Goal: Task Accomplishment & Management: Use online tool/utility

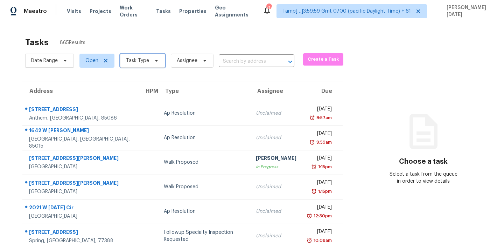
click at [147, 59] on span "Task Type" at bounding box center [137, 60] width 23 height 7
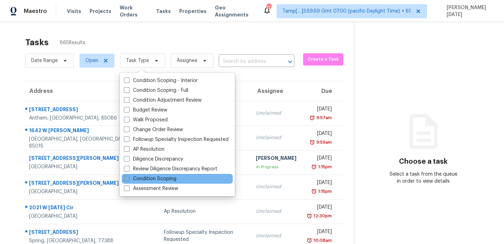
click at [141, 178] on label "Condition Scoping" at bounding box center [150, 178] width 53 height 7
click at [129, 178] on input "Condition Scoping" at bounding box center [126, 177] width 5 height 5
checkbox input "true"
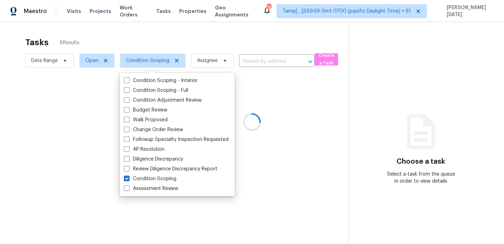
click at [188, 37] on div at bounding box center [252, 122] width 504 height 244
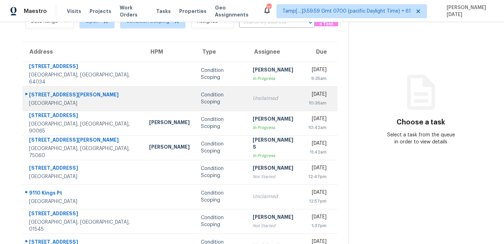
scroll to position [40, 0]
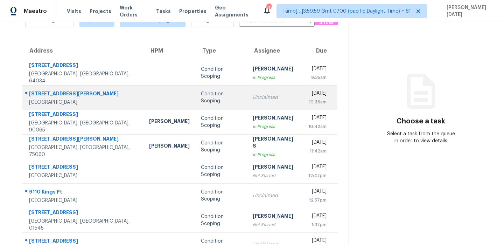
click at [264, 97] on div "Unclaimed" at bounding box center [275, 97] width 44 height 7
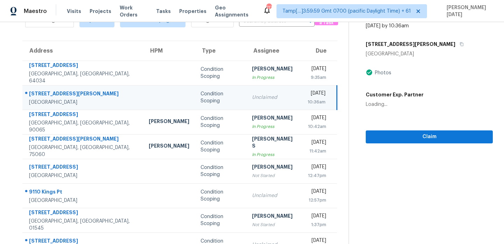
click at [264, 97] on div "Unclaimed" at bounding box center [274, 97] width 44 height 7
click at [269, 97] on div "Unclaimed" at bounding box center [274, 97] width 44 height 7
click at [389, 140] on span "Claim" at bounding box center [430, 136] width 116 height 9
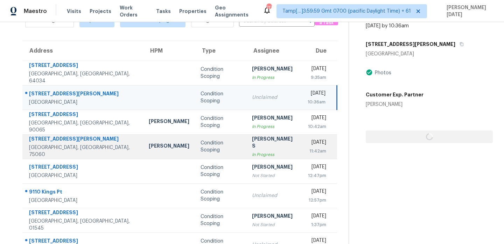
scroll to position [59, 0]
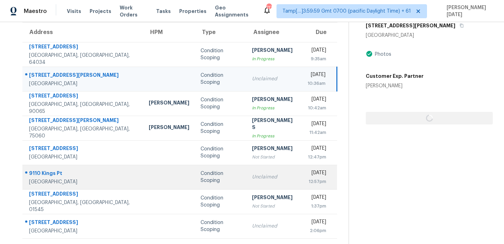
click at [252, 177] on div "Unclaimed" at bounding box center [274, 176] width 44 height 7
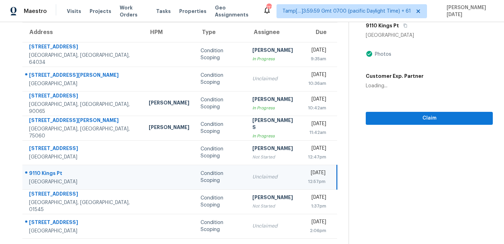
click at [253, 177] on div "Unclaimed" at bounding box center [275, 176] width 44 height 7
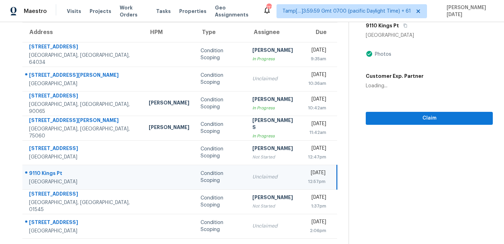
click at [253, 177] on div "Unclaimed" at bounding box center [275, 176] width 44 height 7
click at [275, 172] on td "Unclaimed" at bounding box center [275, 177] width 56 height 25
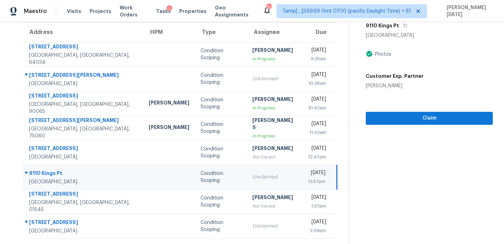
click at [275, 172] on td "Unclaimed" at bounding box center [275, 177] width 56 height 25
click at [377, 119] on span "Claim" at bounding box center [430, 118] width 116 height 9
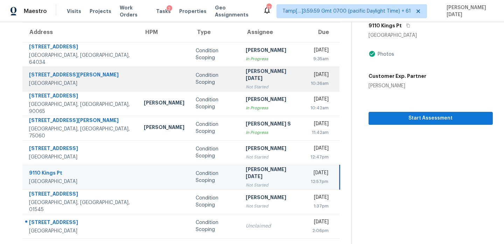
scroll to position [0, 0]
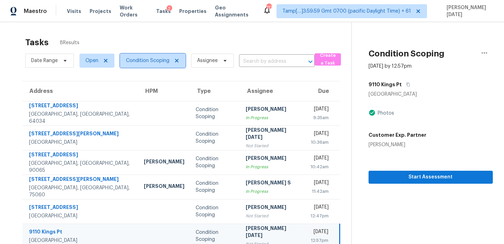
click at [159, 62] on span "Condition Scoping" at bounding box center [147, 60] width 43 height 7
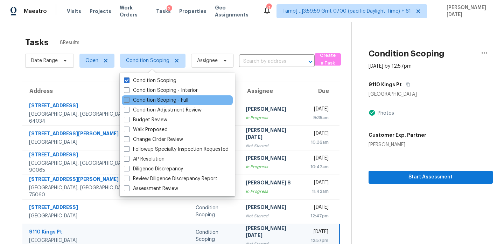
click at [177, 103] on label "Condition Scoping - Full" at bounding box center [156, 100] width 64 height 7
click at [129, 101] on input "Condition Scoping - Full" at bounding box center [126, 99] width 5 height 5
checkbox input "true"
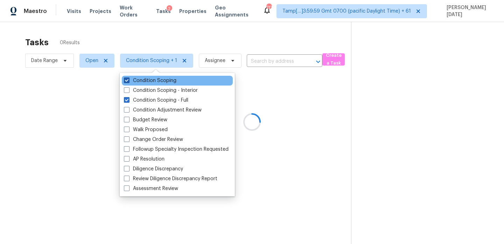
click at [168, 83] on label "Condition Scoping" at bounding box center [150, 80] width 53 height 7
click at [129, 82] on input "Condition Scoping" at bounding box center [126, 79] width 5 height 5
checkbox input "false"
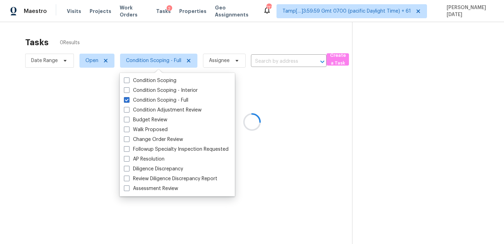
click at [202, 42] on div at bounding box center [252, 122] width 504 height 244
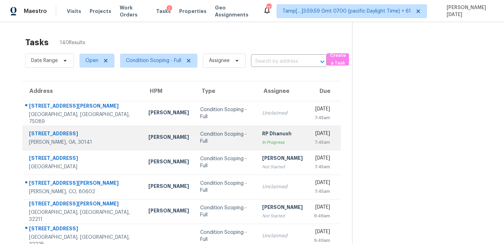
scroll to position [38, 0]
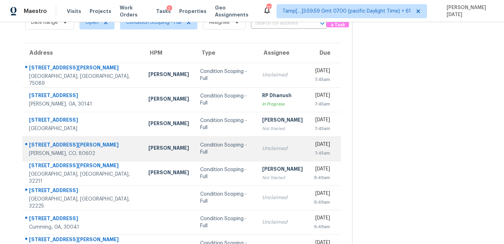
click at [262, 145] on div "Unclaimed" at bounding box center [282, 148] width 41 height 7
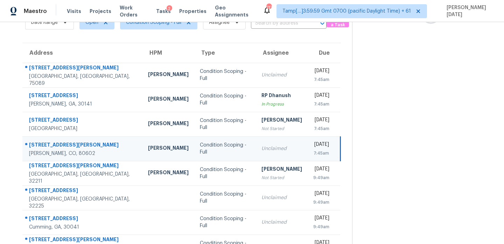
click at [262, 145] on div "Unclaimed" at bounding box center [282, 148] width 41 height 7
click at [282, 146] on td "Unclaimed" at bounding box center [282, 148] width 52 height 25
click at [313, 137] on td "Tue, Oct 7th 2025 7:45am" at bounding box center [324, 148] width 33 height 25
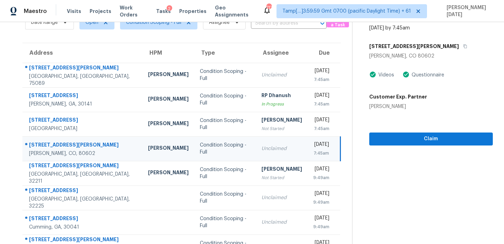
click at [314, 144] on div "Tue, Oct 7th 2025" at bounding box center [322, 145] width 16 height 9
click at [378, 136] on span "Claim" at bounding box center [431, 139] width 112 height 9
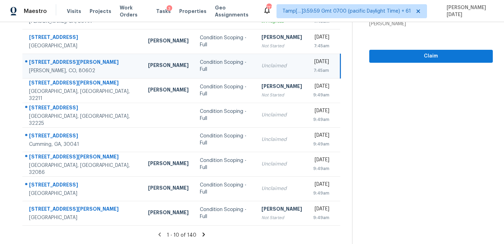
click at [199, 231] on div "1 - 10 of 140" at bounding box center [181, 234] width 341 height 7
click at [203, 233] on icon at bounding box center [204, 234] width 2 height 4
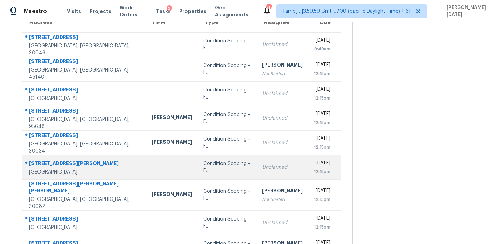
scroll to position [64, 0]
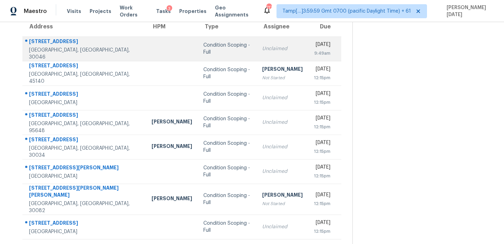
click at [198, 44] on td "Condition Scoping - Full" at bounding box center [227, 48] width 59 height 25
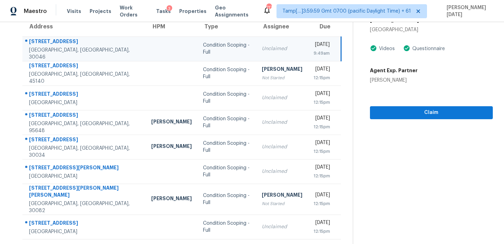
click at [268, 41] on td "Unclaimed" at bounding box center [282, 48] width 52 height 25
click at [380, 108] on span "Claim" at bounding box center [432, 112] width 112 height 9
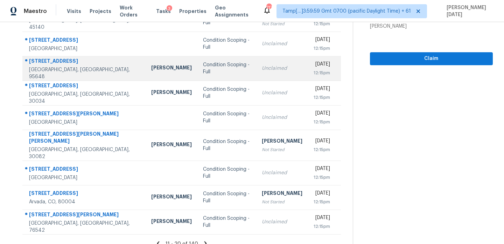
scroll to position [121, 0]
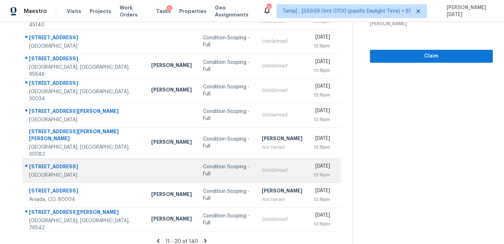
click at [264, 158] on td "Unclaimed" at bounding box center [282, 170] width 52 height 25
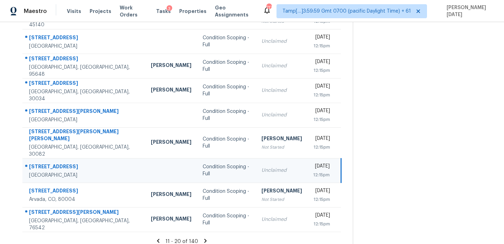
click at [264, 158] on td "Unclaimed" at bounding box center [282, 170] width 52 height 25
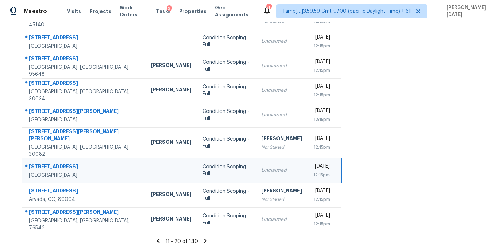
click at [264, 158] on td "Unclaimed" at bounding box center [282, 170] width 52 height 25
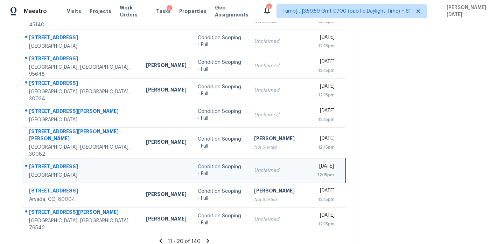
click at [264, 158] on td "Unclaimed" at bounding box center [280, 170] width 63 height 25
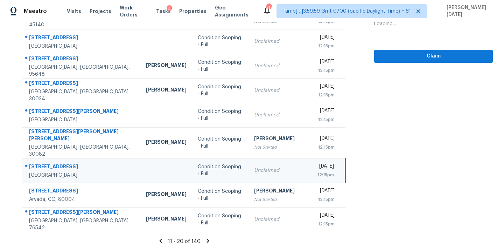
click at [264, 158] on td "Unclaimed" at bounding box center [280, 170] width 63 height 25
click at [388, 58] on span "Claim" at bounding box center [434, 56] width 108 height 9
click at [207, 239] on icon at bounding box center [208, 241] width 2 height 4
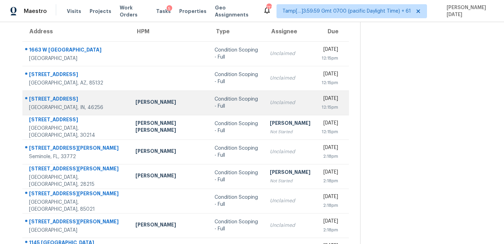
scroll to position [63, 0]
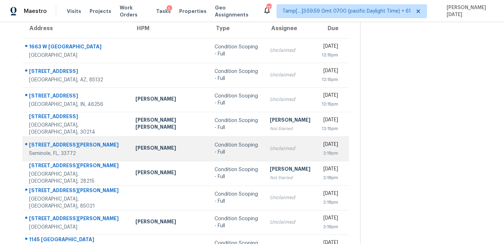
click at [264, 146] on td "Unclaimed" at bounding box center [290, 148] width 52 height 25
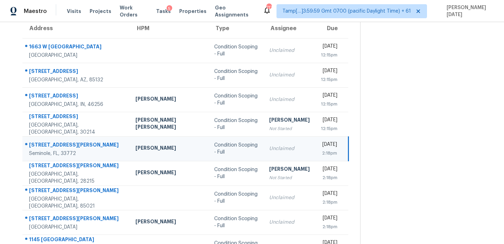
click at [264, 146] on td "Unclaimed" at bounding box center [290, 148] width 52 height 25
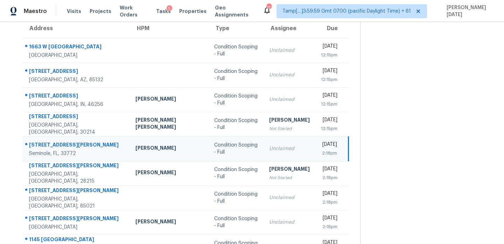
click at [264, 146] on td "Unclaimed" at bounding box center [290, 148] width 52 height 25
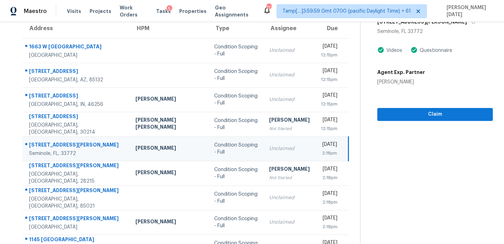
click at [264, 146] on td "Unclaimed" at bounding box center [290, 148] width 52 height 25
click at [427, 107] on div "Claim" at bounding box center [436, 102] width 116 height 35
click at [383, 114] on span "Claim" at bounding box center [435, 114] width 104 height 9
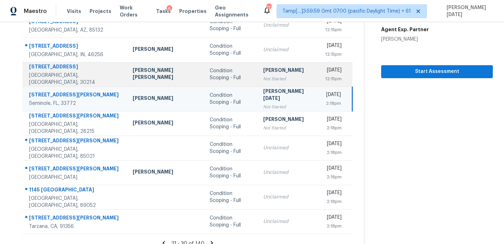
scroll to position [121, 0]
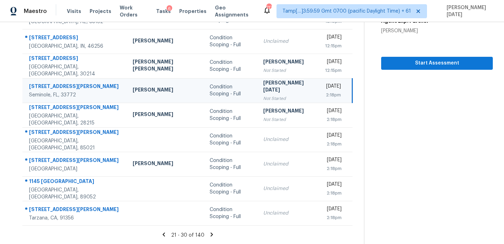
click at [209, 236] on icon at bounding box center [212, 234] width 6 height 6
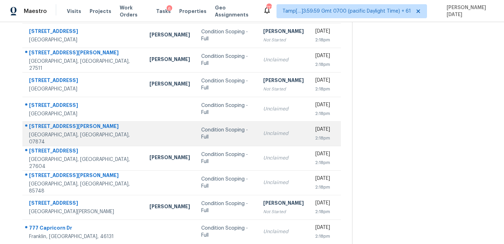
scroll to position [77, 0]
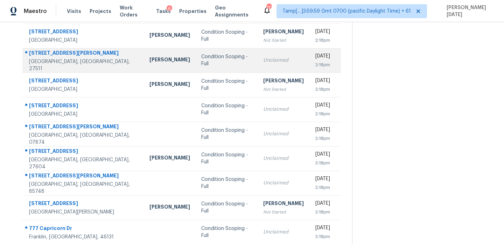
click at [258, 71] on td "Unclaimed" at bounding box center [284, 60] width 52 height 25
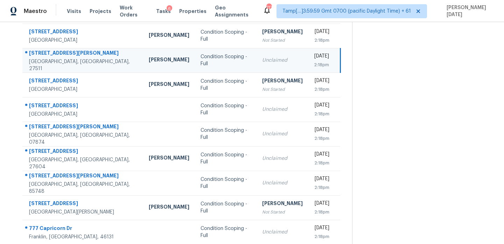
click at [261, 66] on td "Unclaimed" at bounding box center [283, 60] width 52 height 25
click at [309, 66] on td "Tue, Oct 7th 2025 2:18pm" at bounding box center [325, 60] width 32 height 25
click at [314, 65] on div "2:18pm" at bounding box center [321, 64] width 15 height 7
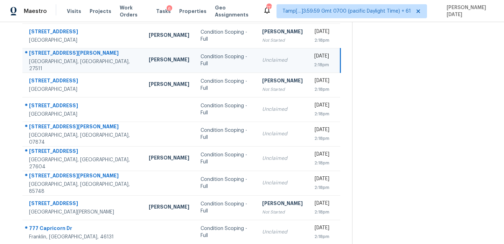
click at [314, 65] on div "2:18pm" at bounding box center [321, 64] width 15 height 7
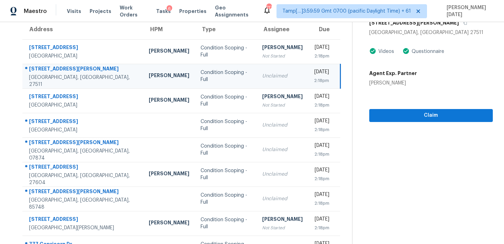
scroll to position [60, 0]
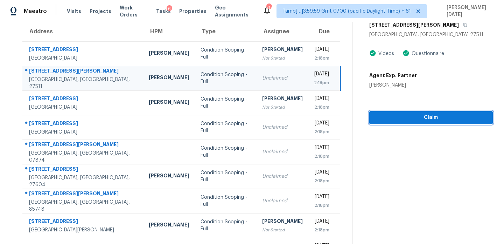
click at [384, 111] on button "Claim" at bounding box center [432, 117] width 124 height 13
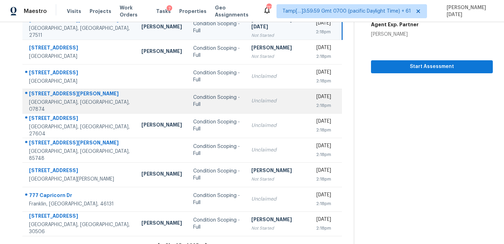
scroll to position [113, 0]
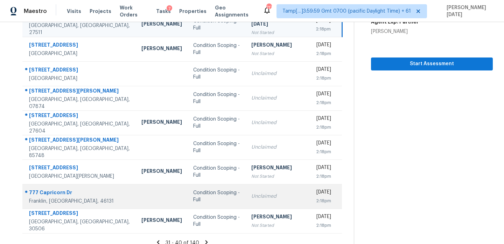
click at [252, 196] on div "Unclaimed" at bounding box center [278, 196] width 53 height 7
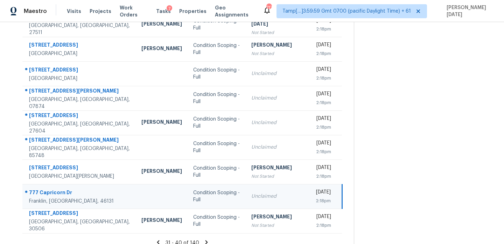
click at [252, 196] on div "Unclaimed" at bounding box center [278, 196] width 53 height 7
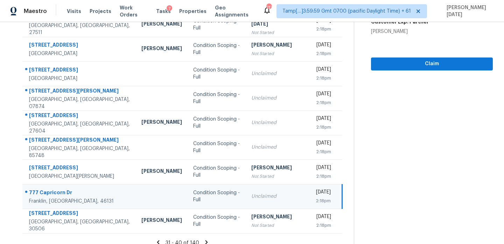
click at [252, 196] on div "Unclaimed" at bounding box center [278, 196] width 53 height 7
click at [382, 67] on span "Claim" at bounding box center [432, 64] width 111 height 9
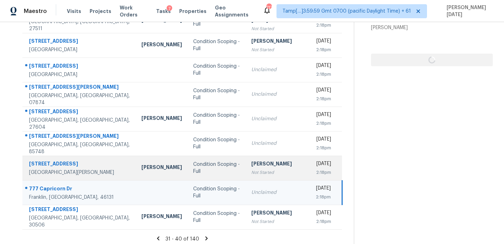
scroll to position [121, 0]
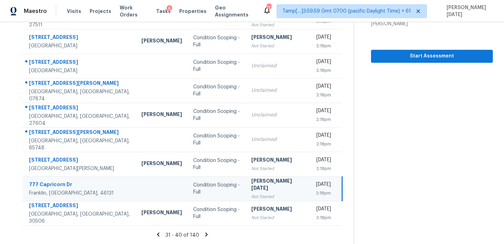
click at [204, 233] on icon at bounding box center [207, 234] width 6 height 6
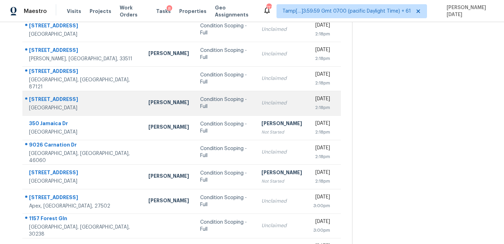
scroll to position [84, 0]
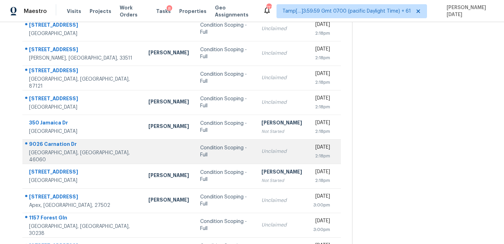
click at [197, 146] on td "Condition Scoping - Full" at bounding box center [225, 151] width 61 height 25
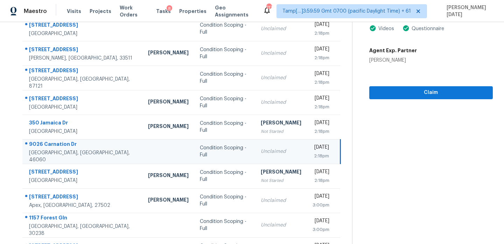
click at [197, 146] on td "Condition Scoping - Full" at bounding box center [224, 151] width 61 height 25
click at [390, 89] on span "Claim" at bounding box center [431, 92] width 112 height 9
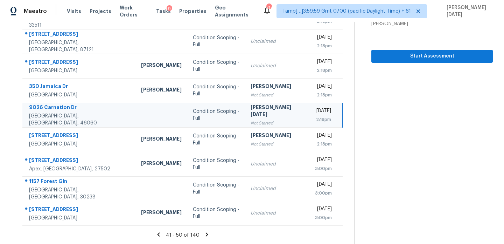
click at [206, 234] on icon at bounding box center [207, 234] width 2 height 4
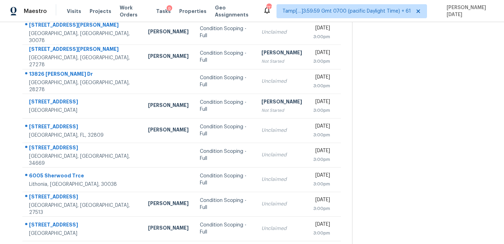
scroll to position [70, 0]
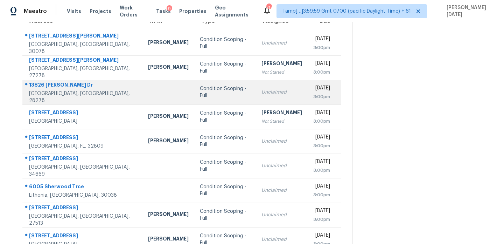
click at [262, 89] on div "Unclaimed" at bounding box center [282, 92] width 41 height 7
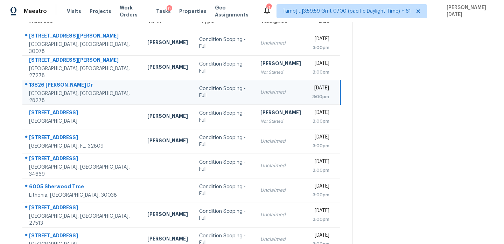
click at [261, 89] on div "Unclaimed" at bounding box center [281, 92] width 41 height 7
click at [268, 91] on div "Unclaimed" at bounding box center [281, 92] width 41 height 7
click at [312, 91] on div "Tue, Oct 7th 2025" at bounding box center [320, 88] width 17 height 9
click at [312, 90] on div "Tue, Oct 7th 2025" at bounding box center [320, 88] width 17 height 9
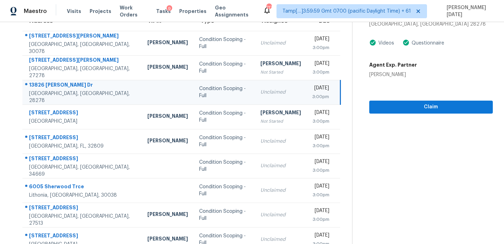
click at [312, 90] on div "Tue, Oct 7th 2025" at bounding box center [320, 88] width 17 height 9
click at [387, 107] on span "Claim" at bounding box center [431, 107] width 112 height 9
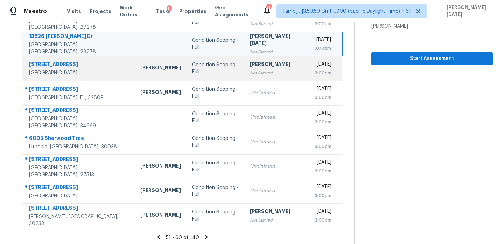
scroll to position [121, 0]
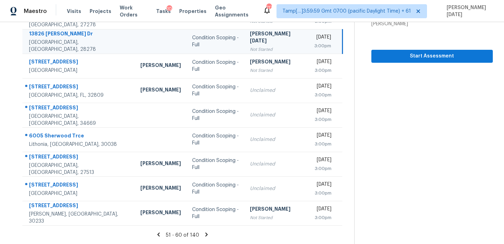
click at [206, 234] on icon at bounding box center [207, 234] width 2 height 4
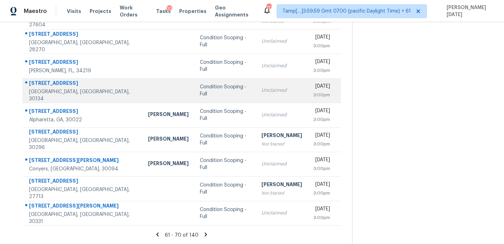
scroll to position [49, 0]
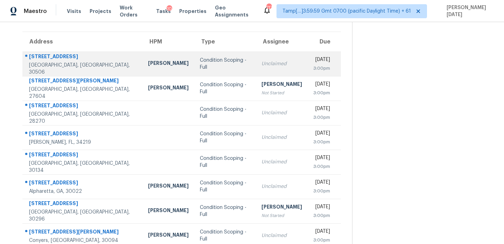
click at [262, 61] on div "Unclaimed" at bounding box center [282, 63] width 41 height 7
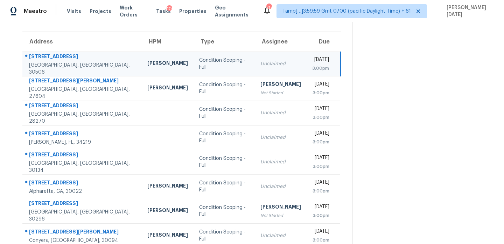
click at [261, 61] on div "Unclaimed" at bounding box center [281, 63] width 41 height 7
click at [275, 55] on td "Unclaimed" at bounding box center [281, 63] width 52 height 25
click at [312, 60] on div "Tue, Oct 7th 2025" at bounding box center [320, 60] width 17 height 9
click at [321, 62] on div "Tue, Oct 7th 2025" at bounding box center [320, 60] width 17 height 9
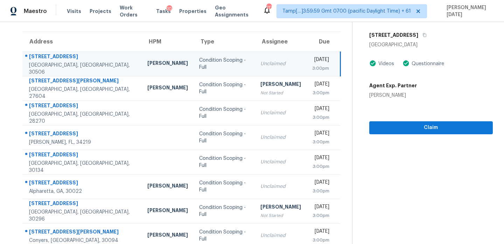
click at [321, 62] on div "Tue, Oct 7th 2025" at bounding box center [320, 60] width 17 height 9
click at [394, 124] on span "Claim" at bounding box center [431, 127] width 112 height 9
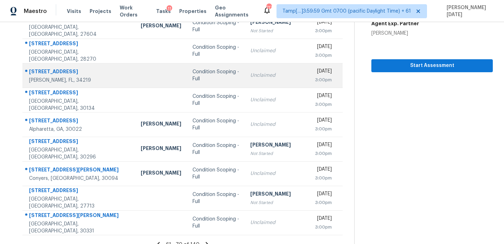
scroll to position [113, 0]
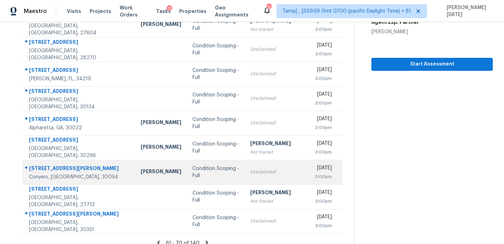
click at [245, 179] on td "Unclaimed" at bounding box center [277, 172] width 64 height 25
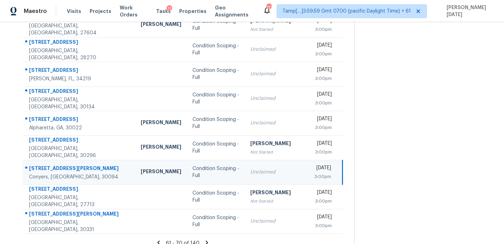
click at [257, 172] on div "Unclaimed" at bounding box center [276, 171] width 53 height 7
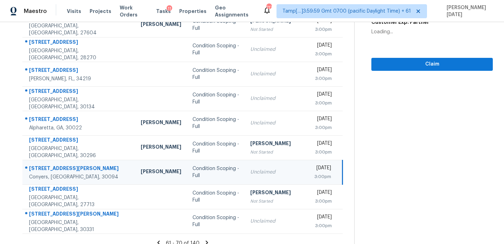
click at [257, 172] on div "Unclaimed" at bounding box center [276, 171] width 53 height 7
click at [262, 172] on div "Unclaimed" at bounding box center [276, 171] width 53 height 7
click at [381, 70] on section "Condition Scoping - Full Oct 7th 2025 by 3:00pm 5182 Kurt Ln SW Conyers, GA 300…" at bounding box center [424, 80] width 139 height 343
click at [388, 64] on span "Claim" at bounding box center [432, 64] width 110 height 9
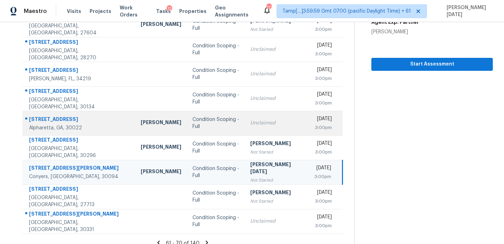
scroll to position [121, 0]
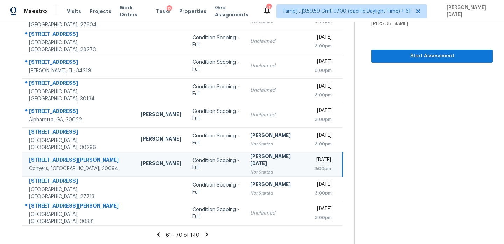
click at [206, 235] on icon at bounding box center [207, 234] width 6 height 6
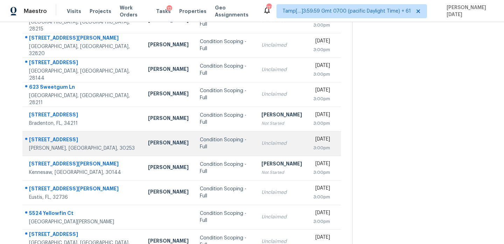
scroll to position [101, 0]
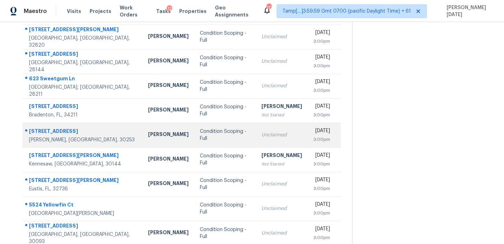
click at [220, 131] on td "Condition Scoping - Full" at bounding box center [225, 135] width 62 height 25
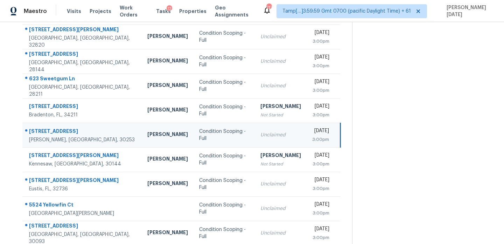
click at [312, 131] on div "Tue, Oct 7th 2025" at bounding box center [320, 131] width 17 height 9
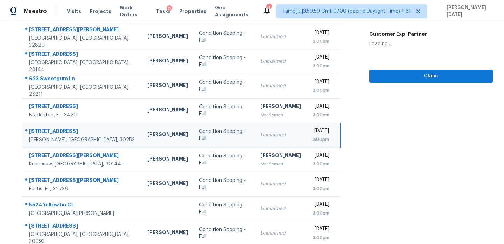
click at [323, 133] on div "Tue, Oct 7th 2025" at bounding box center [320, 131] width 17 height 9
click at [401, 76] on span "Claim" at bounding box center [431, 76] width 112 height 9
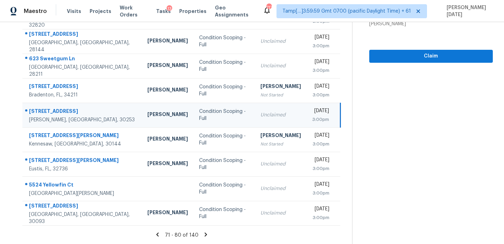
click at [205, 232] on icon at bounding box center [206, 234] width 2 height 4
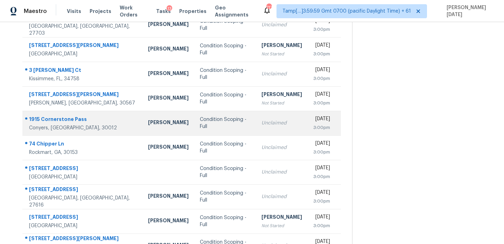
scroll to position [88, 0]
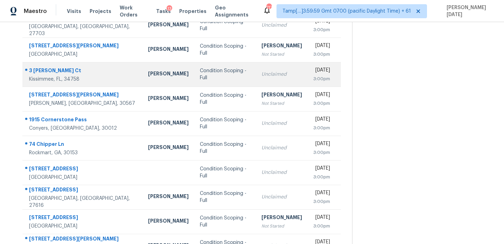
click at [262, 77] on div "Unclaimed" at bounding box center [282, 74] width 41 height 7
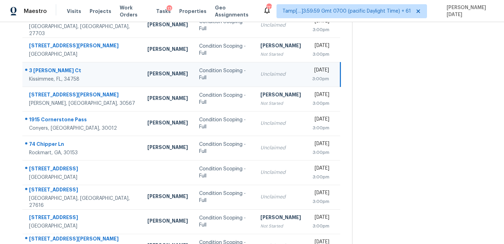
click at [261, 77] on div "Unclaimed" at bounding box center [281, 74] width 41 height 7
click at [261, 74] on div "Unclaimed" at bounding box center [281, 74] width 41 height 7
click at [312, 75] on div "3:00pm" at bounding box center [320, 78] width 17 height 7
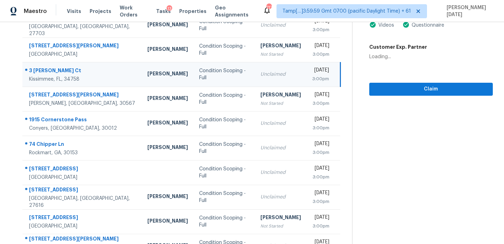
click at [312, 75] on div "3:00pm" at bounding box center [320, 78] width 17 height 7
click at [378, 86] on span "Claim" at bounding box center [431, 89] width 112 height 9
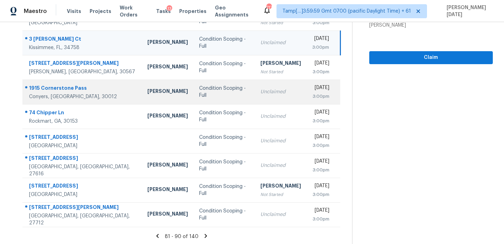
scroll to position [120, 0]
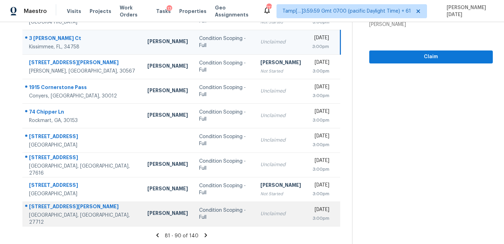
click at [270, 204] on td "Unclaimed" at bounding box center [281, 213] width 52 height 25
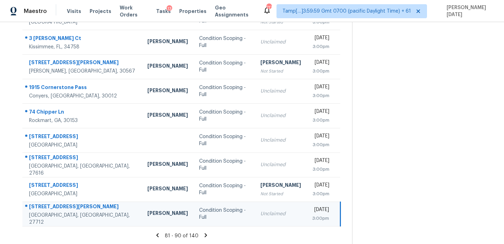
click at [270, 204] on td "Unclaimed" at bounding box center [281, 213] width 52 height 25
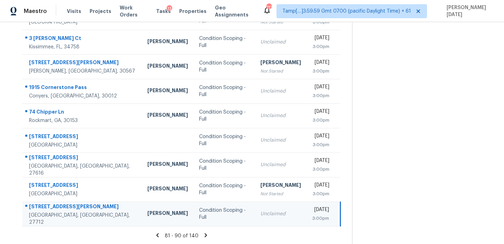
click at [270, 204] on td "Unclaimed" at bounding box center [281, 213] width 52 height 25
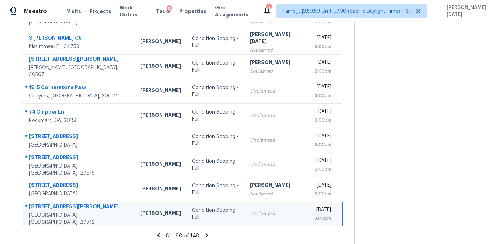
click at [270, 204] on td "Unclaimed" at bounding box center [277, 213] width 64 height 25
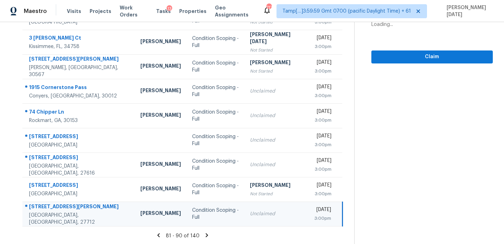
click at [270, 204] on td "Unclaimed" at bounding box center [277, 213] width 64 height 25
click at [400, 56] on span "Claim" at bounding box center [432, 57] width 110 height 9
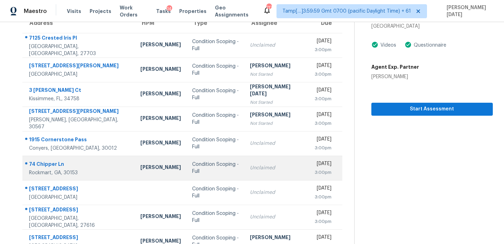
scroll to position [121, 0]
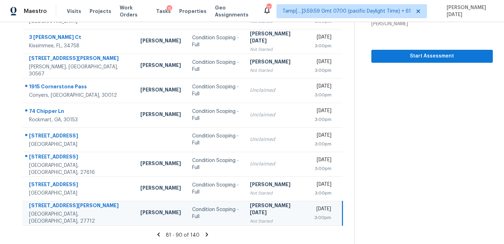
click at [206, 234] on icon at bounding box center [207, 234] width 6 height 6
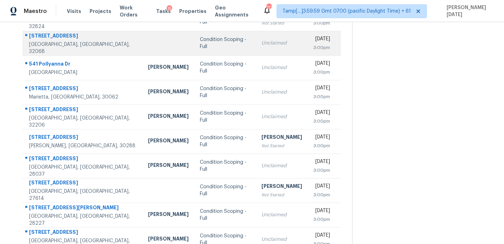
scroll to position [99, 0]
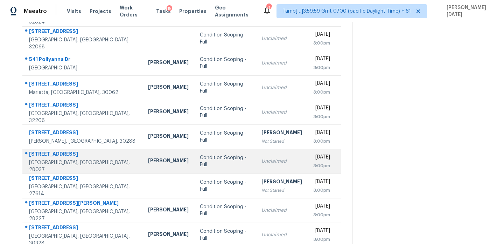
click at [256, 150] on td "Unclaimed" at bounding box center [282, 161] width 52 height 25
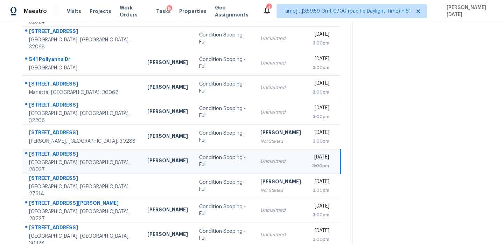
click at [312, 160] on div "Tue, Oct 7th 2025" at bounding box center [320, 157] width 17 height 9
click at [312, 158] on div "Tue, Oct 7th 2025" at bounding box center [320, 157] width 17 height 9
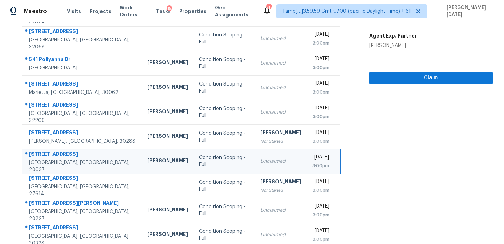
click at [312, 158] on div "Tue, Oct 7th 2025" at bounding box center [320, 157] width 17 height 9
click at [390, 77] on span "Claim" at bounding box center [431, 78] width 112 height 9
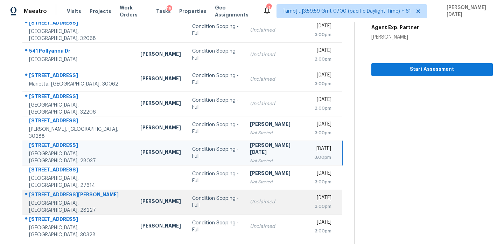
scroll to position [121, 0]
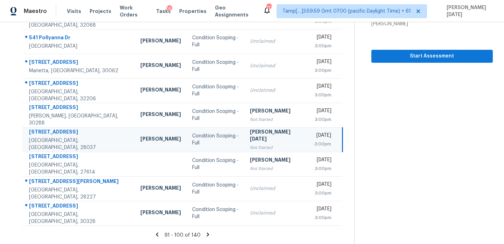
click at [205, 233] on icon at bounding box center [208, 234] width 6 height 6
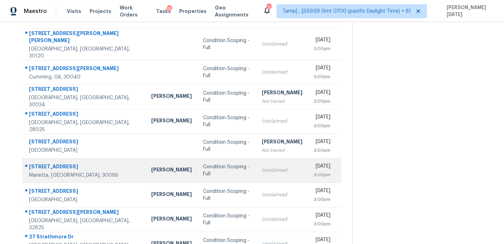
scroll to position [72, 0]
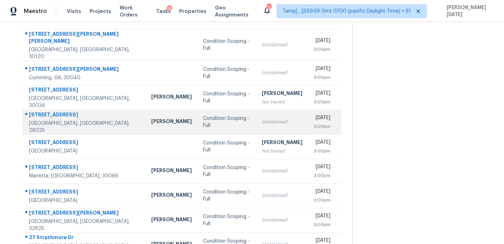
click at [256, 110] on td "Unclaimed" at bounding box center [282, 122] width 52 height 25
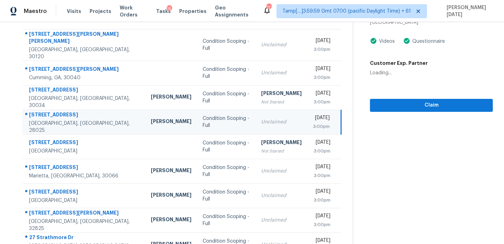
click at [313, 123] on div "3:00pm" at bounding box center [321, 126] width 17 height 7
click at [317, 123] on div "3:00pm" at bounding box center [321, 126] width 17 height 7
click at [376, 103] on span "Claim" at bounding box center [432, 105] width 112 height 9
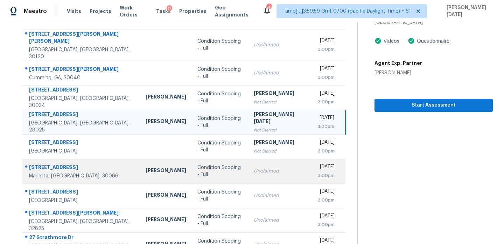
scroll to position [121, 0]
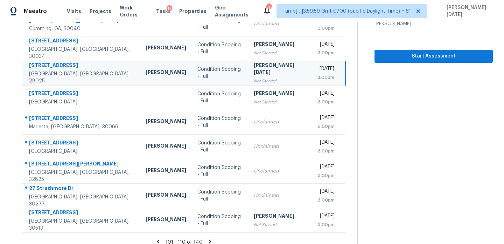
click at [208, 238] on icon at bounding box center [210, 241] width 6 height 6
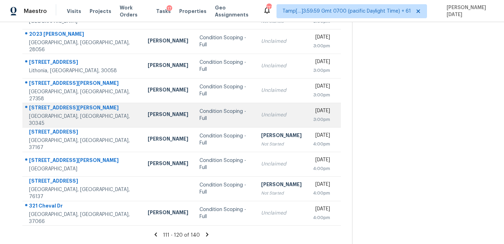
scroll to position [65, 0]
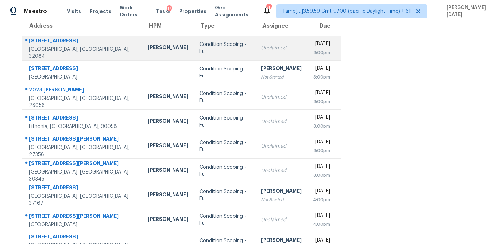
click at [267, 54] on td "Unclaimed" at bounding box center [282, 48] width 52 height 25
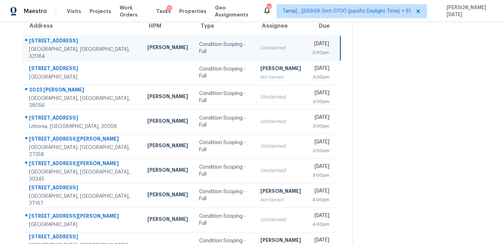
click at [312, 50] on div "3:00pm" at bounding box center [320, 52] width 17 height 7
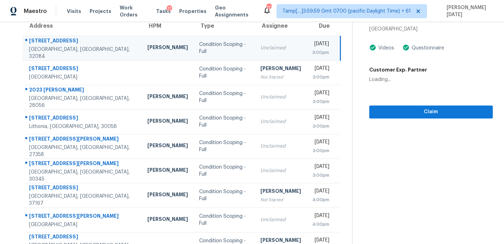
click at [315, 52] on div "3:00pm" at bounding box center [320, 52] width 17 height 7
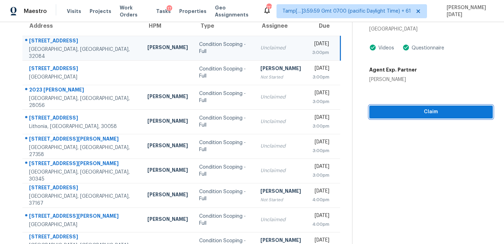
click at [409, 106] on button "Claim" at bounding box center [432, 111] width 124 height 13
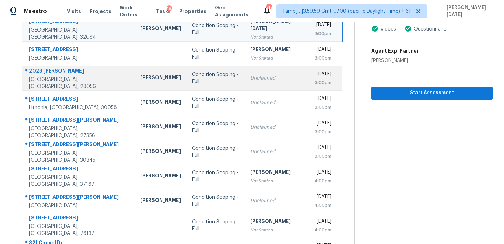
scroll to position [87, 0]
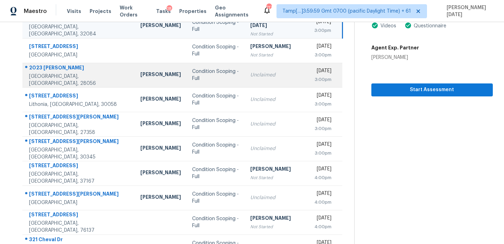
click at [271, 106] on td "Unclaimed" at bounding box center [277, 99] width 64 height 25
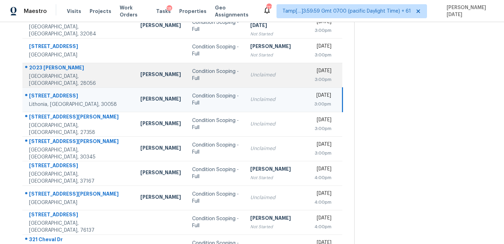
click at [271, 106] on td "Unclaimed" at bounding box center [277, 99] width 64 height 25
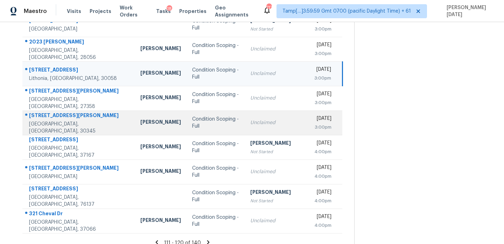
scroll to position [115, 0]
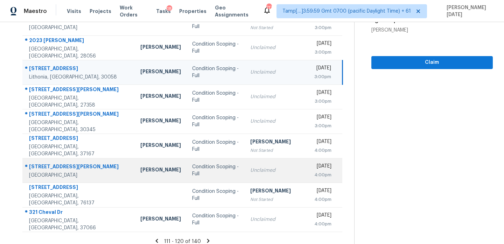
click at [268, 164] on td "Unclaimed" at bounding box center [277, 170] width 64 height 25
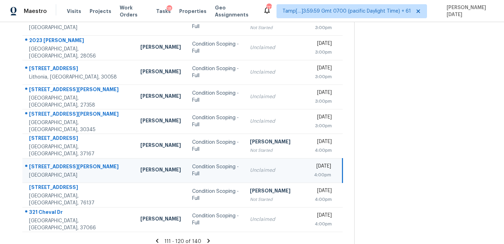
click at [271, 168] on div "Unclaimed" at bounding box center [276, 170] width 53 height 7
click at [314, 166] on div "[DATE]" at bounding box center [322, 167] width 17 height 9
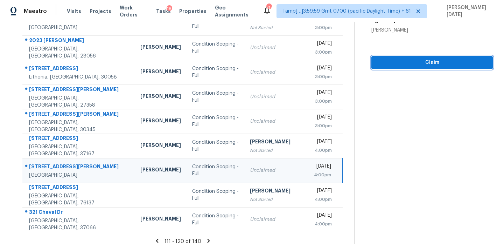
click at [383, 68] on button "Claim" at bounding box center [433, 62] width 122 height 13
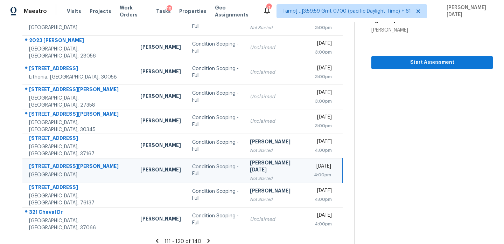
click at [207, 239] on icon at bounding box center [208, 241] width 2 height 4
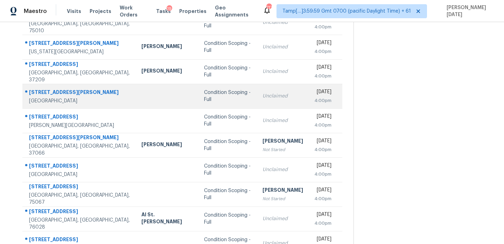
scroll to position [94, 0]
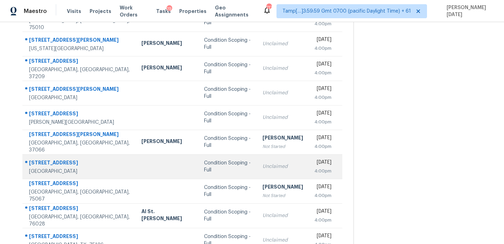
click at [257, 161] on td "Unclaimed" at bounding box center [283, 166] width 52 height 25
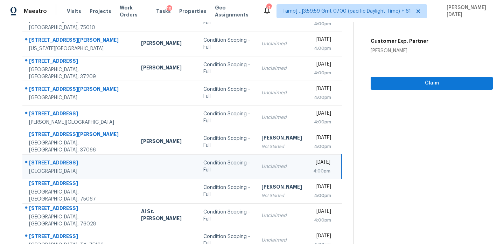
click at [256, 161] on td "Unclaimed" at bounding box center [282, 166] width 52 height 25
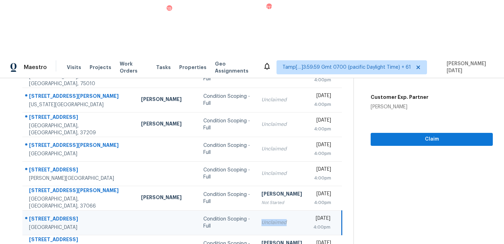
click at [256, 210] on td "Unclaimed" at bounding box center [282, 222] width 52 height 25
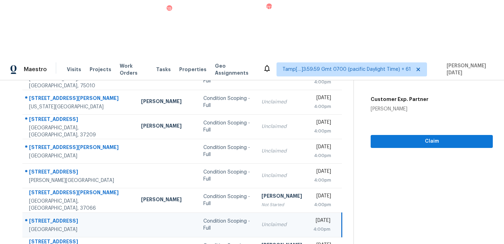
click at [264, 212] on td "Unclaimed" at bounding box center [282, 224] width 52 height 25
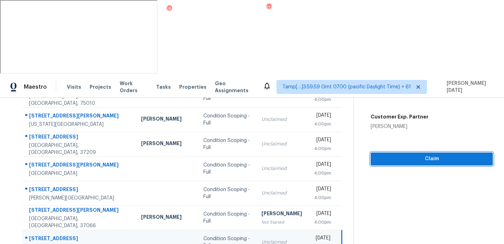
click at [381, 154] on span "Claim" at bounding box center [432, 158] width 111 height 9
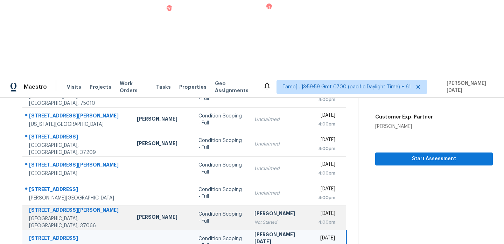
scroll to position [0, 0]
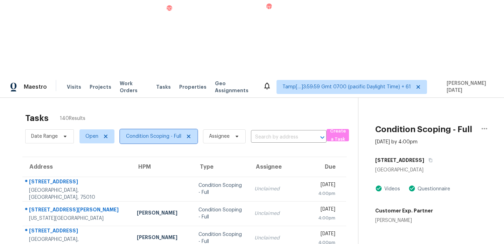
click at [163, 129] on span "Condition Scoping - Full" at bounding box center [158, 136] width 77 height 14
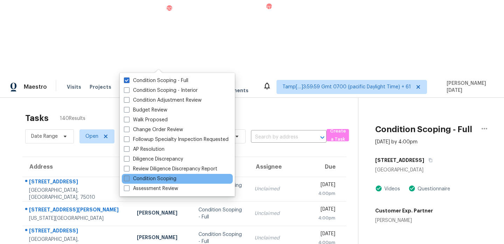
click at [146, 179] on label "Condition Scoping" at bounding box center [150, 178] width 53 height 7
click at [129, 179] on input "Condition Scoping" at bounding box center [126, 177] width 5 height 5
checkbox input "true"
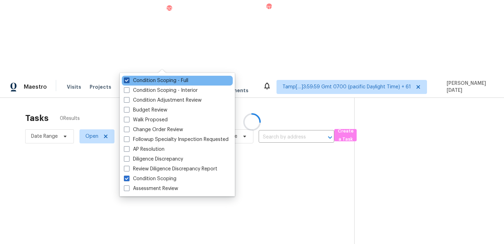
click at [144, 78] on label "Condition Scoping - Full" at bounding box center [156, 80] width 64 height 7
click at [129, 78] on input "Condition Scoping - Full" at bounding box center [126, 79] width 5 height 5
checkbox input "false"
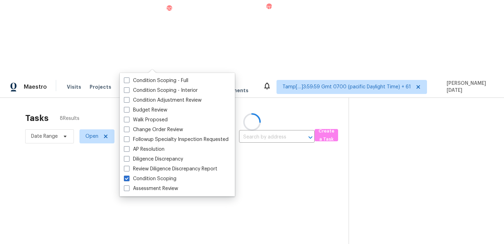
click at [198, 32] on div at bounding box center [252, 122] width 504 height 244
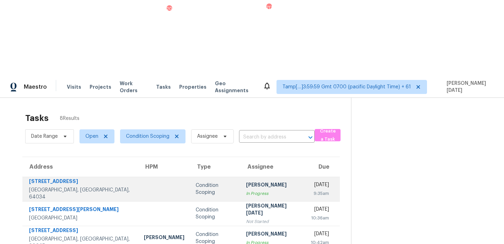
scroll to position [59, 0]
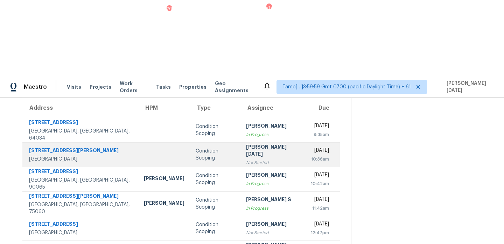
click at [256, 159] on div "Not Started" at bounding box center [273, 162] width 54 height 7
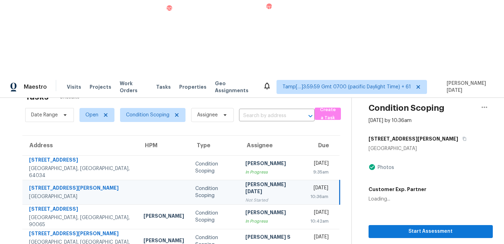
scroll to position [0, 0]
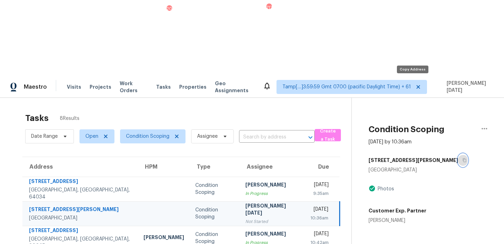
click at [463, 158] on icon "button" at bounding box center [465, 160] width 4 height 4
click at [311, 206] on div "[DATE]" at bounding box center [320, 210] width 18 height 9
click at [463, 158] on icon "button" at bounding box center [465, 160] width 4 height 4
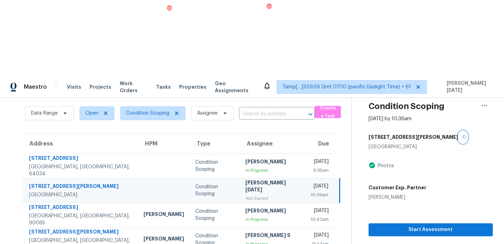
scroll to position [27, 0]
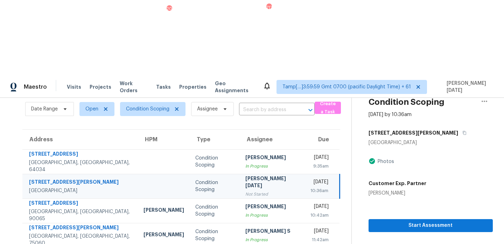
click at [317, 187] on div "10:36am" at bounding box center [320, 190] width 18 height 7
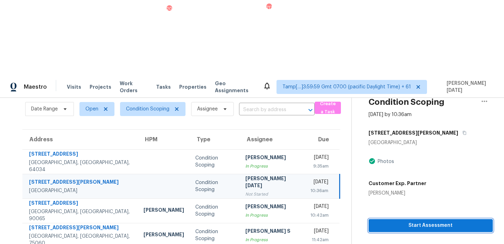
click at [401, 221] on span "Start Assessment" at bounding box center [430, 225] width 113 height 9
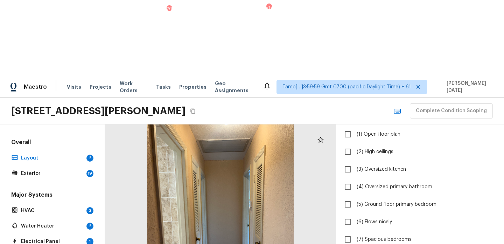
scroll to position [106, 0]
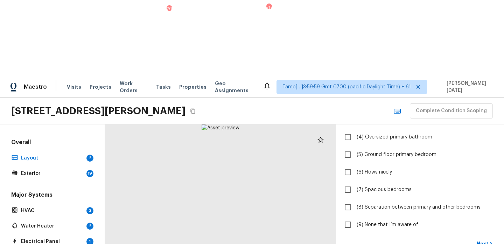
scroll to position [171, 0]
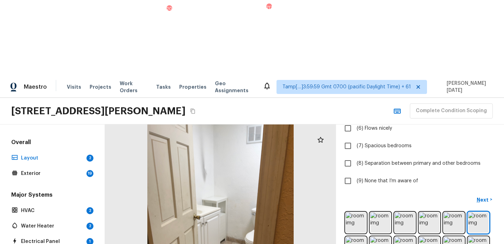
scroll to position [168, 0]
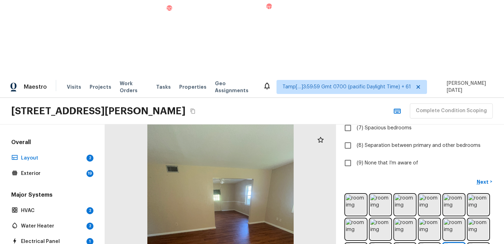
click at [258, 168] on div at bounding box center [220, 221] width 231 height 195
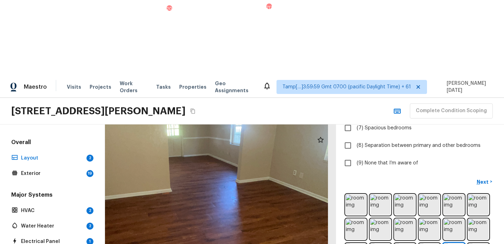
drag, startPoint x: 258, startPoint y: 168, endPoint x: 256, endPoint y: 147, distance: 20.7
click at [256, 147] on div at bounding box center [181, 179] width 465 height 392
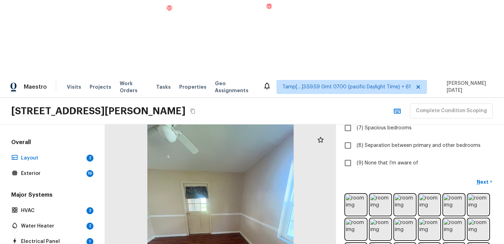
click at [231, 188] on div at bounding box center [220, 221] width 231 height 195
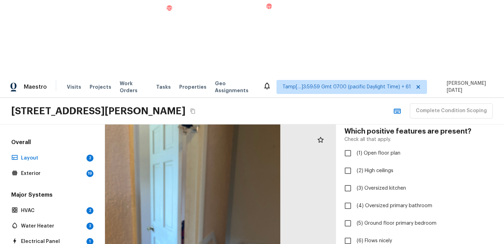
scroll to position [35, 0]
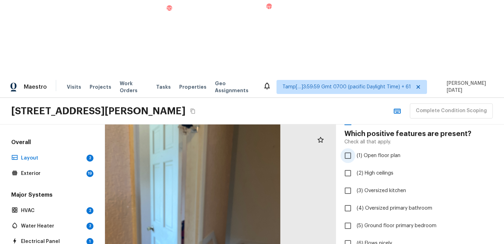
click at [354, 148] on input "(1) Open floor plan" at bounding box center [348, 155] width 15 height 15
checkbox input "true"
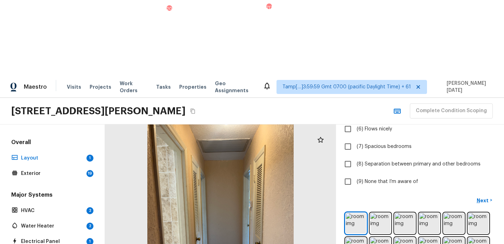
scroll to position [171, 0]
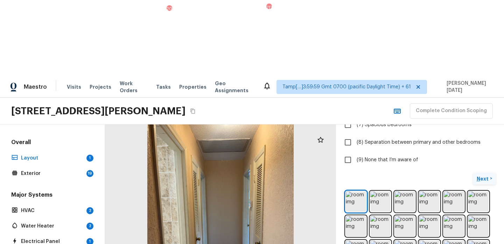
click at [481, 175] on p "Next" at bounding box center [483, 178] width 13 height 7
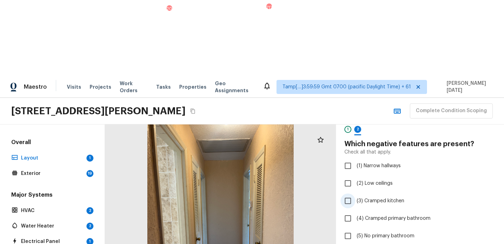
scroll to position [22, 0]
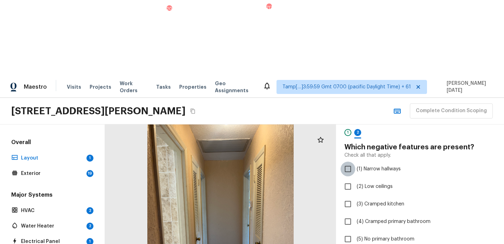
click at [352, 161] on input "(1) Narrow hallways" at bounding box center [348, 168] width 15 height 15
checkbox input "true"
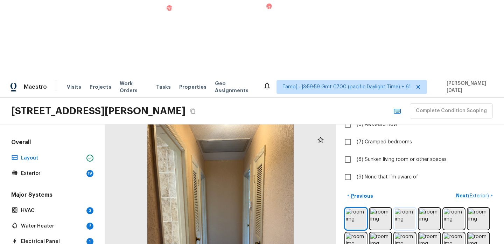
scroll to position [171, 0]
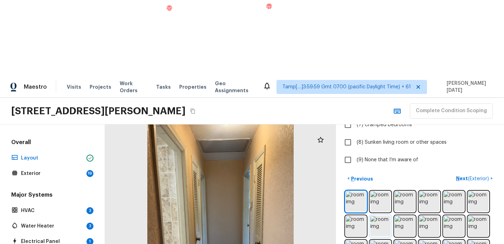
click at [378, 216] on img at bounding box center [381, 226] width 20 height 20
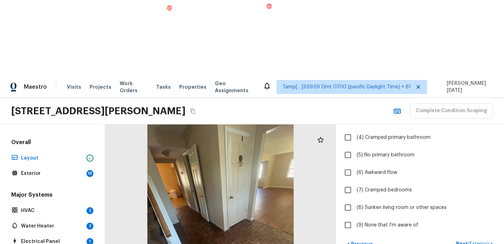
scroll to position [104, 0]
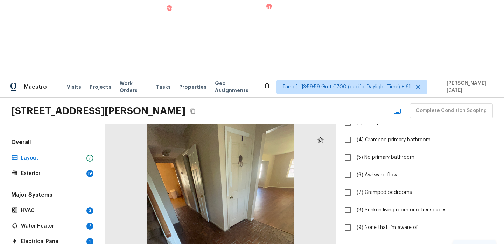
click at [458, 242] on p "Next ( Exterior )" at bounding box center [473, 245] width 34 height 7
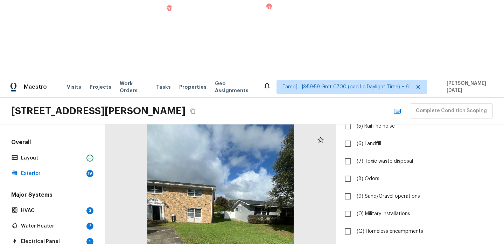
scroll to position [161, 0]
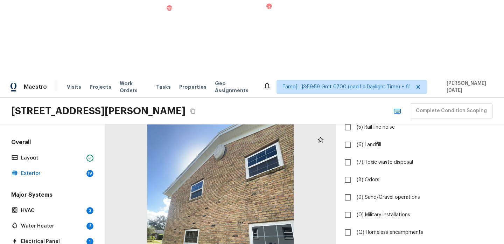
scroll to position [183, 0]
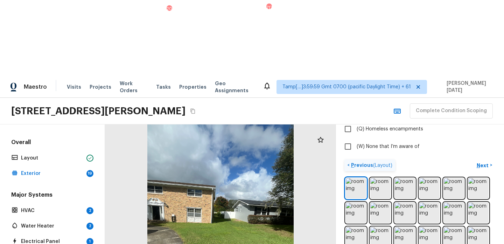
scroll to position [252, 0]
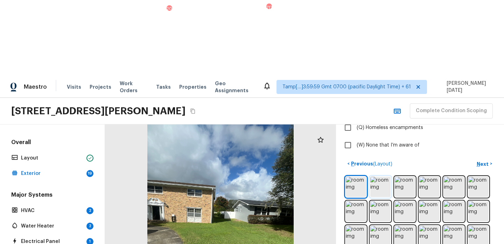
click at [383, 177] on img at bounding box center [381, 187] width 20 height 20
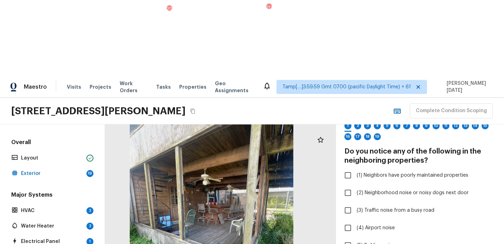
scroll to position [0, 0]
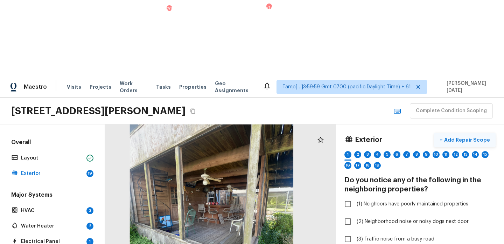
click at [467, 136] on p "Add Repair Scope" at bounding box center [466, 139] width 47 height 7
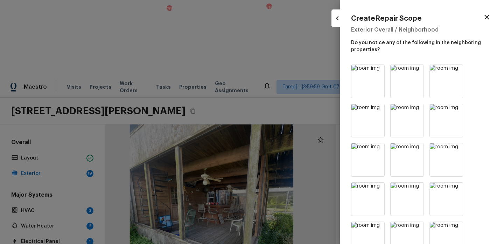
click at [379, 72] on icon at bounding box center [379, 71] width 6 height 6
click at [415, 72] on icon at bounding box center [418, 71] width 6 height 6
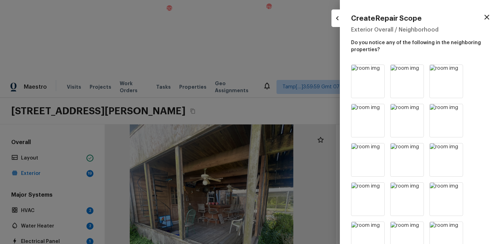
click at [379, 72] on icon at bounding box center [379, 71] width 6 height 6
click at [415, 72] on icon at bounding box center [418, 71] width 6 height 6
click at [379, 72] on icon at bounding box center [379, 71] width 6 height 6
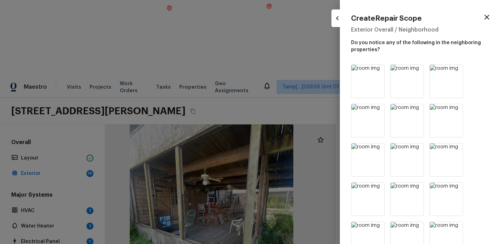
click at [379, 72] on icon at bounding box center [379, 71] width 6 height 6
click at [415, 72] on icon at bounding box center [418, 71] width 6 height 6
click at [379, 72] on icon at bounding box center [379, 71] width 6 height 6
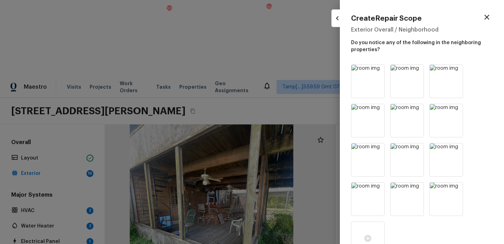
click at [415, 72] on icon at bounding box center [418, 71] width 6 height 6
click at [379, 72] on icon at bounding box center [379, 71] width 6 height 6
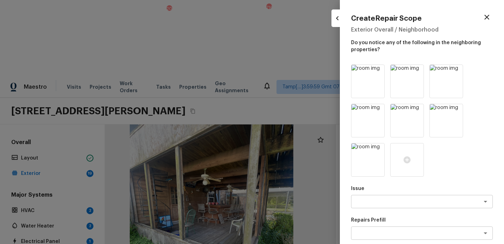
click at [379, 72] on icon at bounding box center [379, 71] width 6 height 6
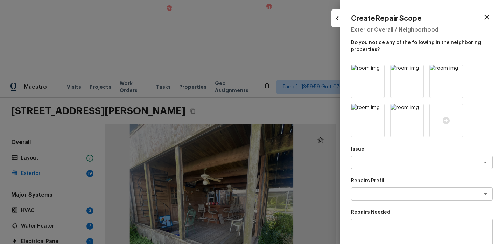
click at [379, 72] on icon at bounding box center [379, 71] width 6 height 6
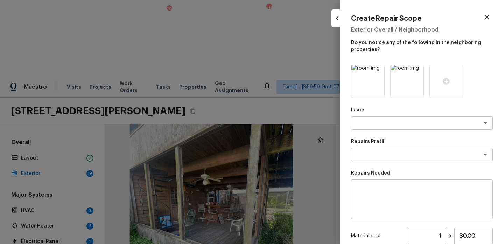
click at [379, 72] on icon at bounding box center [379, 71] width 6 height 6
click at [378, 129] on div "Issue x ​" at bounding box center [422, 117] width 142 height 23
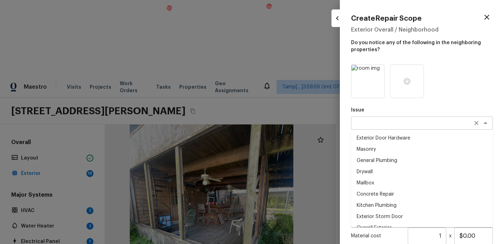
click at [369, 127] on div "x ​" at bounding box center [422, 122] width 142 height 13
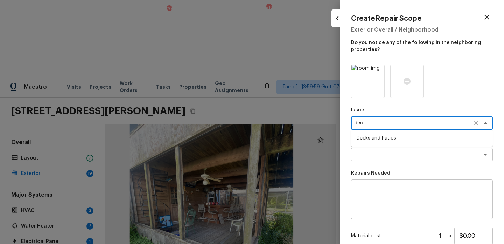
click at [373, 140] on li "Decks and Patios" at bounding box center [422, 137] width 142 height 11
click at [368, 149] on div "x ​" at bounding box center [422, 154] width 142 height 13
type textarea "Decks and Patios"
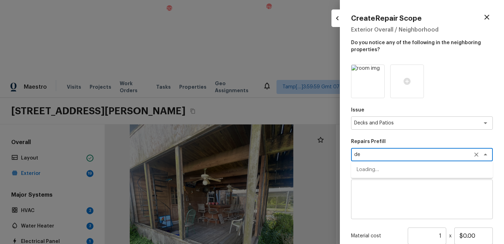
type textarea "d"
click at [381, 187] on textarea at bounding box center [422, 199] width 132 height 28
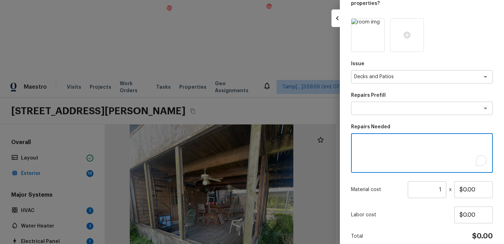
scroll to position [55, 0]
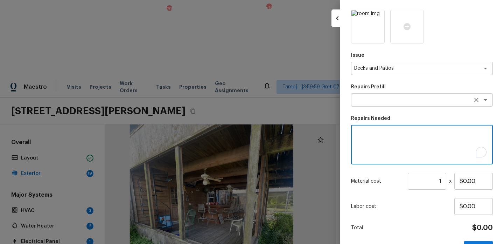
click at [370, 105] on div "x ​" at bounding box center [422, 99] width 142 height 13
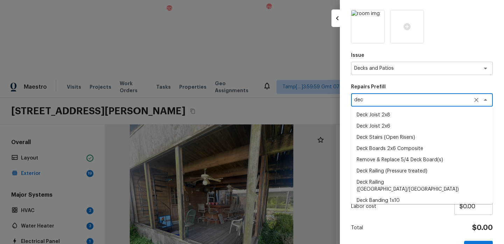
type textarea "dec"
click at [385, 90] on p "Repairs Prefill" at bounding box center [422, 86] width 142 height 7
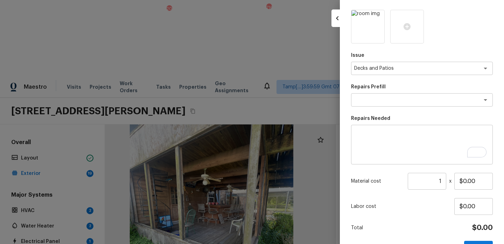
click at [380, 132] on textarea "To enrich screen reader interactions, please activate Accessibility in Grammarl…" at bounding box center [422, 145] width 132 height 28
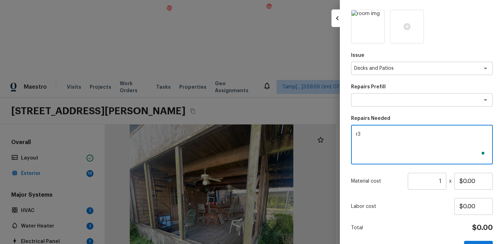
type textarea "r"
type textarea "Refinish Deck"
drag, startPoint x: 482, startPoint y: 182, endPoint x: 403, endPoint y: 181, distance: 79.2
click at [403, 181] on div "Material cost 1 ​ x $0.00" at bounding box center [422, 181] width 142 height 17
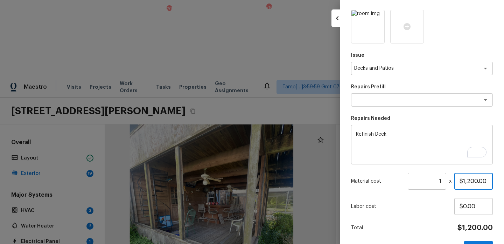
scroll to position [77, 0]
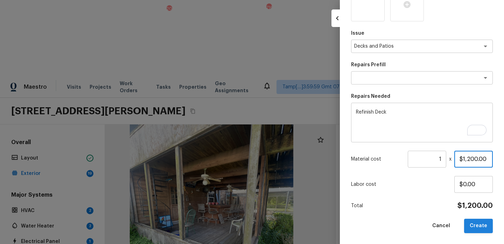
type input "$1,200.00"
click at [482, 225] on button "Create" at bounding box center [479, 226] width 29 height 14
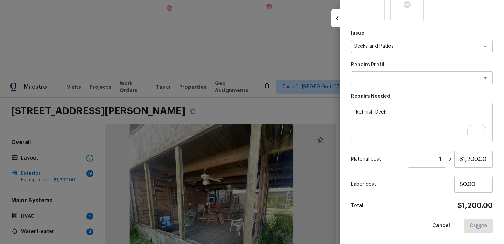
type input "$0.00"
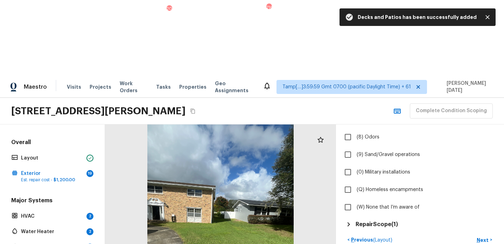
scroll to position [193, 0]
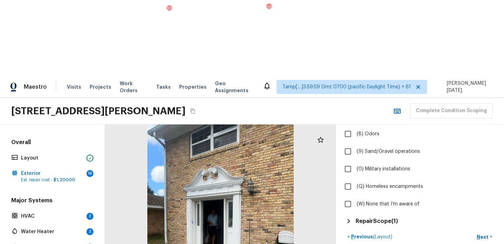
click at [232, 170] on div at bounding box center [220, 221] width 231 height 195
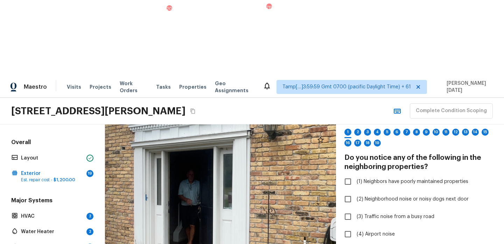
scroll to position [0, 0]
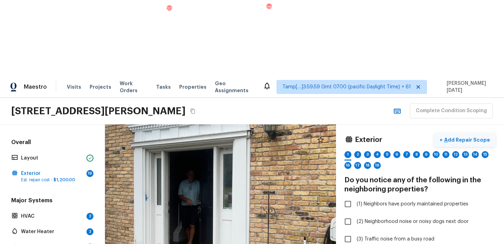
click at [467, 136] on p "Add Repair Scope" at bounding box center [466, 139] width 47 height 7
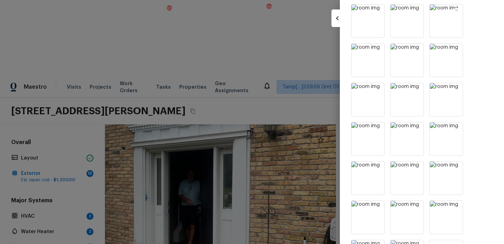
scroll to position [115, 0]
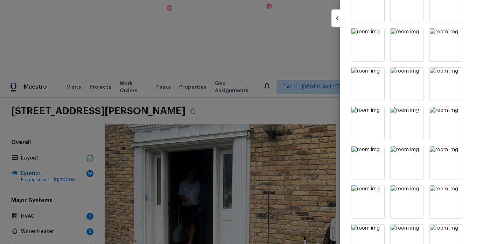
click at [406, 130] on img at bounding box center [407, 123] width 33 height 33
click at [320, 31] on div at bounding box center [252, 122] width 504 height 244
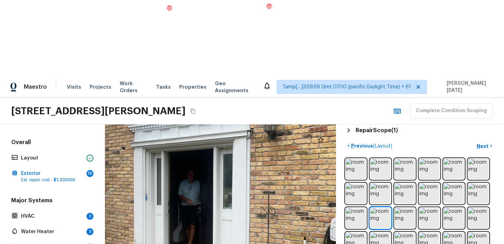
scroll to position [298, 0]
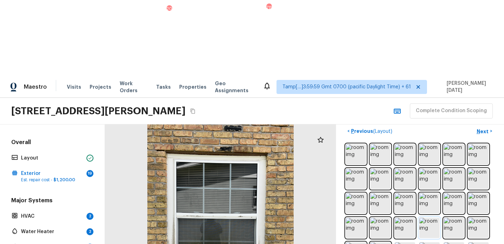
scroll to position [255, 0]
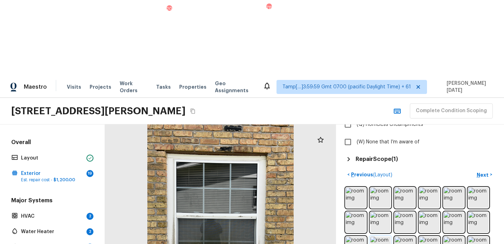
click at [382, 236] on img at bounding box center [381, 246] width 20 height 20
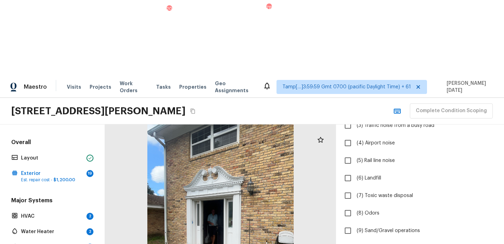
scroll to position [0, 0]
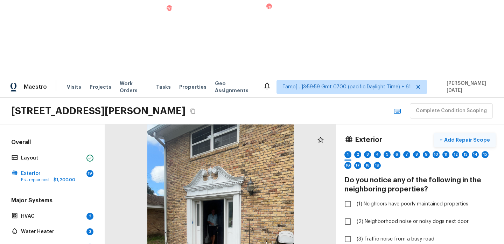
click at [460, 136] on p "Add Repair Scope" at bounding box center [466, 139] width 47 height 7
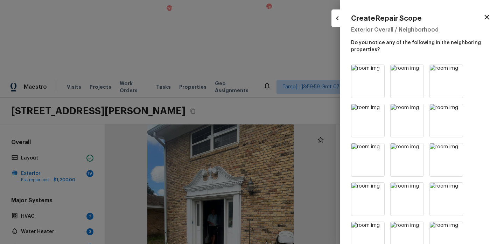
click at [379, 72] on icon at bounding box center [379, 71] width 6 height 6
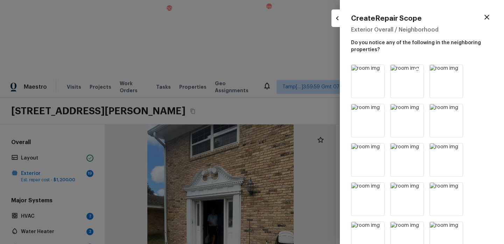
click at [419, 70] on icon at bounding box center [418, 71] width 6 height 6
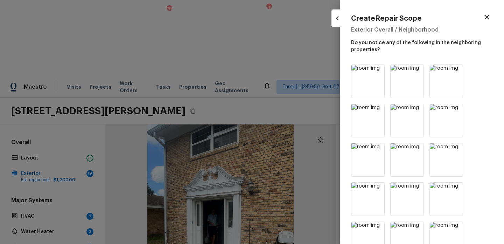
click at [419, 70] on icon at bounding box center [418, 71] width 6 height 6
click at [380, 111] on icon at bounding box center [379, 111] width 6 height 6
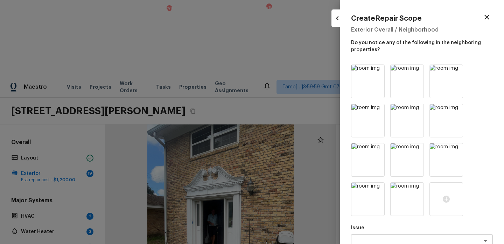
click at [380, 111] on icon at bounding box center [379, 111] width 6 height 6
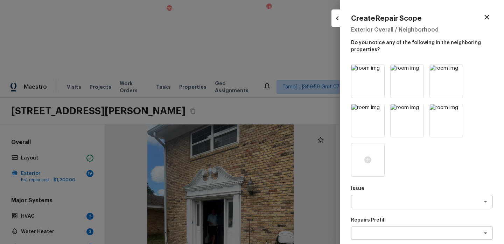
click at [380, 111] on icon at bounding box center [379, 111] width 6 height 6
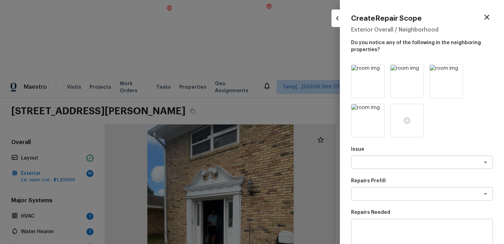
click at [380, 111] on icon at bounding box center [379, 111] width 6 height 6
click at [455, 70] on icon at bounding box center [456, 71] width 7 height 7
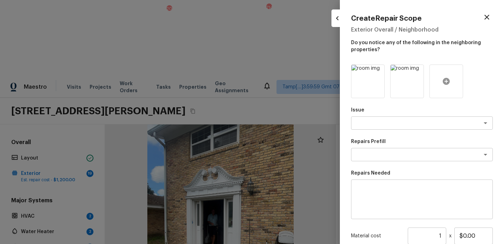
click at [443, 87] on div at bounding box center [447, 81] width 34 height 34
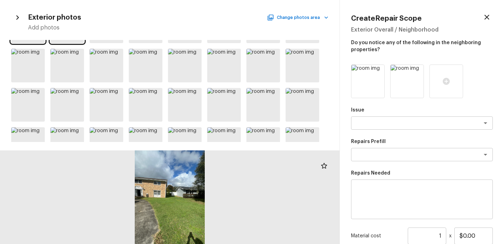
scroll to position [170, 0]
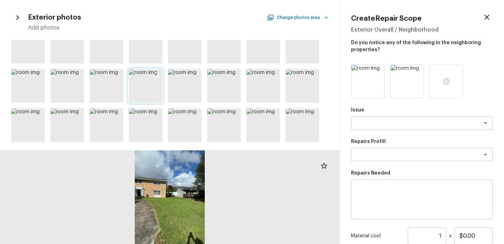
click at [148, 82] on div at bounding box center [146, 86] width 34 height 34
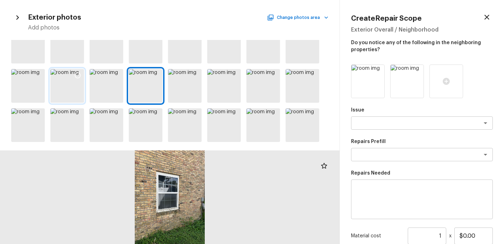
click at [73, 95] on div at bounding box center [67, 86] width 34 height 34
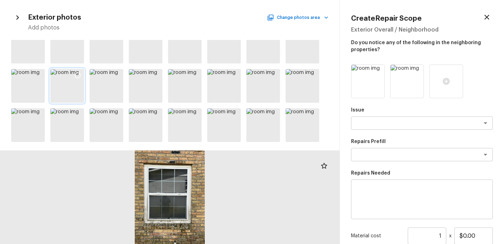
click at [78, 78] on icon at bounding box center [78, 76] width 6 height 6
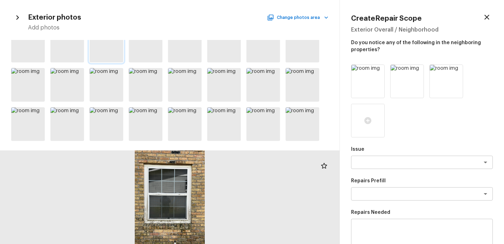
scroll to position [252, 0]
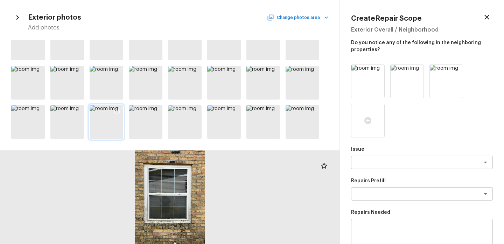
click at [117, 112] on icon at bounding box center [116, 111] width 7 height 7
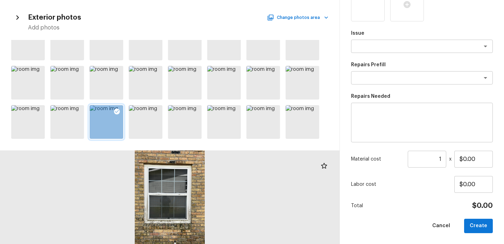
scroll to position [0, 0]
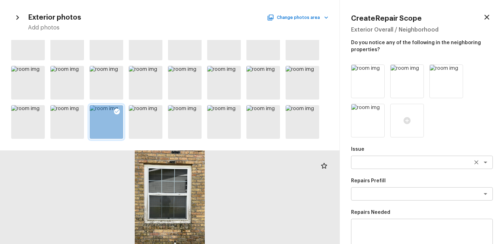
click at [364, 168] on div "x ​" at bounding box center [422, 162] width 142 height 13
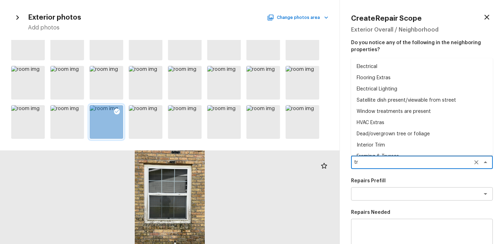
type textarea "t"
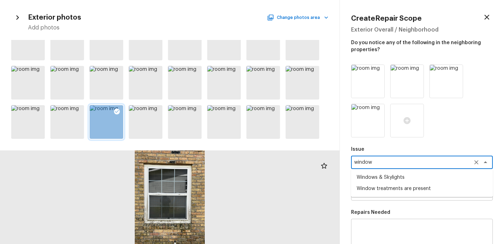
type textarea "window"
click at [413, 152] on p "Issue" at bounding box center [422, 149] width 142 height 7
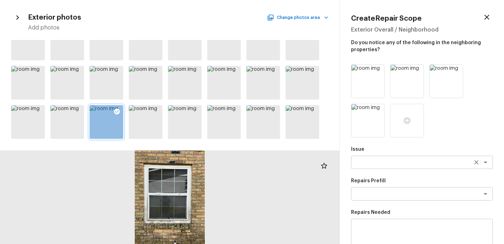
click at [377, 165] on textarea at bounding box center [413, 162] width 116 height 7
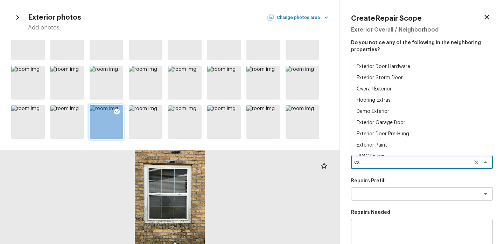
type textarea "e"
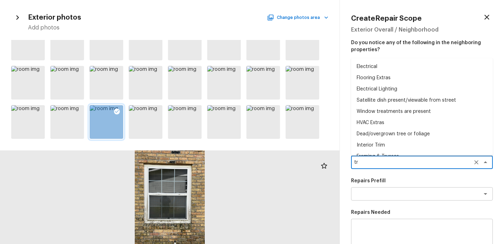
click at [380, 147] on li "Interior Trim" at bounding box center [422, 144] width 142 height 11
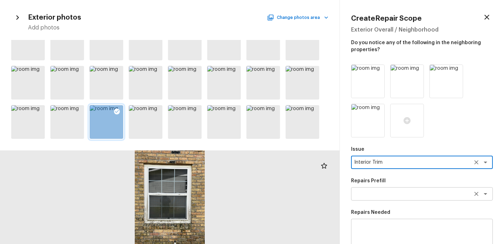
type textarea "Interior Trim"
click at [370, 192] on textarea at bounding box center [413, 193] width 116 height 7
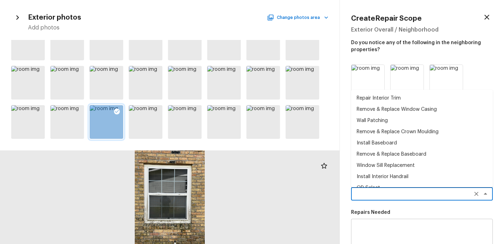
click at [370, 192] on textarea at bounding box center [413, 193] width 116 height 7
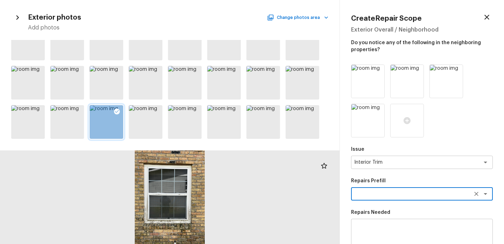
click at [370, 192] on textarea at bounding box center [413, 193] width 116 height 7
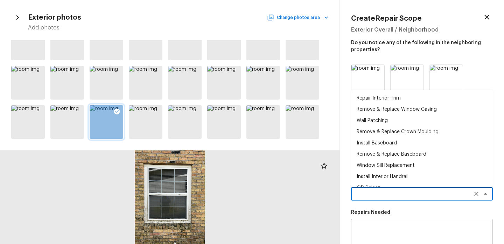
click at [380, 195] on textarea at bounding box center [413, 193] width 116 height 7
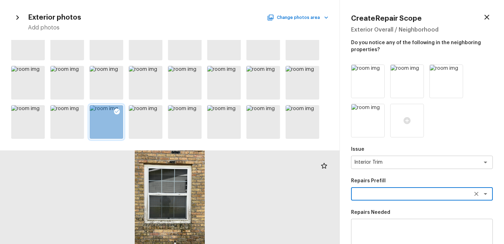
scroll to position [116, 0]
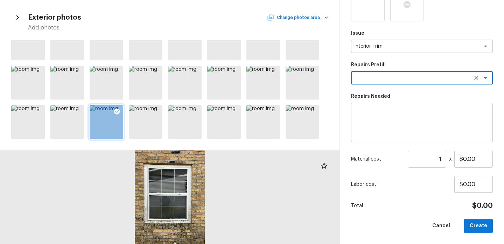
click at [368, 77] on textarea at bounding box center [413, 77] width 116 height 7
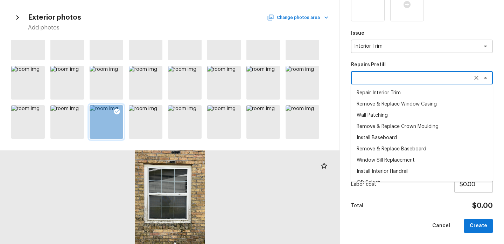
click at [401, 201] on div "Total $0.00" at bounding box center [422, 205] width 142 height 9
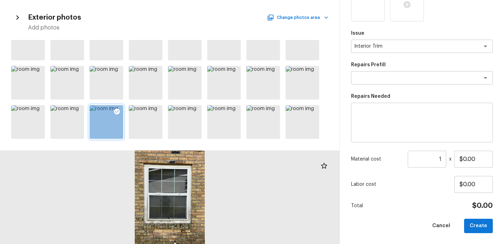
click at [372, 122] on textarea at bounding box center [422, 123] width 132 height 28
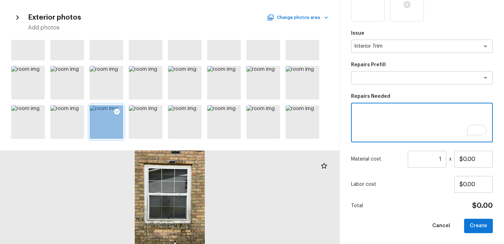
click at [372, 122] on textarea "To enrich screen reader interactions, please activate Accessibility in Grammarl…" at bounding box center [422, 123] width 132 height 28
type textarea "G"
type textarea "Trim Repairs"
click at [479, 161] on input "$0.00" at bounding box center [474, 159] width 39 height 17
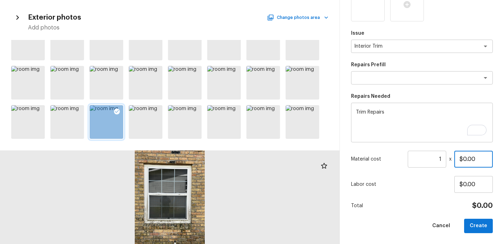
drag, startPoint x: 481, startPoint y: 159, endPoint x: 448, endPoint y: 159, distance: 33.3
click at [448, 159] on div "Material cost 1 ​ x $0.00" at bounding box center [422, 159] width 142 height 17
drag, startPoint x: 483, startPoint y: 157, endPoint x: 416, endPoint y: 157, distance: 66.9
click at [416, 157] on div "Material cost 1 ​ x $500.00" at bounding box center [422, 159] width 142 height 17
type input "$600.00"
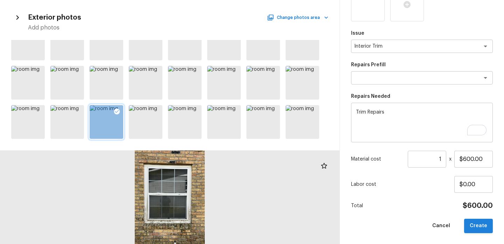
click at [485, 226] on button "Create" at bounding box center [479, 226] width 29 height 14
type input "$0.00"
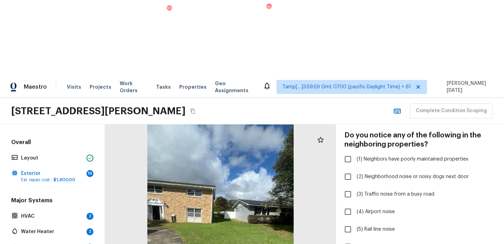
scroll to position [104, 0]
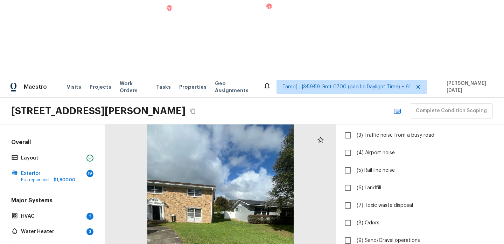
checkbox input "true"
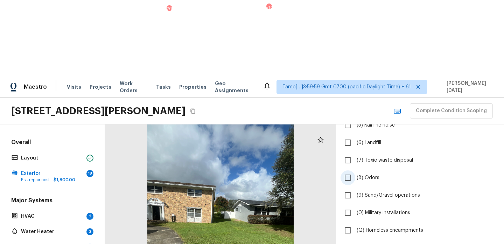
scroll to position [163, 0]
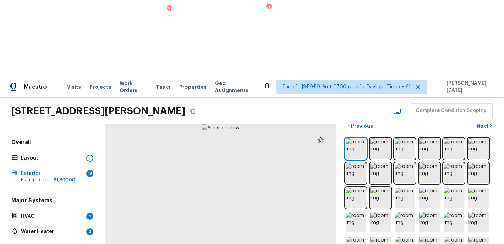
scroll to position [0, 0]
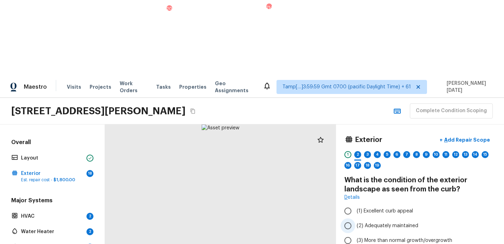
click at [386, 222] on span "(2) Adequately maintained" at bounding box center [388, 225] width 62 height 7
click at [356, 218] on input "(2) Adequately maintained" at bounding box center [348, 225] width 15 height 15
radio input "true"
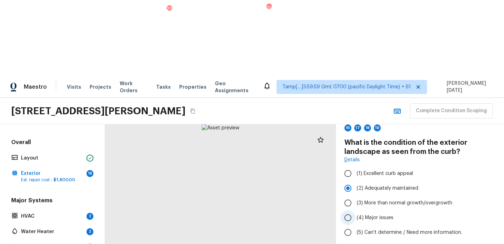
scroll to position [52, 0]
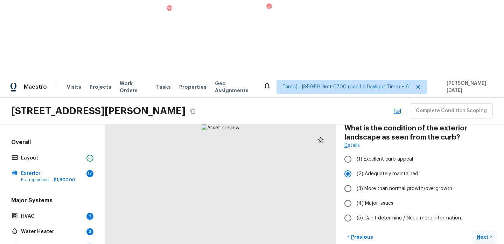
click at [482, 233] on p "Next" at bounding box center [483, 236] width 13 height 7
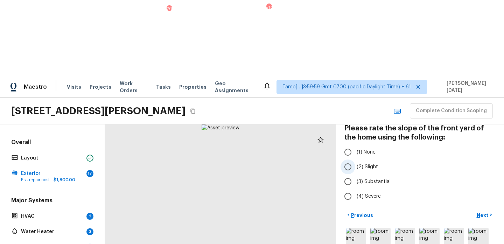
click at [352, 159] on input "(2) Slight" at bounding box center [348, 166] width 15 height 15
radio input "true"
click at [480, 212] on p "Next" at bounding box center [483, 215] width 13 height 7
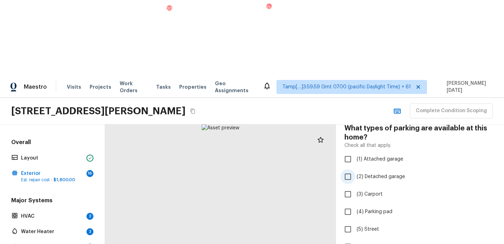
click at [398, 173] on span "(2) Detached garage" at bounding box center [381, 176] width 48 height 7
click at [356, 169] on input "(2) Detached garage" at bounding box center [348, 176] width 15 height 15
checkbox input "true"
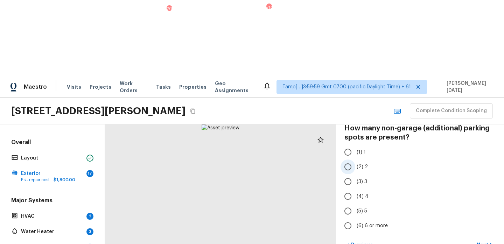
click at [370, 159] on label "(2) 2" at bounding box center [416, 166] width 150 height 15
click at [356, 159] on input "(2) 2" at bounding box center [348, 166] width 15 height 15
radio input "true"
click at [490, 241] on p "Next" at bounding box center [483, 244] width 13 height 7
click at [352, 159] on input "(2) 2" at bounding box center [348, 166] width 15 height 15
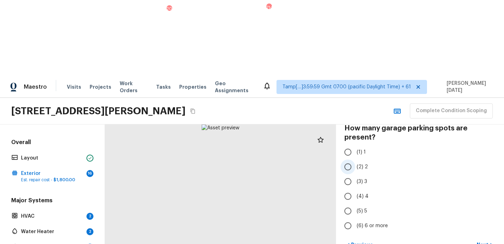
radio input "true"
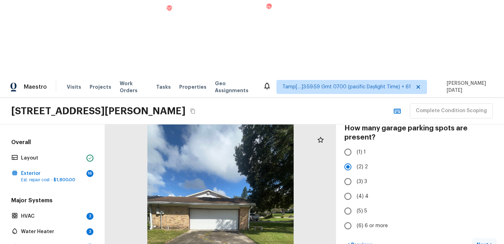
click at [485, 241] on p "Next" at bounding box center [483, 244] width 13 height 7
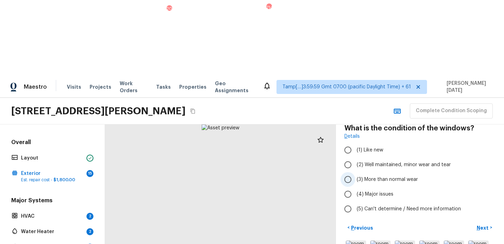
click at [391, 176] on span "(3) More than normal wear" at bounding box center [387, 179] width 61 height 7
click at [356, 172] on input "(3) More than normal wear" at bounding box center [348, 179] width 15 height 15
radio input "true"
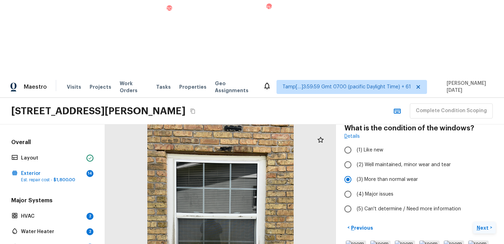
click at [485, 224] on p "Next" at bounding box center [483, 227] width 13 height 7
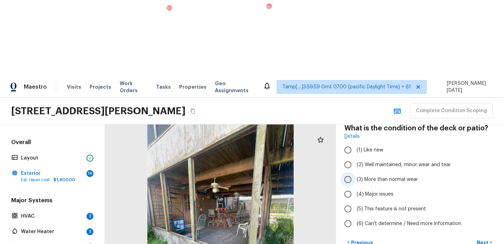
click at [363, 176] on span "(3) More than normal wear" at bounding box center [387, 179] width 61 height 7
click at [356, 172] on input "(3) More than normal wear" at bounding box center [348, 179] width 15 height 15
radio input "true"
click at [479, 239] on p "Next" at bounding box center [483, 242] width 13 height 7
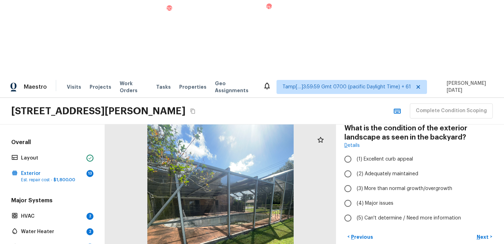
scroll to position [92, 0]
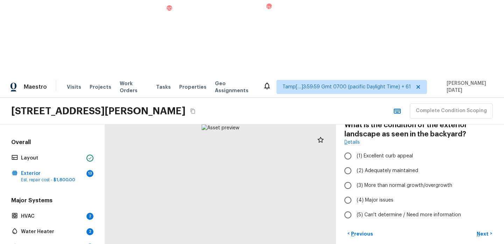
scroll to position [30, 0]
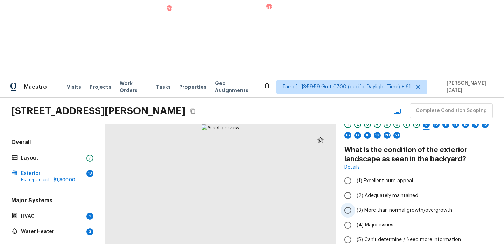
click at [363, 203] on label "(3) More than normal growth/overgrowth" at bounding box center [416, 210] width 150 height 15
click at [356, 203] on input "(3) More than normal growth/overgrowth" at bounding box center [348, 210] width 15 height 15
radio input "true"
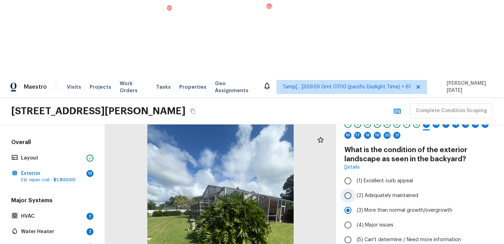
click at [359, 192] on span "(2) Adequately maintained" at bounding box center [388, 195] width 62 height 7
click at [356, 188] on input "(2) Adequately maintained" at bounding box center [348, 195] width 15 height 15
radio input "true"
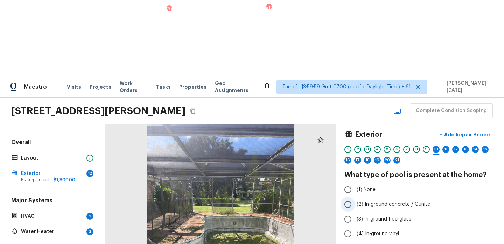
scroll to position [1, 0]
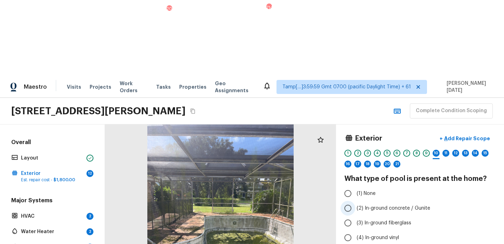
click at [353, 201] on input "(2) In-ground concrete / Gunite" at bounding box center [348, 208] width 15 height 15
radio input "true"
click at [463, 135] on p "Add Repair Scope" at bounding box center [466, 138] width 47 height 7
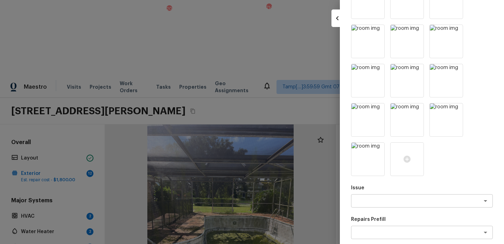
scroll to position [121, 0]
click at [378, 197] on textarea at bounding box center [413, 200] width 116 height 7
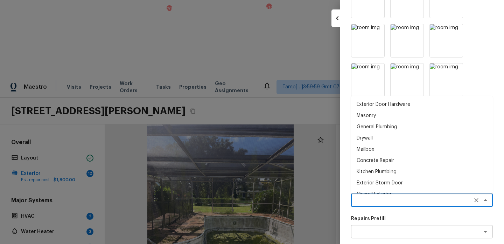
type textarea "O"
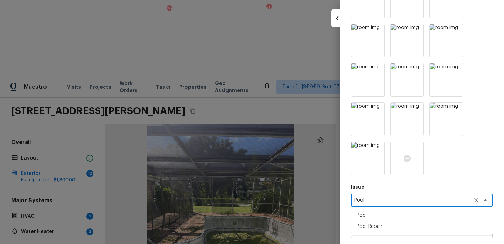
click at [384, 223] on li "Pool Repair" at bounding box center [422, 226] width 142 height 11
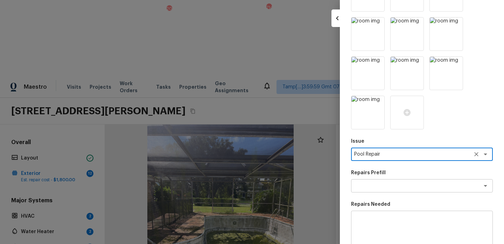
scroll to position [173, 0]
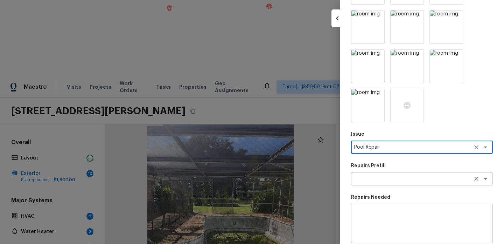
type textarea "Pool Repair"
click at [366, 177] on textarea at bounding box center [413, 178] width 116 height 7
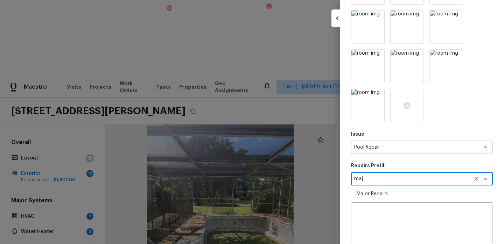
click at [371, 197] on li "Major Repairs" at bounding box center [422, 193] width 142 height 11
type textarea "Major Repairs"
type textarea "large misc. repairs abandoned empty pool"
type input "$2,000.00"
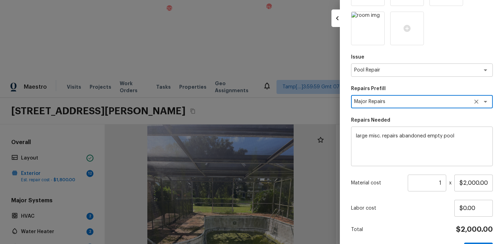
scroll to position [252, 0]
type textarea "Major Repairs"
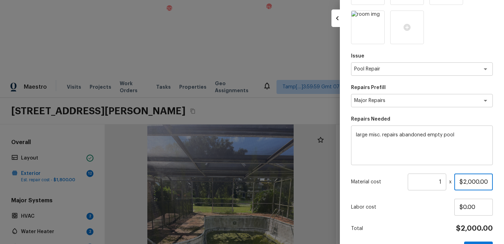
drag, startPoint x: 489, startPoint y: 179, endPoint x: 427, endPoint y: 179, distance: 62.0
click at [427, 179] on div "Material cost 1 ​ x $2,000.00" at bounding box center [422, 181] width 142 height 17
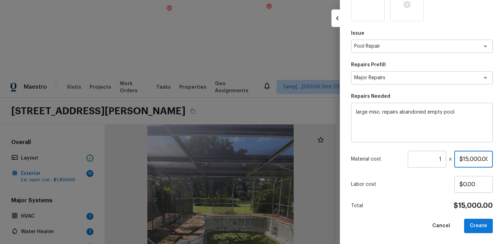
type input "$15,000.00"
click at [424, 205] on div "Total $15,000.00" at bounding box center [422, 205] width 142 height 9
click at [486, 225] on button "Create" at bounding box center [479, 226] width 29 height 14
type input "$0.00"
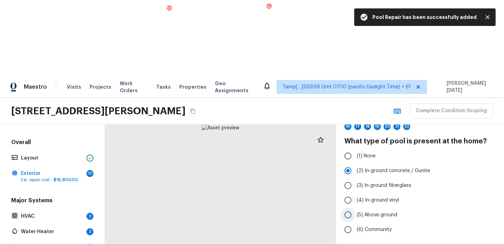
scroll to position [48, 0]
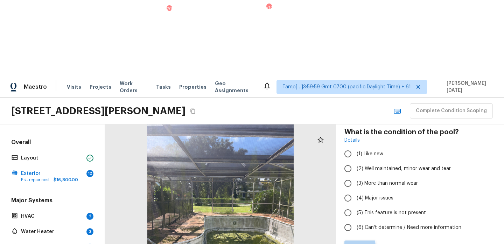
click at [355, 243] on p "Previous" at bounding box center [361, 246] width 23 height 7
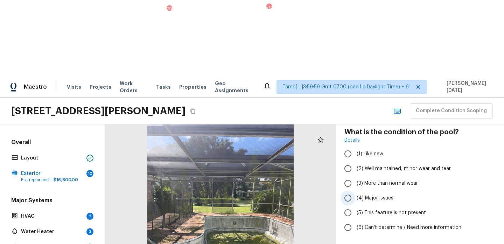
click at [359, 194] on span "(4) Major issues" at bounding box center [375, 197] width 37 height 7
click at [356, 191] on input "(4) Major issues" at bounding box center [348, 198] width 15 height 15
radio input "true"
click at [485, 243] on p "Next" at bounding box center [483, 246] width 13 height 7
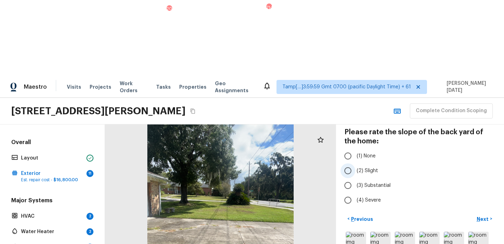
click at [352, 163] on input "(2) Slight" at bounding box center [348, 170] width 15 height 15
radio input "true"
click at [484, 215] on p "Next" at bounding box center [483, 218] width 13 height 7
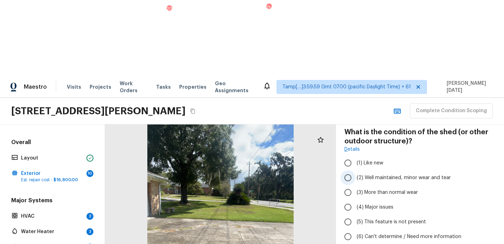
click at [449, 174] on span "(2) Well maintained, minor wear and tear" at bounding box center [404, 177] width 94 height 7
click at [356, 170] on input "(2) Well maintained, minor wear and tear" at bounding box center [348, 177] width 15 height 15
radio input "true"
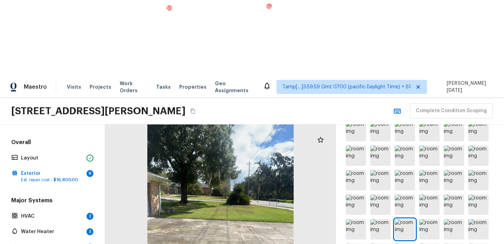
scroll to position [195, 0]
click at [428, 219] on img at bounding box center [430, 229] width 20 height 20
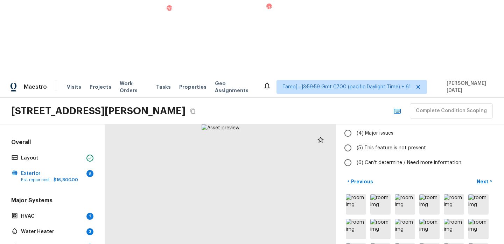
scroll to position [90, 0]
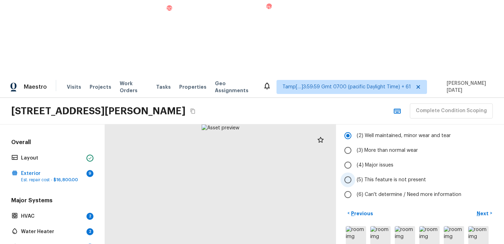
click at [376, 176] on span "(5) This feature is not present" at bounding box center [391, 179] width 69 height 7
click at [356, 172] on input "(5) This feature is not present" at bounding box center [348, 179] width 15 height 15
radio input "true"
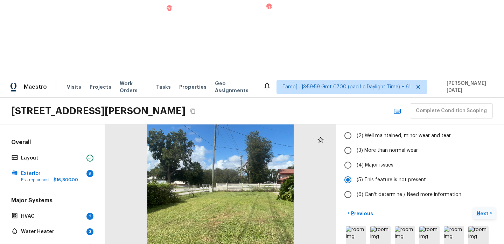
click at [483, 210] on p "Next" at bounding box center [483, 213] width 13 height 7
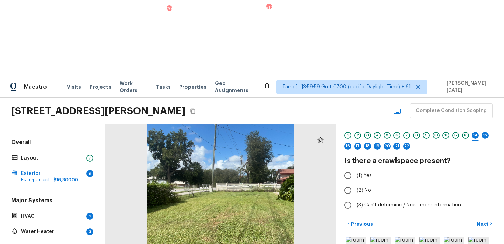
scroll to position [20, 0]
click at [367, 186] on span "(2) No" at bounding box center [364, 189] width 14 height 7
click at [356, 183] on input "(2) No" at bounding box center [348, 190] width 15 height 15
radio input "true"
click at [481, 220] on p "Next" at bounding box center [483, 223] width 13 height 7
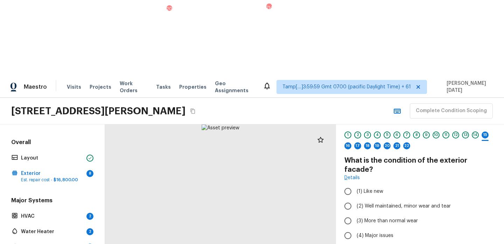
click at [256, 169] on div at bounding box center [220, 221] width 231 height 195
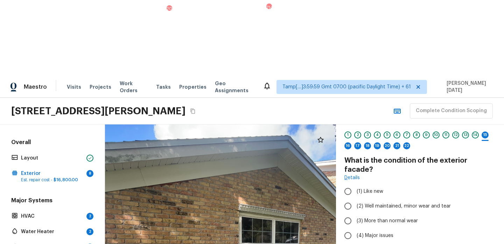
drag, startPoint x: 243, startPoint y: 157, endPoint x: 286, endPoint y: 228, distance: 83.3
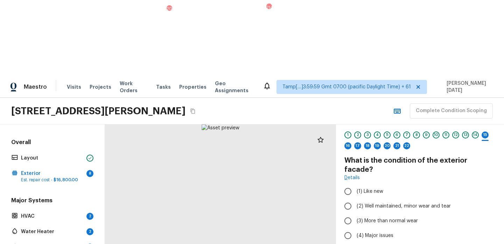
click at [223, 186] on div at bounding box center [220, 221] width 231 height 195
drag, startPoint x: 241, startPoint y: 179, endPoint x: 248, endPoint y: 264, distance: 84.7
click at [248, 243] on html "Maestro Visits Projects Work Orders Tasks 20 Properties Geo Assignments 714 Tam…" at bounding box center [252, 159] width 504 height 319
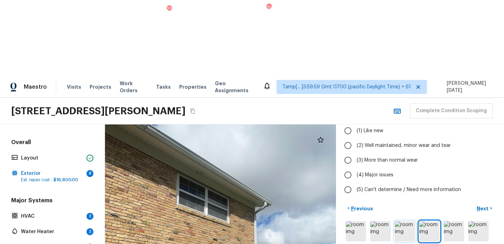
scroll to position [81, 0]
click at [473, 221] on img at bounding box center [479, 231] width 20 height 20
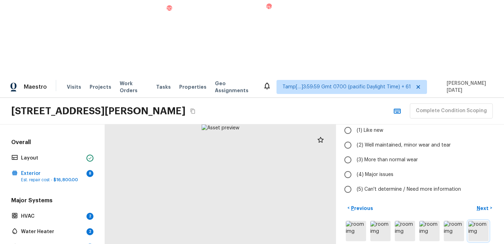
click at [473, 221] on img at bounding box center [479, 231] width 20 height 20
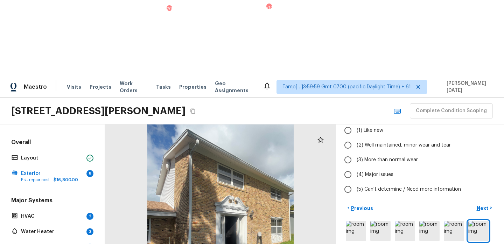
click at [266, 164] on div at bounding box center [220, 221] width 231 height 195
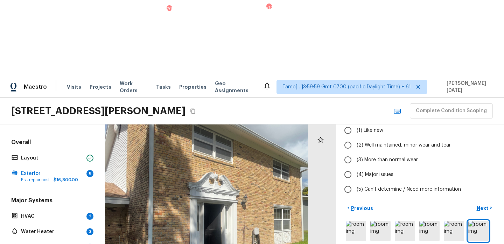
click at [266, 164] on div at bounding box center [197, 212] width 352 height 297
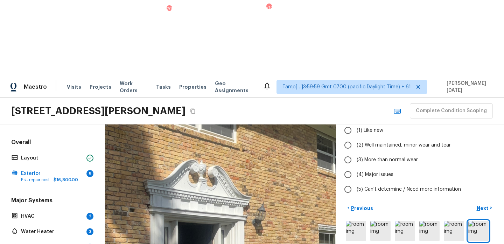
drag, startPoint x: 247, startPoint y: 167, endPoint x: 283, endPoint y: 224, distance: 67.2
click at [285, 225] on div at bounding box center [164, 241] width 708 height 597
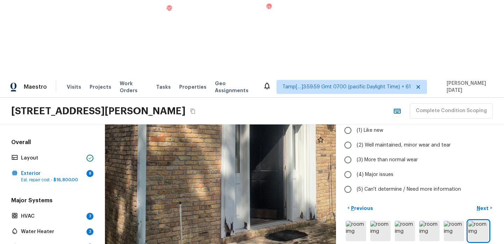
drag, startPoint x: 226, startPoint y: 208, endPoint x: 296, endPoint y: 103, distance: 126.8
click at [296, 103] on div at bounding box center [236, 136] width 708 height 597
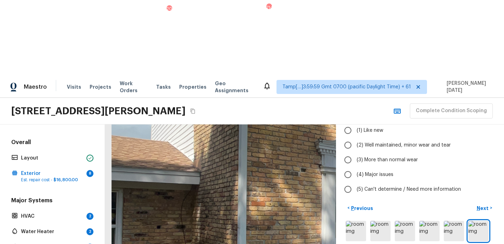
drag, startPoint x: 232, startPoint y: 121, endPoint x: 239, endPoint y: 192, distance: 71.4
click at [239, 192] on div at bounding box center [336, 201] width 708 height 597
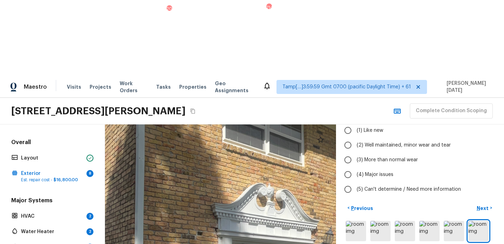
drag, startPoint x: 255, startPoint y: 167, endPoint x: 206, endPoint y: 196, distance: 56.7
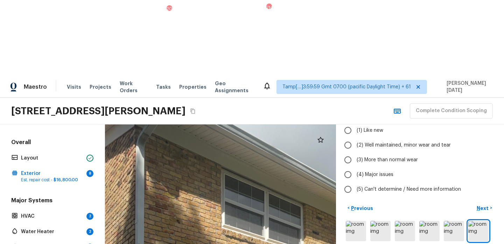
drag, startPoint x: 225, startPoint y: 149, endPoint x: 225, endPoint y: 234, distance: 85.5
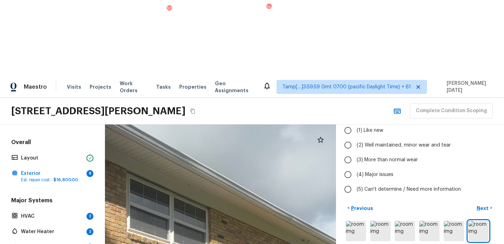
drag, startPoint x: 241, startPoint y: 190, endPoint x: 146, endPoint y: 193, distance: 95.0
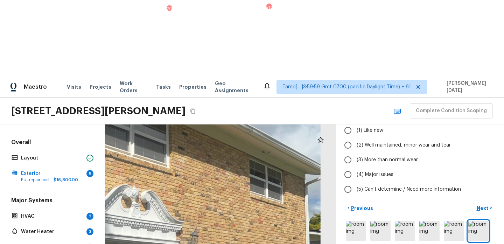
drag, startPoint x: 199, startPoint y: 204, endPoint x: 155, endPoint y: 126, distance: 89.1
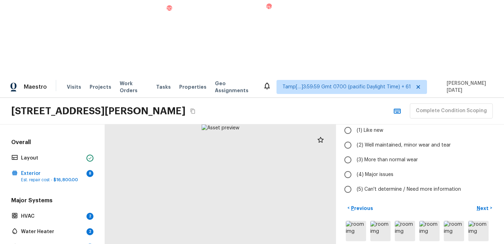
click at [242, 180] on div at bounding box center [220, 221] width 231 height 195
click at [215, 156] on div at bounding box center [199, 188] width 465 height 392
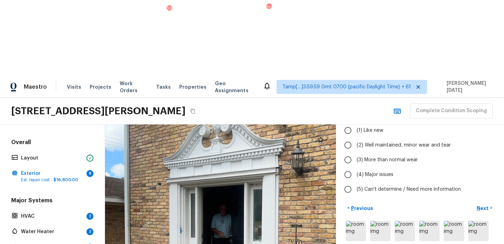
drag, startPoint x: 215, startPoint y: 156, endPoint x: 261, endPoint y: 208, distance: 70.0
click at [261, 208] on div at bounding box center [237, 230] width 465 height 392
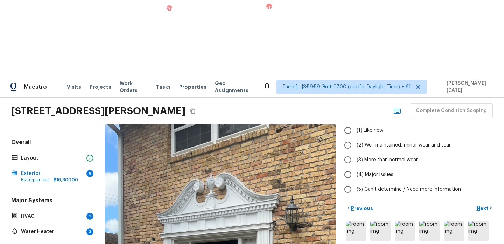
drag, startPoint x: 215, startPoint y: 185, endPoint x: 201, endPoint y: 231, distance: 47.2
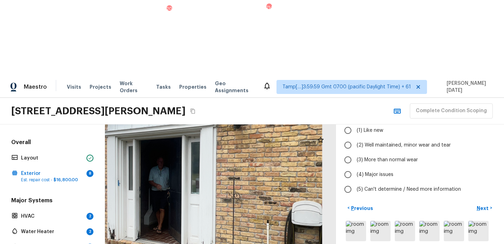
drag, startPoint x: 240, startPoint y: 180, endPoint x: 175, endPoint y: 54, distance: 141.6
click at [175, 54] on div at bounding box center [175, 183] width 465 height 392
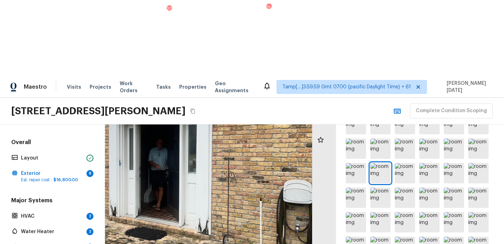
scroll to position [204, 0]
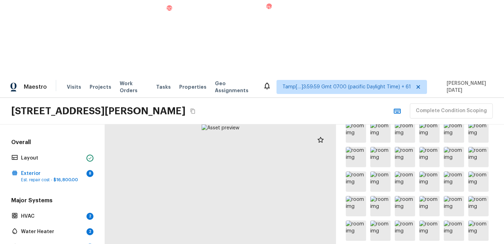
click at [257, 168] on div at bounding box center [220, 221] width 231 height 195
click at [241, 168] on div at bounding box center [220, 221] width 231 height 195
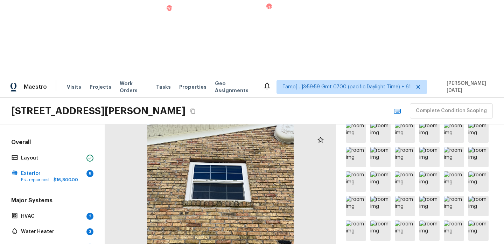
click at [241, 168] on div at bounding box center [220, 221] width 231 height 195
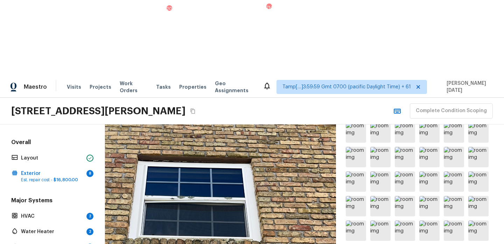
drag, startPoint x: 241, startPoint y: 168, endPoint x: 241, endPoint y: 251, distance: 82.3
click at [241, 243] on html "Maestro Visits Projects Work Orders Tasks 20 Properties Geo Assignments 714 Tam…" at bounding box center [252, 159] width 504 height 319
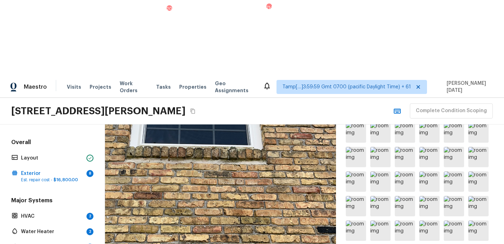
drag, startPoint x: 246, startPoint y: 204, endPoint x: 247, endPoint y: 73, distance: 130.7
click at [247, 73] on div at bounding box center [201, 190] width 465 height 392
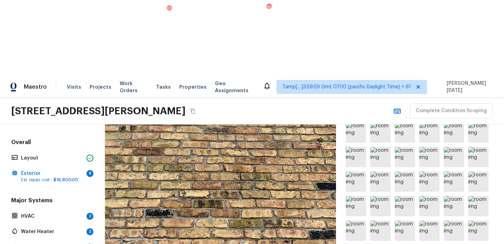
drag, startPoint x: 247, startPoint y: 142, endPoint x: 247, endPoint y: 40, distance: 101.6
click at [247, 76] on div "Maestro Visits Projects Work Orders Tasks 20 Properties Geo Assignments 714 Tam…" at bounding box center [252, 198] width 504 height 244
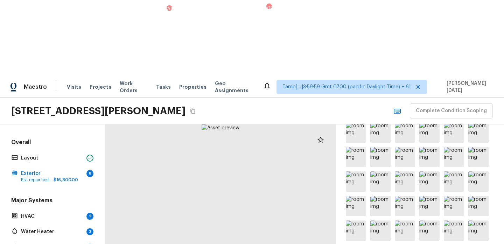
click at [297, 186] on div at bounding box center [220, 221] width 231 height 195
click at [262, 187] on div at bounding box center [220, 221] width 231 height 195
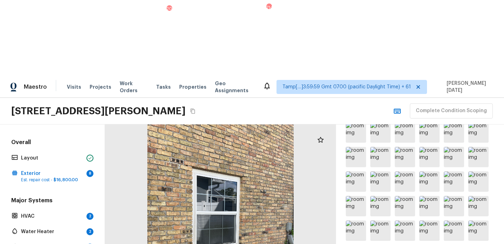
click at [238, 174] on div at bounding box center [220, 221] width 231 height 195
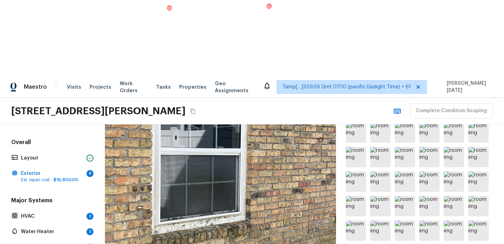
drag, startPoint x: 238, startPoint y: 174, endPoint x: 242, endPoint y: 150, distance: 24.3
click at [242, 150] on div at bounding box center [208, 170] width 465 height 392
drag, startPoint x: 240, startPoint y: 141, endPoint x: 240, endPoint y: 264, distance: 122.6
click at [240, 243] on html "Maestro Visits Projects Work Orders Tasks 20 Properties Geo Assignments 714 Tam…" at bounding box center [252, 159] width 504 height 319
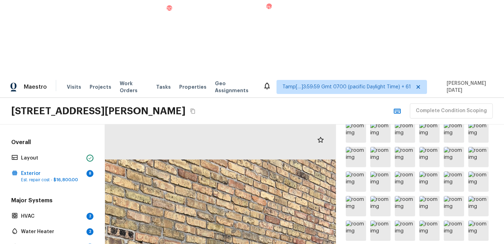
drag, startPoint x: 244, startPoint y: 195, endPoint x: 244, endPoint y: 264, distance: 68.3
click at [244, 243] on html "Maestro Visits Projects Work Orders Tasks 20 Properties Geo Assignments 714 Tam…" at bounding box center [252, 159] width 504 height 319
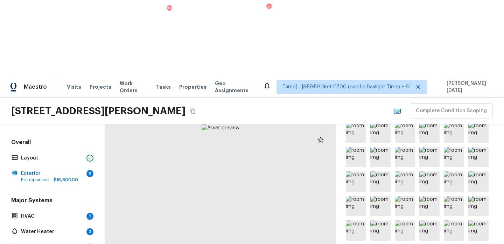
click at [246, 193] on div at bounding box center [220, 221] width 231 height 195
drag, startPoint x: 246, startPoint y: 193, endPoint x: 245, endPoint y: 264, distance: 70.4
click at [245, 243] on html "Maestro Visits Projects Work Orders Tasks 20 Properties Geo Assignments 714 Tam…" at bounding box center [252, 159] width 504 height 319
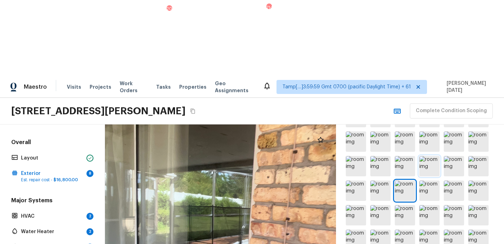
scroll to position [294, 0]
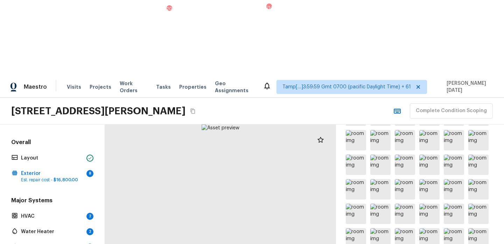
click at [214, 184] on div at bounding box center [220, 221] width 231 height 195
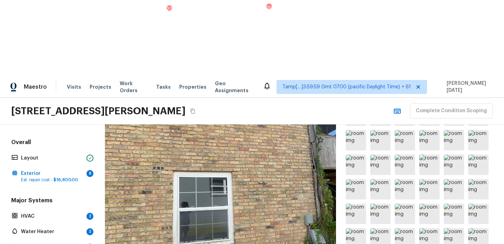
drag, startPoint x: 211, startPoint y: 158, endPoint x: 211, endPoint y: 226, distance: 67.6
click at [211, 226] on div at bounding box center [227, 183] width 465 height 392
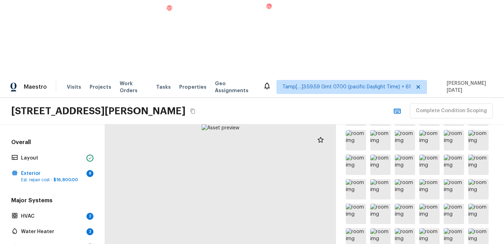
click at [321, 199] on div at bounding box center [220, 221] width 231 height 195
drag, startPoint x: 251, startPoint y: 200, endPoint x: 355, endPoint y: 256, distance: 118.2
click at [355, 243] on html "Maestro Visits Projects Work Orders Tasks 20 Properties Geo Assignments 714 Tam…" at bounding box center [252, 159] width 504 height 319
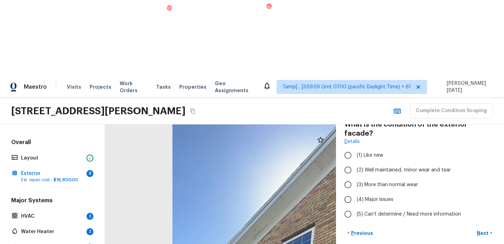
scroll to position [0, 0]
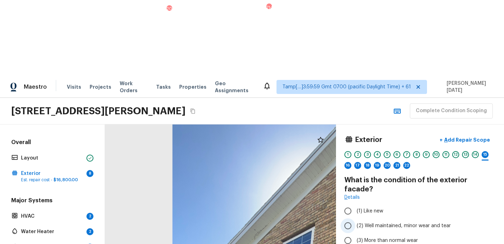
click at [354, 218] on input "(2) Well maintained, minor wear and tear" at bounding box center [348, 225] width 15 height 15
radio input "true"
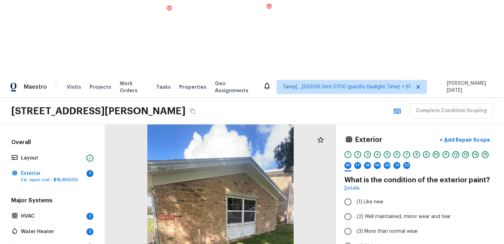
click at [201, 124] on div at bounding box center [220, 221] width 231 height 195
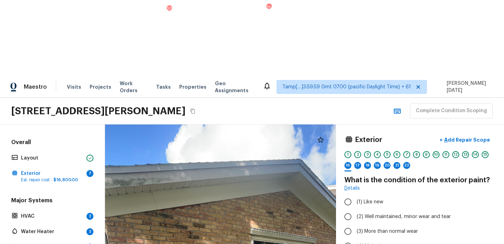
drag, startPoint x: 223, startPoint y: 115, endPoint x: 223, endPoint y: 160, distance: 45.9
click at [470, 136] on p "Add Repair Scope" at bounding box center [466, 139] width 47 height 7
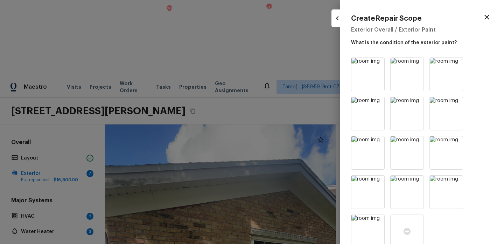
scroll to position [227, 0]
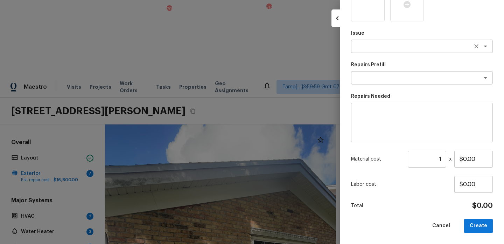
click at [368, 49] on textarea at bounding box center [413, 46] width 116 height 7
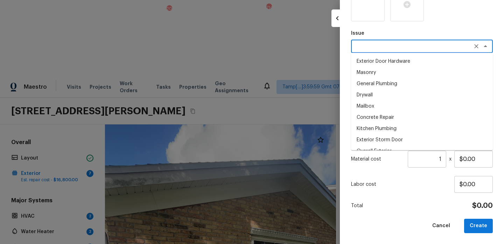
type textarea "t"
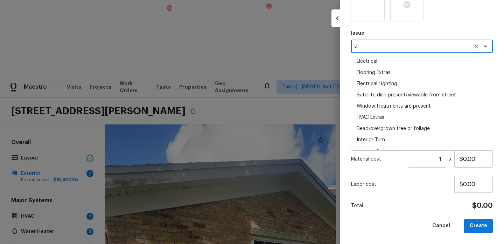
type textarea "t"
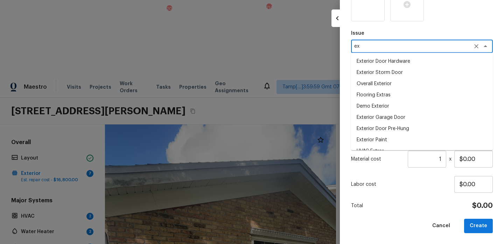
type textarea "e"
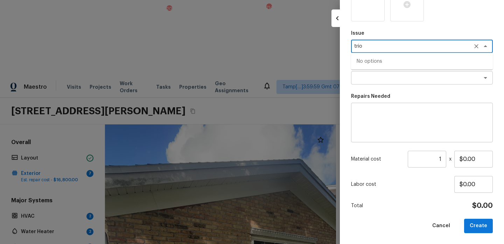
type textarea "tri"
click at [476, 47] on icon "Clear" at bounding box center [477, 46] width 4 height 4
type textarea "e"
click at [385, 65] on li "Siding" at bounding box center [422, 61] width 142 height 11
type textarea "Siding"
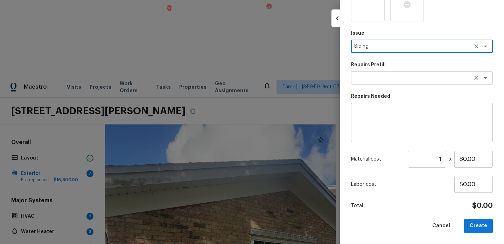
click at [379, 77] on textarea at bounding box center [413, 77] width 116 height 7
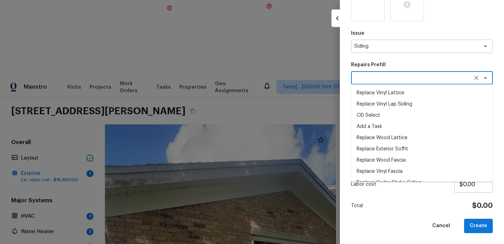
type textarea "s"
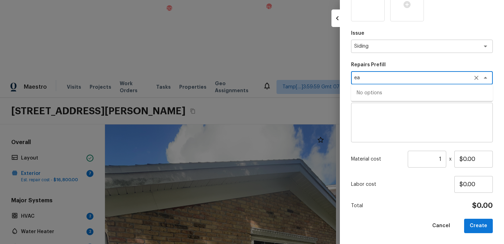
type textarea "e"
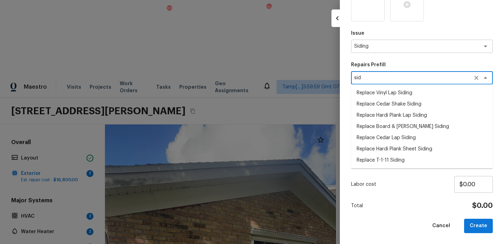
type textarea "sid"
click at [394, 63] on p "Repairs Prefill" at bounding box center [422, 64] width 142 height 7
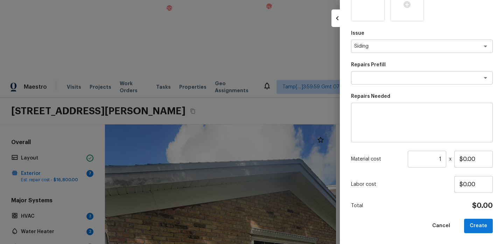
click at [374, 124] on textarea at bounding box center [422, 123] width 132 height 28
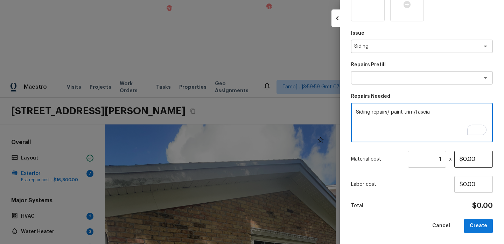
type textarea "Siding repairs/ paint trim/fascia"
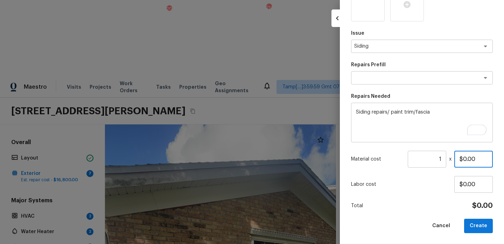
drag, startPoint x: 478, startPoint y: 160, endPoint x: 422, endPoint y: 157, distance: 55.8
click at [422, 159] on div "Material cost 1 ​ x $0.00" at bounding box center [422, 159] width 142 height 17
type input "$600.00"
click at [477, 226] on button "Create" at bounding box center [479, 226] width 29 height 14
type input "$0.00"
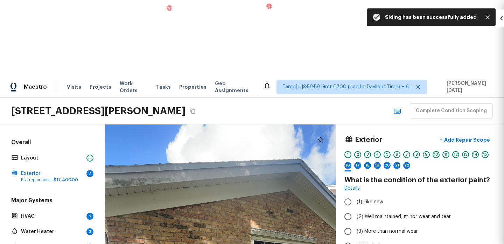
scroll to position [70, 0]
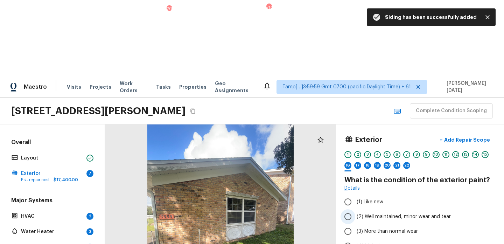
click at [361, 213] on span "(2) Well maintained, minor wear and tear" at bounding box center [404, 216] width 94 height 7
click at [356, 209] on input "(2) Well maintained, minor wear and tear" at bounding box center [348, 216] width 15 height 15
radio input "true"
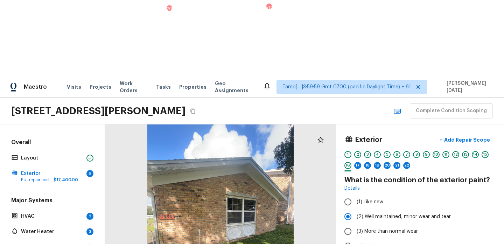
click at [225, 174] on div at bounding box center [220, 221] width 231 height 195
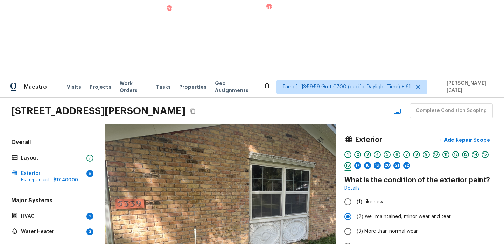
drag, startPoint x: 172, startPoint y: 170, endPoint x: 194, endPoint y: 191, distance: 30.2
click at [194, 191] on div at bounding box center [238, 214] width 465 height 392
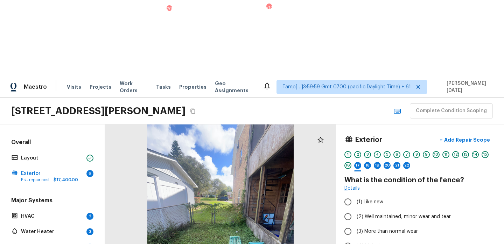
click at [289, 162] on div at bounding box center [220, 221] width 231 height 195
click at [287, 162] on div at bounding box center [220, 221] width 231 height 195
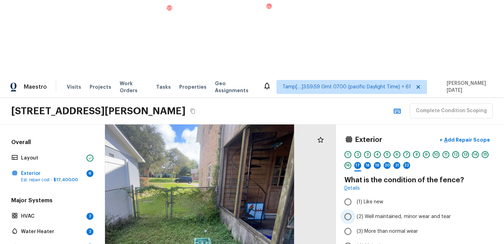
click at [357, 213] on span "(2) Well maintained, minor wear and tear" at bounding box center [404, 216] width 94 height 7
click at [356, 209] on input "(2) Well maintained, minor wear and tear" at bounding box center [348, 216] width 15 height 15
radio input "true"
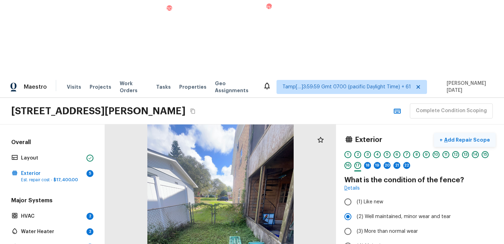
click at [474, 136] on p "Add Repair Scope" at bounding box center [466, 139] width 47 height 7
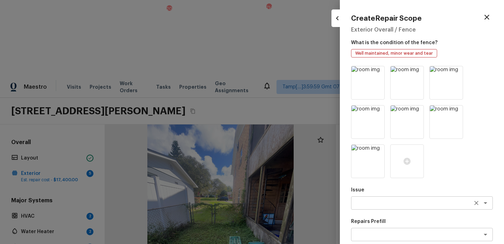
click at [365, 208] on div "x ​" at bounding box center [422, 202] width 142 height 13
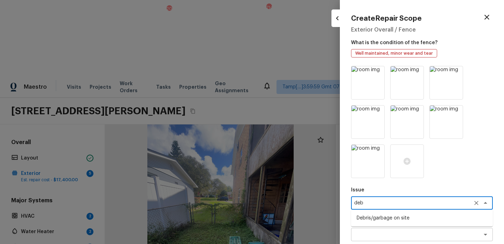
click at [380, 216] on li "Debris/garbage on site" at bounding box center [422, 217] width 142 height 11
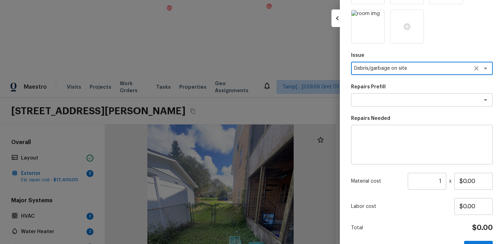
scroll to position [157, 0]
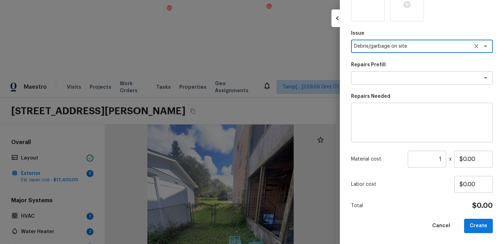
type textarea "Debris/garbage on site"
click at [374, 84] on div "Issue Debris/garbage on site x ​ Repairs Prefill x ​ Repairs Needed x ​ Materia…" at bounding box center [422, 71] width 142 height 324
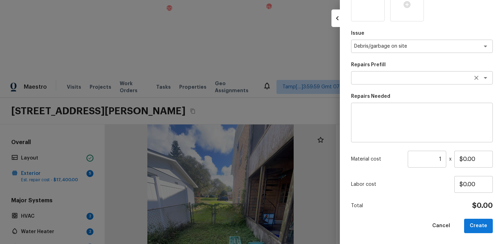
click at [381, 75] on textarea at bounding box center [413, 77] width 116 height 7
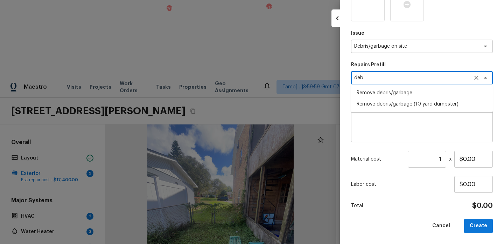
click at [389, 86] on ul "Remove debris/garbage Remove debris/garbage (10 yard dumpster)" at bounding box center [422, 98] width 142 height 28
click at [393, 92] on li "Remove debris/garbage" at bounding box center [422, 92] width 142 height 11
type textarea "Remove debris/garbage"
type textarea "Remove, haul off, and properly dispose of any debris left by seller to offsite …"
type input "$50.00"
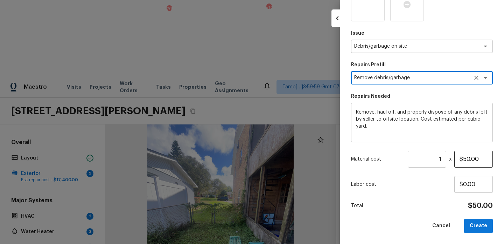
type textarea "Remove debris/garbage"
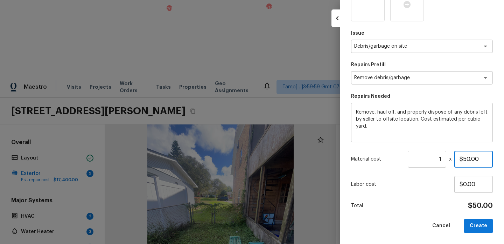
drag, startPoint x: 482, startPoint y: 160, endPoint x: 383, endPoint y: 160, distance: 99.1
click at [384, 160] on div "Material cost 1 ​ x $50.00" at bounding box center [422, 159] width 142 height 17
type input "$250.00"
click at [468, 222] on button "Create" at bounding box center [479, 226] width 29 height 14
type input "$0.00"
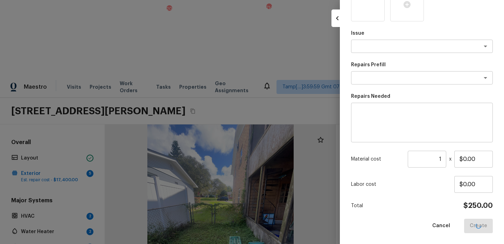
scroll to position [78, 0]
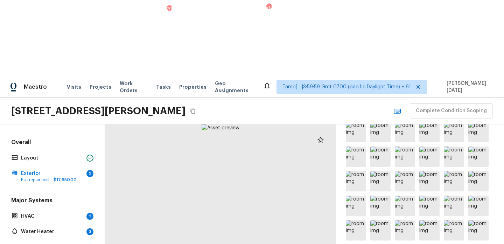
scroll to position [265, 0]
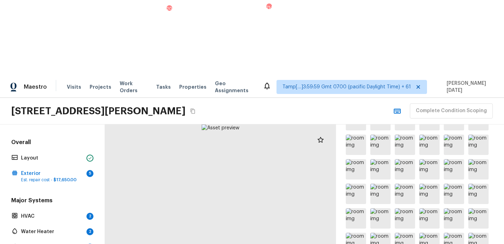
click at [209, 214] on div at bounding box center [220, 221] width 231 height 195
click at [216, 187] on div at bounding box center [232, 153] width 465 height 392
drag, startPoint x: 216, startPoint y: 187, endPoint x: 215, endPoint y: 264, distance: 76.7
click at [215, 243] on html "Maestro Visits Projects Work Orders Tasks 20 Properties Geo Assignments 714 Tam…" at bounding box center [252, 159] width 504 height 319
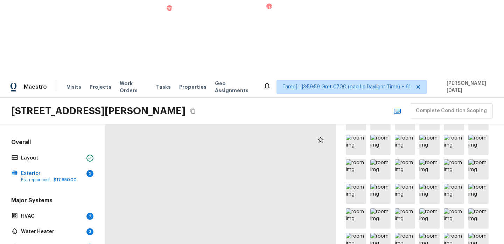
scroll to position [0, 0]
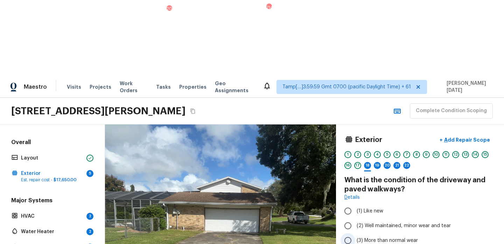
click at [359, 237] on span "(3) More than normal wear" at bounding box center [387, 240] width 61 height 7
click at [356, 233] on input "(3) More than normal wear" at bounding box center [348, 240] width 15 height 15
radio input "true"
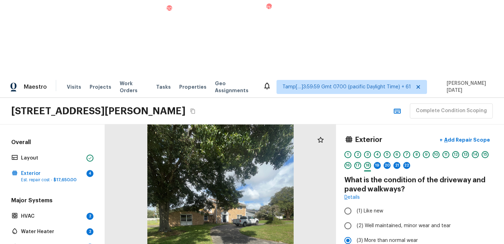
scroll to position [23, 0]
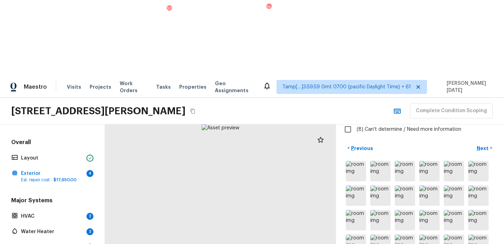
scroll to position [234, 0]
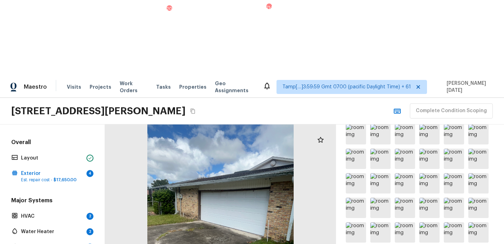
click at [231, 181] on div at bounding box center [220, 221] width 231 height 195
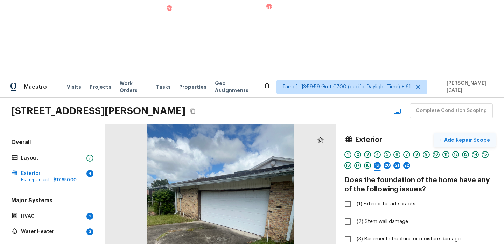
click at [469, 136] on p "Add Repair Scope" at bounding box center [466, 139] width 47 height 7
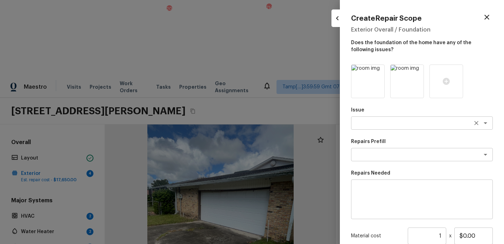
click at [381, 118] on div "x ​" at bounding box center [422, 122] width 142 height 13
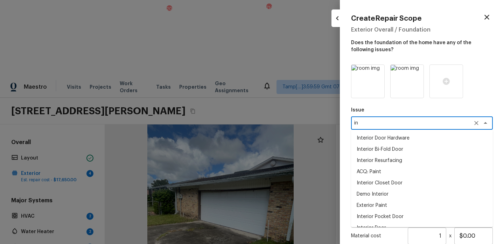
type textarea "i"
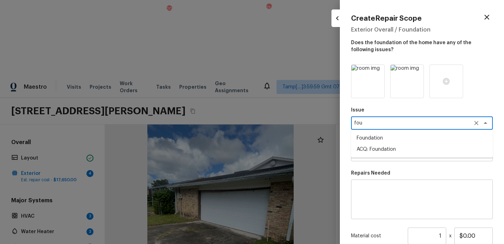
click at [389, 152] on li "ACQ: Foundation" at bounding box center [422, 149] width 142 height 11
type textarea "ACQ: Foundation"
click at [380, 154] on textarea at bounding box center [413, 154] width 116 height 7
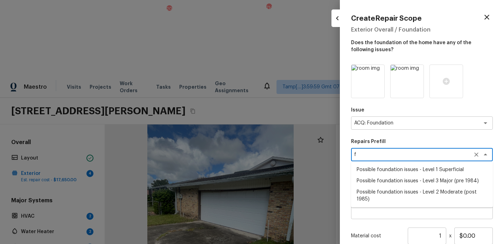
click at [386, 167] on li "Possible foundation issues - Level 1 Superficial" at bounding box center [422, 169] width 142 height 11
type textarea "Possible foundation issues - Level 1 Superficial"
type textarea "Possible foundation issues - Level 1 - Superficial. Disclaimer: This is NOT a t…"
type input "$999.00"
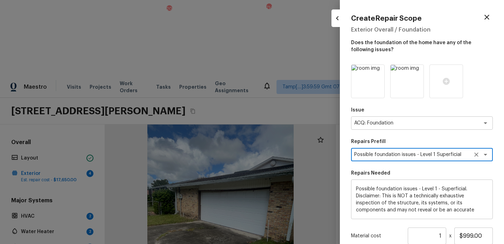
scroll to position [77, 0]
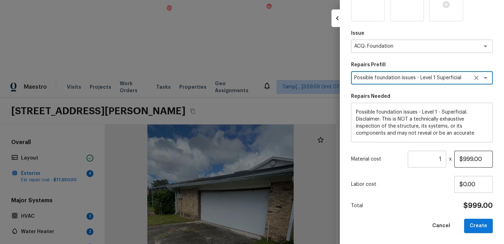
type textarea "Possible foundation issues - Level 1 Superficial"
drag, startPoint x: 483, startPoint y: 158, endPoint x: 409, endPoint y: 158, distance: 73.9
click at [409, 158] on div "Material cost 1 ​ x $999.00" at bounding box center [422, 159] width 142 height 17
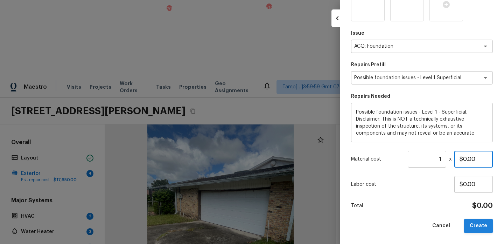
type input "$0.00"
click at [476, 224] on button "Create" at bounding box center [479, 226] width 29 height 14
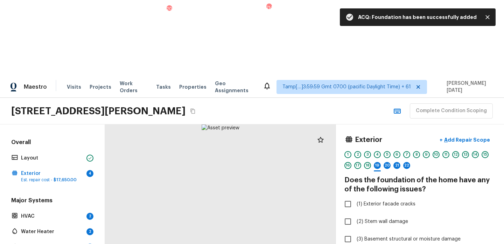
click at [239, 183] on div at bounding box center [220, 221] width 231 height 195
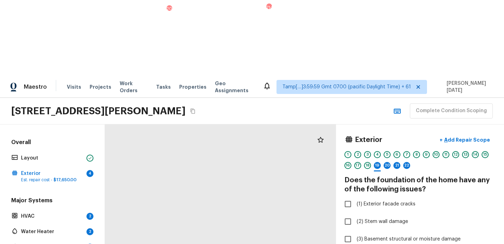
drag, startPoint x: 238, startPoint y: 171, endPoint x: 255, endPoint y: 208, distance: 41.8
click at [255, 208] on div at bounding box center [211, 198] width 465 height 392
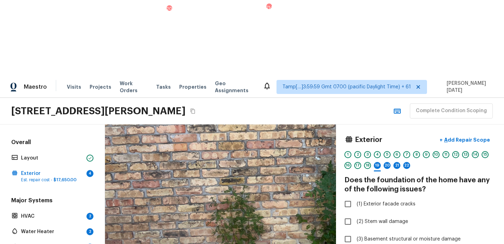
drag, startPoint x: 200, startPoint y: 150, endPoint x: 216, endPoint y: 71, distance: 80.9
click at [216, 71] on div at bounding box center [237, 144] width 465 height 392
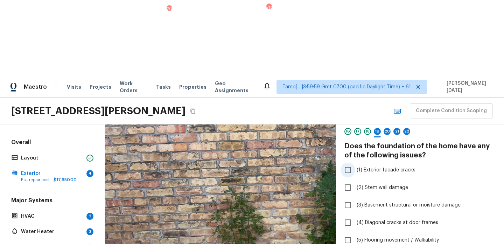
scroll to position [35, 0]
click at [254, 172] on div at bounding box center [237, 144] width 465 height 392
checkbox input "true"
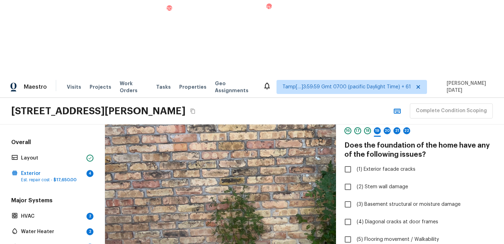
click at [249, 165] on div at bounding box center [237, 144] width 465 height 392
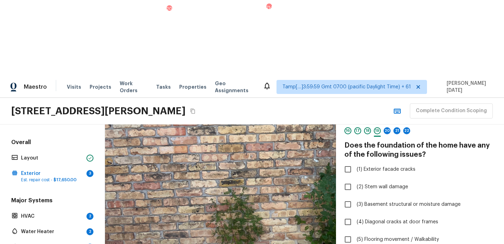
drag, startPoint x: 249, startPoint y: 165, endPoint x: 260, endPoint y: 253, distance: 88.9
click at [260, 243] on html "Maestro Visits Projects Work Orders Tasks 20 Properties Geo Assignments 714 Tam…" at bounding box center [252, 159] width 504 height 319
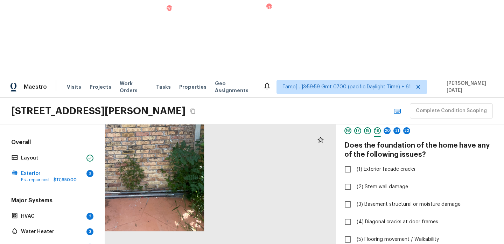
click at [176, 125] on div at bounding box center [130, 133] width 231 height 195
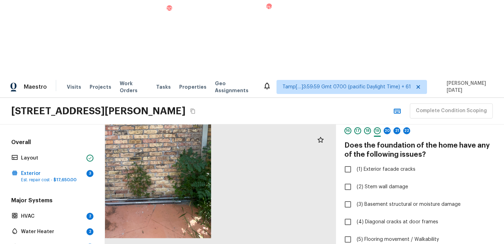
click at [176, 125] on div at bounding box center [137, 140] width 231 height 195
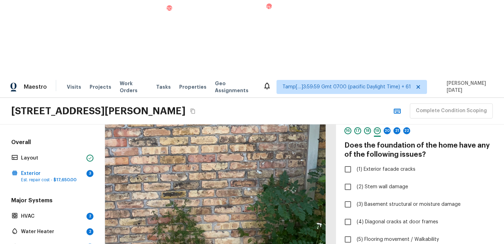
drag, startPoint x: 196, startPoint y: 125, endPoint x: 212, endPoint y: 231, distance: 106.9
click at [212, 231] on div at bounding box center [178, 157] width 465 height 392
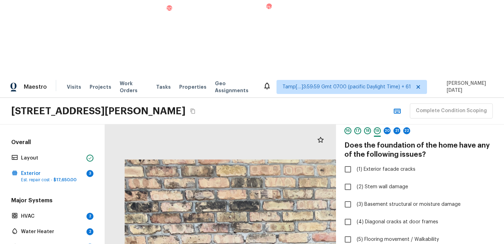
drag, startPoint x: 208, startPoint y: 151, endPoint x: 285, endPoint y: 229, distance: 110.2
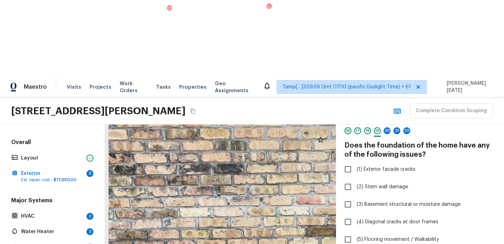
drag, startPoint x: 280, startPoint y: 214, endPoint x: 219, endPoint y: 172, distance: 74.4
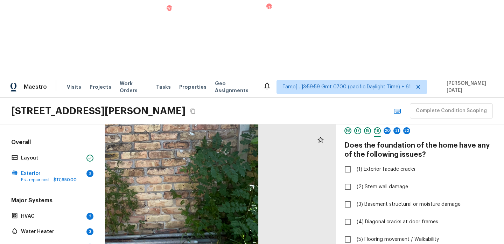
drag, startPoint x: 252, startPoint y: 199, endPoint x: 172, endPoint y: 68, distance: 153.4
click at [172, 68] on div at bounding box center [111, 119] width 465 height 392
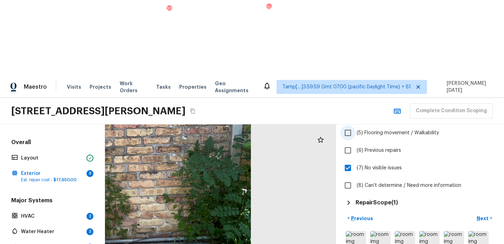
scroll to position [176, 0]
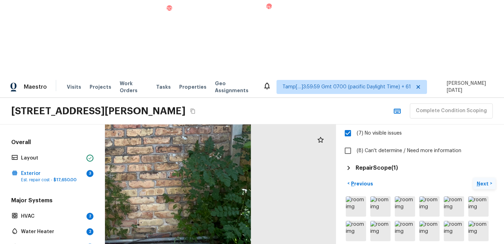
click at [484, 180] on p "Next" at bounding box center [483, 183] width 13 height 7
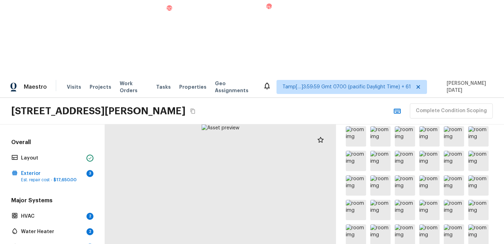
click at [240, 162] on div at bounding box center [220, 221] width 231 height 195
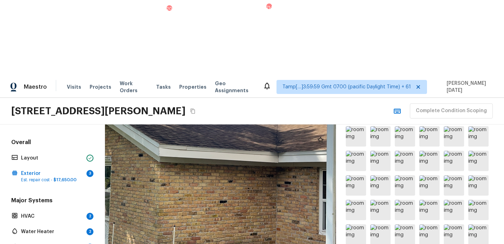
drag, startPoint x: 209, startPoint y: 165, endPoint x: 209, endPoint y: 113, distance: 51.8
click at [209, 113] on div at bounding box center [200, 153] width 465 height 392
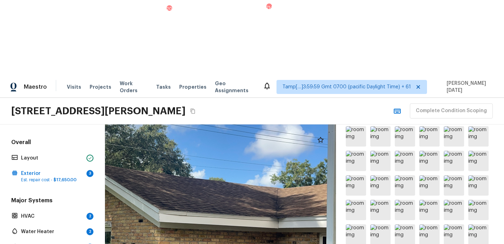
drag, startPoint x: 236, startPoint y: 169, endPoint x: 236, endPoint y: 264, distance: 94.9
click at [236, 243] on html "Maestro Visits Projects Work Orders Tasks 20 Properties Geo Assignments 714 Tam…" at bounding box center [252, 159] width 504 height 319
click at [251, 212] on div at bounding box center [200, 218] width 465 height 392
drag, startPoint x: 235, startPoint y: 185, endPoint x: 208, endPoint y: 174, distance: 29.1
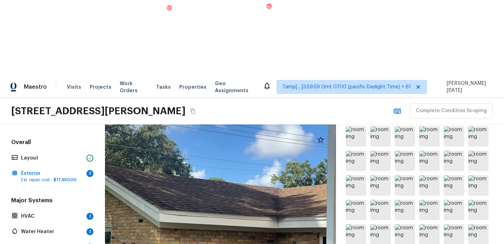
click at [208, 174] on div at bounding box center [200, 218] width 465 height 392
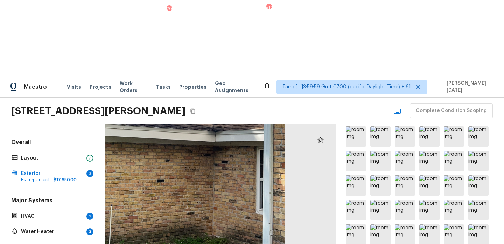
drag, startPoint x: 231, startPoint y: 170, endPoint x: 308, endPoint y: 170, distance: 76.7
click at [308, 170] on div at bounding box center [137, 132] width 465 height 392
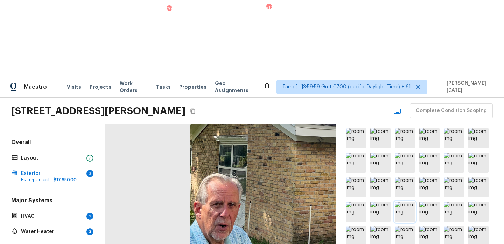
scroll to position [244, 0]
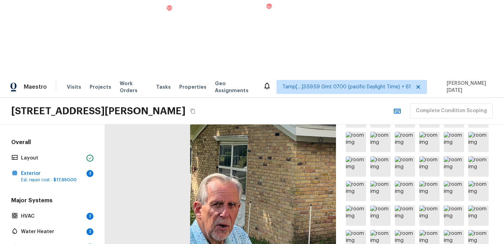
click at [379, 205] on img at bounding box center [381, 215] width 20 height 20
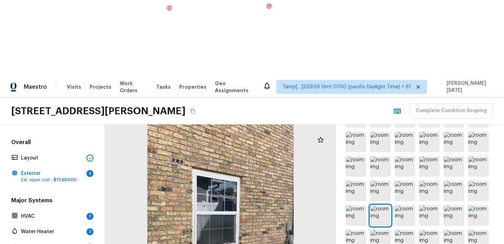
click at [288, 184] on div at bounding box center [220, 221] width 231 height 195
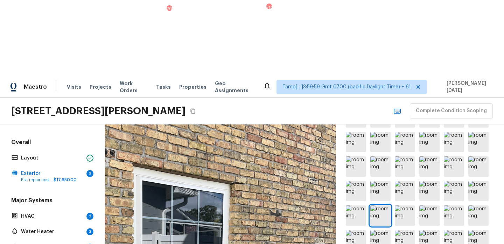
drag, startPoint x: 219, startPoint y: 173, endPoint x: 256, endPoint y: 264, distance: 98.0
click at [256, 243] on html "Maestro Visits Projects Work Orders Tasks 20 Properties Geo Assignments 714 Tam…" at bounding box center [252, 159] width 504 height 319
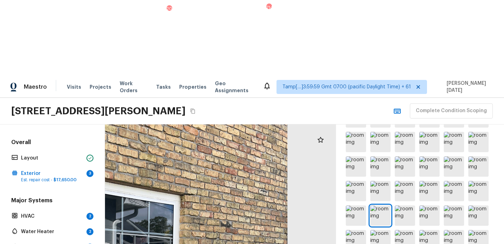
drag, startPoint x: 256, startPoint y: 195, endPoint x: 206, endPoint y: 206, distance: 51.0
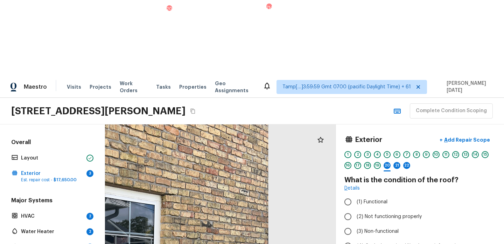
scroll to position [48, 0]
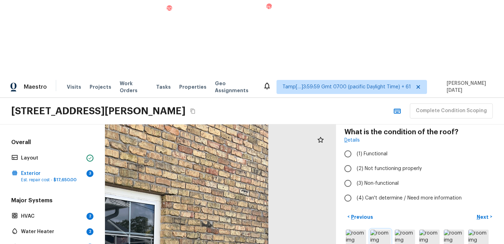
click at [384, 229] on img at bounding box center [381, 239] width 20 height 20
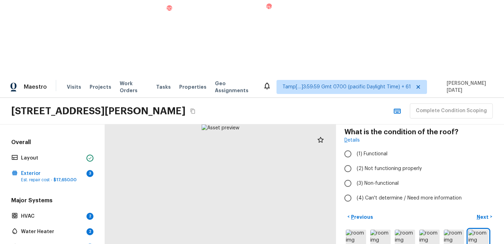
click at [262, 141] on div at bounding box center [220, 221] width 231 height 195
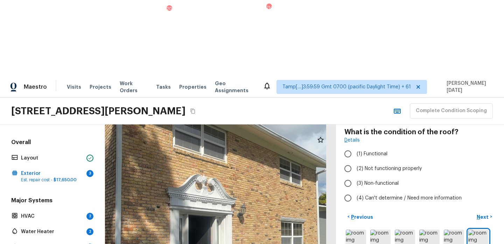
drag, startPoint x: 222, startPoint y: 161, endPoint x: 242, endPoint y: 227, distance: 69.6
click at [242, 227] on div at bounding box center [179, 228] width 465 height 392
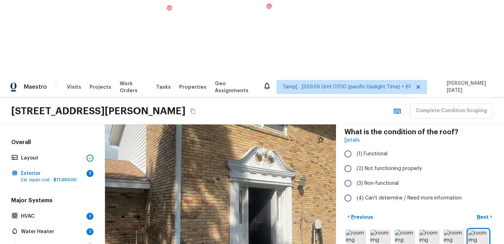
drag, startPoint x: 226, startPoint y: 169, endPoint x: 265, endPoint y: 95, distance: 84.5
click at [265, 95] on div at bounding box center [239, 200] width 465 height 392
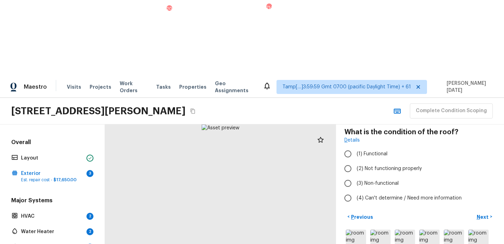
click at [243, 159] on div at bounding box center [220, 221] width 231 height 195
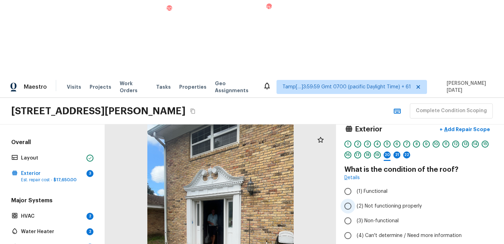
scroll to position [9, 0]
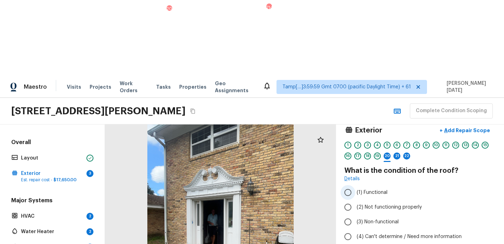
click at [360, 189] on span "(1) Functional" at bounding box center [372, 192] width 31 height 7
click at [356, 185] on input "(1) Functional" at bounding box center [348, 192] width 15 height 15
radio input "true"
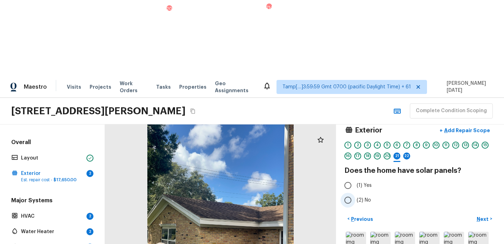
click at [348, 193] on input "(2) No" at bounding box center [348, 200] width 15 height 15
radio input "true"
click at [486, 215] on p "Next" at bounding box center [483, 218] width 13 height 7
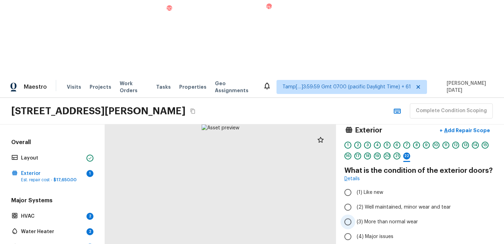
click at [373, 218] on span "(3) More than normal wear" at bounding box center [387, 221] width 61 height 7
click at [356, 214] on input "(3) More than normal wear" at bounding box center [348, 221] width 15 height 15
radio input "true"
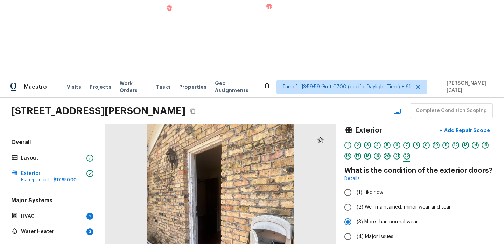
click at [218, 171] on div at bounding box center [220, 221] width 231 height 195
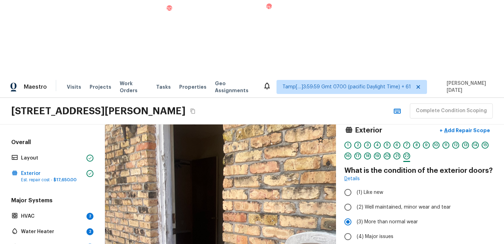
drag, startPoint x: 220, startPoint y: 166, endPoint x: 218, endPoint y: 215, distance: 48.7
click at [218, 215] on div at bounding box center [222, 245] width 465 height 392
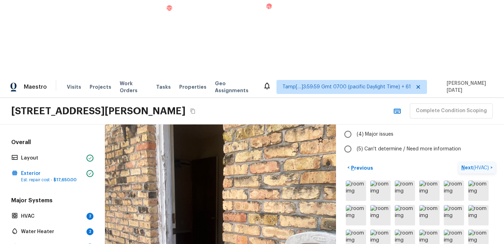
click at [467, 164] on p "Next ( HVAC )" at bounding box center [476, 167] width 29 height 7
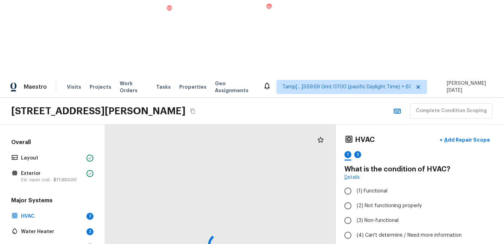
scroll to position [0, 0]
click at [363, 184] on label "(1) Functional" at bounding box center [416, 191] width 150 height 15
click at [356, 184] on input "(1) Functional" at bounding box center [348, 191] width 15 height 15
radio input "true"
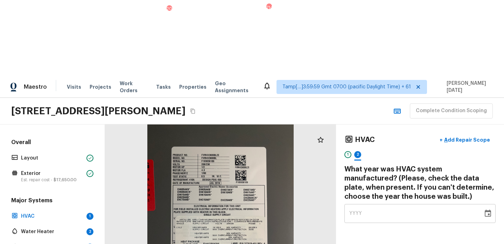
click at [488, 209] on icon "Choose date" at bounding box center [488, 213] width 8 height 8
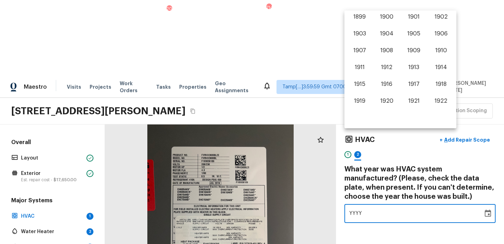
scroll to position [436, 0]
click at [390, 87] on button "2020" at bounding box center [386, 85] width 25 height 13
type input "2020"
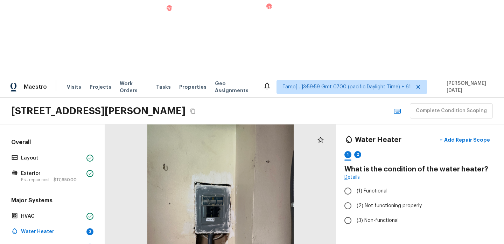
click at [358, 187] on span "(1) Functional" at bounding box center [372, 190] width 31 height 7
click at [356, 184] on input "(1) Functional" at bounding box center [348, 191] width 15 height 15
radio input "true"
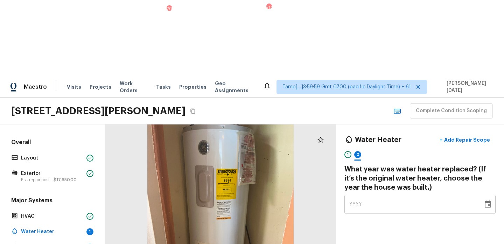
click at [238, 156] on div at bounding box center [220, 221] width 231 height 195
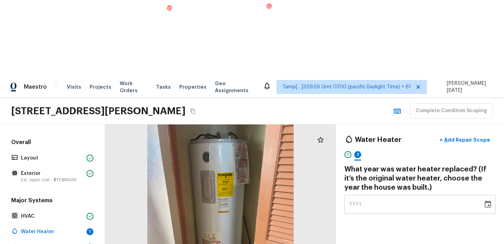
click at [270, 154] on div at bounding box center [220, 221] width 231 height 195
click at [213, 191] on div at bounding box center [220, 221] width 231 height 195
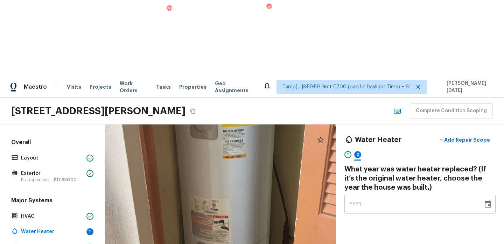
click at [214, 190] on div at bounding box center [228, 177] width 465 height 392
click at [490, 200] on icon "Choose date" at bounding box center [488, 204] width 8 height 8
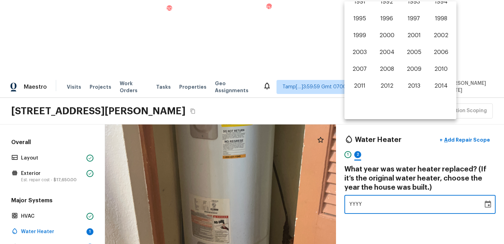
scroll to position [392, 0]
click at [390, 37] on button "2000" at bounding box center [386, 36] width 25 height 13
type input "2000"
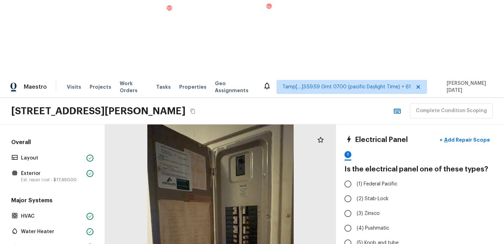
radio input "true"
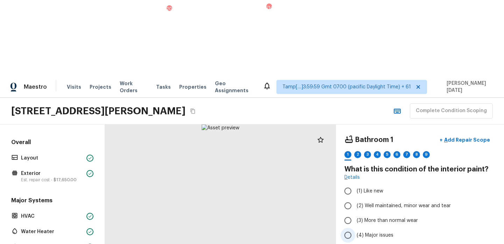
scroll to position [2, 0]
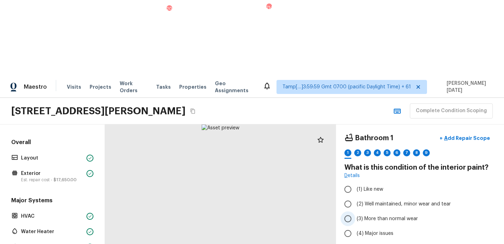
click at [356, 211] on label "(3) More than normal wear" at bounding box center [416, 218] width 150 height 15
click at [356, 211] on input "(3) More than normal wear" at bounding box center [348, 218] width 15 height 15
radio input "true"
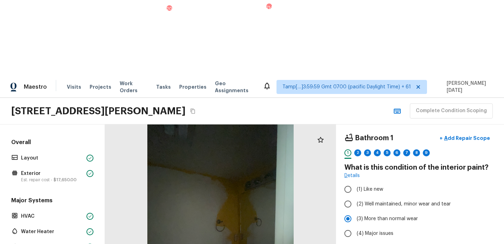
click at [467, 135] on p "Add Repair Scope" at bounding box center [466, 138] width 47 height 7
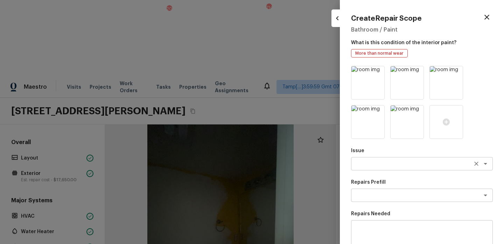
click at [385, 162] on textarea at bounding box center [413, 163] width 116 height 7
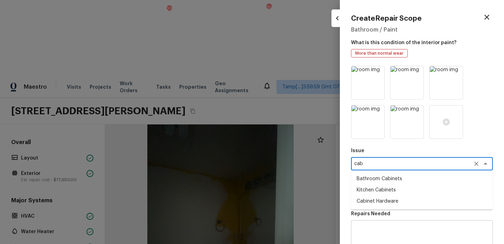
click at [383, 180] on li "Bathroom Cabinets" at bounding box center [422, 178] width 142 height 11
type textarea "Bathroom Cabinets"
click at [371, 193] on textarea at bounding box center [413, 195] width 116 height 7
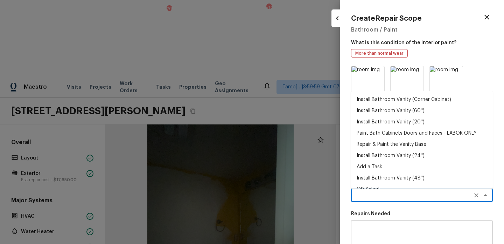
click at [392, 228] on textarea at bounding box center [422, 240] width 132 height 28
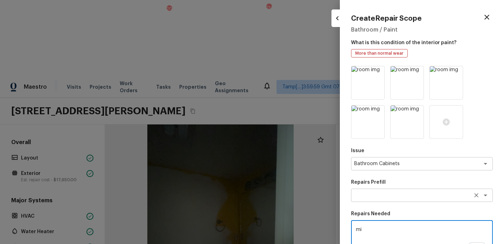
click at [359, 191] on div "x ​" at bounding box center [422, 194] width 142 height 13
type textarea "mi"
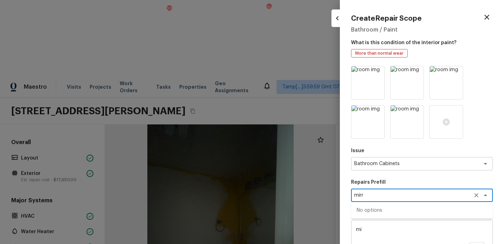
type textarea "mirr"
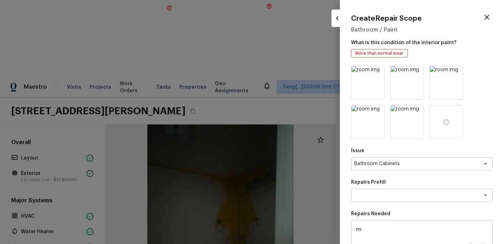
click at [403, 178] on div "Issue Bathroom Cabinets x ​ Repairs Prefill x ​ Repairs Needed mi x ​ Material …" at bounding box center [422, 208] width 142 height 284
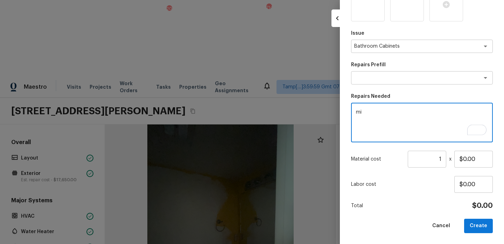
click at [373, 110] on textarea "mi" at bounding box center [422, 123] width 132 height 28
type textarea "mirror"
drag, startPoint x: 475, startPoint y: 160, endPoint x: 374, endPoint y: 160, distance: 100.5
click at [374, 160] on div "Material cost 1 ​ x $0.00" at bounding box center [422, 159] width 142 height 17
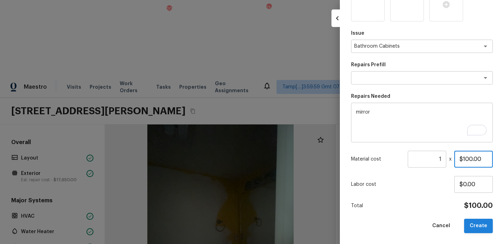
type input "$100.00"
click at [477, 223] on button "Create" at bounding box center [479, 226] width 29 height 14
type input "$0.00"
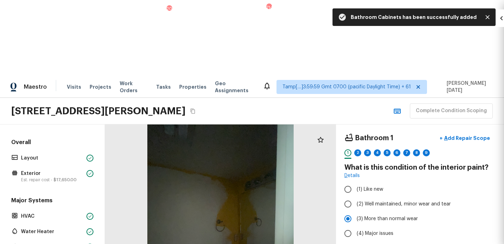
scroll to position [78, 0]
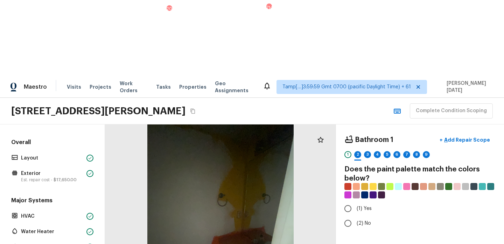
click at [339, 149] on div "Bathroom 1 + Add Repair Scope 1 2 3 4 5 6 7 8 9 Does the paint palette match th…" at bounding box center [420, 221] width 168 height 195
click at [351, 216] on input "(2) No" at bounding box center [348, 223] width 15 height 15
radio input "true"
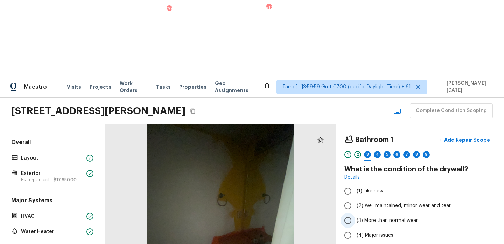
click at [358, 217] on span "(3) More than normal wear" at bounding box center [387, 220] width 61 height 7
click at [356, 213] on input "(3) More than normal wear" at bounding box center [348, 220] width 15 height 15
radio input "true"
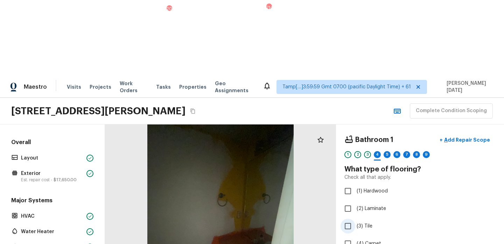
click at [360, 219] on label "(3) Tile" at bounding box center [416, 226] width 150 height 15
click at [356, 219] on input "(3) Tile" at bounding box center [348, 226] width 15 height 15
checkbox input "true"
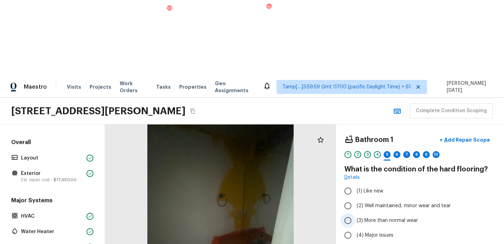
click at [363, 217] on span "(3) More than normal wear" at bounding box center [387, 220] width 61 height 7
click at [356, 213] on input "(3) More than normal wear" at bounding box center [348, 220] width 15 height 15
radio input "true"
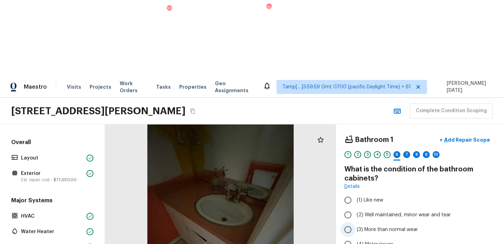
click at [384, 226] on span "(3) More than normal wear" at bounding box center [387, 229] width 61 height 7
click at [356, 222] on input "(3) More than normal wear" at bounding box center [348, 229] width 15 height 15
radio input "true"
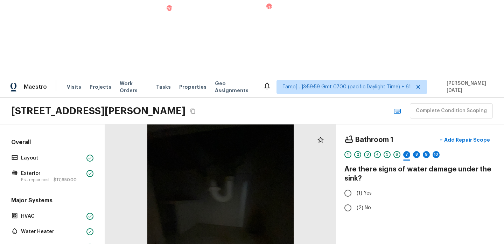
click at [337, 130] on div "Bathroom 1 + Add Repair Scope 1 2 3 4 5 6 7 8 9 10 Are there signs of water dam…" at bounding box center [420, 221] width 168 height 195
click at [347, 200] on input "(2) No" at bounding box center [348, 207] width 15 height 15
radio input "true"
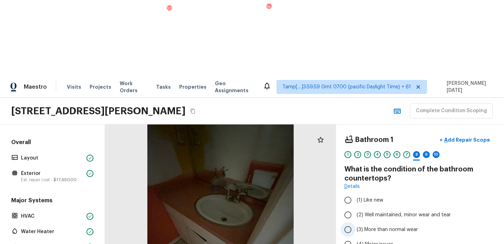
click at [359, 226] on span "(3) More than normal wear" at bounding box center [387, 229] width 61 height 7
click at [356, 222] on input "(3) More than normal wear" at bounding box center [348, 229] width 15 height 15
radio input "true"
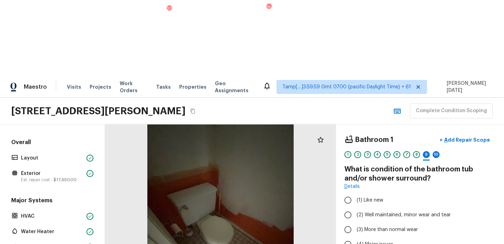
radio input "true"
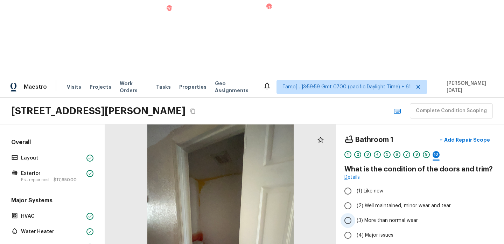
click at [355, 213] on input "(3) More than normal wear" at bounding box center [348, 220] width 15 height 15
radio input "true"
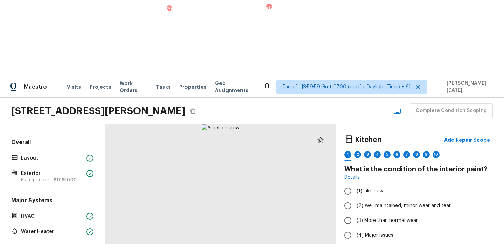
scroll to position [26, 0]
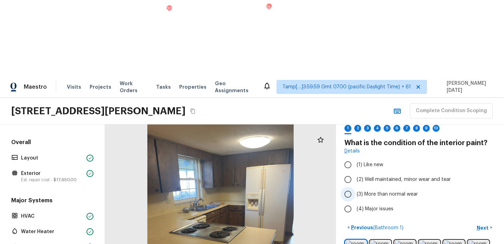
click at [363, 187] on label "(3) More than normal wear" at bounding box center [416, 194] width 150 height 15
click at [356, 187] on input "(3) More than normal wear" at bounding box center [348, 194] width 15 height 15
radio input "true"
click at [484, 224] on p "Next" at bounding box center [483, 227] width 13 height 7
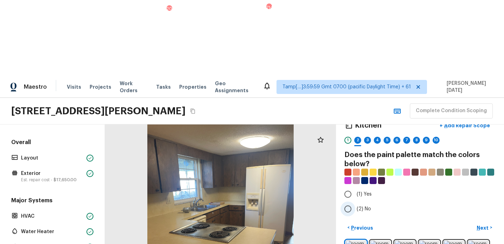
click at [356, 201] on label "(2) No" at bounding box center [416, 208] width 150 height 15
click at [356, 201] on input "(2) No" at bounding box center [348, 208] width 15 height 15
radio input "true"
click at [484, 224] on p "Next" at bounding box center [483, 227] width 13 height 7
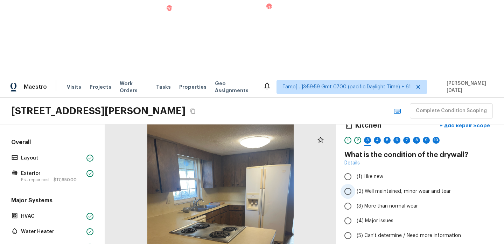
click at [354, 184] on input "(2) Well maintained, minor wear and tear" at bounding box center [348, 191] width 15 height 15
radio input "true"
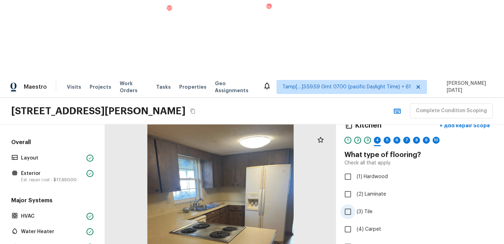
click at [357, 208] on span "(3) Tile" at bounding box center [365, 211] width 16 height 7
click at [356, 204] on input "(3) Tile" at bounding box center [348, 211] width 15 height 15
checkbox input "true"
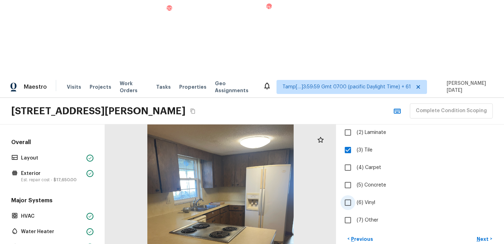
scroll to position [87, 0]
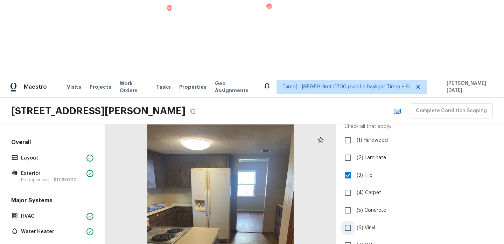
scroll to position [50, 0]
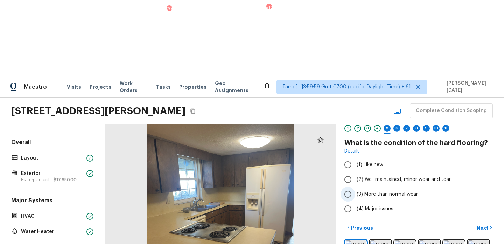
click at [374, 191] on span "(3) More than normal wear" at bounding box center [387, 194] width 61 height 7
click at [356, 187] on input "(3) More than normal wear" at bounding box center [348, 194] width 15 height 15
radio input "true"
click at [491, 222] on button "Next >" at bounding box center [485, 228] width 22 height 12
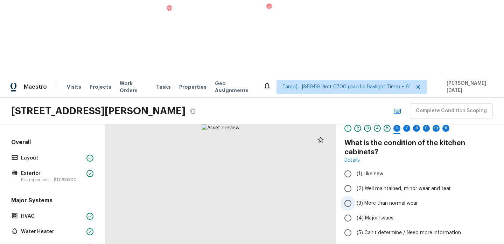
click at [380, 200] on span "(3) More than normal wear" at bounding box center [387, 203] width 61 height 7
click at [356, 196] on input "(3) More than normal wear" at bounding box center [348, 203] width 15 height 15
radio input "true"
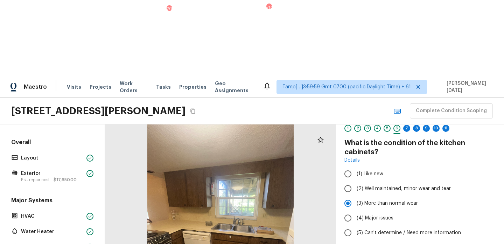
scroll to position [0, 0]
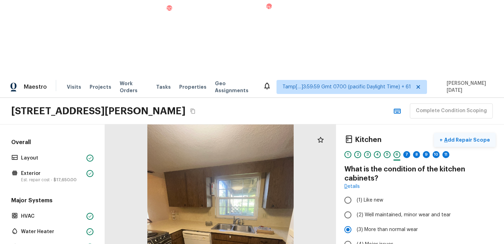
click at [474, 136] on p "Add Repair Scope" at bounding box center [466, 139] width 47 height 7
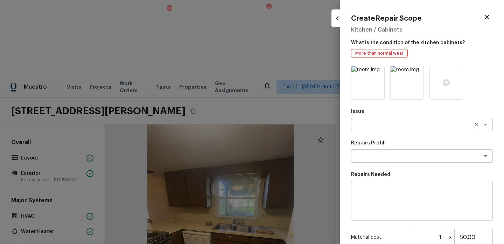
click at [378, 125] on textarea at bounding box center [413, 124] width 116 height 7
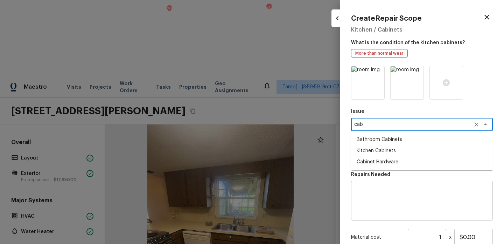
click at [384, 137] on li "Bathroom Cabinets" at bounding box center [422, 139] width 142 height 11
type textarea "Bathroom Cabinets"
click at [477, 124] on icon "Clear" at bounding box center [477, 124] width 4 height 4
click at [413, 128] on div "x ​" at bounding box center [422, 124] width 142 height 13
click at [394, 151] on li "Kitchen Cabinets" at bounding box center [422, 150] width 142 height 11
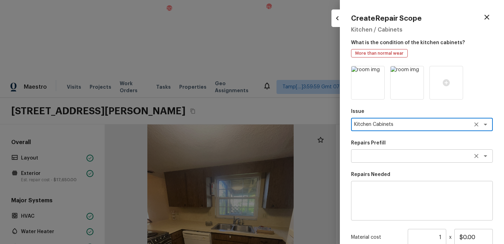
type textarea "Kitchen Cabinets"
click at [378, 154] on textarea at bounding box center [413, 155] width 116 height 7
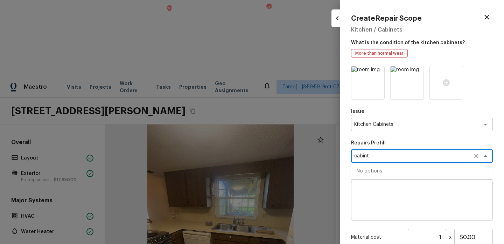
type textarea "cabint"
click at [386, 141] on p "Repairs Prefill" at bounding box center [422, 142] width 142 height 7
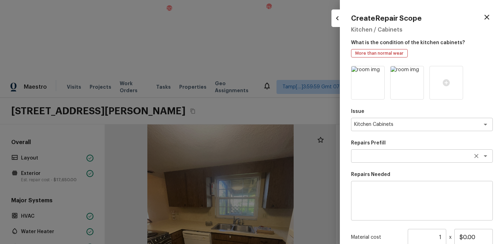
click at [374, 156] on textarea at bounding box center [413, 155] width 116 height 7
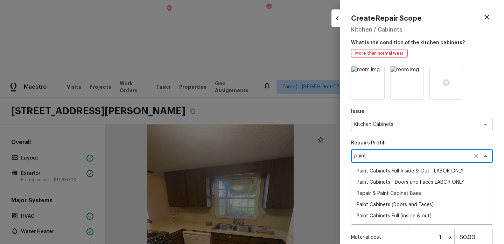
click at [378, 167] on li "Paint Cabinets Full Inside & Out - LABOR ONLY" at bounding box center [422, 170] width 142 height 11
type textarea "Paint Cabinets Full Inside & Out - LABOR ONLY"
type textarea "Prep, sand, mask and apply 2 coats of paint to the kitchen cabinet doors, inter…"
type input "$28.00"
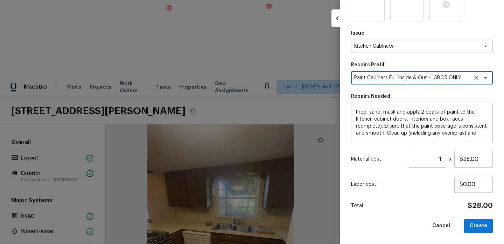
scroll to position [77, 0]
type textarea "Paint Cabinets Full Inside & Out - LABOR ONLY"
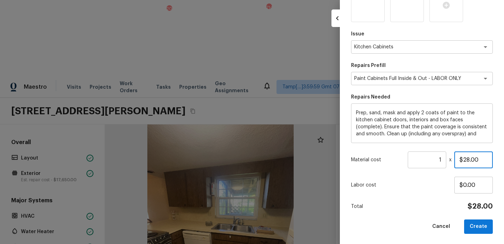
drag, startPoint x: 479, startPoint y: 158, endPoint x: 401, endPoint y: 158, distance: 77.8
click at [401, 158] on div "Material cost 1 ​ x $28.00" at bounding box center [422, 159] width 142 height 17
type input "$1,500.00"
click at [474, 226] on button "Create" at bounding box center [479, 226] width 29 height 14
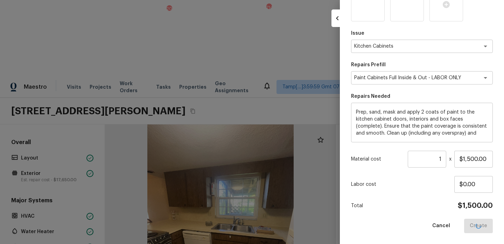
type input "$0.00"
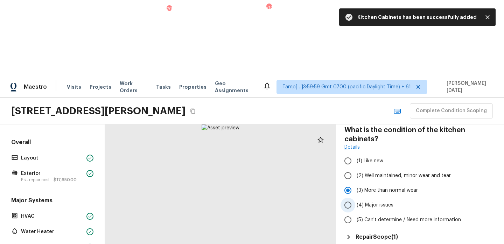
scroll to position [40, 0]
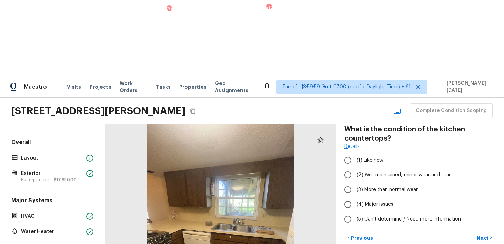
click at [230, 199] on div at bounding box center [220, 221] width 231 height 195
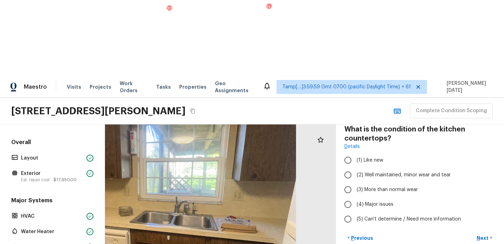
drag, startPoint x: 230, startPoint y: 140, endPoint x: 168, endPoint y: 179, distance: 73.4
click at [168, 179] on div at bounding box center [149, 208] width 465 height 392
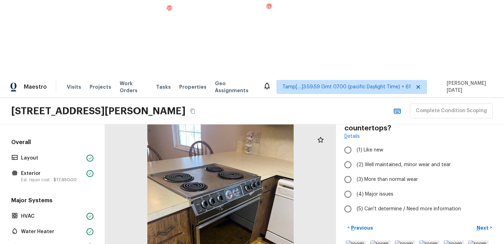
click at [287, 165] on div at bounding box center [220, 221] width 231 height 195
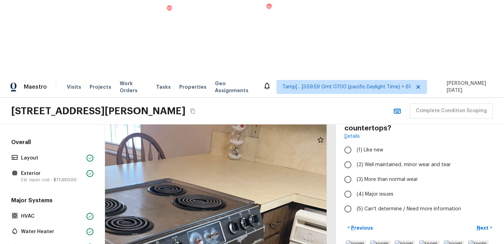
drag, startPoint x: 255, startPoint y: 164, endPoint x: 281, endPoint y: 257, distance: 96.7
click at [281, 243] on html "Maestro Visits Projects Work Orders Tasks 20 Properties Geo Assignments 714 Tam…" at bounding box center [252, 159] width 504 height 319
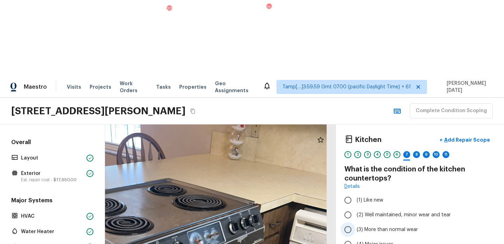
click at [370, 226] on span "(3) More than normal wear" at bounding box center [387, 229] width 61 height 7
click at [356, 222] on input "(3) More than normal wear" at bounding box center [348, 229] width 15 height 15
radio input "true"
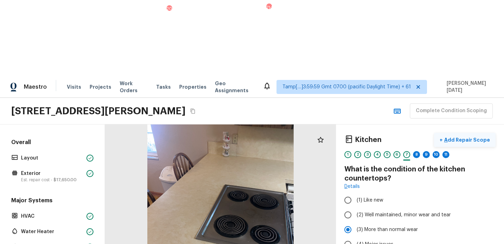
click at [480, 136] on p "Add Repair Scope" at bounding box center [466, 139] width 47 height 7
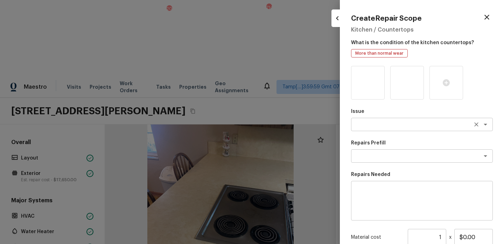
click at [384, 128] on div "x ​" at bounding box center [422, 124] width 142 height 13
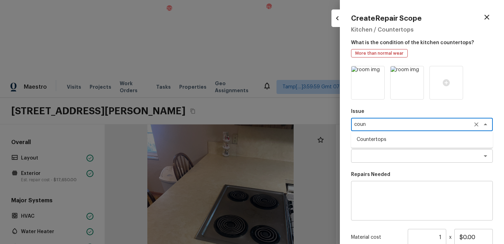
click at [402, 143] on li "Countertops" at bounding box center [422, 139] width 142 height 11
type textarea "Countertops"
click at [390, 153] on textarea at bounding box center [413, 155] width 116 height 7
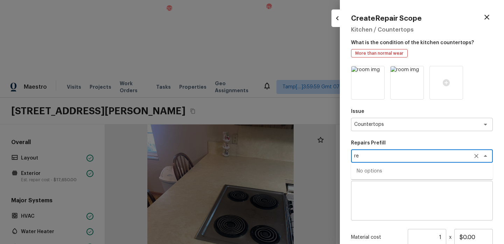
type textarea "r"
type textarea "cou"
click at [427, 138] on div "Issue Countertops x ​ Repairs Prefill cou x ​ Demo Solid Surface Countertops Co…" at bounding box center [422, 188] width 142 height 245
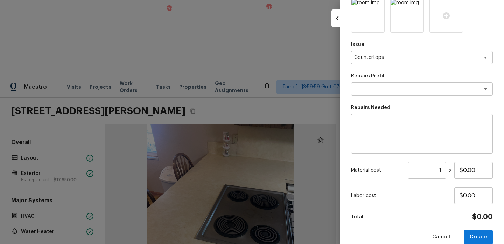
scroll to position [78, 0]
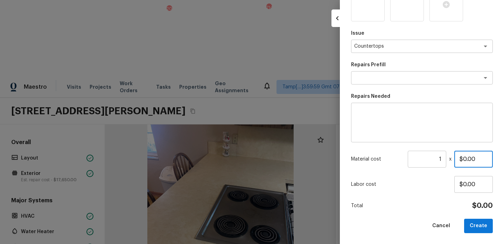
drag, startPoint x: 477, startPoint y: 161, endPoint x: 430, endPoint y: 161, distance: 46.9
click at [430, 161] on div "Material cost 1 ​ x $0.00" at bounding box center [422, 159] width 142 height 17
type input "$350.00"
click at [369, 125] on textarea at bounding box center [422, 123] width 132 height 28
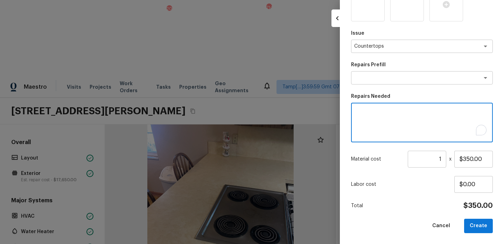
click at [369, 125] on textarea "To enrich screen reader interactions, please activate Accessibility in Grammarl…" at bounding box center [422, 123] width 132 height 28
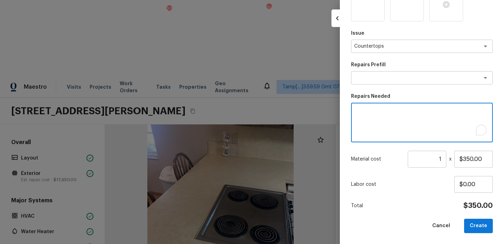
click at [369, 125] on textarea "To enrich screen reader interactions, please activate Accessibility in Grammarl…" at bounding box center [422, 123] width 132 height 28
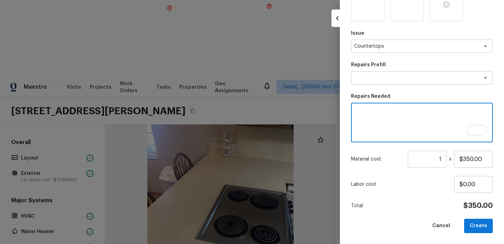
click at [369, 125] on textarea "To enrich screen reader interactions, please activate Accessibility in Grammarl…" at bounding box center [422, 123] width 132 height 28
type textarea "T"
type textarea "Refinishing Countertop"
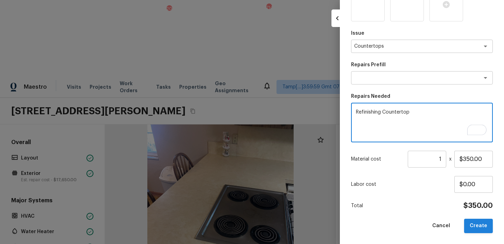
click at [489, 225] on button "Create" at bounding box center [479, 226] width 29 height 14
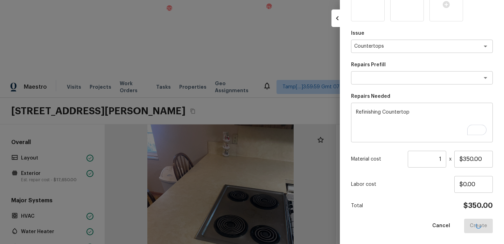
type input "$0.00"
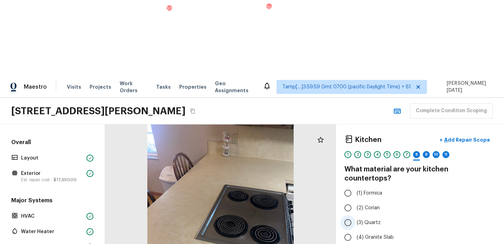
scroll to position [18, 0]
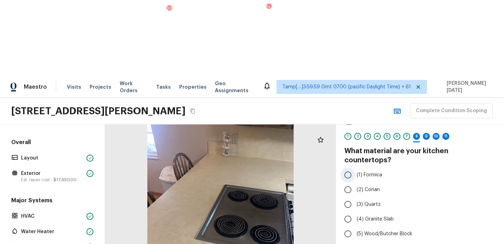
click at [375, 171] on span "(1) Formica" at bounding box center [370, 174] width 26 height 7
click at [356, 167] on input "(1) Formica" at bounding box center [348, 174] width 15 height 15
radio input "true"
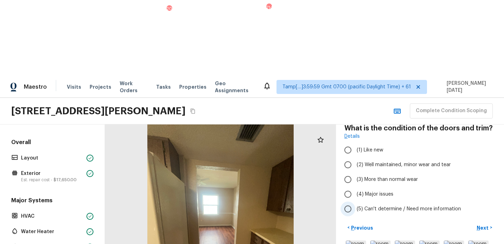
scroll to position [41, 0]
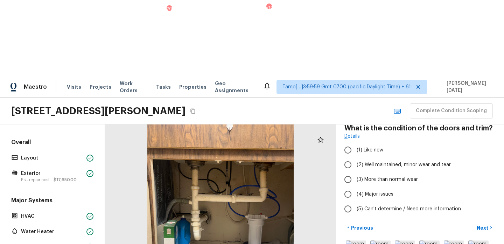
click at [266, 188] on div at bounding box center [220, 221] width 231 height 195
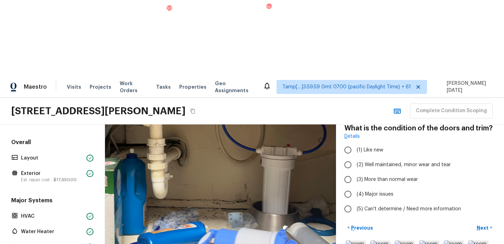
drag, startPoint x: 214, startPoint y: 179, endPoint x: 246, endPoint y: 161, distance: 36.7
click at [246, 161] on div at bounding box center [206, 162] width 465 height 392
click at [231, 144] on div at bounding box center [206, 161] width 465 height 392
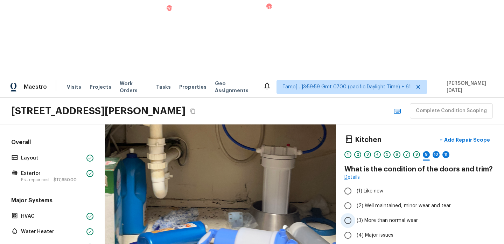
click at [376, 217] on span "(3) More than normal wear" at bounding box center [387, 220] width 61 height 7
click at [356, 213] on input "(3) More than normal wear" at bounding box center [348, 220] width 15 height 15
radio input "true"
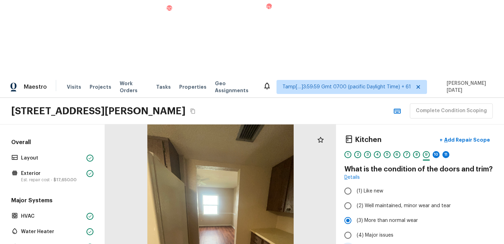
radio input "true"
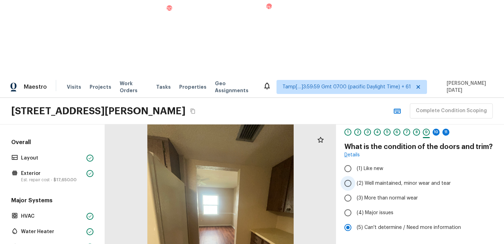
scroll to position [25, 0]
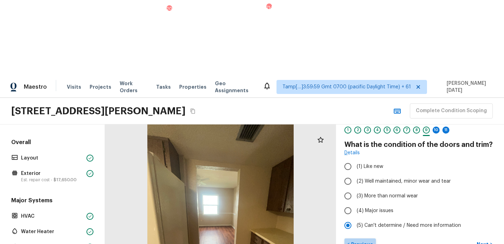
click at [366, 241] on p "Previous" at bounding box center [361, 244] width 23 height 7
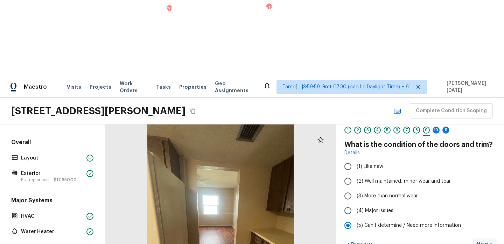
click at [484, 238] on button "Next >" at bounding box center [485, 244] width 22 height 12
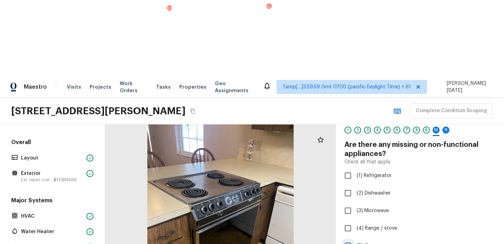
scroll to position [96, 0]
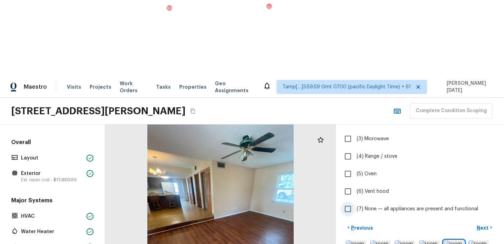
click at [368, 205] on span "(7) None — all appliances are present and functional" at bounding box center [418, 208] width 122 height 7
click at [356, 201] on input "(7) None — all appliances are present and functional" at bounding box center [348, 208] width 15 height 15
checkbox input "true"
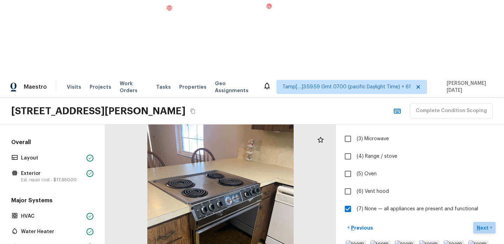
click at [482, 224] on p "Next" at bounding box center [483, 227] width 13 height 7
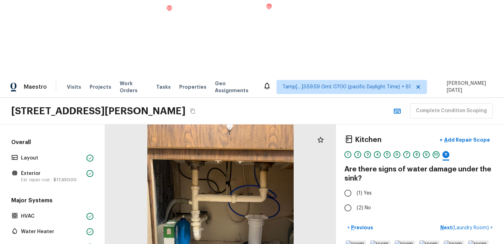
click at [244, 187] on div at bounding box center [220, 221] width 231 height 195
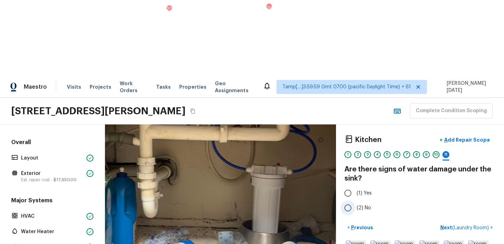
click at [353, 200] on input "(2) No" at bounding box center [348, 207] width 15 height 15
radio input "true"
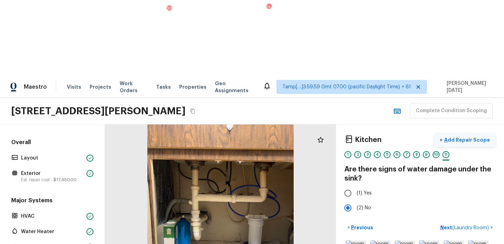
click at [477, 136] on p "Add Repair Scope" at bounding box center [466, 139] width 47 height 7
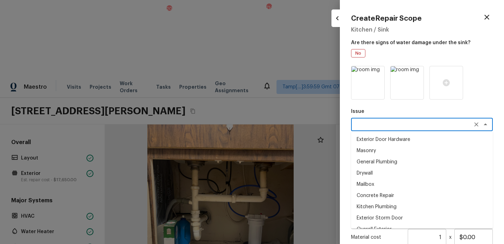
click at [368, 122] on textarea at bounding box center [413, 124] width 116 height 7
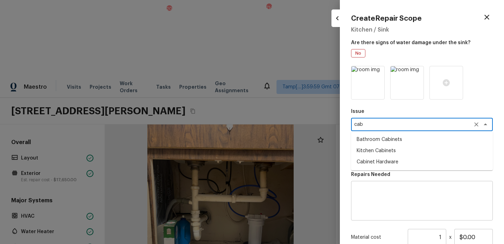
click at [383, 146] on li "Kitchen Cabinets" at bounding box center [422, 150] width 142 height 11
type textarea "Kitchen Cabinets"
click at [368, 190] on textarea at bounding box center [422, 201] width 132 height 28
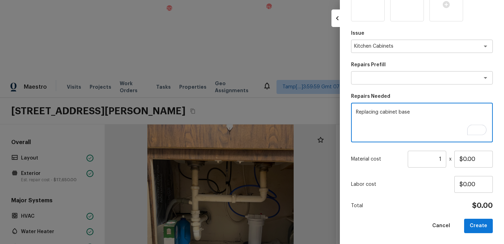
scroll to position [78, 0]
type textarea "Replacing cabinet base"
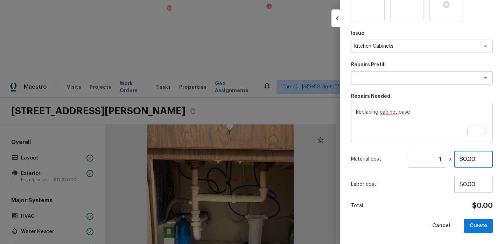
drag, startPoint x: 476, startPoint y: 159, endPoint x: 416, endPoint y: 159, distance: 60.3
click at [416, 159] on div "Material cost 1 ​ x $0.00" at bounding box center [422, 159] width 142 height 17
type input "$20.00"
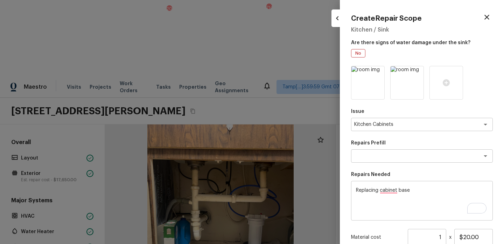
scroll to position [78, 0]
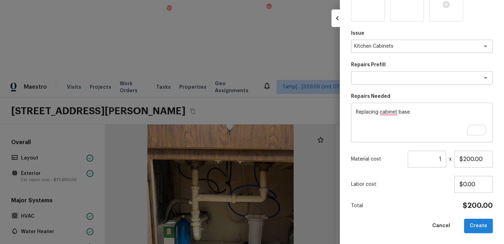
click at [472, 220] on button "Create" at bounding box center [479, 226] width 29 height 14
type input "$0.00"
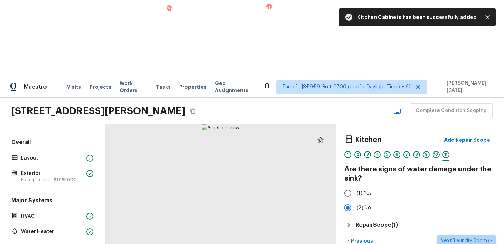
click at [447, 237] on p "Next ( Laundry Room )" at bounding box center [466, 240] width 50 height 7
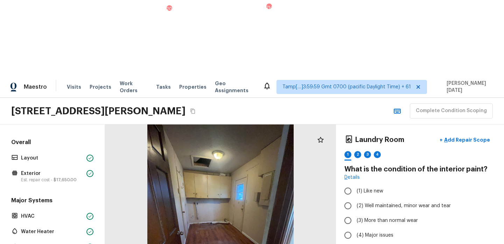
click at [244, 195] on div at bounding box center [220, 221] width 231 height 195
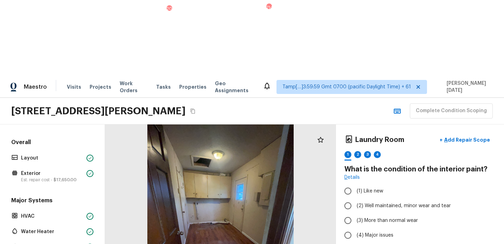
click at [228, 186] on div at bounding box center [220, 221] width 231 height 195
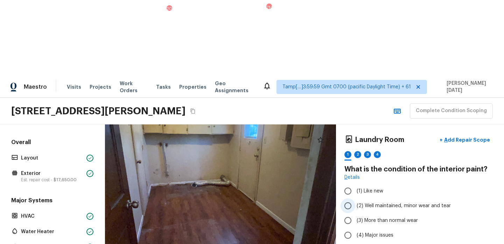
click at [371, 198] on label "(2) Well maintained, minor wear and tear" at bounding box center [416, 205] width 150 height 15
click at [356, 198] on input "(2) Well maintained, minor wear and tear" at bounding box center [348, 205] width 15 height 15
radio input "true"
click at [370, 217] on span "(3) More than normal wear" at bounding box center [387, 220] width 61 height 7
click at [356, 213] on input "(3) More than normal wear" at bounding box center [348, 220] width 15 height 15
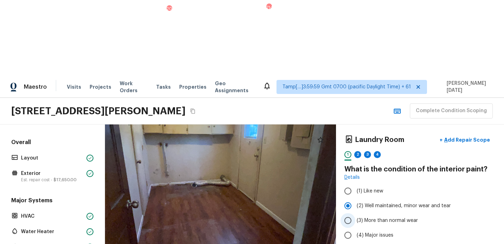
radio input "true"
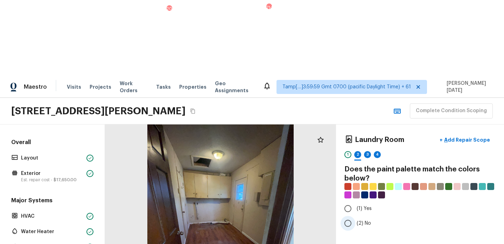
click at [348, 216] on input "(2) No" at bounding box center [348, 223] width 15 height 15
radio input "true"
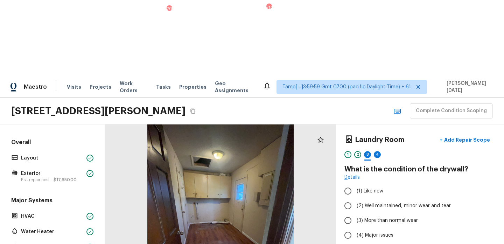
click at [250, 152] on div at bounding box center [220, 221] width 231 height 195
click at [353, 213] on input "(3) More than normal wear" at bounding box center [348, 220] width 15 height 15
radio input "true"
click at [354, 198] on input "(2) Well maintained, minor wear and tear" at bounding box center [348, 205] width 15 height 15
radio input "true"
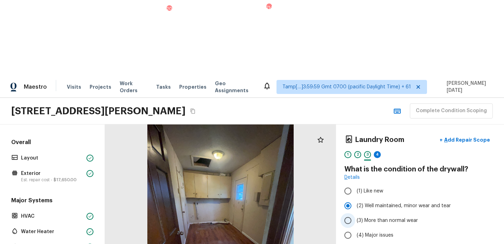
click at [355, 213] on input "(3) More than normal wear" at bounding box center [348, 220] width 15 height 15
radio input "true"
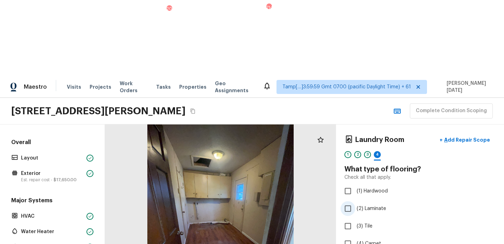
scroll to position [18, 0]
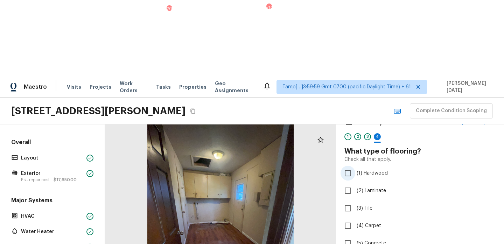
click at [364, 166] on label "(1) Hardwood" at bounding box center [416, 173] width 150 height 15
click at [356, 166] on input "(1) Hardwood" at bounding box center [348, 173] width 15 height 15
checkbox input "true"
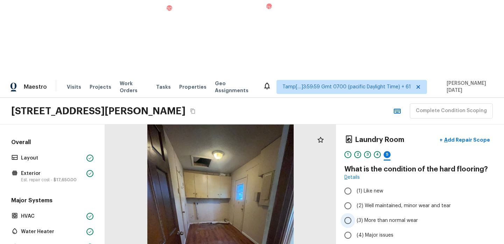
click at [355, 213] on input "(3) More than normal wear" at bounding box center [348, 220] width 15 height 15
radio input "true"
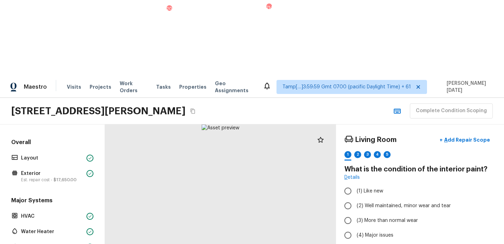
scroll to position [2, 0]
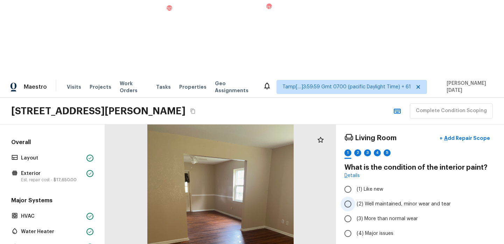
click at [380, 200] on span "(2) Well maintained, minor wear and tear" at bounding box center [404, 203] width 94 height 7
click at [356, 197] on input "(2) Well maintained, minor wear and tear" at bounding box center [348, 204] width 15 height 15
radio input "true"
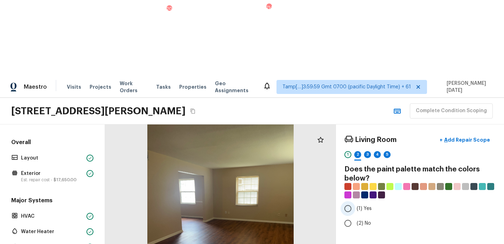
click at [353, 201] on input "(1) Yes" at bounding box center [348, 208] width 15 height 15
radio input "true"
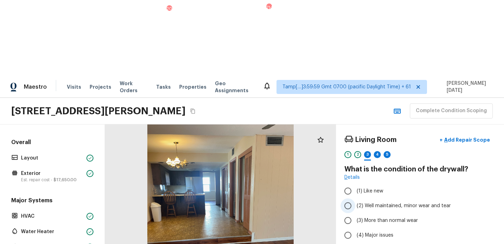
scroll to position [16, 0]
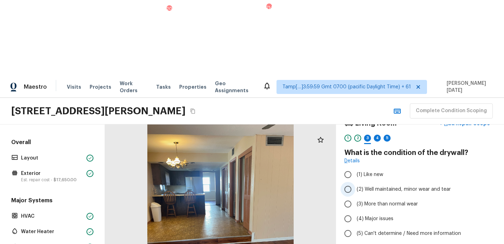
click at [355, 182] on input "(2) Well maintained, minor wear and tear" at bounding box center [348, 189] width 15 height 15
radio input "true"
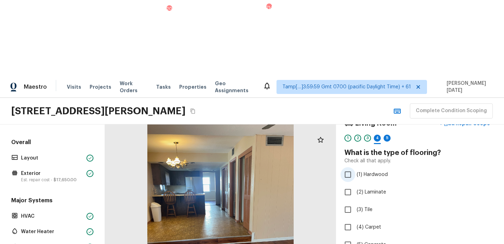
click at [352, 167] on input "(1) Hardwood" at bounding box center [348, 174] width 15 height 15
checkbox input "true"
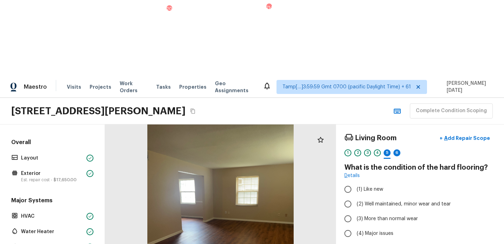
click at [254, 184] on div at bounding box center [220, 221] width 231 height 195
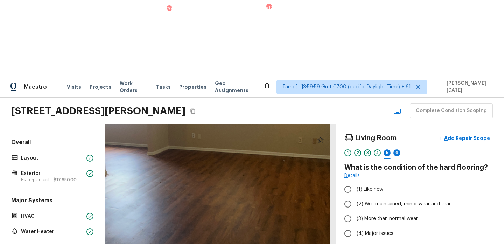
drag, startPoint x: 254, startPoint y: 184, endPoint x: 239, endPoint y: 136, distance: 49.5
click at [239, 136] on div at bounding box center [183, 155] width 465 height 392
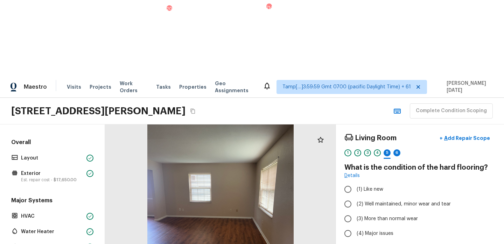
click at [238, 182] on div at bounding box center [220, 221] width 231 height 195
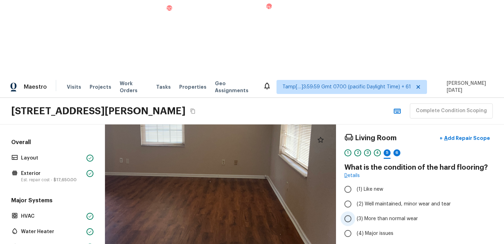
click at [351, 211] on input "(3) More than normal wear" at bounding box center [348, 218] width 15 height 15
radio input "true"
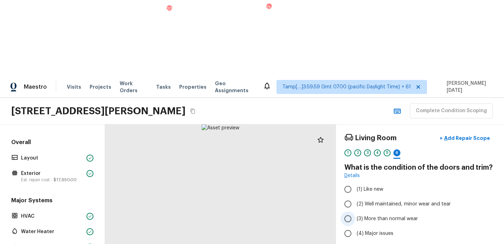
click at [351, 211] on input "(3) More than normal wear" at bounding box center [348, 218] width 15 height 15
radio input "true"
click at [246, 182] on div at bounding box center [220, 221] width 231 height 195
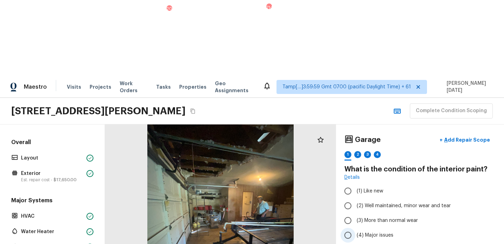
click at [365, 232] on span "(4) Major issues" at bounding box center [375, 235] width 37 height 7
click at [356, 228] on input "(4) Major issues" at bounding box center [348, 235] width 15 height 15
radio input "true"
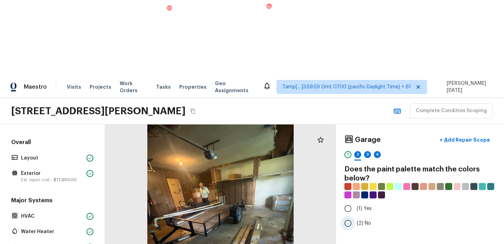
click at [357, 220] on span "(2) No" at bounding box center [364, 223] width 14 height 7
click at [356, 216] on input "(2) No" at bounding box center [348, 223] width 15 height 15
radio input "true"
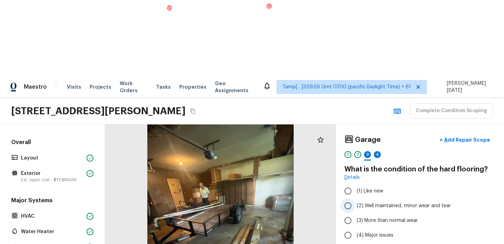
scroll to position [16, 0]
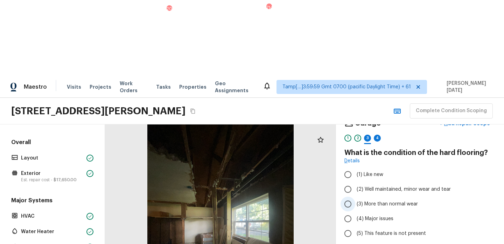
click at [357, 200] on span "(3) More than normal wear" at bounding box center [387, 203] width 61 height 7
click at [356, 197] on input "(3) More than normal wear" at bounding box center [348, 204] width 15 height 15
radio input "true"
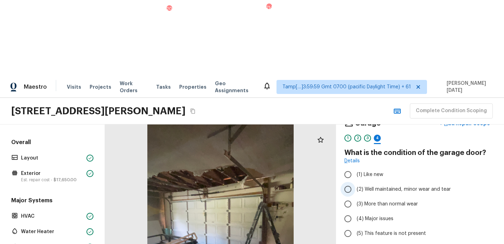
click at [369, 182] on label "(2) Well maintained, minor wear and tear" at bounding box center [416, 189] width 150 height 15
click at [356, 182] on input "(2) Well maintained, minor wear and tear" at bounding box center [348, 189] width 15 height 15
radio input "true"
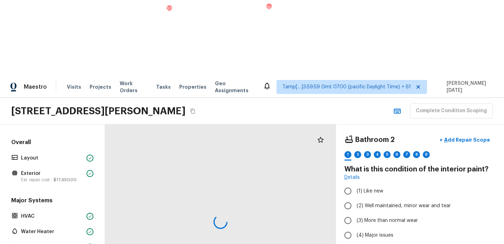
scroll to position [0, 0]
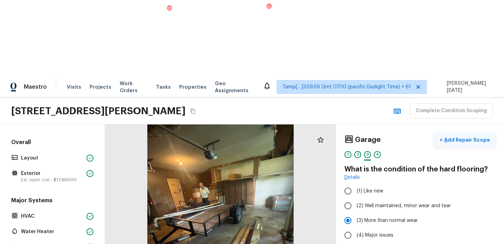
click at [475, 136] on p "Add Repair Scope" at bounding box center [466, 139] width 47 height 7
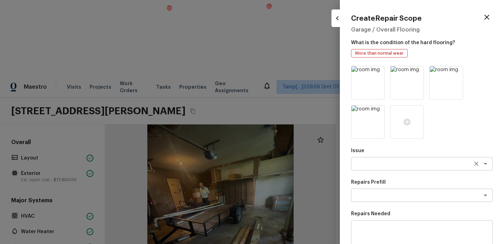
click at [383, 167] on textarea at bounding box center [413, 163] width 116 height 7
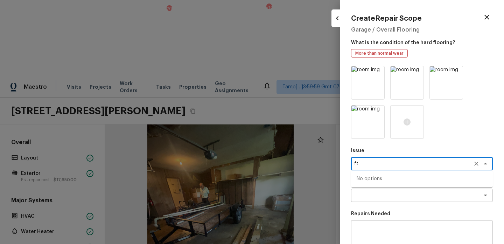
type textarea "f"
click at [383, 180] on li "Drywall" at bounding box center [422, 178] width 142 height 11
type textarea "Drywall"
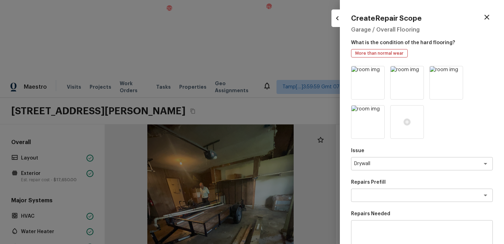
click at [381, 185] on p "Repairs Prefill" at bounding box center [422, 182] width 142 height 7
click at [379, 192] on textarea at bounding box center [413, 195] width 116 height 7
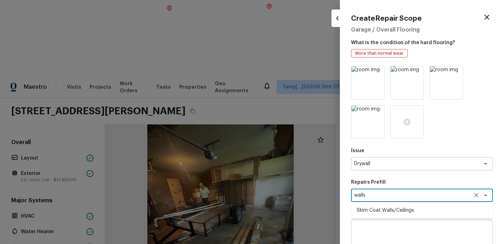
type textarea "walls"
click at [406, 173] on div "Issue Drywall x ​ Repairs Prefill walls x ​ Skim Coat Walls/Ceilings Repairs Ne…" at bounding box center [422, 208] width 142 height 284
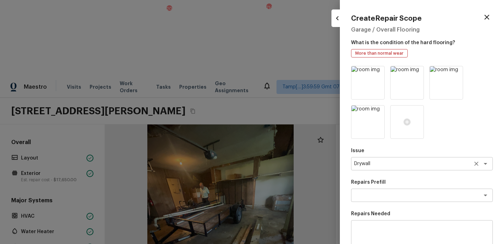
click at [479, 163] on icon "Clear" at bounding box center [476, 163] width 7 height 7
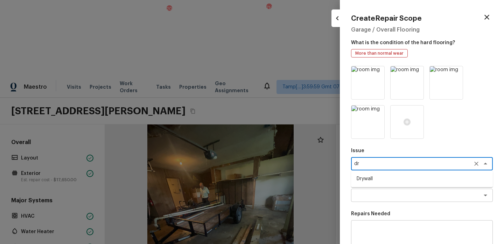
type textarea "d"
type textarea "w"
click at [383, 174] on li "Drywall" at bounding box center [422, 178] width 142 height 11
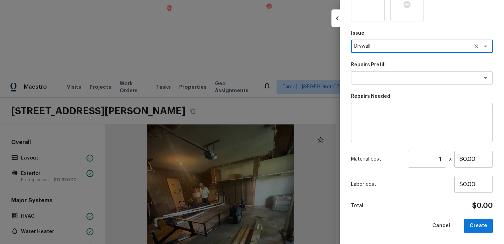
type textarea "Drywall"
click at [381, 122] on textarea at bounding box center [422, 123] width 132 height 28
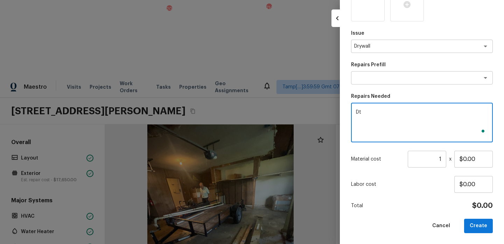
type textarea "D"
type textarea "r"
type textarea "d"
type textarea "Drywall repairs"
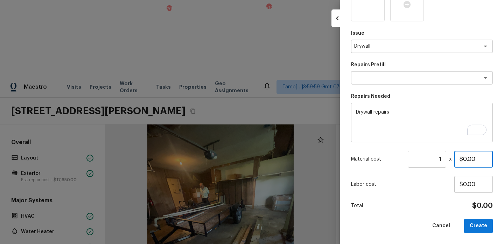
drag, startPoint x: 477, startPoint y: 159, endPoint x: 384, endPoint y: 156, distance: 93.2
click at [384, 160] on div "Material cost 1 ​ x $0.00" at bounding box center [422, 159] width 142 height 17
type input "$1,500.00"
click at [481, 225] on button "Create" at bounding box center [479, 226] width 29 height 14
type input "$0.00"
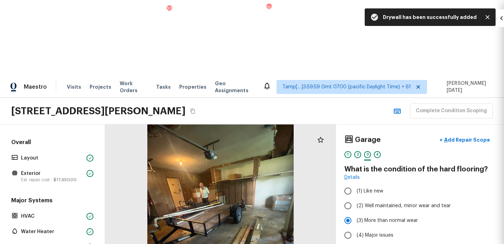
scroll to position [78, 0]
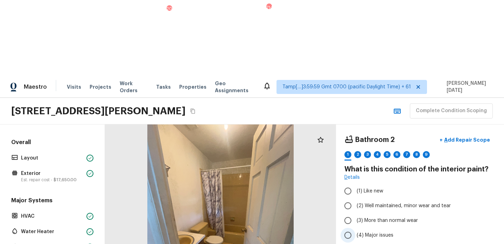
scroll to position [26, 0]
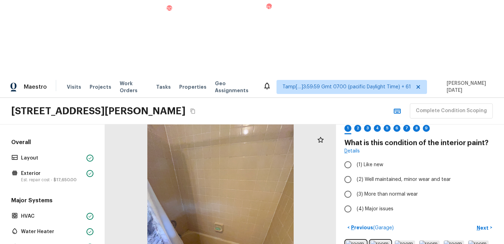
scroll to position [0, 0]
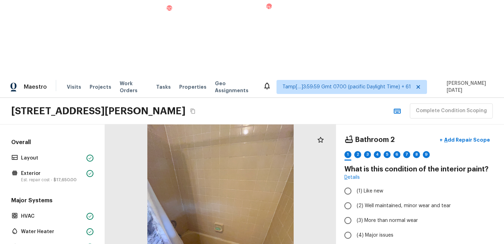
click at [467, 133] on div "Bathroom 2 + Add Repair Scope 1 2 3 4 5 6 7 8 9" at bounding box center [420, 147] width 151 height 29
click at [473, 136] on p "Add Repair Scope" at bounding box center [466, 139] width 47 height 7
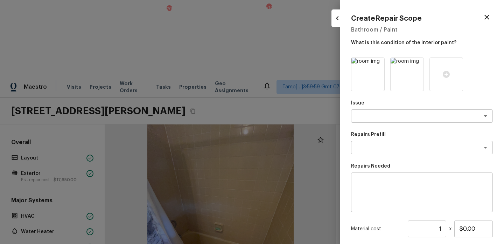
click at [490, 18] on icon "button" at bounding box center [487, 17] width 8 height 8
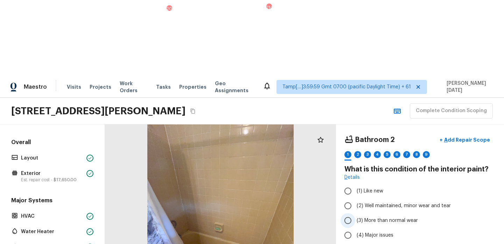
click at [363, 217] on span "(3) More than normal wear" at bounding box center [387, 220] width 61 height 7
click at [356, 213] on input "(3) More than normal wear" at bounding box center [348, 220] width 15 height 15
radio input "true"
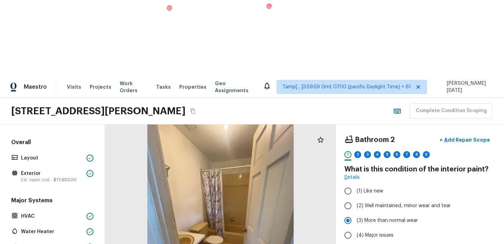
click at [479, 172] on div "Bathroom 2 + Add Repair Scope 1 2 3 4 5 6 7 8 9 What is this condition of the i…" at bounding box center [420, 221] width 168 height 195
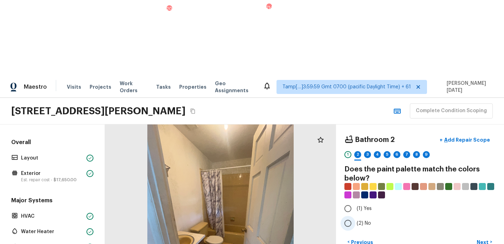
click at [355, 216] on input "(2) No" at bounding box center [348, 223] width 15 height 15
radio input "true"
click at [479, 239] on p "Next" at bounding box center [483, 242] width 13 height 7
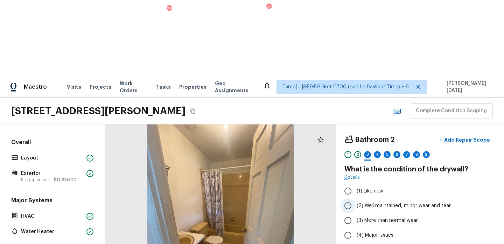
click at [361, 198] on label "(2) Well maintained, minor wear and tear" at bounding box center [416, 205] width 150 height 15
click at [356, 198] on input "(2) Well maintained, minor wear and tear" at bounding box center [348, 205] width 15 height 15
radio input "true"
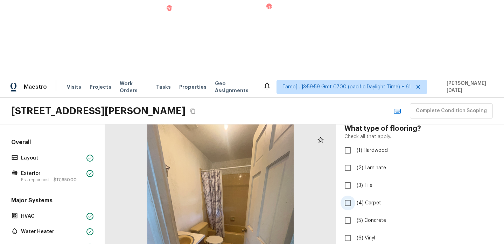
scroll to position [41, 0]
click at [361, 181] on span "(3) Tile" at bounding box center [365, 184] width 16 height 7
click at [356, 177] on input "(3) Tile" at bounding box center [348, 184] width 15 height 15
checkbox input "true"
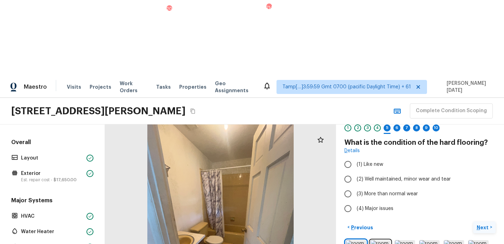
scroll to position [26, 0]
click at [356, 187] on label "(3) More than normal wear" at bounding box center [416, 194] width 150 height 15
click at [356, 187] on input "(3) More than normal wear" at bounding box center [348, 194] width 15 height 15
radio input "true"
click at [484, 224] on p "Next" at bounding box center [483, 227] width 13 height 7
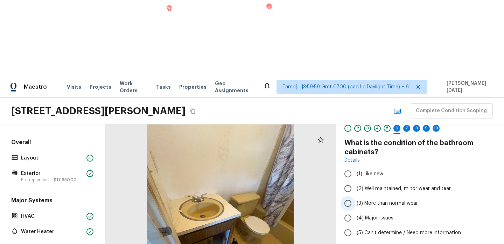
click at [374, 200] on span "(3) More than normal wear" at bounding box center [387, 203] width 61 height 7
click at [356, 196] on input "(3) More than normal wear" at bounding box center [348, 203] width 15 height 15
radio input "true"
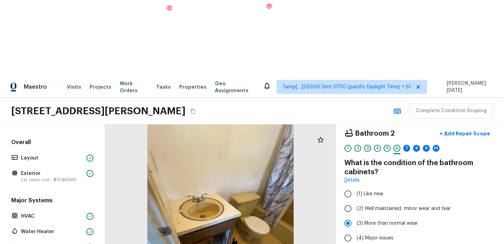
scroll to position [0, 0]
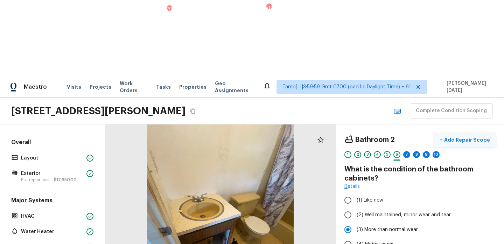
click at [477, 136] on p "Add Repair Scope" at bounding box center [466, 139] width 47 height 7
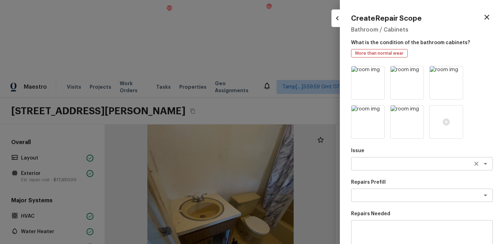
click at [374, 167] on div "x ​" at bounding box center [422, 163] width 142 height 13
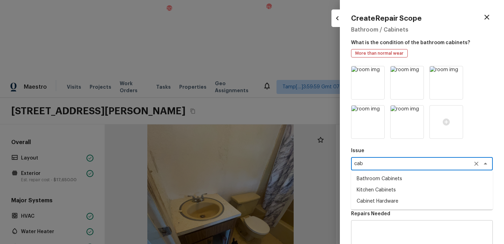
click at [391, 182] on li "Bathroom Cabinets" at bounding box center [422, 178] width 142 height 11
type textarea "Bathroom Cabinets"
click at [380, 183] on p "Repairs Prefill" at bounding box center [422, 182] width 142 height 7
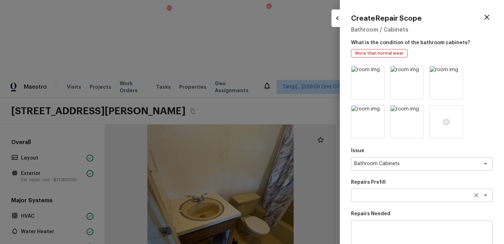
click at [378, 192] on textarea at bounding box center [413, 195] width 116 height 7
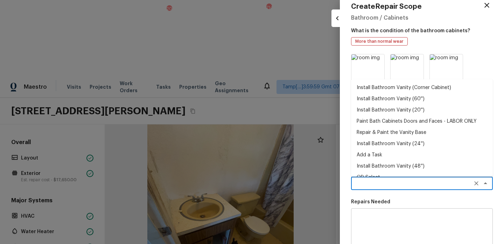
scroll to position [12, 0]
click at [321, 173] on div at bounding box center [252, 122] width 504 height 244
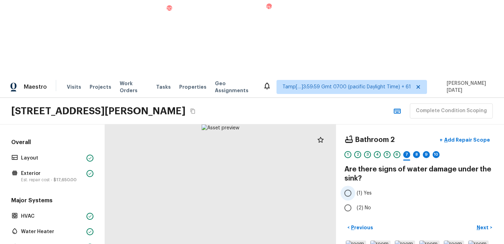
click at [350, 186] on input "(1) Yes" at bounding box center [348, 193] width 15 height 15
radio input "true"
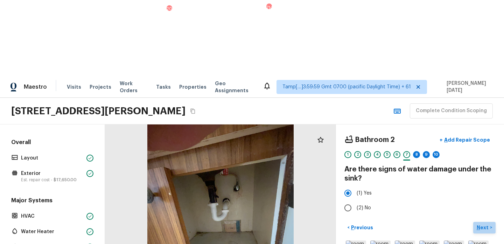
click at [481, 224] on p "Next" at bounding box center [483, 227] width 13 height 7
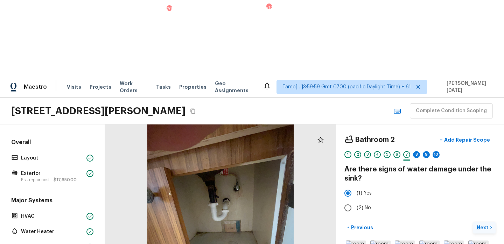
click at [483, 222] on button "Next >" at bounding box center [485, 228] width 22 height 12
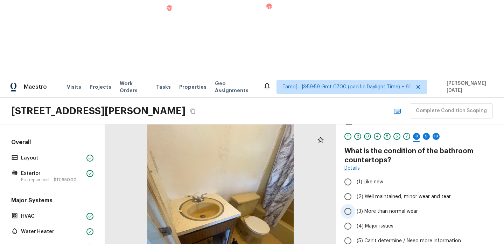
scroll to position [19, 0]
click at [363, 207] on span "(3) More than normal wear" at bounding box center [387, 210] width 61 height 7
click at [356, 203] on input "(3) More than normal wear" at bounding box center [348, 210] width 15 height 15
radio input "true"
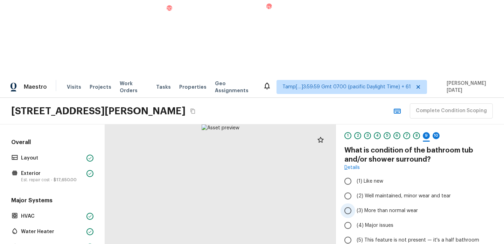
click at [367, 207] on span "(3) More than normal wear" at bounding box center [387, 210] width 61 height 7
click at [356, 203] on input "(3) More than normal wear" at bounding box center [348, 210] width 15 height 15
radio input "true"
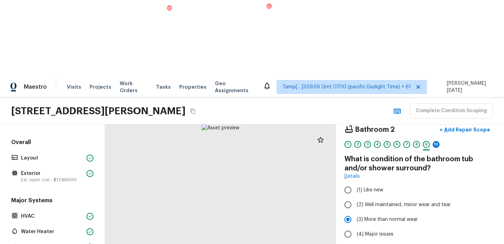
scroll to position [0, 0]
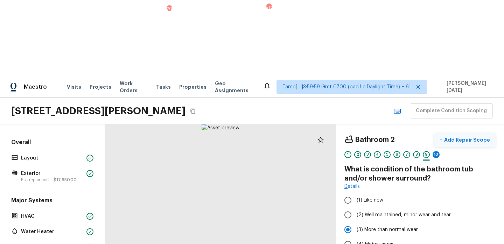
click at [475, 136] on p "Add Repair Scope" at bounding box center [466, 139] width 47 height 7
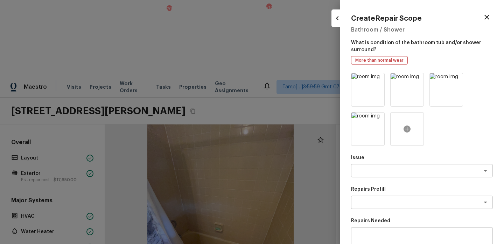
click at [405, 129] on icon at bounding box center [407, 128] width 7 height 7
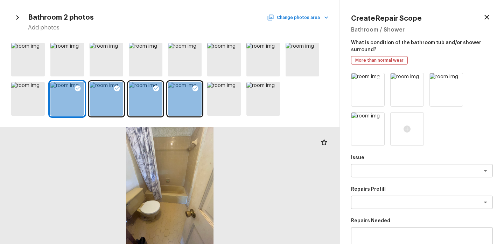
click at [378, 80] on icon at bounding box center [379, 80] width 6 height 6
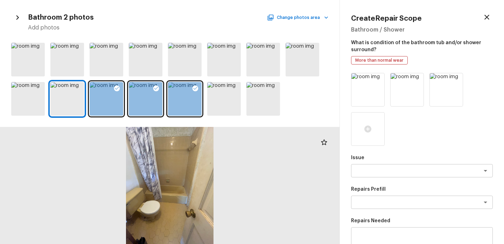
click at [378, 80] on icon at bounding box center [379, 80] width 6 height 6
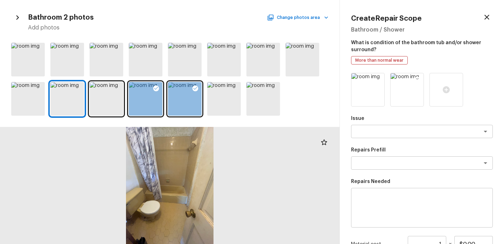
click at [416, 79] on icon at bounding box center [418, 80] width 6 height 6
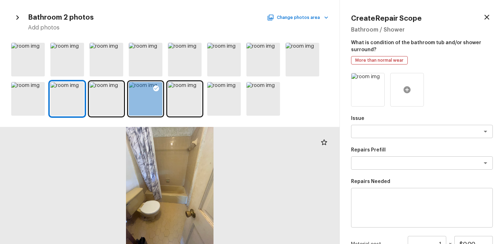
click at [415, 98] on div at bounding box center [408, 90] width 34 height 34
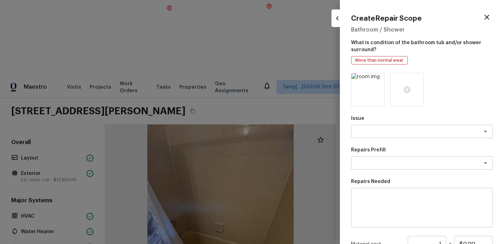
click at [486, 19] on icon "button" at bounding box center [487, 17] width 8 height 8
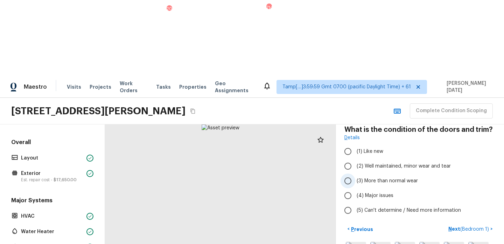
scroll to position [41, 0]
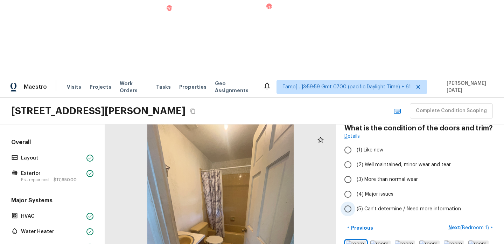
scroll to position [0, 0]
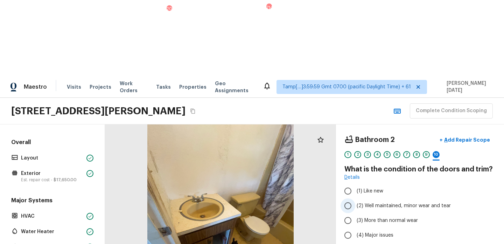
click at [367, 202] on span "(2) Well maintained, minor wear and tear" at bounding box center [404, 205] width 94 height 7
click at [356, 198] on input "(2) Well maintained, minor wear and tear" at bounding box center [348, 205] width 15 height 15
radio input "true"
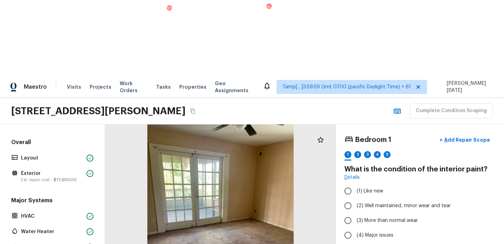
scroll to position [2, 0]
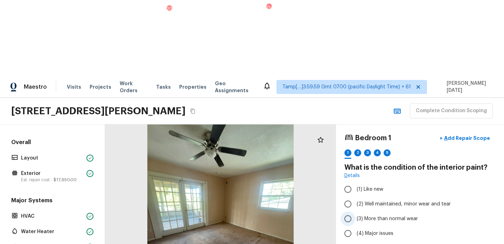
click at [366, 215] on span "(3) More than normal wear" at bounding box center [387, 218] width 61 height 7
click at [356, 211] on input "(3) More than normal wear" at bounding box center [348, 218] width 15 height 15
radio input "true"
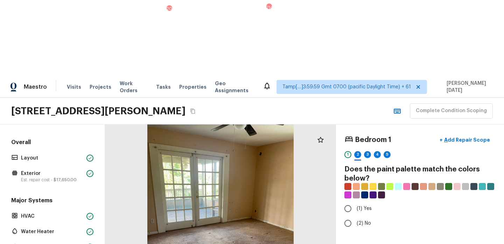
scroll to position [0, 0]
click at [359, 205] on span "(1) Yes" at bounding box center [364, 208] width 15 height 7
click at [356, 201] on input "(1) Yes" at bounding box center [348, 208] width 15 height 15
radio input "true"
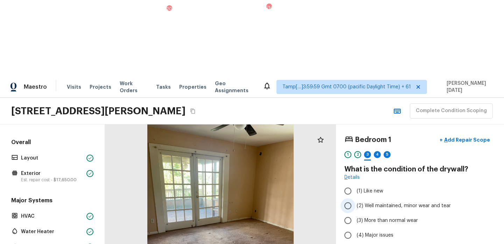
click at [370, 202] on span "(2) Well maintained, minor wear and tear" at bounding box center [404, 205] width 94 height 7
click at [356, 198] on input "(2) Well maintained, minor wear and tear" at bounding box center [348, 205] width 15 height 15
radio input "true"
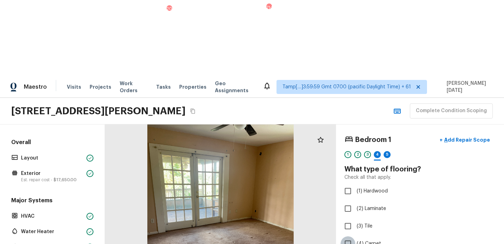
click at [350, 236] on input "(4) Carpet" at bounding box center [348, 243] width 15 height 15
checkbox input "true"
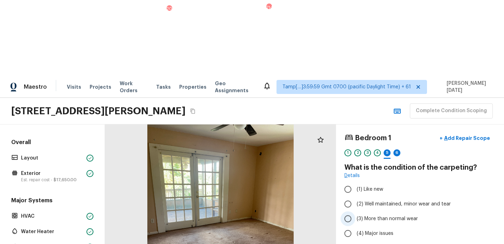
click at [368, 215] on span "(3) More than normal wear" at bounding box center [387, 218] width 61 height 7
click at [356, 211] on input "(3) More than normal wear" at bounding box center [348, 218] width 15 height 15
radio input "true"
click at [351, 226] on input "(4) Major issues" at bounding box center [348, 233] width 15 height 15
radio input "true"
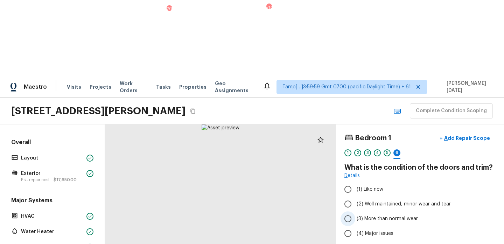
scroll to position [16, 0]
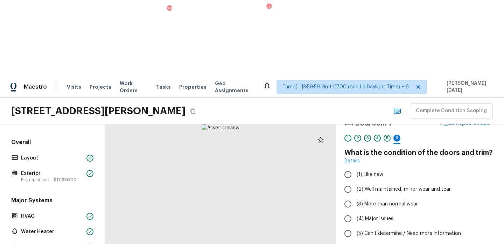
click at [188, 169] on div at bounding box center [220, 221] width 231 height 195
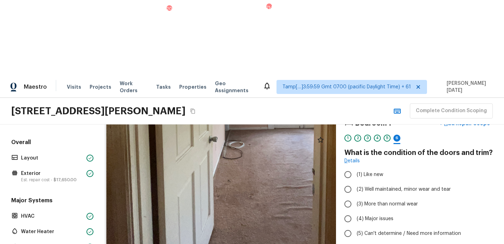
drag, startPoint x: 207, startPoint y: 135, endPoint x: 207, endPoint y: -5, distance: 139.1
click at [207, 0] on html "Maestro Visits Projects Work Orders Tasks 20 Properties Geo Assignments 714 Tam…" at bounding box center [252, 159] width 504 height 319
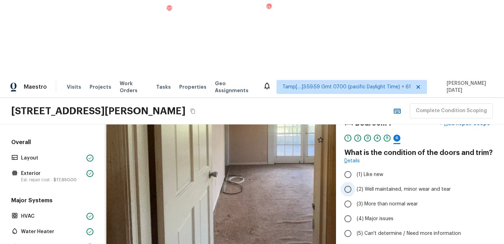
scroll to position [0, 0]
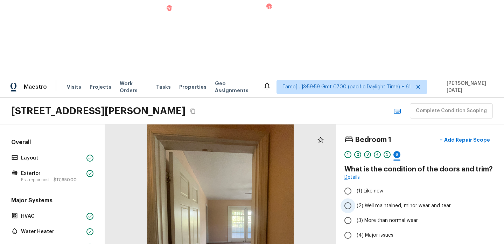
click at [360, 202] on span "(2) Well maintained, minor wear and tear" at bounding box center [404, 205] width 94 height 7
click at [356, 198] on input "(2) Well maintained, minor wear and tear" at bounding box center [348, 205] width 15 height 15
radio input "true"
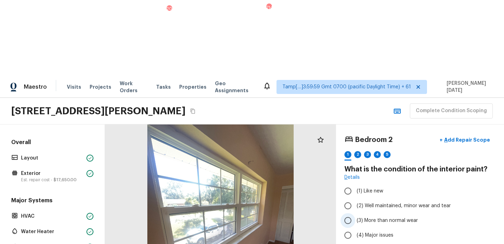
click at [379, 213] on label "(3) More than normal wear" at bounding box center [416, 220] width 150 height 15
click at [356, 213] on input "(3) More than normal wear" at bounding box center [348, 220] width 15 height 15
radio input "true"
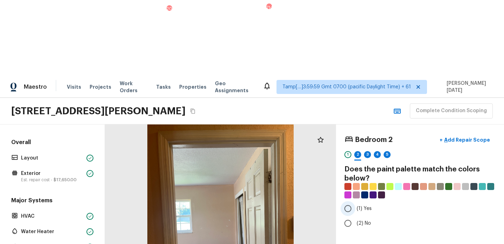
click at [353, 201] on input "(1) Yes" at bounding box center [348, 208] width 15 height 15
radio input "true"
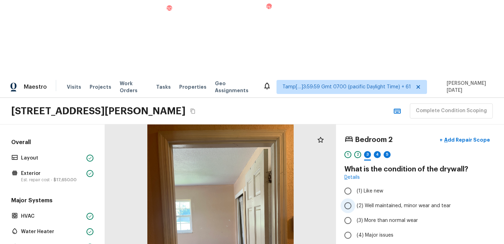
click at [360, 198] on label "(2) Well maintained, minor wear and tear" at bounding box center [416, 205] width 150 height 15
click at [356, 198] on input "(2) Well maintained, minor wear and tear" at bounding box center [348, 205] width 15 height 15
radio input "true"
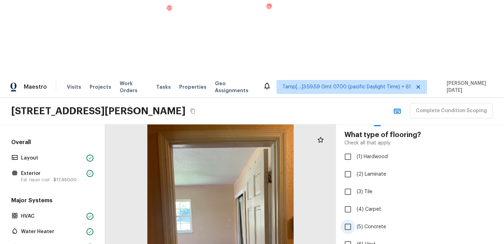
scroll to position [44, 0]
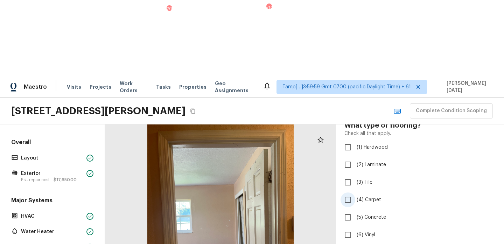
click at [363, 196] on span "(4) Carpet" at bounding box center [369, 199] width 25 height 7
click at [356, 192] on input "(4) Carpet" at bounding box center [348, 199] width 15 height 15
checkbox input "true"
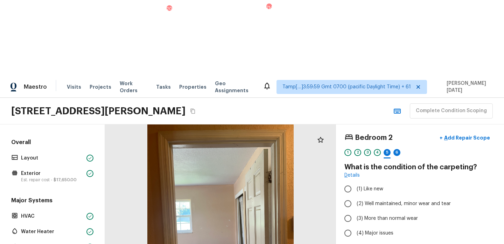
scroll to position [2, 0]
click at [367, 215] on span "(3) More than normal wear" at bounding box center [387, 218] width 61 height 7
click at [356, 211] on input "(3) More than normal wear" at bounding box center [348, 218] width 15 height 15
radio input "true"
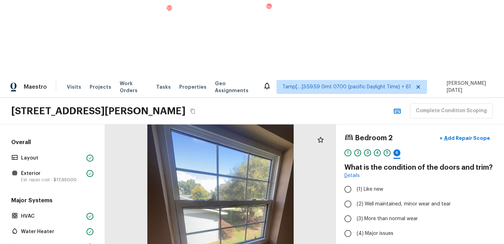
click at [210, 184] on div at bounding box center [220, 221] width 231 height 195
click at [227, 164] on div at bounding box center [220, 221] width 231 height 195
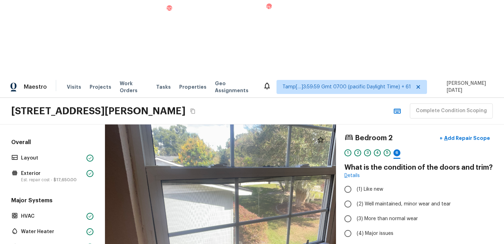
drag, startPoint x: 255, startPoint y: 143, endPoint x: 278, endPoint y: 150, distance: 24.5
click at [278, 150] on div at bounding box center [238, 210] width 465 height 392
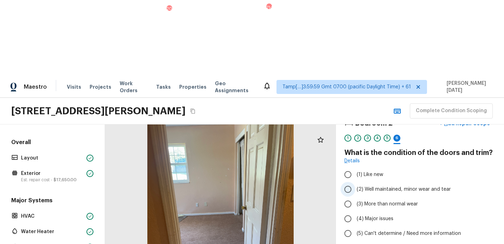
click at [362, 186] on span "(2) Well maintained, minor wear and tear" at bounding box center [404, 189] width 94 height 7
click at [356, 182] on input "(2) Well maintained, minor wear and tear" at bounding box center [348, 189] width 15 height 15
radio input "true"
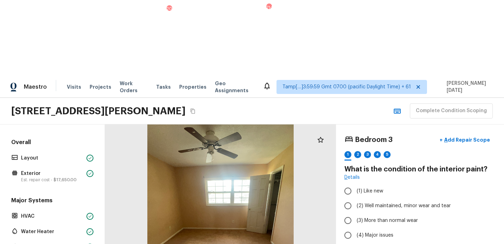
click at [386, 217] on span "(3) More than normal wear" at bounding box center [387, 220] width 61 height 7
click at [356, 213] on input "(3) More than normal wear" at bounding box center [348, 220] width 15 height 15
radio input "true"
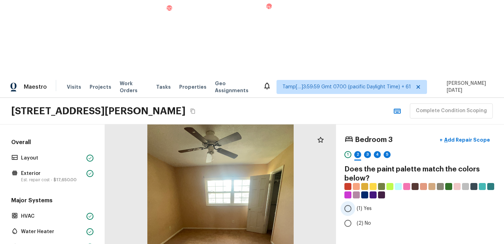
click at [357, 201] on label "(1) Yes" at bounding box center [416, 208] width 150 height 15
click at [356, 201] on input "(1) Yes" at bounding box center [348, 208] width 15 height 15
radio input "true"
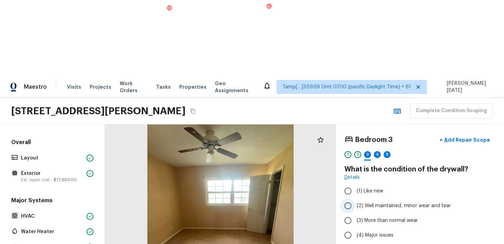
click at [348, 198] on input "(2) Well maintained, minor wear and tear" at bounding box center [348, 205] width 15 height 15
radio input "true"
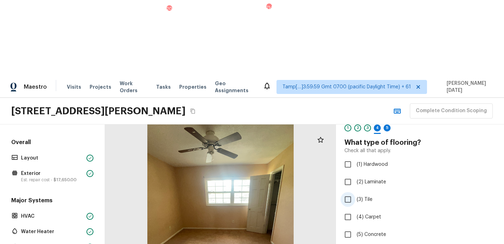
scroll to position [20, 0]
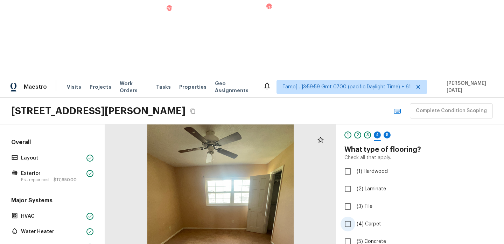
click at [362, 220] on span "(4) Carpet" at bounding box center [369, 223] width 25 height 7
click at [356, 216] on input "(4) Carpet" at bounding box center [348, 223] width 15 height 15
checkbox input "true"
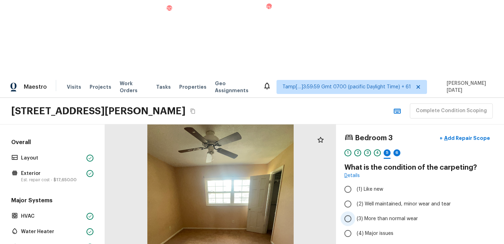
click at [362, 215] on span "(3) More than normal wear" at bounding box center [387, 218] width 61 height 7
click at [356, 211] on input "(3) More than normal wear" at bounding box center [348, 218] width 15 height 15
radio input "true"
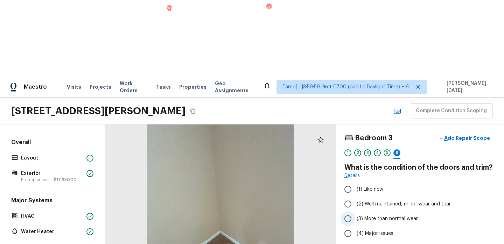
scroll to position [16, 0]
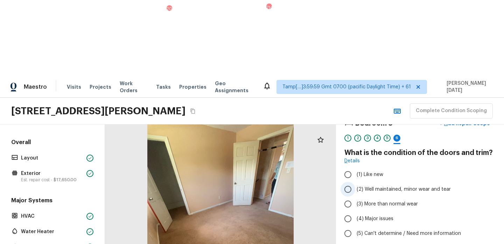
click at [354, 182] on input "(2) Well maintained, minor wear and tear" at bounding box center [348, 189] width 15 height 15
radio input "true"
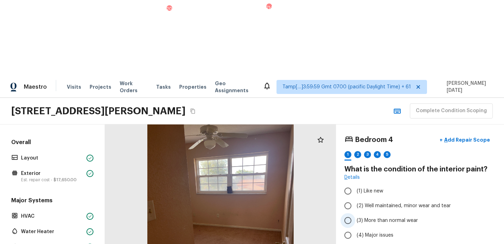
click at [349, 213] on input "(3) More than normal wear" at bounding box center [348, 220] width 15 height 15
radio input "true"
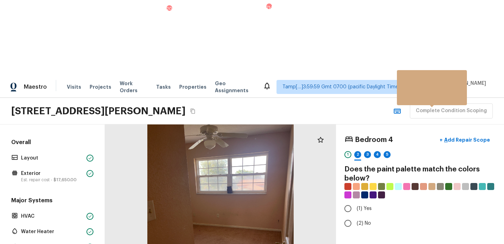
click at [433, 183] on div at bounding box center [432, 186] width 7 height 7
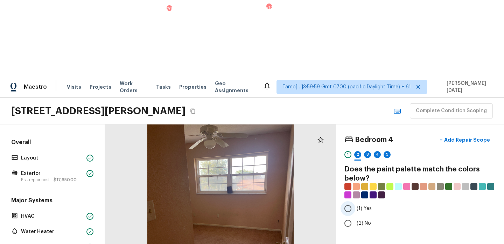
click at [351, 201] on input "(1) Yes" at bounding box center [348, 208] width 15 height 15
radio input "true"
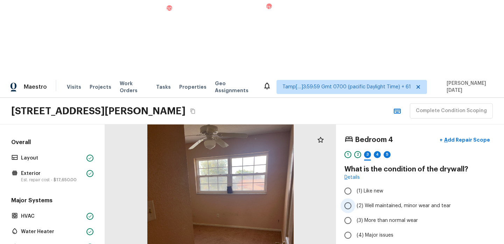
click at [351, 198] on input "(2) Well maintained, minor wear and tear" at bounding box center [348, 205] width 15 height 15
radio input "true"
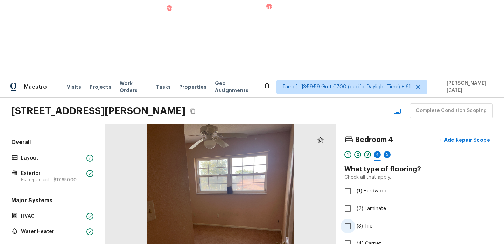
scroll to position [38, 0]
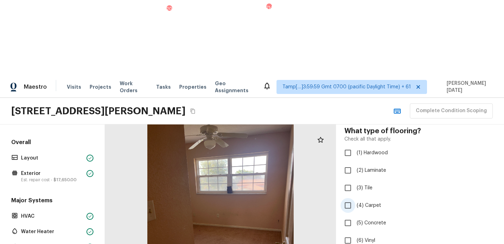
click at [353, 198] on input "(4) Carpet" at bounding box center [348, 205] width 15 height 15
checkbox input "true"
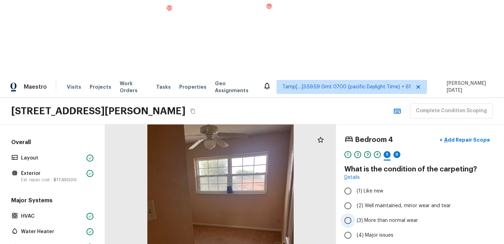
scroll to position [0, 0]
click at [365, 202] on span "(2) Well maintained, minor wear and tear" at bounding box center [404, 205] width 94 height 7
click at [356, 198] on input "(2) Well maintained, minor wear and tear" at bounding box center [348, 205] width 15 height 15
radio input "true"
click at [379, 217] on span "(3) More than normal wear" at bounding box center [387, 220] width 61 height 7
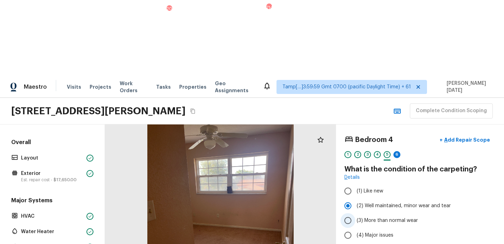
click at [356, 213] on input "(3) More than normal wear" at bounding box center [348, 220] width 15 height 15
radio input "true"
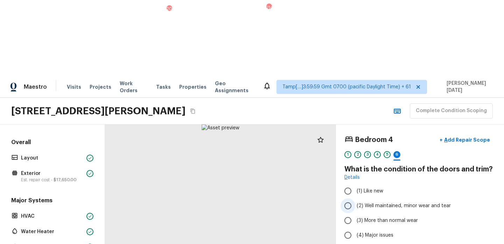
click at [383, 202] on span "(2) Well maintained, minor wear and tear" at bounding box center [404, 205] width 94 height 7
click at [356, 198] on input "(2) Well maintained, minor wear and tear" at bounding box center [348, 205] width 15 height 15
radio input "true"
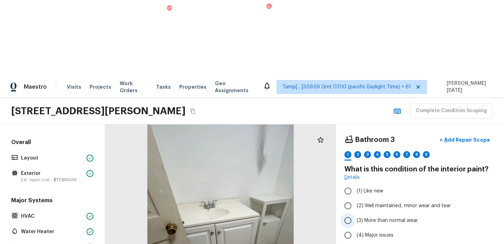
click at [351, 213] on input "(3) More than normal wear" at bounding box center [348, 220] width 15 height 15
radio input "true"
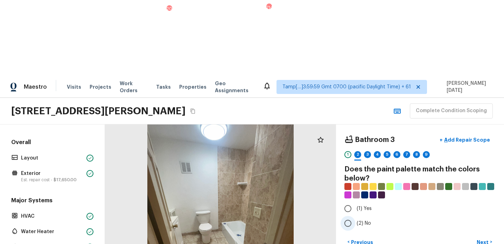
click at [353, 216] on input "(2) No" at bounding box center [348, 223] width 15 height 15
radio input "true"
click at [479, 239] on p "Next" at bounding box center [483, 242] width 13 height 7
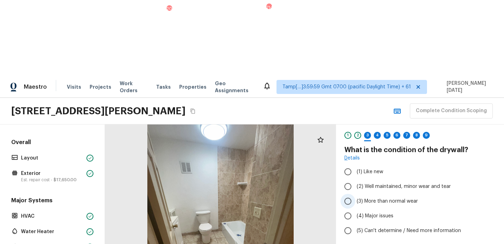
scroll to position [20, 0]
click at [351, 193] on input "(3) More than normal wear" at bounding box center [348, 200] width 15 height 15
radio input "true"
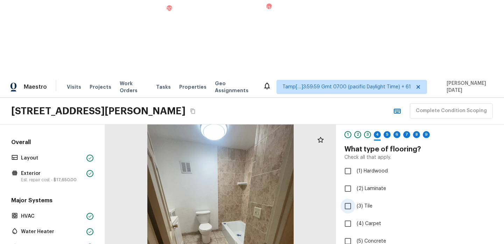
click at [356, 199] on label "(3) Tile" at bounding box center [416, 206] width 150 height 15
click at [356, 199] on input "(3) Tile" at bounding box center [348, 206] width 15 height 15
checkbox input "true"
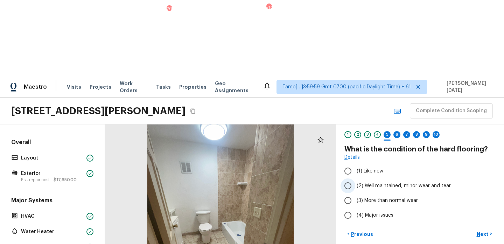
click at [351, 178] on input "(2) Well maintained, minor wear and tear" at bounding box center [348, 185] width 15 height 15
radio input "true"
click at [486, 231] on p "Next" at bounding box center [483, 234] width 13 height 7
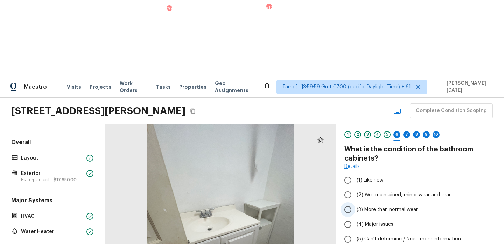
click at [373, 206] on span "(3) More than normal wear" at bounding box center [387, 209] width 61 height 7
click at [356, 202] on input "(3) More than normal wear" at bounding box center [348, 209] width 15 height 15
radio input "true"
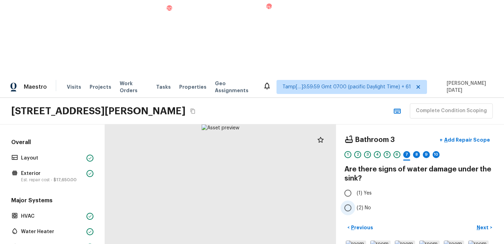
click at [348, 200] on input "(2) No" at bounding box center [348, 207] width 15 height 15
radio input "true"
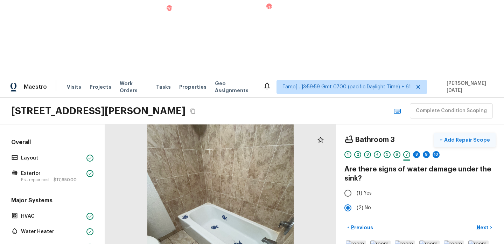
click at [475, 133] on button "+ Add Repair Scope" at bounding box center [465, 140] width 62 height 14
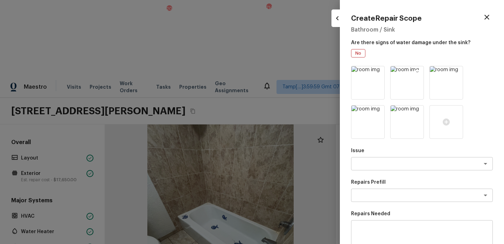
click at [420, 71] on icon at bounding box center [418, 73] width 6 height 6
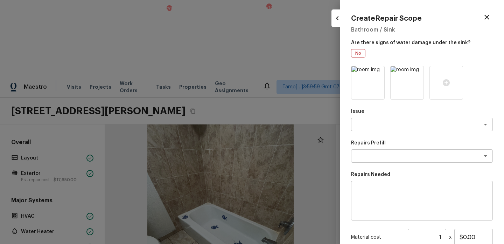
click at [420, 71] on icon at bounding box center [418, 73] width 6 height 6
click at [487, 16] on icon "button" at bounding box center [487, 17] width 5 height 5
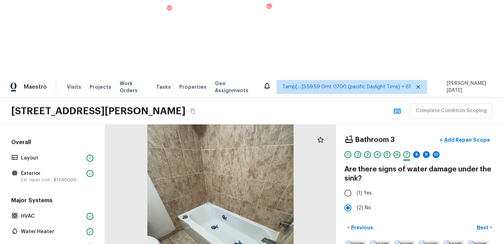
click at [485, 144] on div "Bathroom 3 + Add Repair Scope 1 2 3 4 5 6 7 8 9 10 Are there signs of water dam…" at bounding box center [420, 221] width 168 height 195
click at [487, 224] on p "Next" at bounding box center [483, 227] width 13 height 7
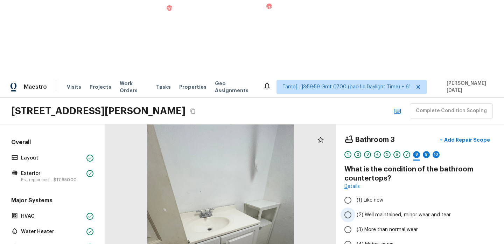
click at [351, 207] on input "(2) Well maintained, minor wear and tear" at bounding box center [348, 214] width 15 height 15
radio input "true"
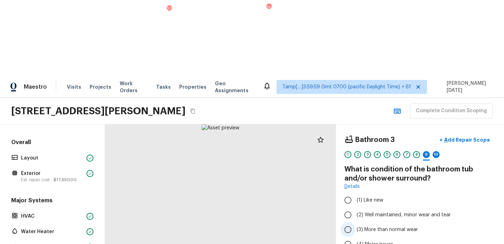
click at [369, 222] on label "(3) More than normal wear" at bounding box center [416, 229] width 150 height 15
click at [356, 222] on input "(3) More than normal wear" at bounding box center [348, 229] width 15 height 15
radio input "true"
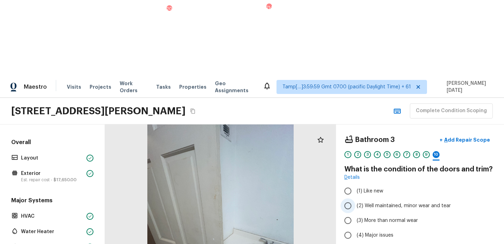
click at [360, 202] on span "(2) Well maintained, minor wear and tear" at bounding box center [404, 205] width 94 height 7
click at [356, 198] on input "(2) Well maintained, minor wear and tear" at bounding box center [348, 205] width 15 height 15
radio input "true"
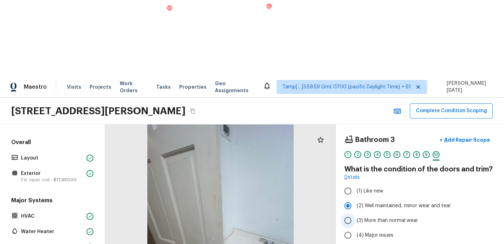
click at [353, 213] on input "(3) More than normal wear" at bounding box center [348, 220] width 15 height 15
radio input "true"
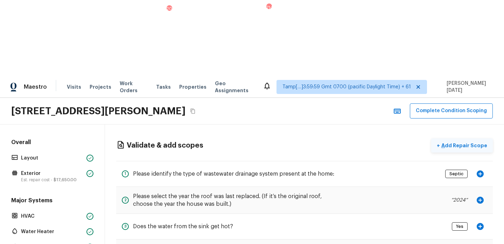
click at [459, 142] on p "Add Repair Scope" at bounding box center [463, 145] width 47 height 7
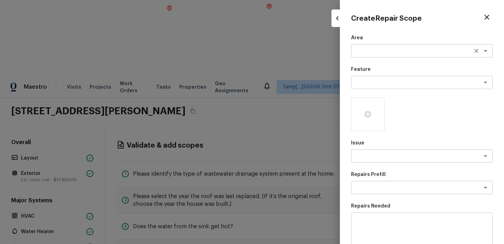
click at [367, 52] on textarea at bounding box center [413, 50] width 116 height 7
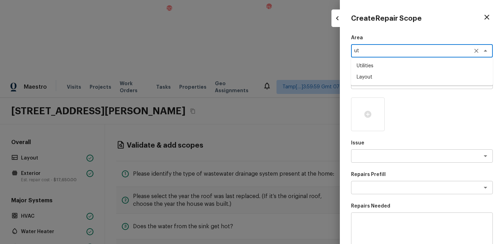
click at [377, 65] on li "Utilities" at bounding box center [422, 65] width 142 height 11
type textarea "Utilities"
click at [377, 85] on textarea at bounding box center [413, 82] width 116 height 7
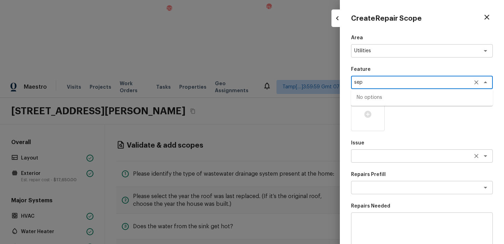
type textarea "sep"
click at [373, 155] on textarea at bounding box center [413, 155] width 116 height 7
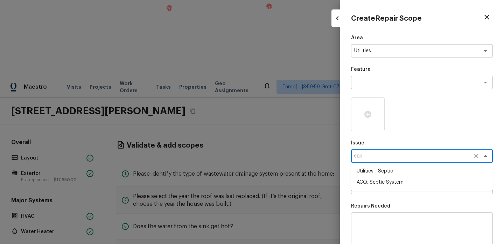
click at [384, 182] on li "ACQ: Septic System" at bounding box center [422, 182] width 142 height 11
type textarea "ACQ: Septic System"
click at [375, 187] on textarea at bounding box center [413, 187] width 116 height 7
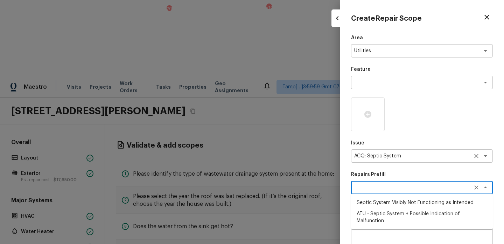
click at [476, 156] on icon "Clear" at bounding box center [476, 155] width 7 height 7
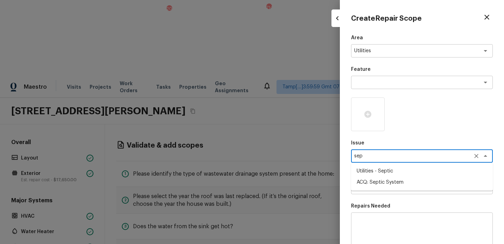
click at [415, 171] on li "Utilities - Septic" at bounding box center [422, 170] width 142 height 11
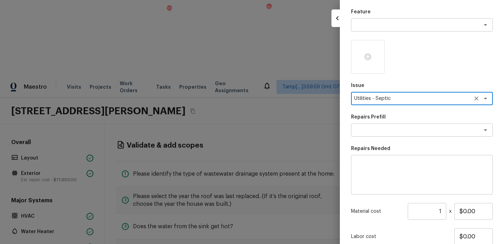
scroll to position [110, 0]
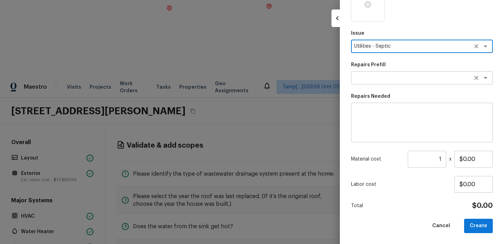
type textarea "Utilities - Septic"
click at [386, 77] on textarea at bounding box center [413, 77] width 116 height 7
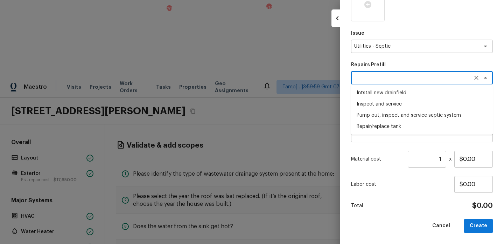
click at [388, 102] on li "Inspect and service" at bounding box center [422, 103] width 142 height 11
type textarea "Inspect and service"
type textarea "Pump and inspect septic tank and provide clean bill of health from specialist c…"
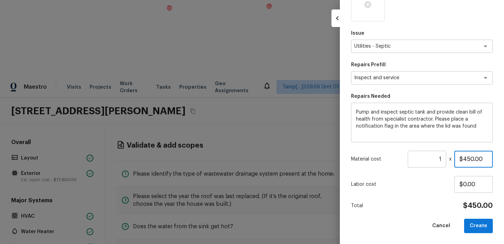
drag, startPoint x: 484, startPoint y: 160, endPoint x: 405, endPoint y: 160, distance: 79.5
click at [405, 160] on div "Material cost 1 ​ x $450.00" at bounding box center [422, 159] width 142 height 17
type input "$2,000.00"
click at [477, 225] on button "Create" at bounding box center [479, 226] width 29 height 14
type input "$0.00"
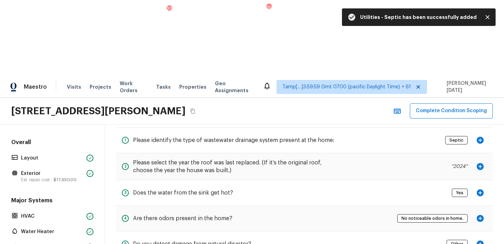
scroll to position [36, 0]
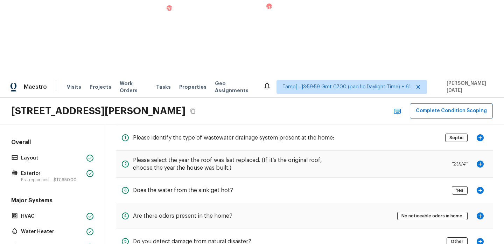
click at [453, 238] on span "Other" at bounding box center [458, 241] width 18 height 7
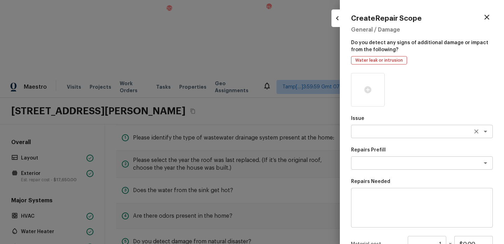
click at [375, 131] on textarea at bounding box center [413, 131] width 116 height 7
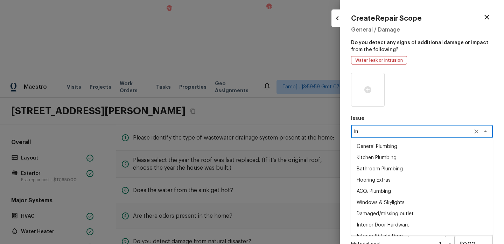
type textarea "i"
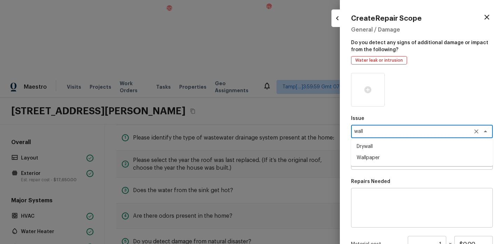
click at [379, 145] on li "Drywall" at bounding box center [422, 146] width 142 height 11
type textarea "Drywall"
click at [370, 160] on textarea at bounding box center [413, 162] width 116 height 7
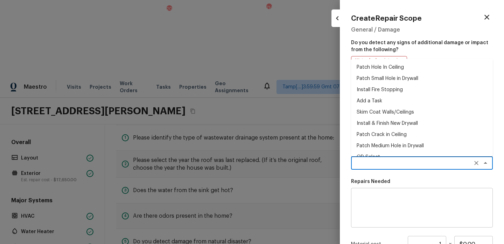
click at [424, 172] on div "Issue Drywall x ​ Repairs Prefill x ​ Patch Hole In Ceiling Patch Small Hole in…" at bounding box center [422, 195] width 142 height 245
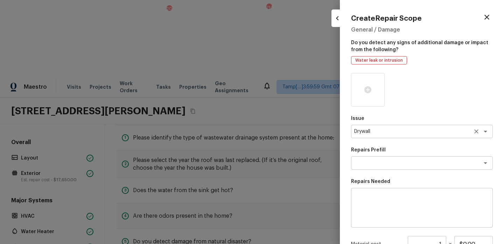
click at [476, 135] on button "Clear" at bounding box center [477, 131] width 10 height 10
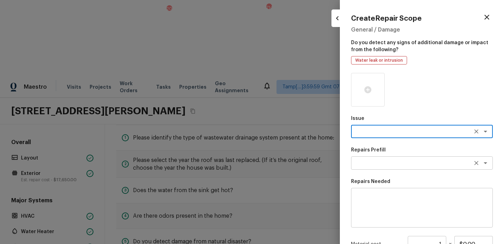
click at [414, 163] on textarea at bounding box center [413, 162] width 116 height 7
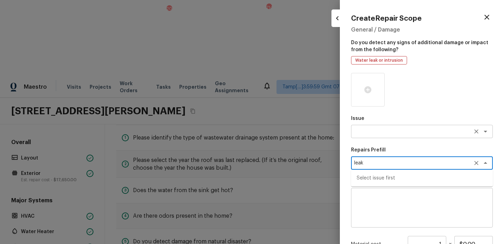
type textarea "leak"
click at [366, 131] on textarea at bounding box center [413, 131] width 116 height 7
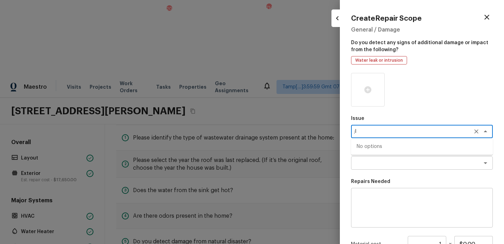
type textarea ";"
click at [368, 147] on li "ACQ: Water Leak" at bounding box center [422, 146] width 142 height 11
type textarea "ACQ: Water Leak"
click at [370, 164] on textarea at bounding box center [413, 162] width 116 height 7
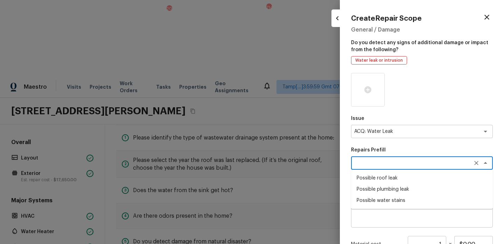
click at [381, 188] on li "Possible plumbing leak" at bounding box center [422, 189] width 142 height 11
type textarea "Possible plumbing leak"
type textarea "Acquisition Scope: Possible plumbing leak"
type input "$2,500.00"
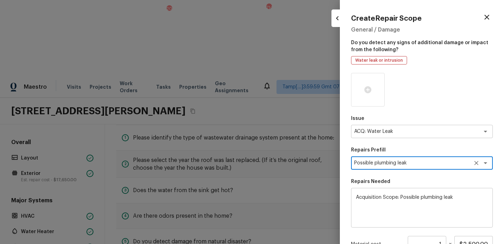
scroll to position [85, 0]
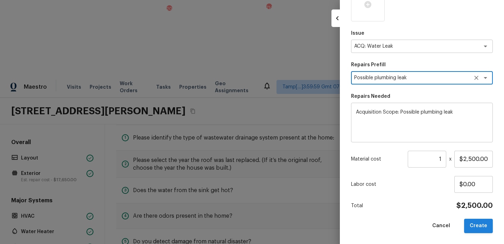
click at [472, 220] on button "Create" at bounding box center [479, 226] width 29 height 14
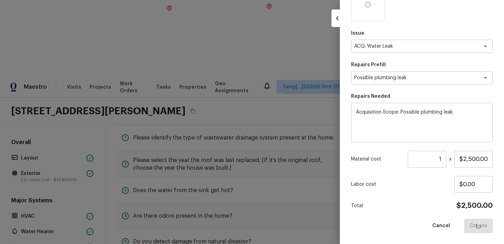
type input "$0.00"
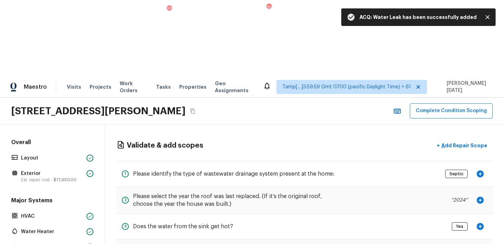
scroll to position [0, 0]
click at [454, 142] on p "Add Repair Scope" at bounding box center [463, 145] width 47 height 7
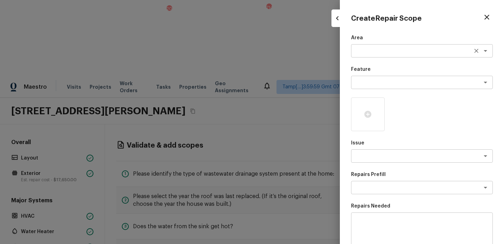
click at [364, 51] on textarea at bounding box center [413, 50] width 116 height 7
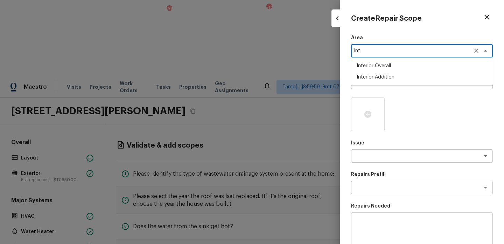
click at [373, 66] on li "Interior Overall" at bounding box center [422, 65] width 142 height 11
click at [371, 77] on div "x ​" at bounding box center [422, 82] width 142 height 13
type textarea "Interior Overall"
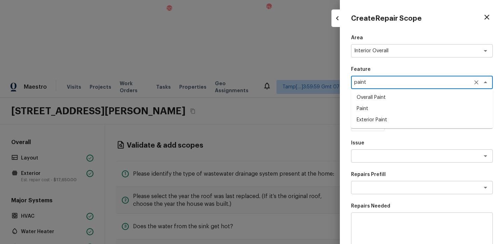
click at [378, 92] on li "Overall Paint" at bounding box center [422, 97] width 142 height 11
type textarea "Overall Paint"
click at [372, 154] on textarea at bounding box center [413, 155] width 116 height 7
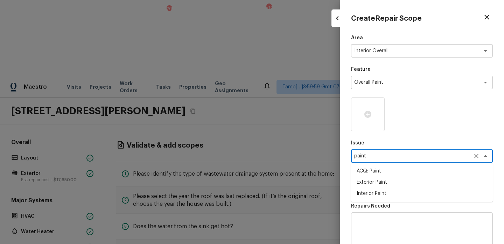
click at [374, 169] on li "ACQ: Paint" at bounding box center [422, 170] width 142 height 11
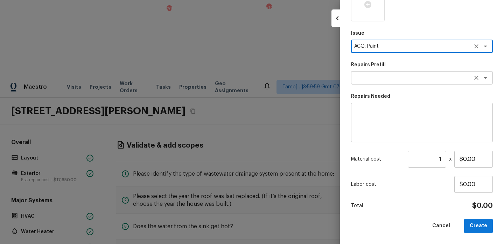
type textarea "ACQ: Paint"
click at [377, 74] on textarea at bounding box center [413, 77] width 116 height 7
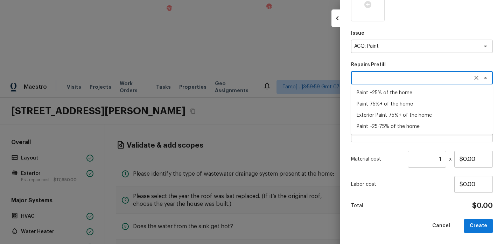
click at [394, 106] on li "Paint 75%+ of the home" at bounding box center [422, 103] width 142 height 11
type textarea "Paint 75%+ of the home"
type textarea "Acquisition Scope: 75%+ of the home will likely require interior paint"
type input "$1.42"
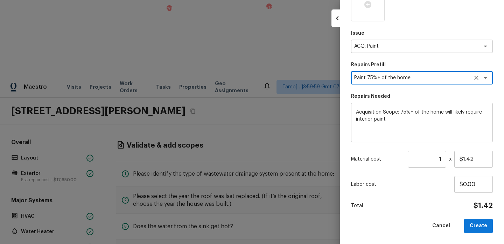
drag, startPoint x: 439, startPoint y: 159, endPoint x: 389, endPoint y: 159, distance: 50.1
click at [389, 159] on div "Material cost 1 ​ x $1.42" at bounding box center [422, 159] width 142 height 17
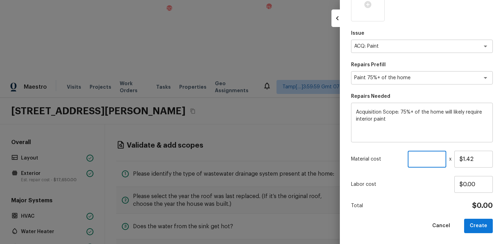
paste input "3534"
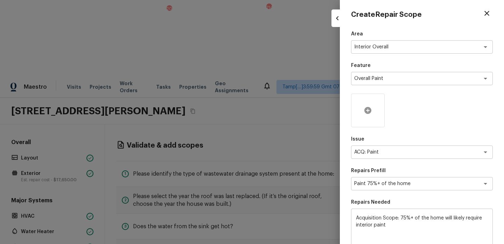
type input "3534"
click at [367, 108] on icon at bounding box center [368, 110] width 7 height 7
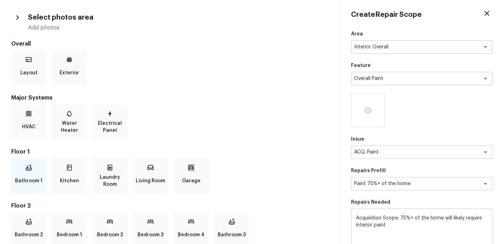
click at [37, 169] on div "Bathroom 1" at bounding box center [28, 175] width 35 height 35
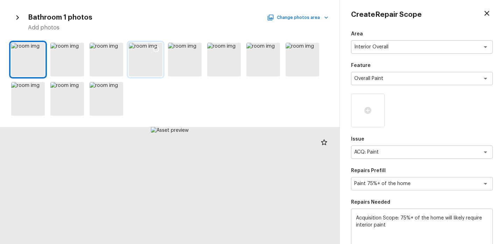
click at [153, 49] on icon at bounding box center [156, 49] width 7 height 7
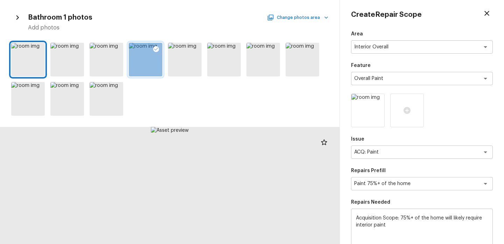
click at [318, 17] on button "Change photos area" at bounding box center [299, 17] width 60 height 9
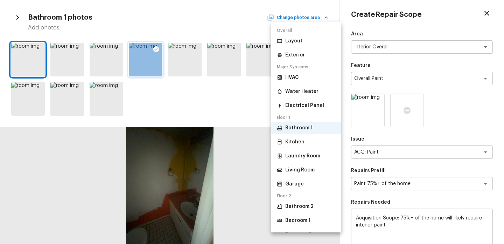
click at [297, 145] on p "Kitchen" at bounding box center [294, 141] width 19 height 7
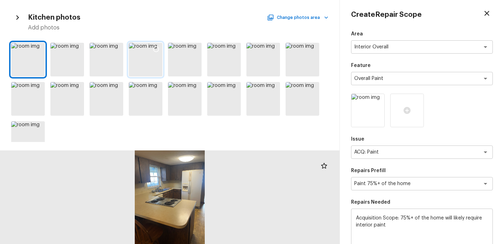
click at [157, 49] on icon at bounding box center [156, 49] width 7 height 7
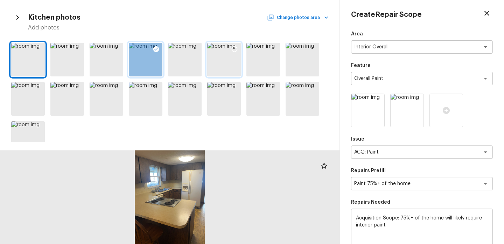
click at [236, 54] on div at bounding box center [234, 50] width 13 height 15
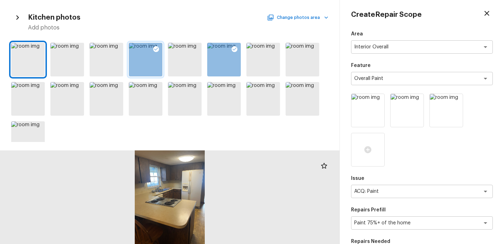
click at [306, 18] on button "Change photos area" at bounding box center [299, 17] width 60 height 9
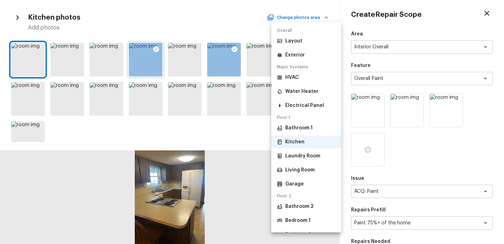
click at [421, 144] on div at bounding box center [252, 122] width 504 height 244
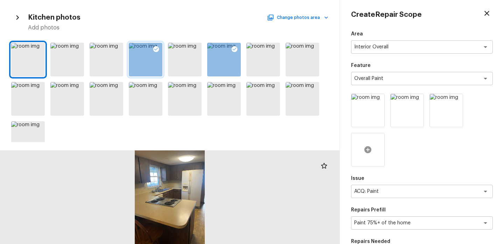
click at [366, 153] on icon at bounding box center [368, 149] width 8 height 8
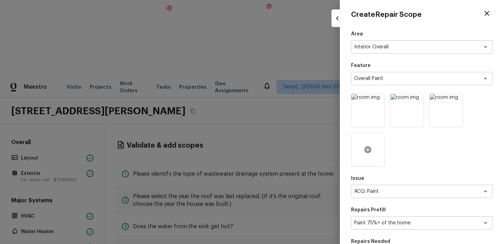
click at [359, 151] on div at bounding box center [368, 150] width 34 height 34
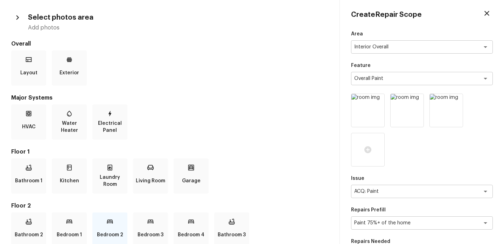
click at [112, 228] on p "Bedroom 2" at bounding box center [110, 235] width 26 height 14
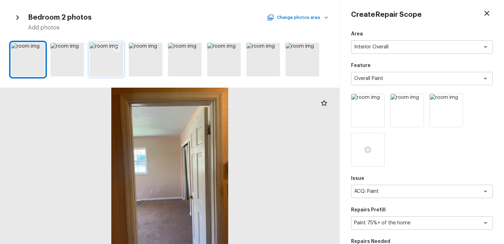
click at [113, 50] on icon at bounding box center [116, 49] width 7 height 7
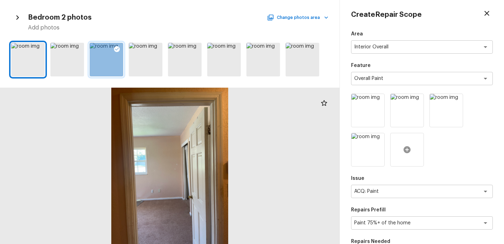
click at [416, 154] on div at bounding box center [408, 150] width 34 height 34
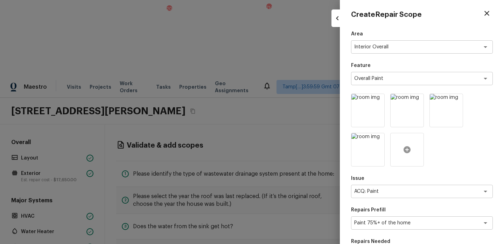
click at [398, 154] on div at bounding box center [408, 150] width 34 height 34
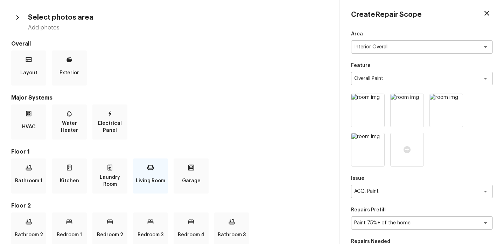
click at [159, 177] on p "Living Room" at bounding box center [150, 181] width 29 height 14
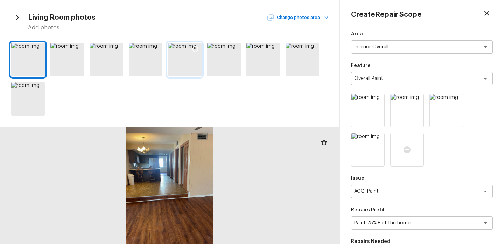
click at [190, 48] on div at bounding box center [195, 50] width 13 height 15
click at [435, 142] on div at bounding box center [447, 150] width 34 height 34
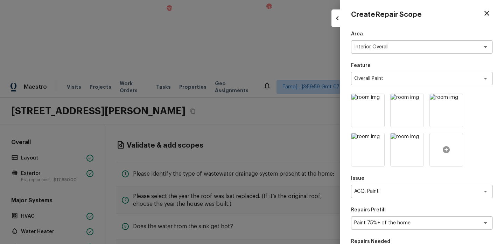
click at [457, 149] on div at bounding box center [447, 150] width 34 height 34
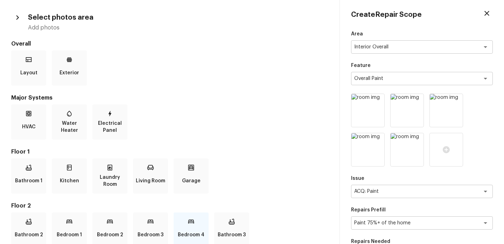
click at [184, 228] on p "Bedroom 4" at bounding box center [191, 235] width 27 height 14
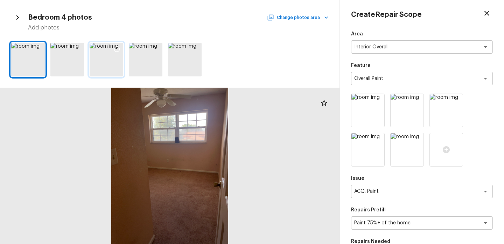
click at [115, 47] on icon at bounding box center [117, 49] width 6 height 6
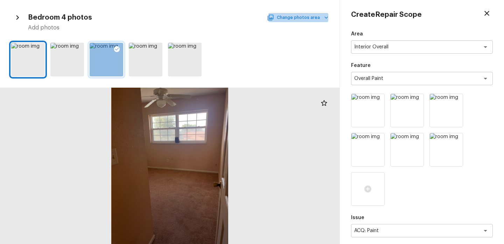
click at [313, 17] on button "Change photos area" at bounding box center [299, 17] width 60 height 9
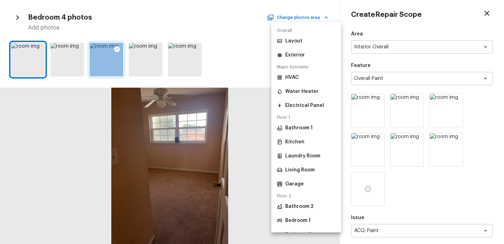
scroll to position [53, 0]
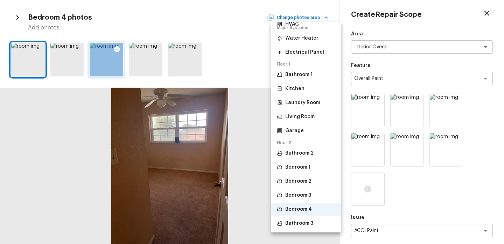
click at [300, 223] on p "Bathroom 3" at bounding box center [299, 223] width 28 height 7
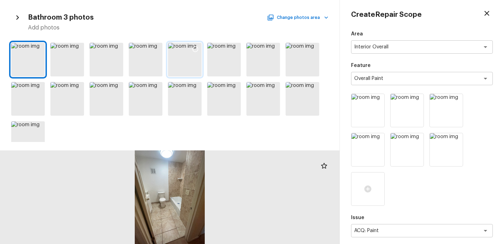
click at [195, 51] on icon at bounding box center [196, 49] width 6 height 6
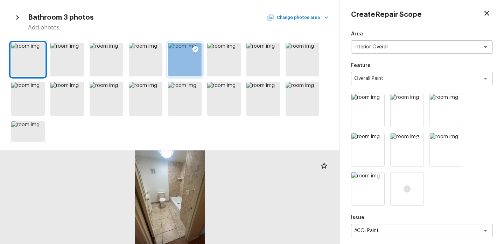
scroll to position [188, 0]
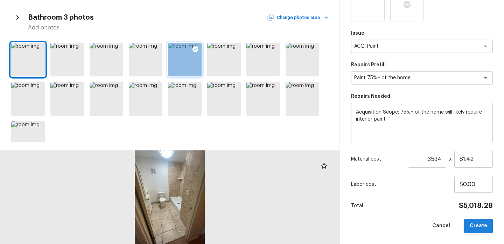
click at [482, 225] on button "Create" at bounding box center [479, 226] width 29 height 14
type input "1"
type input "$0.00"
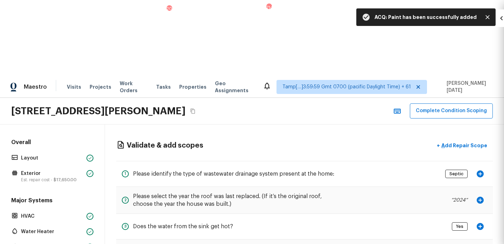
scroll to position [110, 0]
click at [464, 142] on p "Add Repair Scope" at bounding box center [463, 145] width 47 height 7
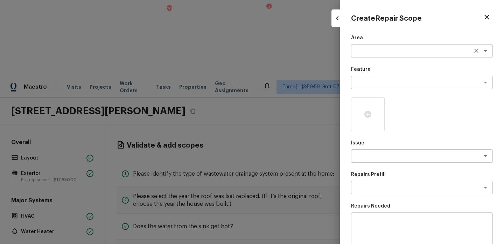
click at [374, 55] on div "x ​" at bounding box center [422, 50] width 142 height 13
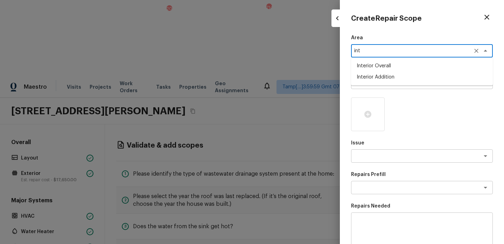
click at [379, 66] on li "Interior Overall" at bounding box center [422, 65] width 142 height 11
type textarea "Interior Overall"
click at [367, 80] on textarea at bounding box center [413, 82] width 116 height 7
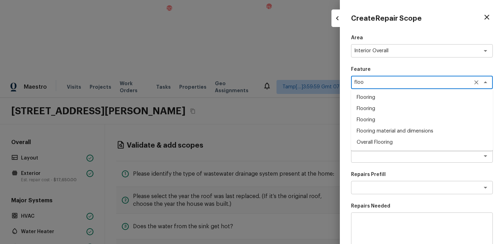
click at [366, 139] on li "Overall Flooring" at bounding box center [422, 142] width 142 height 11
type textarea "Overall Flooring"
click at [366, 139] on p "Issue" at bounding box center [422, 142] width 142 height 7
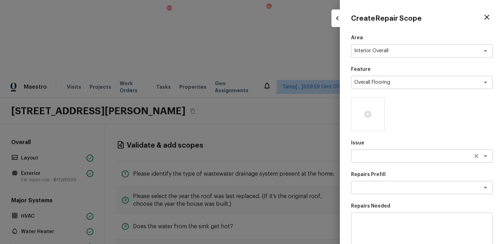
click at [365, 157] on textarea at bounding box center [413, 155] width 116 height 7
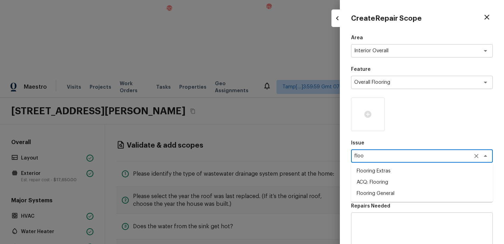
click at [381, 184] on li "ACQ: Flooring" at bounding box center [422, 182] width 142 height 11
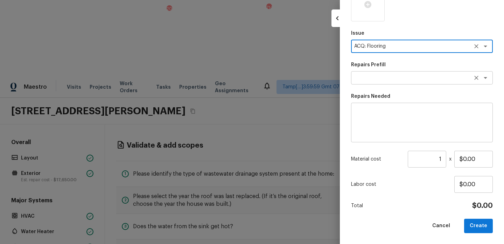
type textarea "ACQ: Flooring"
click at [389, 75] on textarea at bounding box center [413, 77] width 116 height 7
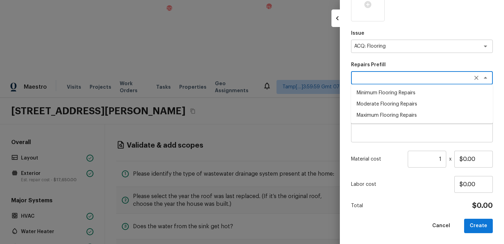
click at [390, 114] on li "Maximum Flooring Repairs" at bounding box center [422, 115] width 142 height 11
type textarea "Maximum Flooring Repairs"
type textarea "Acquisition Scope: Maximum flooring repairs"
type input "$1.39"
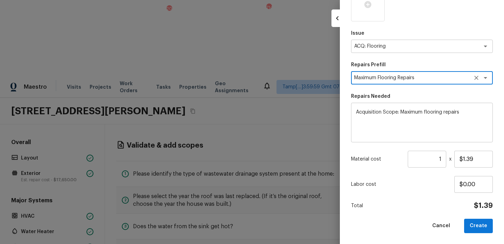
click at [443, 159] on input "1" at bounding box center [427, 159] width 39 height 17
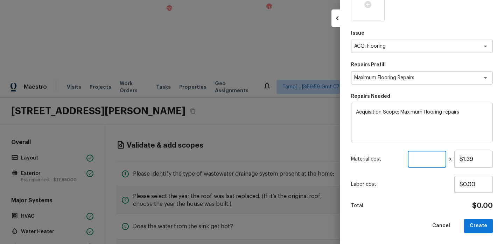
paste input "3534"
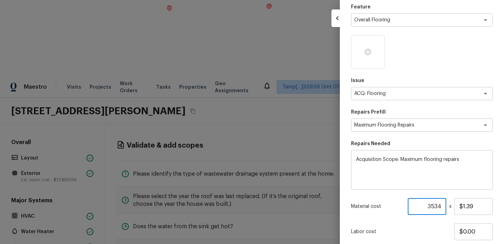
scroll to position [60, 0]
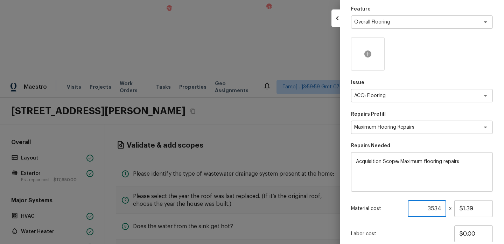
type input "3534"
click at [370, 55] on icon at bounding box center [368, 53] width 7 height 7
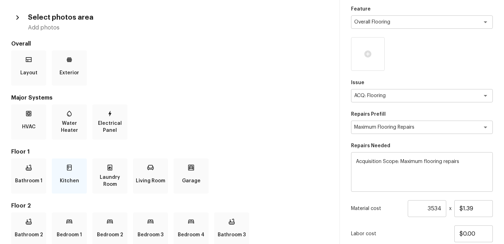
click at [79, 179] on div "Kitchen" at bounding box center [69, 175] width 35 height 35
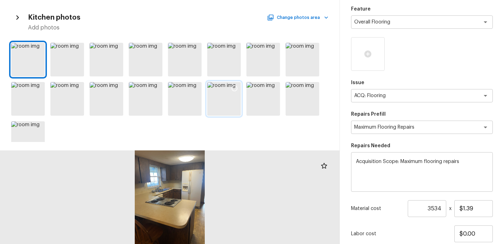
click at [238, 91] on div at bounding box center [234, 89] width 13 height 15
click at [314, 18] on button "Change photos area" at bounding box center [299, 17] width 60 height 9
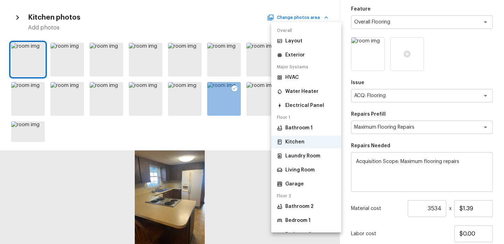
click at [307, 154] on p "Laundry Room" at bounding box center [302, 155] width 35 height 7
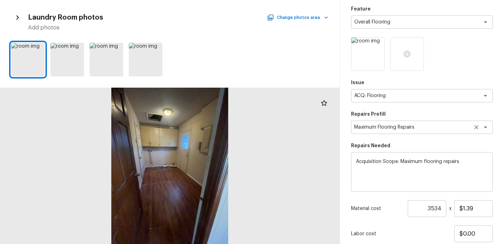
click at [477, 129] on icon "Clear" at bounding box center [476, 127] width 7 height 7
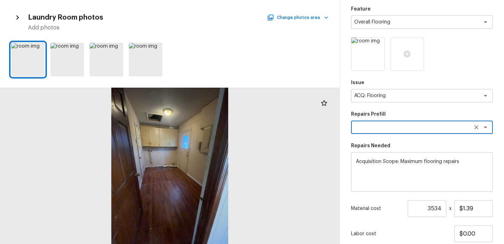
click at [428, 129] on textarea at bounding box center [413, 127] width 116 height 7
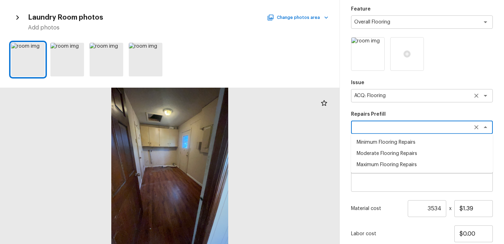
click at [479, 97] on icon "Clear" at bounding box center [476, 95] width 7 height 7
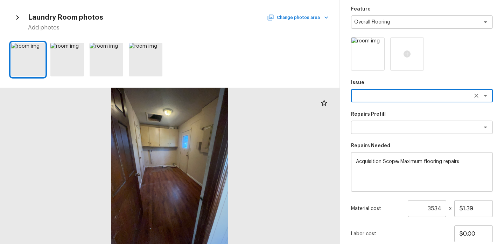
click at [448, 103] on div "Area Interior Overall x ​ Feature Overall Flooring x ​ Issue x ​ Repairs Prefil…" at bounding box center [422, 128] width 142 height 308
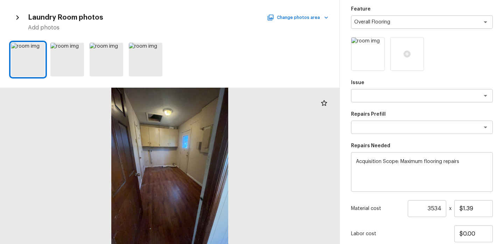
click at [409, 103] on div "Area Interior Overall x ​ Feature Overall Flooring x ​ Issue x ​ Repairs Prefil…" at bounding box center [422, 128] width 142 height 308
click at [385, 96] on textarea at bounding box center [413, 95] width 116 height 7
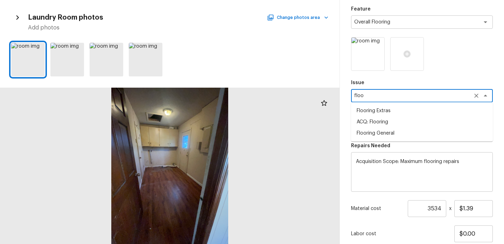
click at [384, 110] on li "Flooring Extras" at bounding box center [422, 110] width 142 height 11
type textarea "Flooring Extras"
click at [394, 120] on div "Repairs Prefill x ​" at bounding box center [422, 122] width 142 height 23
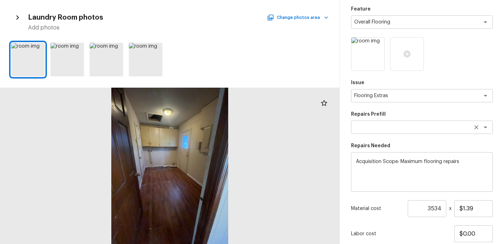
click at [388, 129] on textarea at bounding box center [413, 127] width 116 height 7
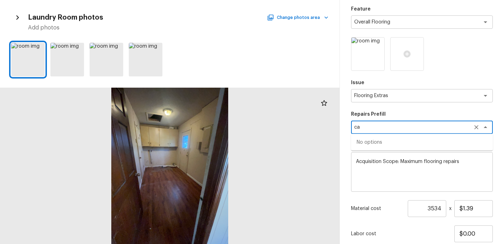
type textarea "c"
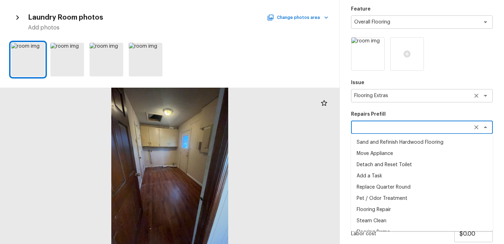
click at [479, 96] on icon "Clear" at bounding box center [476, 95] width 7 height 7
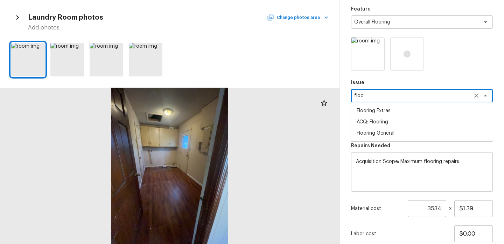
click at [415, 135] on li "Flooring General" at bounding box center [422, 133] width 142 height 11
click at [385, 121] on div "x ​" at bounding box center [422, 127] width 142 height 13
type textarea "Flooring General"
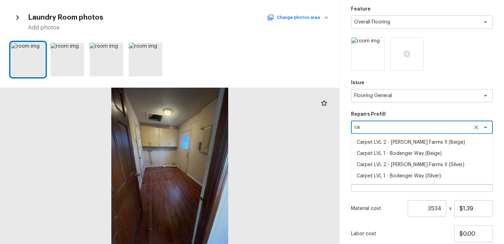
click at [402, 140] on li "Carpet LVL 2 - Abshire Farms II (Beige)" at bounding box center [422, 142] width 142 height 11
type textarea "Carpet LVL 2 - Abshire Farms II (Beige)"
type textarea "Install new carpet (Abshire Farms II - 749 Stony Glade) at all previously carpe…"
type input "$1.64"
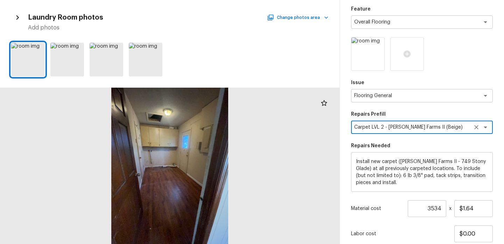
scroll to position [110, 0]
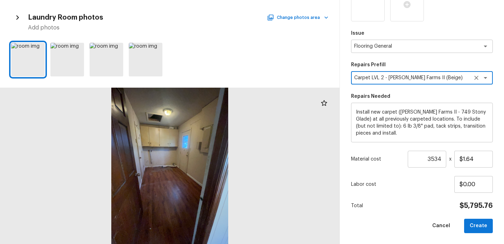
type textarea "Carpet LVL 2 - Abshire Farms II (Beige)"
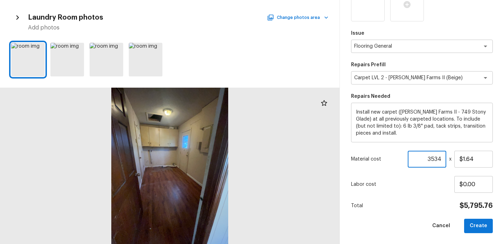
drag, startPoint x: 443, startPoint y: 160, endPoint x: 346, endPoint y: 160, distance: 97.7
click at [346, 160] on div "Create Repair Scope Area Interior Overall x ​ Feature Overall Flooring x ​ Issu…" at bounding box center [422, 122] width 164 height 244
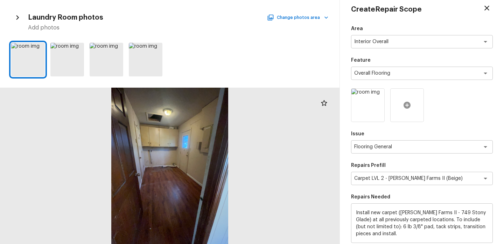
type input "1200"
click at [405, 104] on icon at bounding box center [407, 105] width 7 height 7
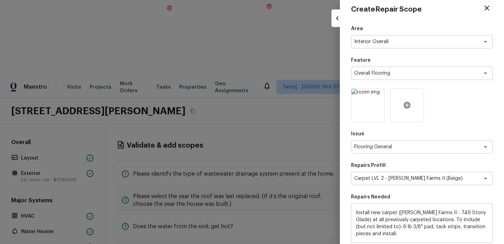
click at [414, 106] on div at bounding box center [408, 105] width 34 height 34
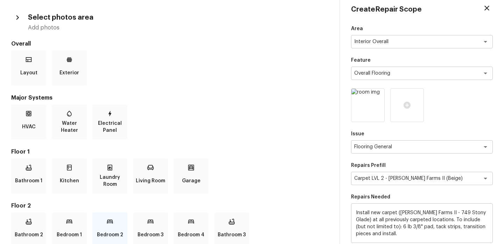
click at [108, 234] on p "Bedroom 2" at bounding box center [110, 235] width 26 height 14
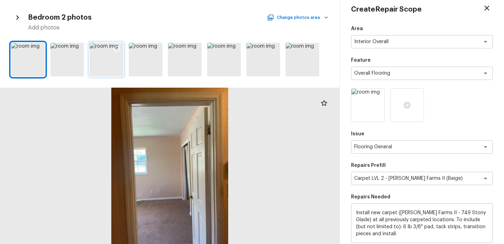
click at [118, 51] on icon at bounding box center [117, 49] width 6 height 6
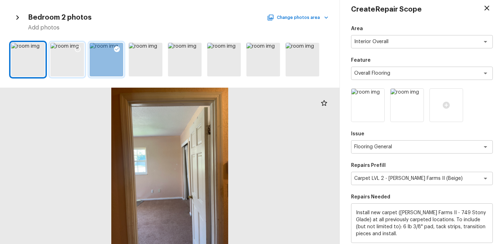
click at [75, 52] on icon at bounding box center [77, 49] width 7 height 7
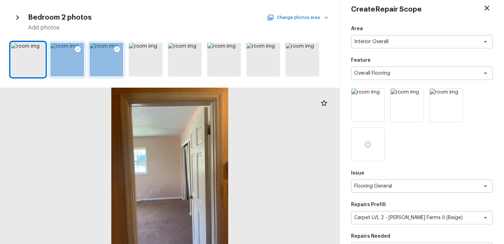
click at [311, 16] on button "Change photos area" at bounding box center [299, 17] width 60 height 9
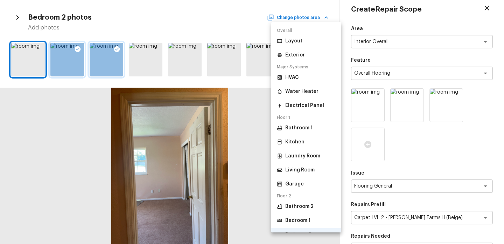
scroll to position [53, 0]
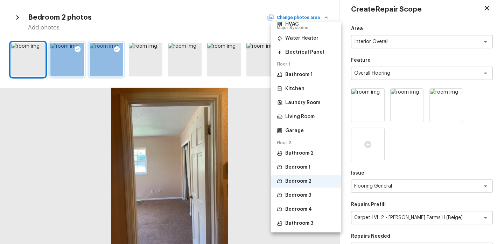
click at [302, 195] on p "Bedroom 3" at bounding box center [298, 195] width 26 height 7
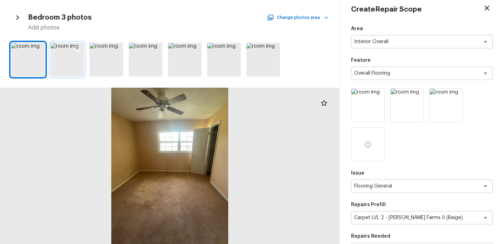
click at [74, 50] on icon at bounding box center [77, 49] width 7 height 7
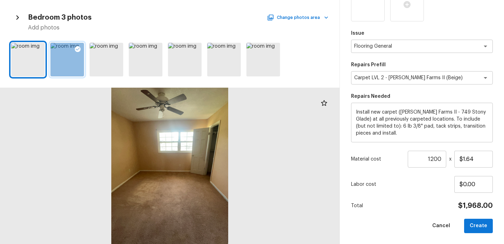
scroll to position [0, 0]
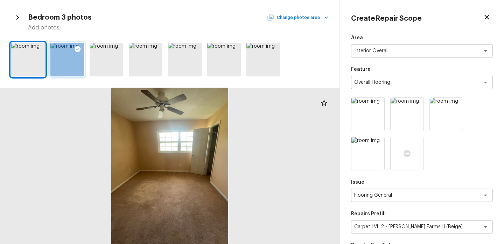
click at [379, 102] on icon at bounding box center [379, 104] width 6 height 6
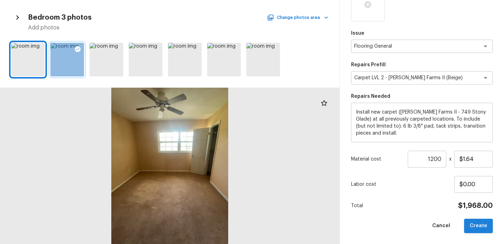
click at [484, 225] on button "Create" at bounding box center [479, 226] width 29 height 14
type input "1"
type input "$0.00"
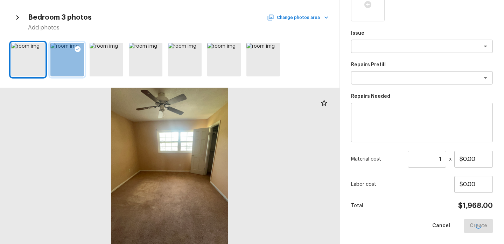
scroll to position [110, 0]
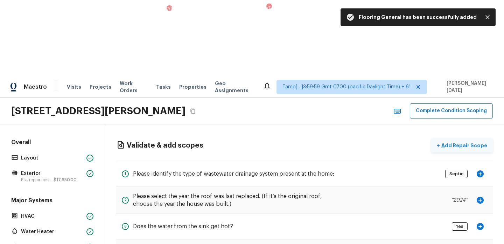
click at [463, 142] on p "Add Repair Scope" at bounding box center [463, 145] width 47 height 7
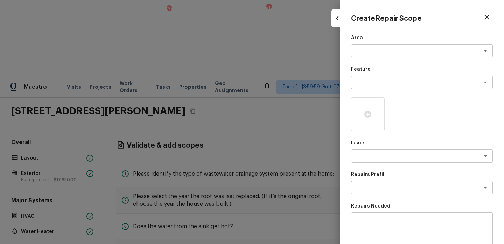
click at [308, 171] on div at bounding box center [252, 122] width 504 height 244
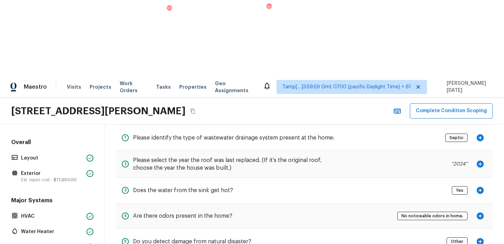
scroll to position [0, 0]
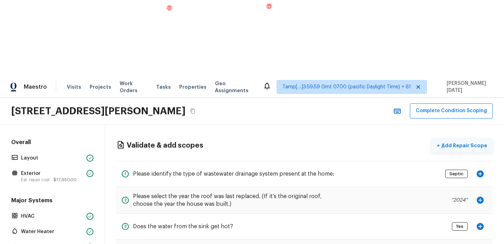
click at [457, 142] on p "Add Repair Scope" at bounding box center [463, 145] width 47 height 7
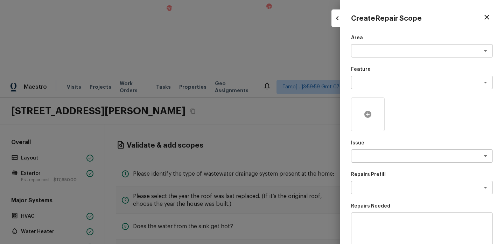
click at [370, 118] on icon at bounding box center [368, 114] width 8 height 8
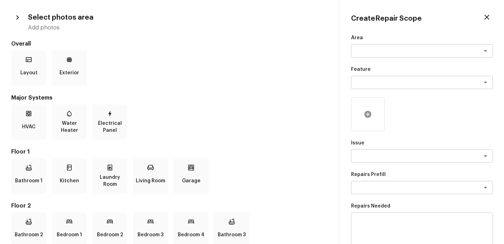
click at [365, 122] on div at bounding box center [368, 114] width 34 height 34
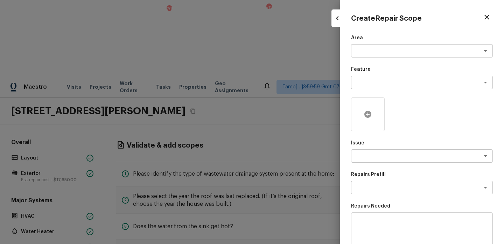
click at [356, 124] on div at bounding box center [368, 114] width 34 height 34
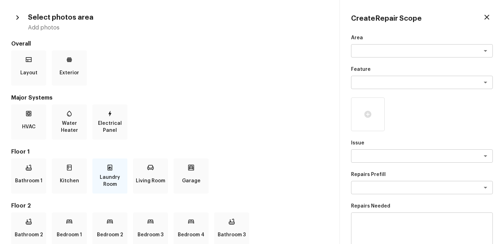
click at [116, 177] on p "Laundry Room" at bounding box center [110, 181] width 32 height 14
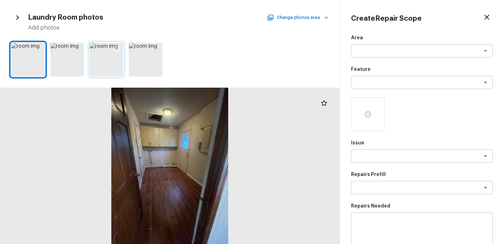
click at [118, 49] on icon at bounding box center [116, 49] width 7 height 7
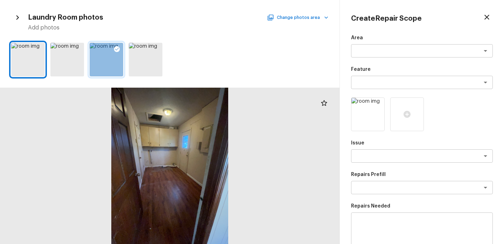
click at [322, 21] on button "Change photos area" at bounding box center [299, 17] width 60 height 9
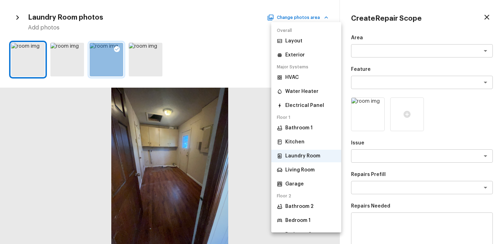
scroll to position [53, 0]
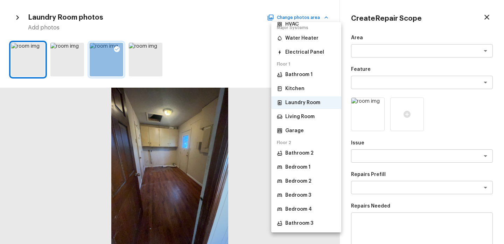
click at [308, 119] on p "Living Room" at bounding box center [299, 116] width 29 height 7
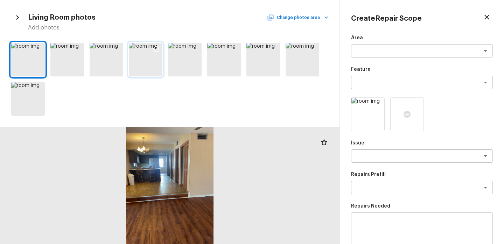
click at [158, 44] on div at bounding box center [156, 50] width 13 height 15
click at [414, 48] on textarea at bounding box center [413, 50] width 116 height 7
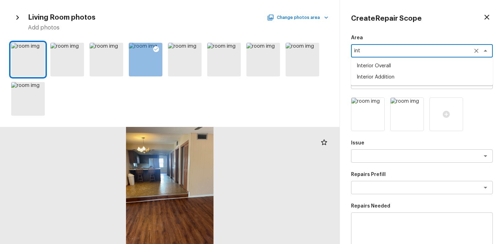
click at [411, 62] on li "Interior Overall" at bounding box center [422, 65] width 142 height 11
type textarea "Interior Overall"
click at [405, 71] on p "Feature" at bounding box center [422, 69] width 142 height 7
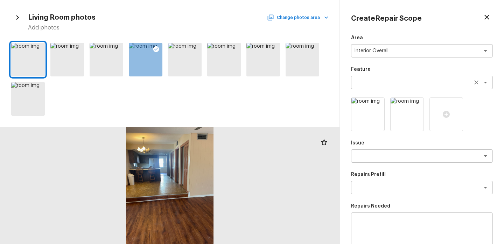
click at [399, 81] on textarea at bounding box center [413, 82] width 116 height 7
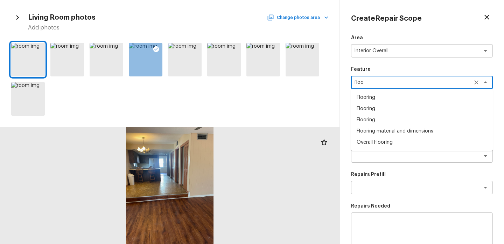
click at [403, 143] on li "Overall Flooring" at bounding box center [422, 142] width 142 height 11
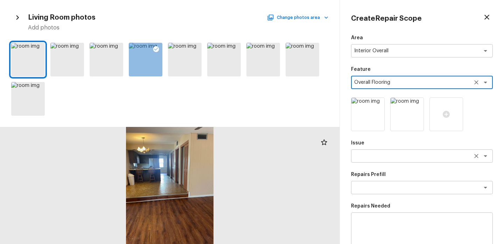
click at [378, 151] on div "x ​" at bounding box center [422, 155] width 142 height 13
type textarea "Overall Flooring"
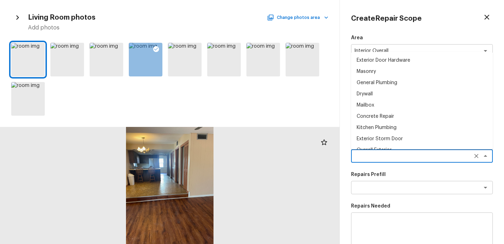
click at [345, 102] on div "Create Repair Scope Area Interior Overall x ​ Feature Overall Flooring x ​ Issu…" at bounding box center [422, 122] width 164 height 244
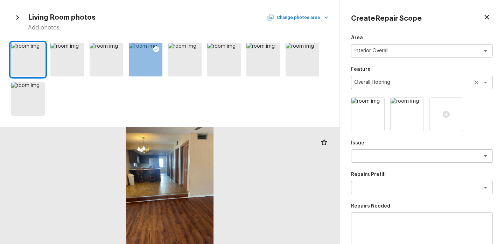
click at [476, 83] on icon "Clear" at bounding box center [476, 82] width 7 height 7
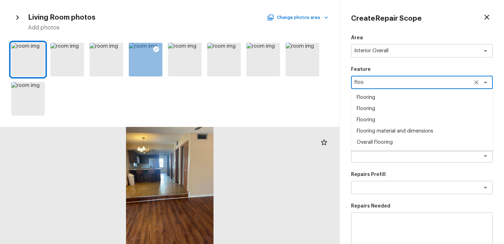
click at [425, 144] on li "Overall Flooring" at bounding box center [422, 142] width 142 height 11
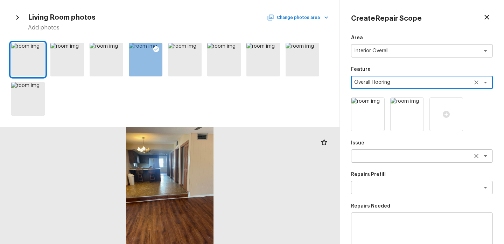
click at [380, 160] on div "x ​" at bounding box center [422, 155] width 142 height 13
type textarea "Overall Flooring"
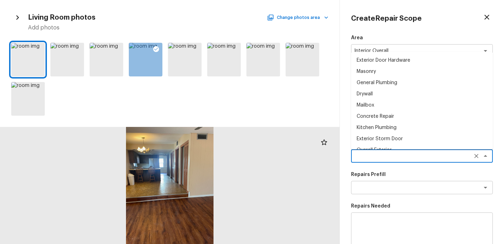
type textarea "f"
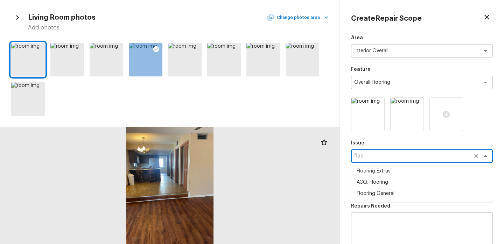
click at [389, 172] on li "Flooring Extras" at bounding box center [422, 170] width 142 height 11
type textarea "Flooring Extras"
click at [380, 191] on textarea at bounding box center [413, 187] width 116 height 7
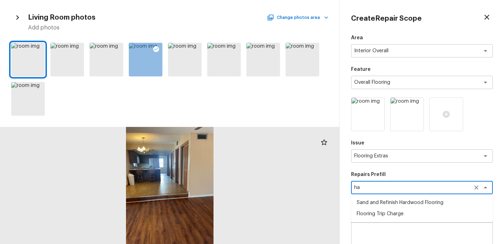
click at [392, 205] on li "Sand and Refinish Hardwood Flooring" at bounding box center [422, 202] width 142 height 11
type textarea "Sand and Refinish Hardwood Flooring"
type textarea "Sand and refinish the existing hardwood floors. PM to confirm color/sheen."
type input "$5.00"
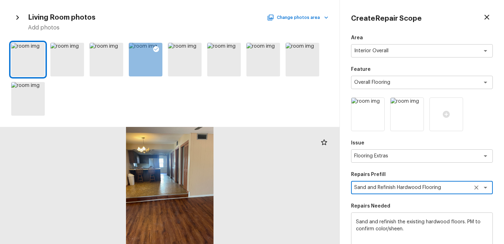
scroll to position [110, 0]
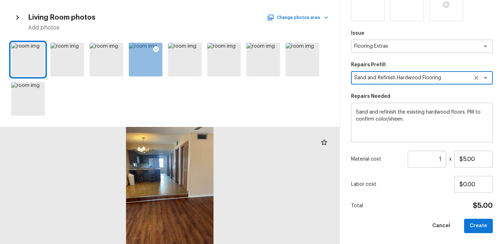
type textarea "Sand and Refinish Hardwood Flooring"
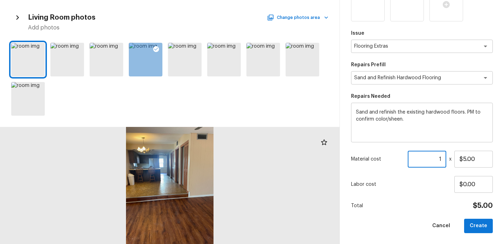
drag, startPoint x: 443, startPoint y: 158, endPoint x: 369, endPoint y: 158, distance: 75.0
click at [369, 158] on div "Material cost 1 ​ x $5.00" at bounding box center [422, 159] width 142 height 17
type input "600"
click at [482, 223] on button "Create" at bounding box center [479, 226] width 29 height 14
type input "1"
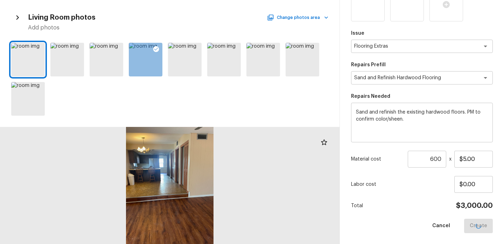
type input "$0.00"
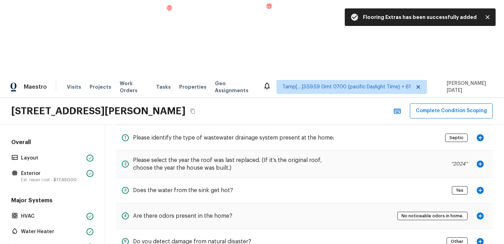
scroll to position [0, 0]
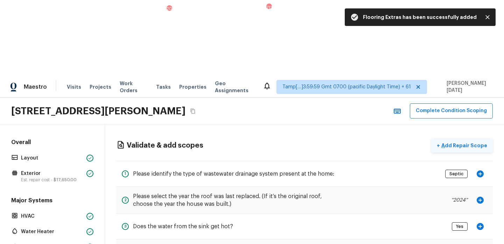
click at [456, 142] on p "Add Repair Scope" at bounding box center [463, 145] width 47 height 7
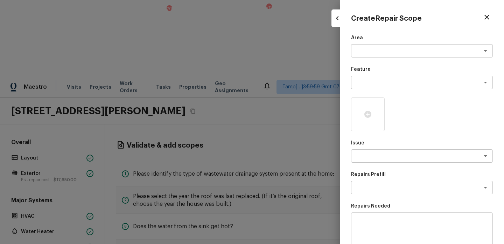
click at [355, 58] on div "Area x ​ Feature x ​ Issue x ​ Repairs Prefill x ​ Repairs Needed x ​ Material …" at bounding box center [422, 188] width 142 height 308
click at [362, 54] on textarea at bounding box center [413, 50] width 116 height 7
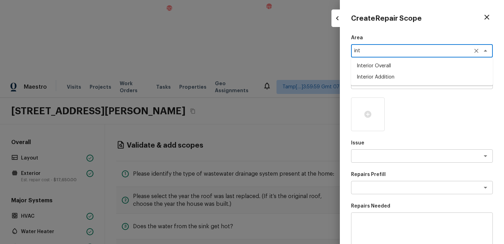
click at [371, 67] on li "Interior Overall" at bounding box center [422, 65] width 142 height 11
type textarea "Interior Overall"
click at [370, 83] on textarea at bounding box center [413, 82] width 116 height 7
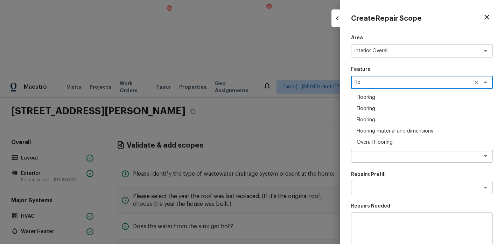
click at [377, 141] on li "Overall Flooring" at bounding box center [422, 142] width 142 height 11
type textarea "Overall Flooring"
click at [359, 157] on textarea at bounding box center [413, 155] width 116 height 7
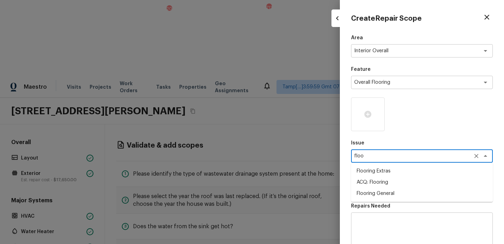
click at [366, 191] on li "Flooring General" at bounding box center [422, 193] width 142 height 11
click at [367, 191] on div "x ​" at bounding box center [422, 187] width 142 height 13
type textarea "Flooring General"
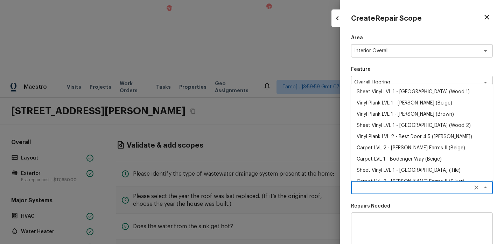
click at [367, 191] on div "x ​" at bounding box center [422, 187] width 142 height 13
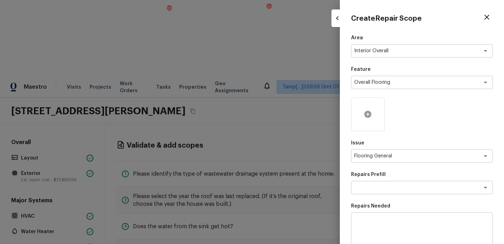
click at [367, 122] on div at bounding box center [368, 114] width 34 height 34
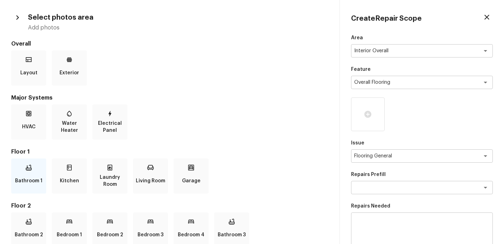
click at [27, 173] on div "Bathroom 1" at bounding box center [28, 175] width 35 height 35
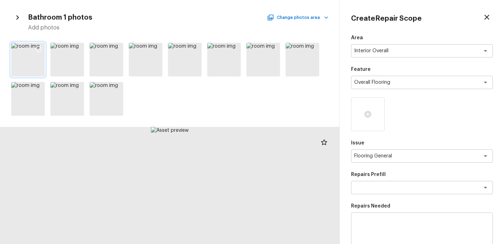
click at [42, 48] on div at bounding box center [38, 50] width 13 height 15
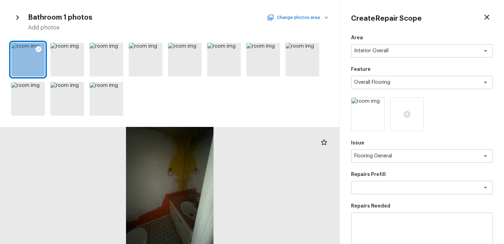
click at [313, 18] on button "Change photos area" at bounding box center [299, 17] width 60 height 9
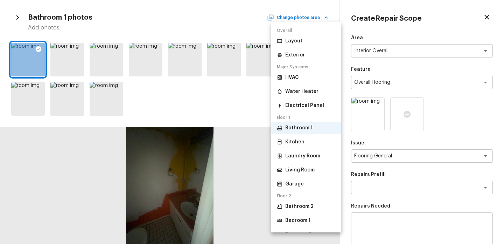
scroll to position [45, 0]
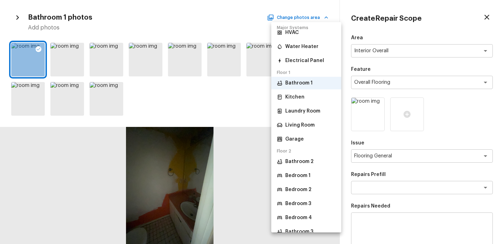
click at [307, 96] on li "Kitchen" at bounding box center [306, 97] width 70 height 13
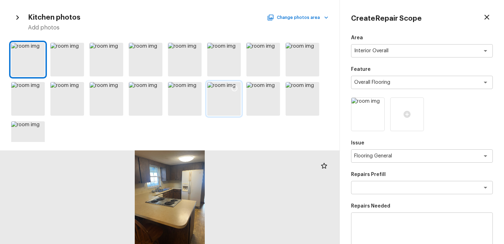
click at [231, 85] on icon at bounding box center [234, 88] width 7 height 7
click at [304, 20] on button "Change photos area" at bounding box center [299, 17] width 60 height 9
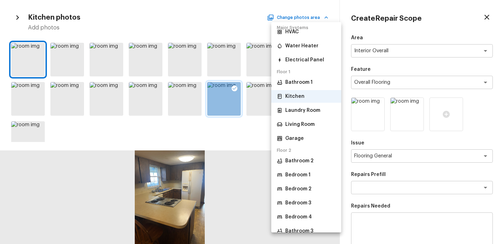
scroll to position [46, 0]
click at [307, 126] on p "Living Room" at bounding box center [299, 124] width 29 height 7
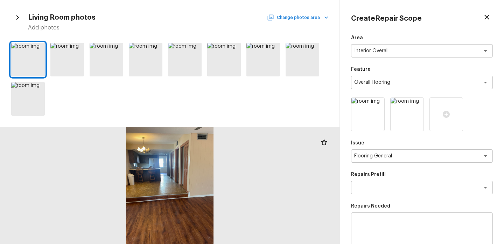
click at [300, 19] on button "Change photos area" at bounding box center [299, 17] width 60 height 9
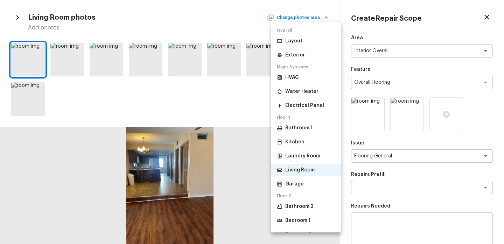
scroll to position [53, 0]
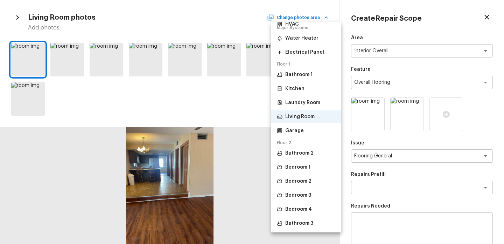
click at [308, 158] on li "Bathroom 2" at bounding box center [306, 153] width 70 height 13
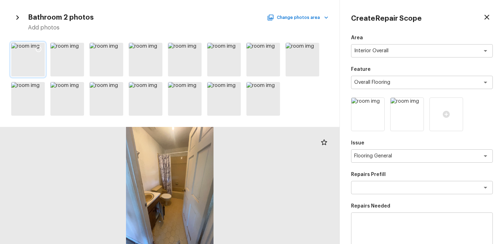
click at [40, 48] on icon at bounding box center [38, 49] width 7 height 7
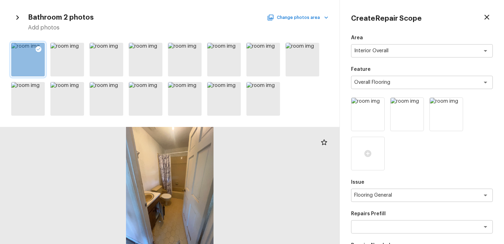
click at [314, 15] on button "Change photos area" at bounding box center [299, 17] width 60 height 9
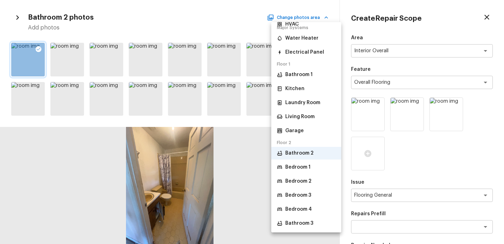
click at [311, 206] on p "Bedroom 4" at bounding box center [298, 209] width 27 height 7
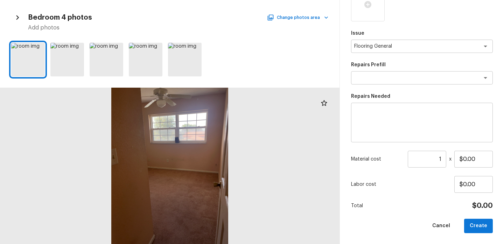
scroll to position [102, 0]
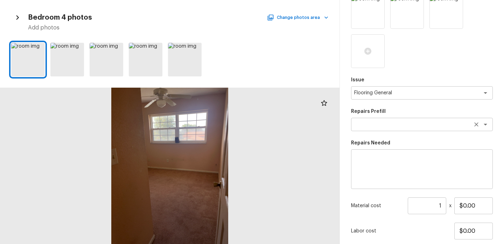
click at [354, 126] on div "x ​" at bounding box center [422, 124] width 142 height 13
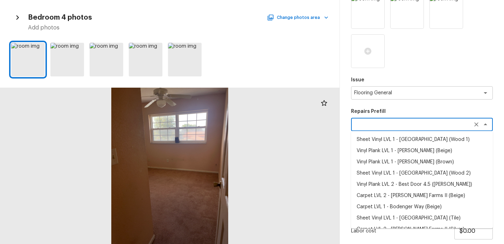
click at [347, 164] on div "Create Repair Scope Area Interior Overall x ​ Feature Overall Flooring x ​ Issu…" at bounding box center [422, 122] width 164 height 244
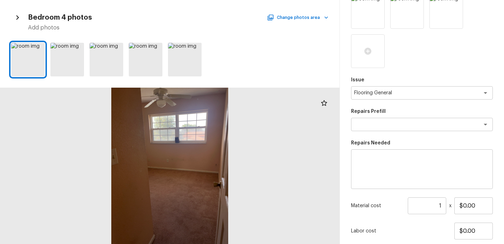
click at [374, 163] on textarea at bounding box center [422, 169] width 132 height 28
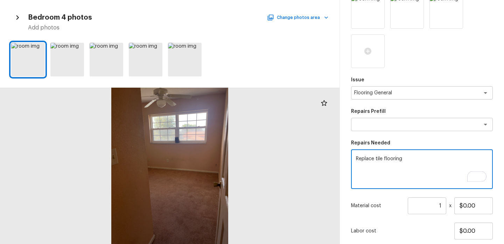
type textarea "Replace tile flooring"
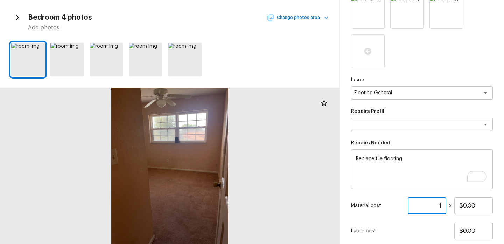
click at [441, 204] on input "1" at bounding box center [427, 205] width 39 height 17
type input "3.5"
drag, startPoint x: 474, startPoint y: 206, endPoint x: 384, endPoint y: 206, distance: 89.7
click at [384, 206] on div "Material cost 3.5 ​ x $0.00" at bounding box center [422, 205] width 142 height 17
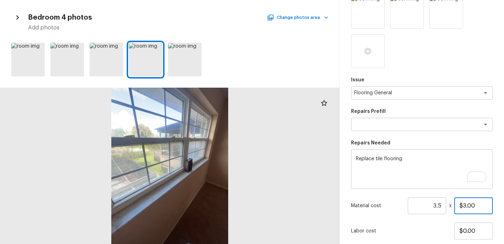
drag, startPoint x: 480, startPoint y: 204, endPoint x: 427, endPoint y: 202, distance: 52.2
click at [428, 204] on div "Material cost 3.5 ​ x $3.00" at bounding box center [422, 205] width 142 height 17
click at [387, 197] on div "Material cost 3.5 ​ x $600.00" at bounding box center [422, 205] width 142 height 17
click at [449, 222] on div "Labor cost $0.00" at bounding box center [422, 230] width 142 height 17
drag, startPoint x: 485, startPoint y: 206, endPoint x: 355, endPoint y: 201, distance: 130.4
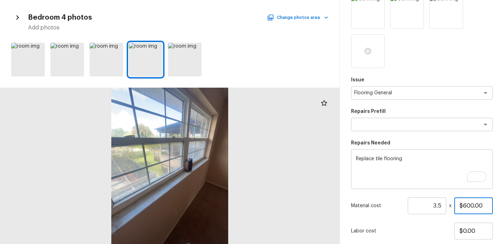
click at [355, 201] on div "Material cost 3.5 ​ x $600.00" at bounding box center [422, 205] width 142 height 17
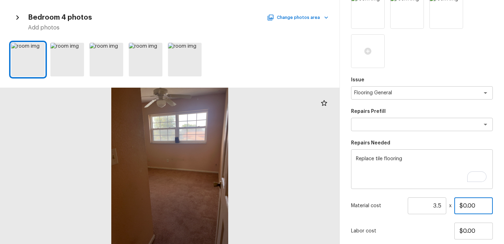
type input "$0.00"
drag, startPoint x: 445, startPoint y: 205, endPoint x: 394, endPoint y: 203, distance: 50.8
click at [394, 203] on div "Material cost 3.5 ​ x $0.00" at bounding box center [422, 205] width 142 height 17
type input "1"
drag, startPoint x: 479, startPoint y: 204, endPoint x: 425, endPoint y: 204, distance: 53.6
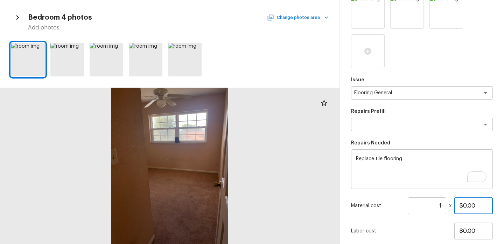
click at [425, 204] on div "Material cost 1 ​ x $0.00" at bounding box center [422, 205] width 142 height 17
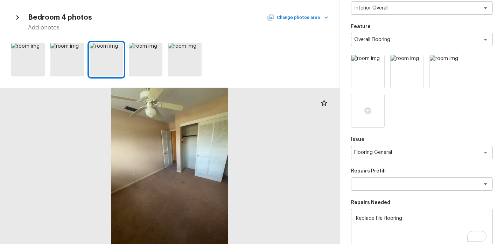
scroll to position [0, 0]
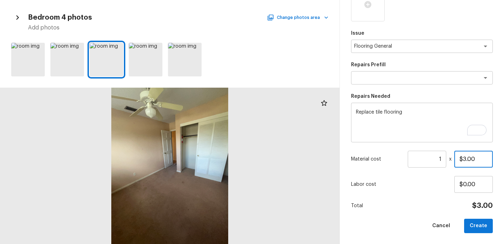
click at [477, 156] on input "$3.00" at bounding box center [474, 159] width 39 height 17
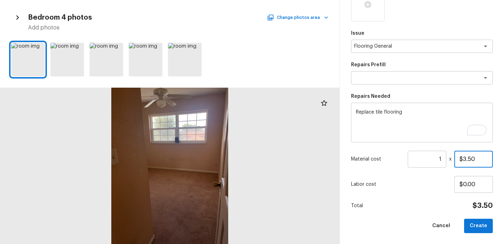
type input "$3.50"
click at [444, 159] on input "1" at bounding box center [427, 159] width 39 height 17
type input "8"
type input "5"
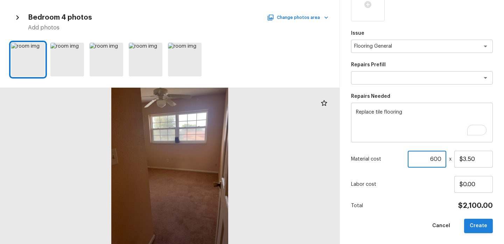
type input "600"
click at [488, 226] on button "Create" at bounding box center [479, 226] width 29 height 14
type input "1"
type input "$0.00"
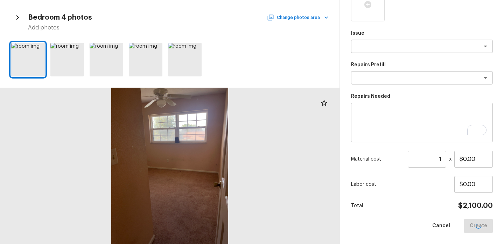
scroll to position [110, 0]
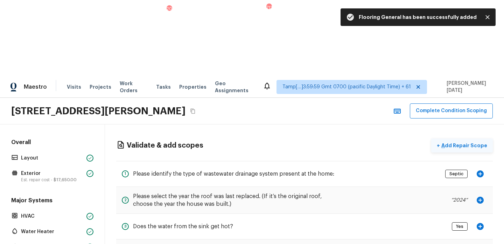
click at [468, 138] on button "+ Add Repair Scope" at bounding box center [463, 145] width 62 height 14
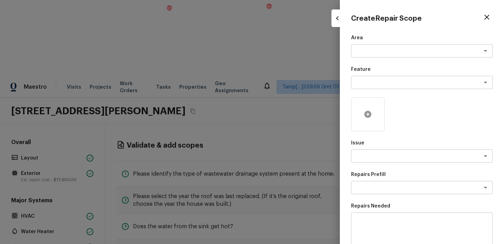
click at [365, 121] on div at bounding box center [368, 114] width 34 height 34
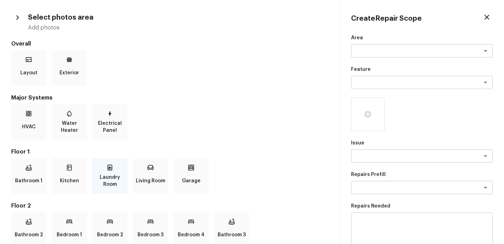
click at [104, 177] on p "Laundry Room" at bounding box center [110, 181] width 32 height 14
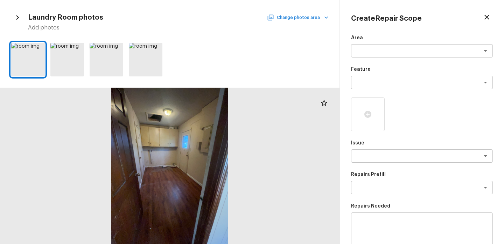
click at [298, 16] on button "Change photos area" at bounding box center [299, 17] width 60 height 9
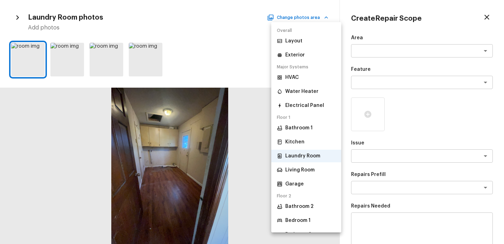
click at [300, 202] on li "Bathroom 2" at bounding box center [306, 206] width 70 height 13
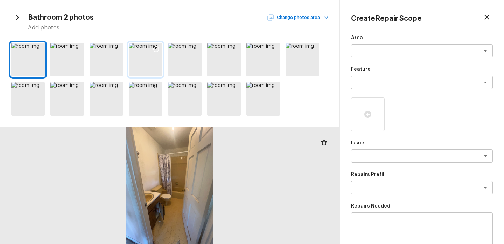
click at [157, 53] on div at bounding box center [156, 50] width 13 height 15
click at [412, 111] on div at bounding box center [408, 114] width 34 height 34
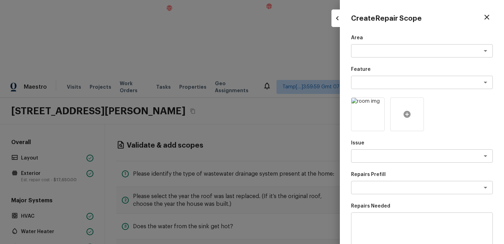
click at [411, 119] on div at bounding box center [408, 114] width 34 height 34
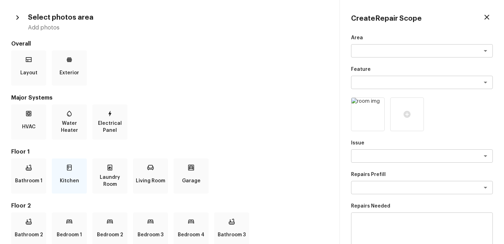
click at [75, 177] on p "Kitchen" at bounding box center [69, 181] width 19 height 14
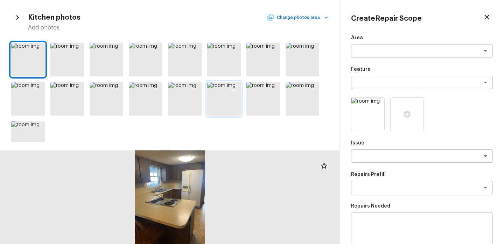
click at [233, 89] on icon at bounding box center [234, 88] width 7 height 7
click at [377, 51] on textarea at bounding box center [413, 50] width 116 height 7
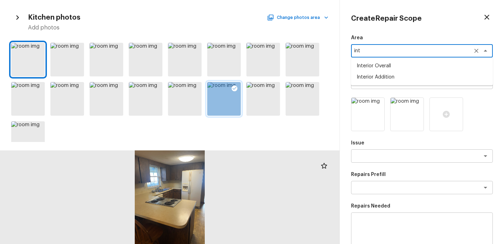
click at [379, 64] on li "Interior Overall" at bounding box center [422, 65] width 142 height 11
type textarea "Interior Overall"
click at [376, 73] on div "Feature x ​" at bounding box center [422, 77] width 142 height 23
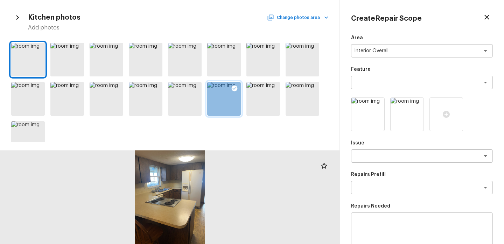
click at [372, 90] on div "Area Interior Overall x ​ Feature x ​ Issue x ​ Repairs Prefill x ​ Repairs Nee…" at bounding box center [422, 188] width 142 height 308
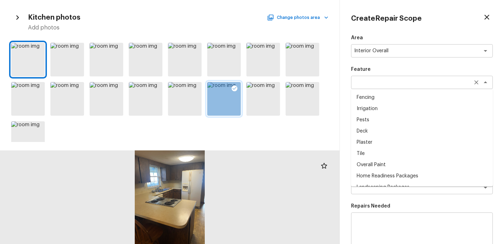
click at [376, 87] on div "x ​" at bounding box center [422, 82] width 142 height 13
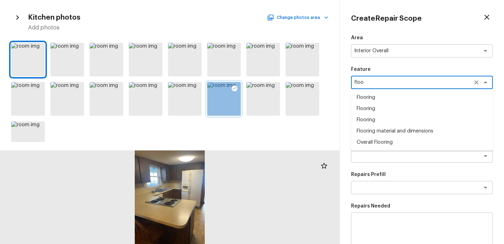
click at [381, 143] on li "Overall Flooring" at bounding box center [422, 142] width 142 height 11
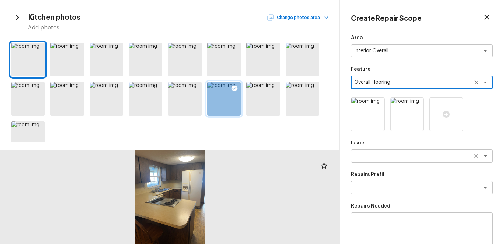
type textarea "Overall Flooring"
click at [378, 156] on textarea at bounding box center [413, 155] width 116 height 7
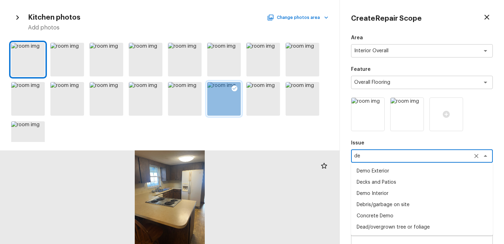
type textarea "de"
click at [415, 149] on div "Issue de x ​ Demo Exterior Decks and Patios Demo Interior Debris/garbage on sit…" at bounding box center [422, 150] width 142 height 23
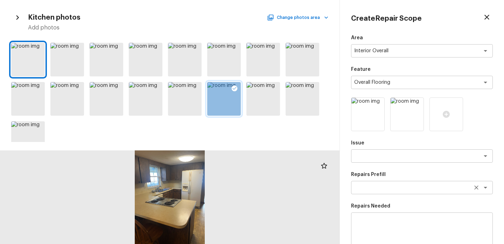
click at [385, 192] on div "x ​" at bounding box center [422, 187] width 142 height 13
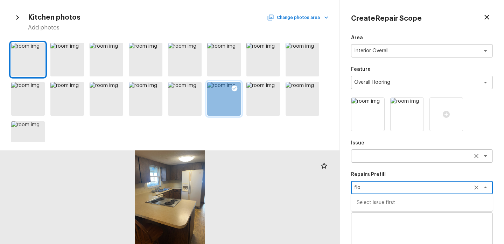
type textarea "flo"
click at [356, 157] on textarea at bounding box center [413, 155] width 116 height 7
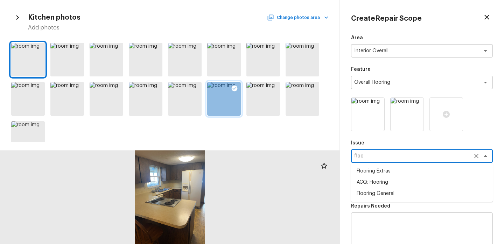
click at [372, 171] on li "Flooring Extras" at bounding box center [422, 170] width 142 height 11
click at [373, 193] on div "x ​" at bounding box center [422, 187] width 142 height 13
type textarea "Flooring Extras"
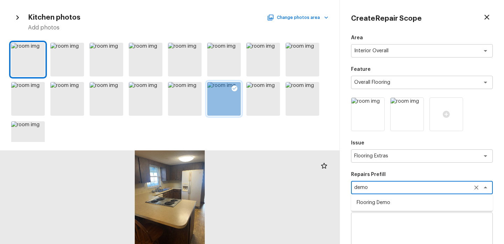
click at [387, 198] on li "Flooring Demo" at bounding box center [422, 202] width 142 height 11
type textarea "Flooring Demo"
type textarea "Demo existing flooring."
type input "$1.00"
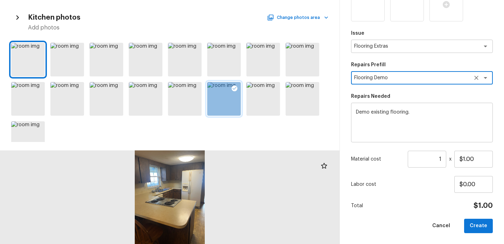
type textarea "Flooring Demo"
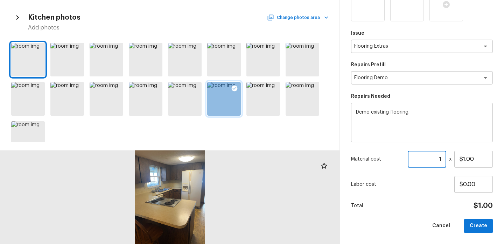
click at [441, 158] on input "1" at bounding box center [427, 159] width 39 height 17
type input "2"
drag, startPoint x: 478, startPoint y: 158, endPoint x: 384, endPoint y: 155, distance: 94.3
click at [384, 155] on div "Material cost 2 ​ x $1.00" at bounding box center [422, 159] width 142 height 17
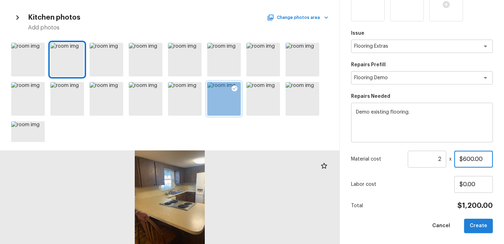
type input "$600.00"
click at [472, 222] on button "Create" at bounding box center [479, 226] width 29 height 14
type input "1"
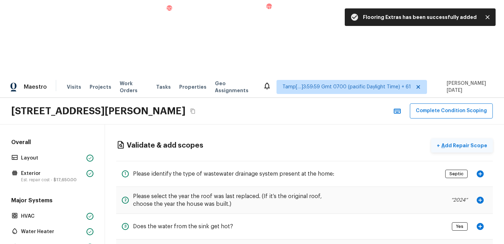
click at [456, 142] on p "Add Repair Scope" at bounding box center [463, 145] width 47 height 7
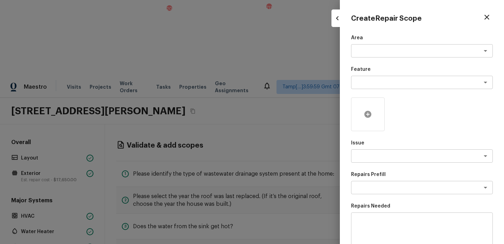
click at [363, 116] on div at bounding box center [368, 114] width 34 height 34
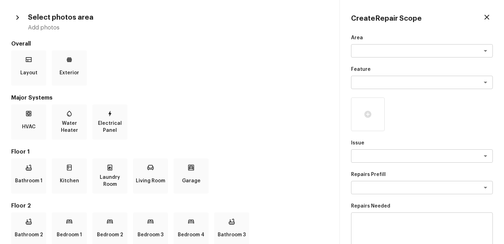
click at [46, 179] on div "Bathroom 1 Kitchen Laundry Room Living Room Garage" at bounding box center [169, 175] width 317 height 35
click at [33, 178] on p "Bathroom 1" at bounding box center [28, 181] width 27 height 14
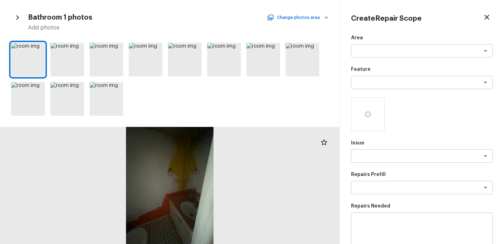
click at [486, 15] on icon "button" at bounding box center [487, 17] width 8 height 8
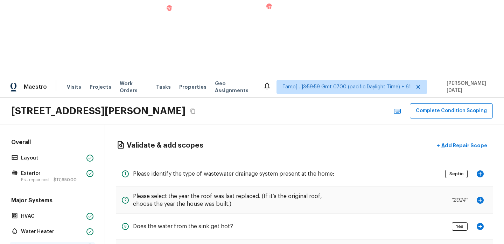
scroll to position [245, 0]
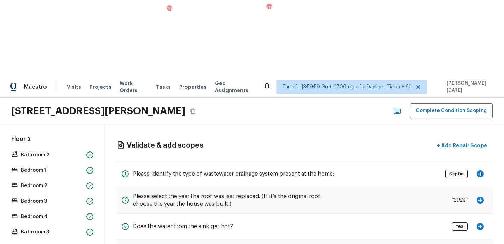
click at [59, 231] on div "Overall Layout Exterior Est. repair cost - $17,650.00 Major Systems HVAC Water …" at bounding box center [52, 221] width 105 height 195
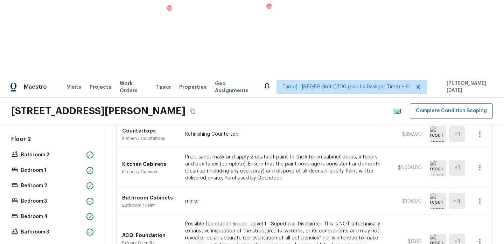
scroll to position [337, 0]
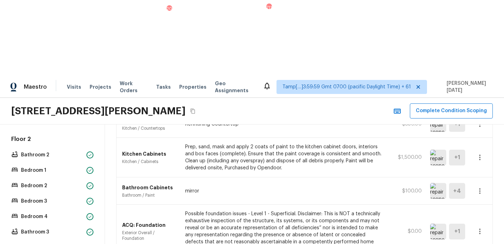
click at [483, 187] on icon "button" at bounding box center [480, 191] width 8 height 8
click at [484, 134] on li "Edit" at bounding box center [482, 135] width 33 height 21
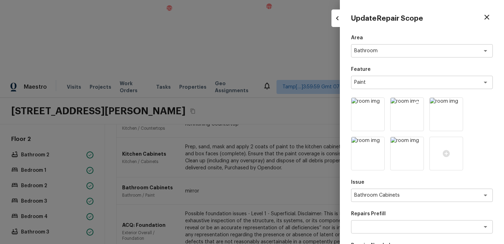
click at [418, 104] on icon at bounding box center [418, 104] width 6 height 6
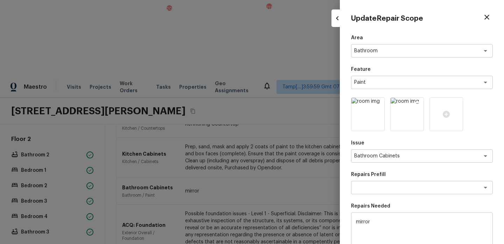
click at [415, 104] on icon at bounding box center [418, 104] width 6 height 6
click at [415, 115] on div at bounding box center [408, 114] width 34 height 34
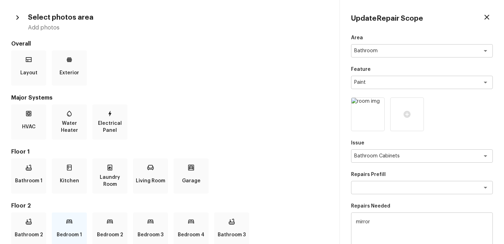
click at [74, 223] on div "Bedroom 1" at bounding box center [69, 229] width 35 height 35
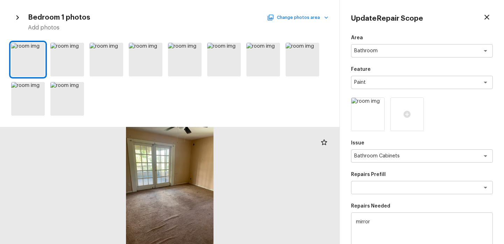
click at [297, 20] on button "Change photos area" at bounding box center [299, 17] width 60 height 9
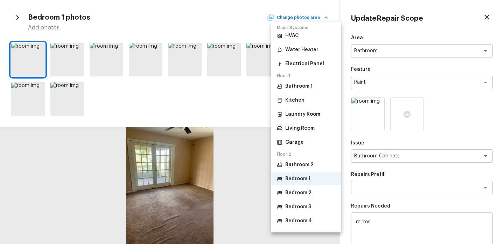
scroll to position [42, 0]
click at [308, 163] on p "Bathroom 2" at bounding box center [299, 164] width 28 height 7
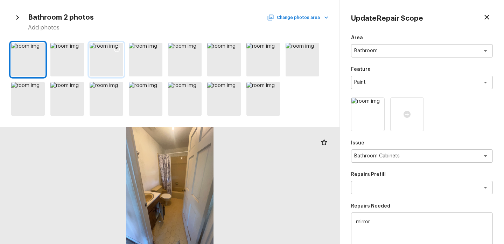
click at [118, 49] on icon at bounding box center [116, 49] width 7 height 7
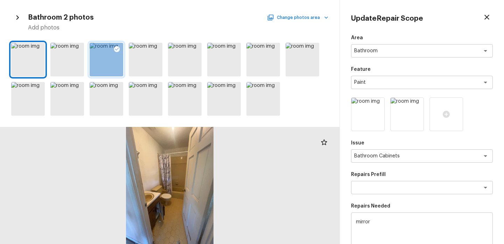
click at [320, 17] on button "Change photos area" at bounding box center [299, 17] width 60 height 9
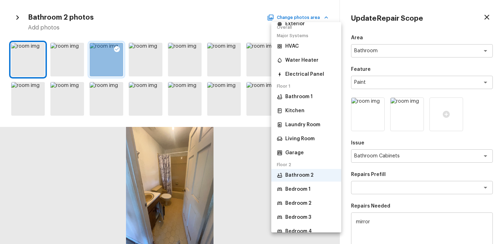
scroll to position [33, 0]
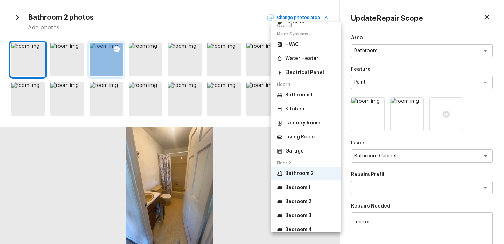
click at [307, 191] on li "Bedroom 1" at bounding box center [306, 187] width 70 height 13
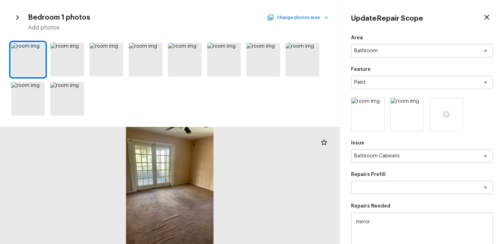
click at [314, 18] on button "Change photos area" at bounding box center [299, 17] width 60 height 9
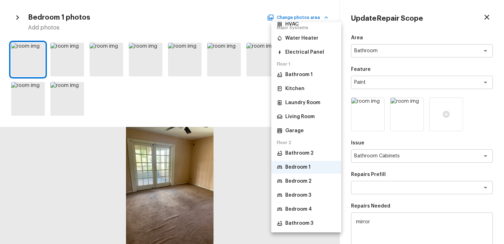
scroll to position [0, 0]
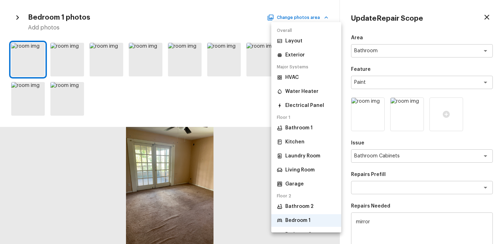
click at [302, 126] on p "Bathroom 1" at bounding box center [298, 127] width 27 height 7
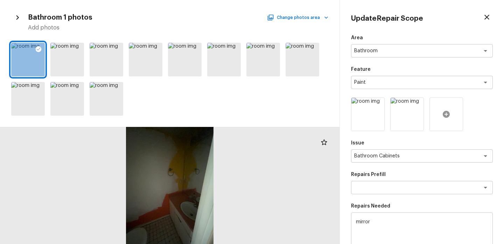
click at [453, 109] on div at bounding box center [447, 114] width 34 height 34
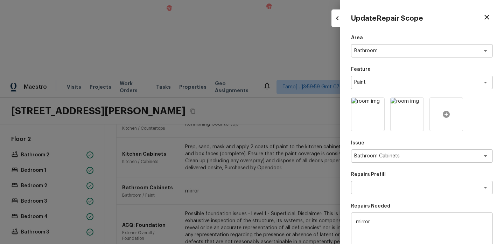
click at [447, 114] on icon at bounding box center [446, 114] width 8 height 8
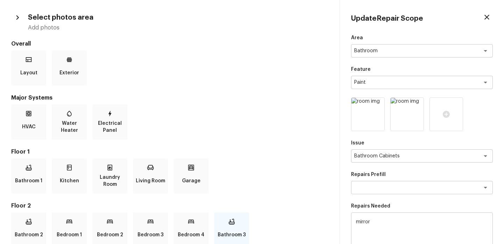
click at [235, 233] on p "Bathroom 3" at bounding box center [232, 235] width 28 height 14
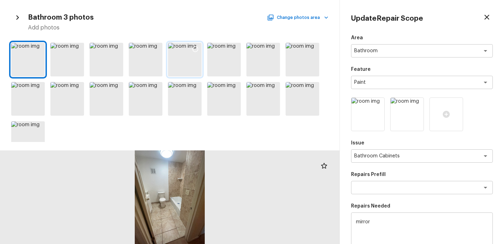
click at [196, 50] on icon at bounding box center [195, 49] width 7 height 7
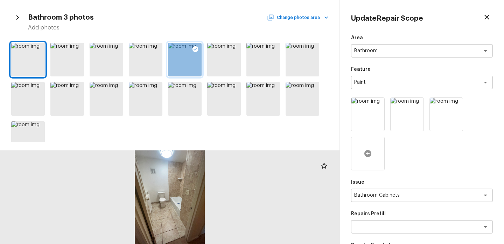
scroll to position [149, 0]
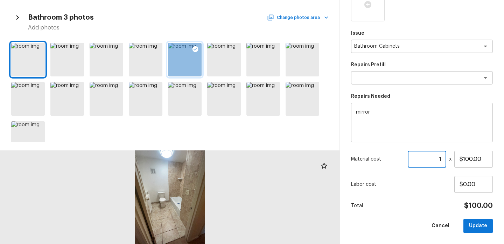
click at [441, 158] on input "1" at bounding box center [427, 159] width 39 height 17
click at [477, 225] on button "Update" at bounding box center [478, 226] width 29 height 14
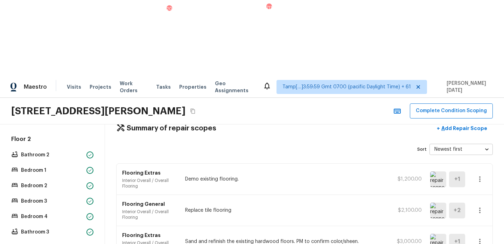
scroll to position [0, 0]
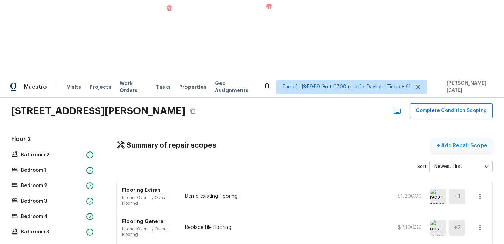
click at [468, 142] on p "Add Repair Scope" at bounding box center [463, 145] width 47 height 7
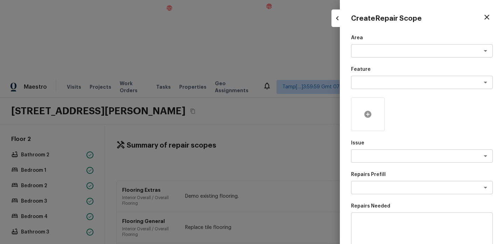
click at [369, 113] on icon at bounding box center [368, 114] width 7 height 7
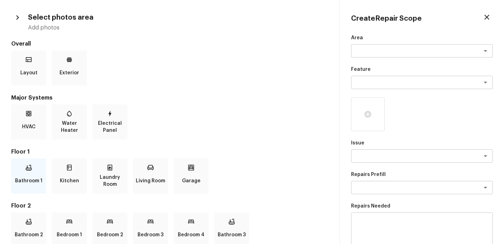
click at [43, 176] on div "Bathroom 1" at bounding box center [28, 175] width 35 height 35
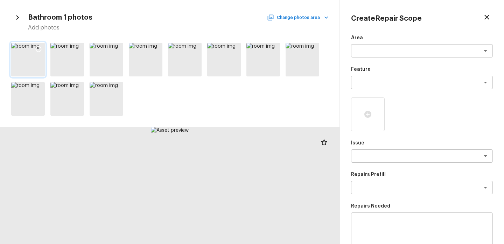
click at [41, 50] on icon at bounding box center [38, 49] width 7 height 7
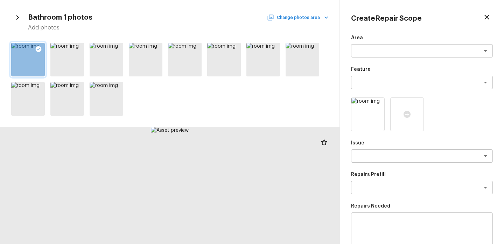
click at [319, 18] on button "Change photos area" at bounding box center [299, 17] width 60 height 9
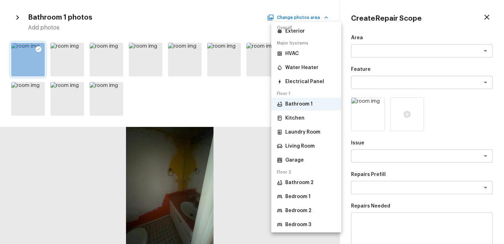
scroll to position [25, 0]
click at [313, 179] on li "Bathroom 2" at bounding box center [306, 181] width 70 height 13
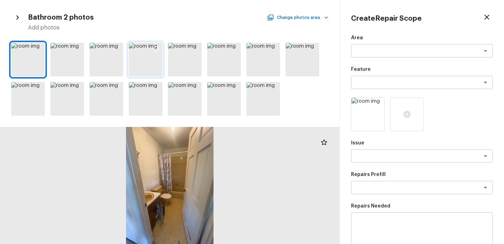
click at [152, 51] on div at bounding box center [156, 50] width 13 height 15
click at [450, 116] on icon at bounding box center [446, 114] width 8 height 8
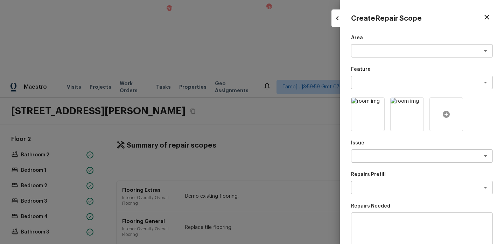
click at [435, 112] on div at bounding box center [447, 114] width 34 height 34
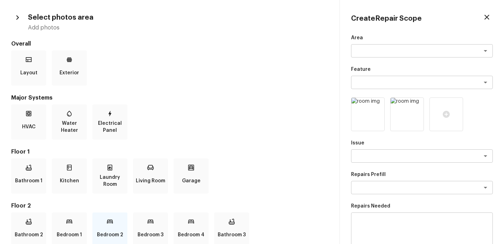
click at [108, 231] on p "Bedroom 2" at bounding box center [110, 235] width 26 height 14
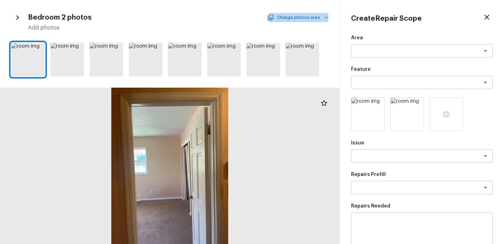
click at [306, 20] on button "Change photos area" at bounding box center [299, 17] width 60 height 9
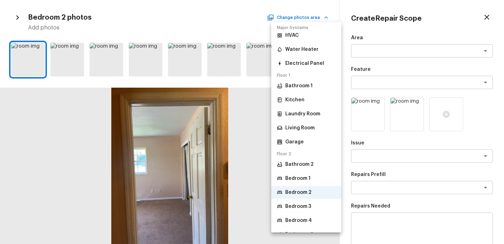
scroll to position [53, 0]
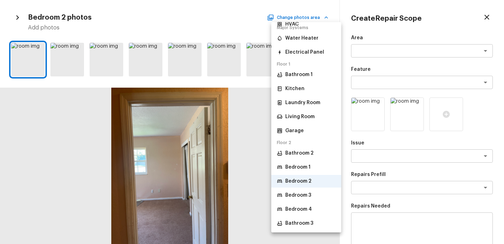
click at [310, 158] on li "Bathroom 2" at bounding box center [306, 153] width 70 height 13
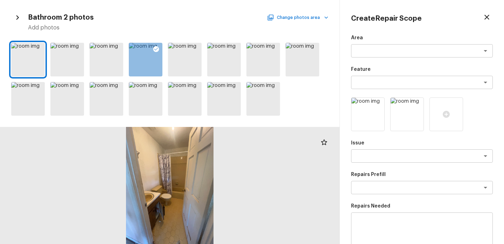
click at [312, 15] on button "Change photos area" at bounding box center [299, 17] width 60 height 9
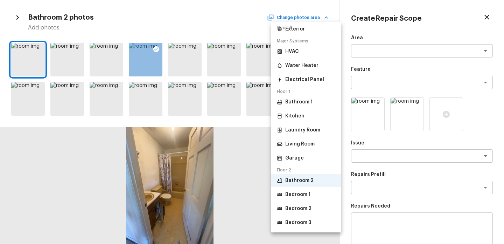
scroll to position [27, 0]
click at [314, 102] on li "Bathroom 1" at bounding box center [306, 101] width 70 height 13
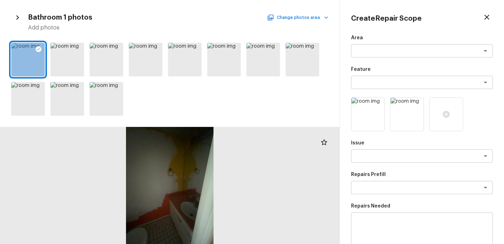
click at [320, 17] on button "Change photos area" at bounding box center [299, 17] width 60 height 9
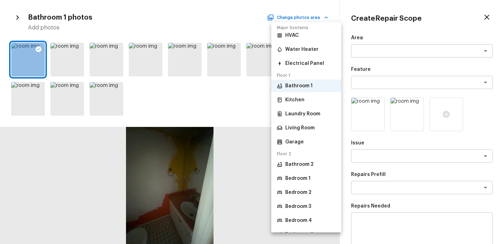
scroll to position [44, 0]
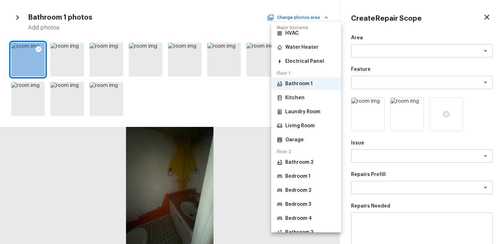
click at [309, 163] on p "Bathroom 2" at bounding box center [299, 162] width 28 height 7
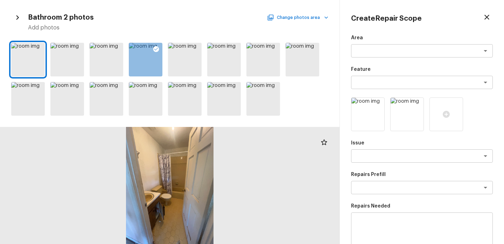
click at [319, 18] on button "Change photos area" at bounding box center [299, 17] width 60 height 9
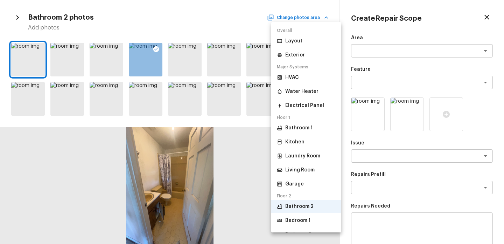
click at [307, 126] on p "Bathroom 1" at bounding box center [298, 127] width 27 height 7
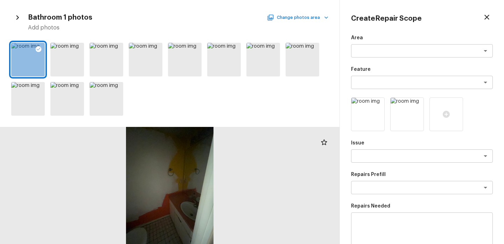
click at [316, 18] on button "Change photos area" at bounding box center [299, 17] width 60 height 9
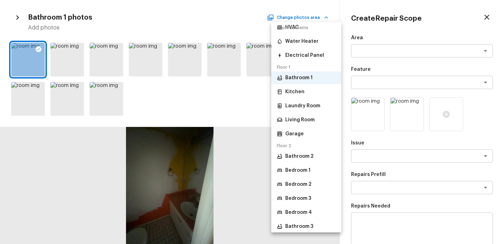
scroll to position [53, 0]
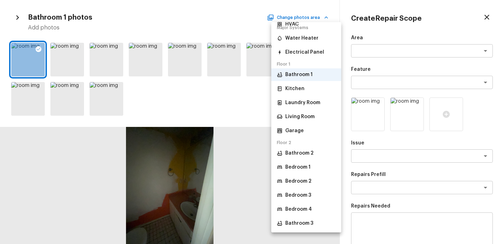
click at [311, 227] on li "Bathroom 3" at bounding box center [306, 223] width 70 height 13
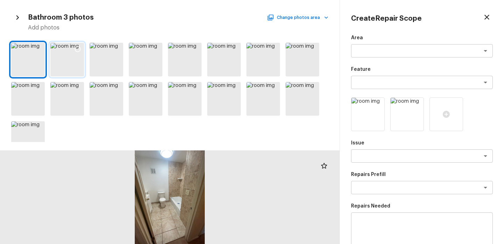
click at [80, 53] on div at bounding box center [77, 50] width 13 height 15
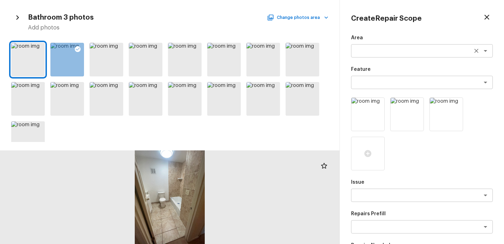
click at [357, 46] on div "x ​" at bounding box center [422, 50] width 142 height 13
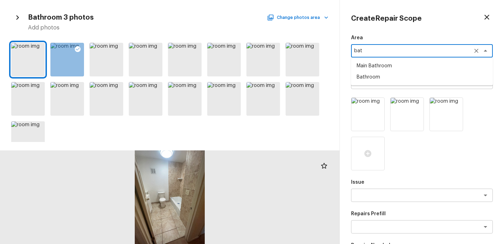
click at [371, 77] on li "Bathroom" at bounding box center [422, 76] width 142 height 11
click at [370, 83] on textarea at bounding box center [413, 82] width 116 height 7
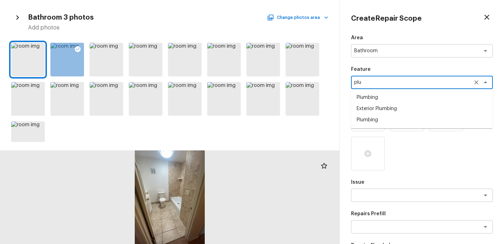
click at [385, 98] on li "Plumbing" at bounding box center [422, 97] width 142 height 11
click at [367, 197] on textarea at bounding box center [413, 195] width 116 height 7
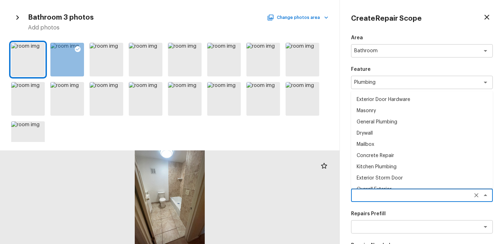
click at [403, 211] on p "Repairs Prefill" at bounding box center [422, 213] width 142 height 7
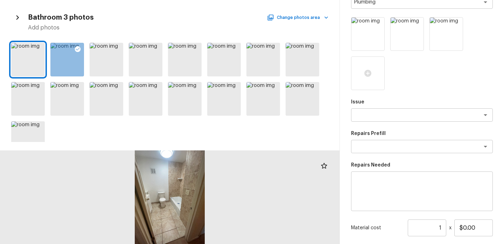
scroll to position [87, 0]
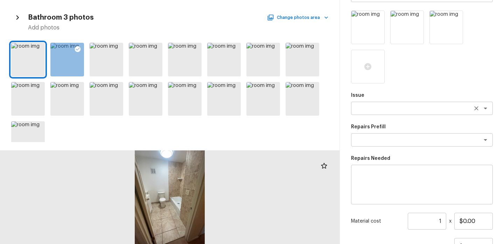
click at [374, 115] on div "x ​" at bounding box center [422, 108] width 142 height 13
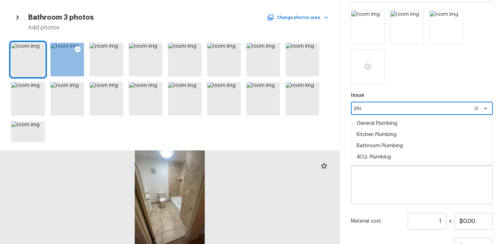
click at [397, 147] on li "Bathroom Plumbing" at bounding box center [422, 145] width 142 height 11
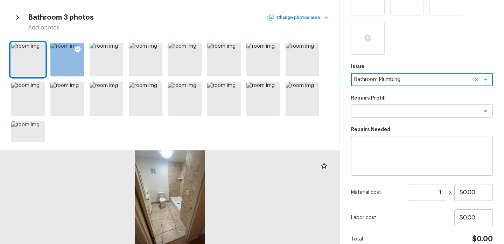
scroll to position [116, 0]
click at [374, 112] on textarea at bounding box center [413, 110] width 116 height 7
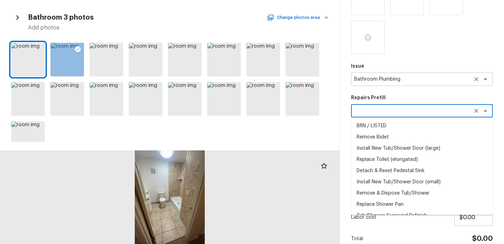
click at [473, 81] on button "Clear" at bounding box center [477, 79] width 10 height 10
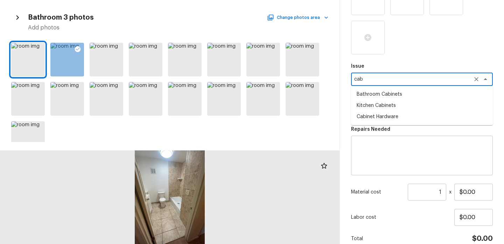
click at [420, 97] on li "Bathroom Cabinets" at bounding box center [422, 94] width 142 height 11
click at [391, 111] on textarea at bounding box center [413, 110] width 116 height 7
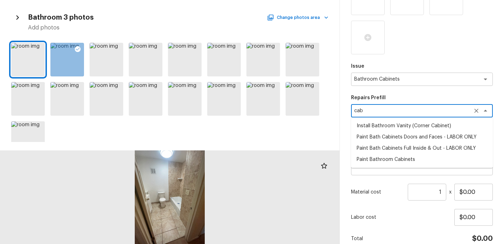
click at [400, 136] on li "Paint Bath Cabinets Doors and Faces - LABOR ONLY" at bounding box center [422, 136] width 142 height 11
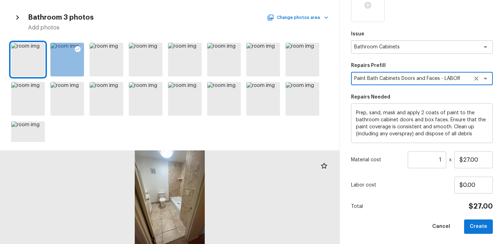
scroll to position [149, 0]
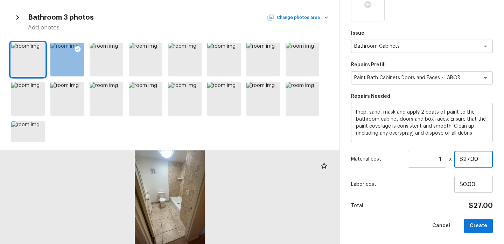
drag, startPoint x: 478, startPoint y: 159, endPoint x: 412, endPoint y: 159, distance: 65.9
click at [419, 159] on div "Material cost 1 ​ x $27.00" at bounding box center [422, 159] width 142 height 17
click at [480, 225] on button "Create" at bounding box center [479, 226] width 29 height 14
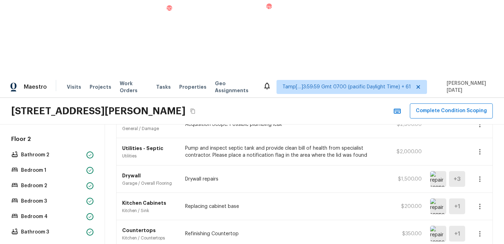
scroll to position [270, 0]
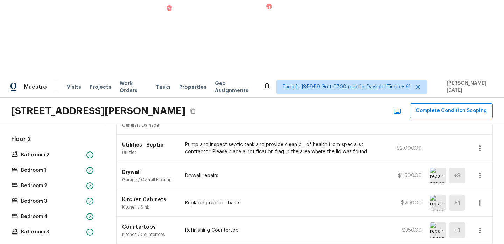
click at [477, 203] on li "Edit" at bounding box center [482, 203] width 33 height 21
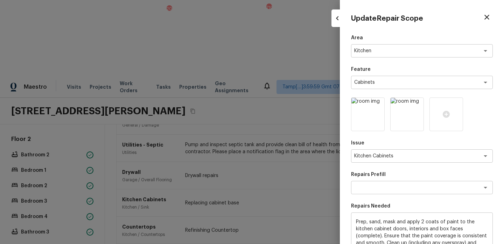
scroll to position [110, 0]
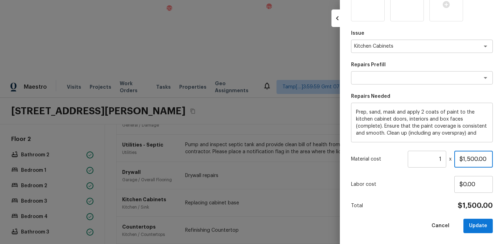
click at [466, 159] on input "$1,500.00" at bounding box center [474, 159] width 39 height 17
click at [482, 227] on button "Update" at bounding box center [478, 226] width 29 height 14
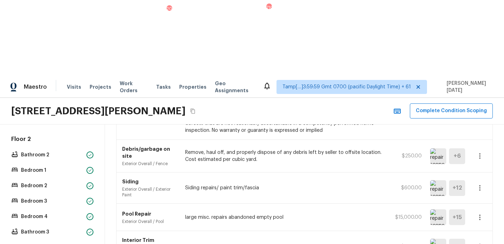
scroll to position [0, 0]
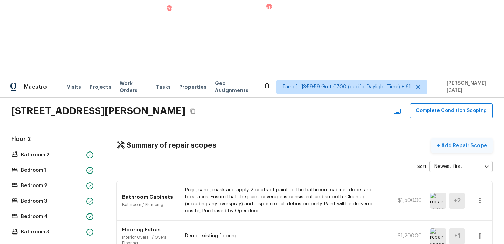
click at [474, 142] on p "Add Repair Scope" at bounding box center [463, 145] width 47 height 7
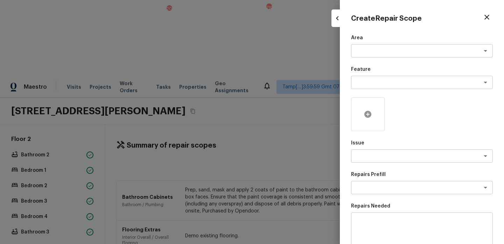
click at [379, 117] on div at bounding box center [368, 114] width 34 height 34
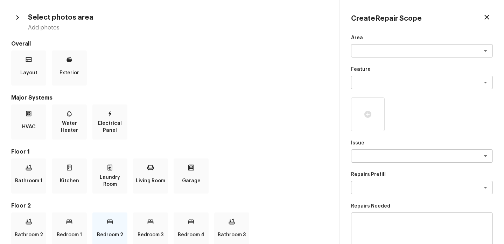
click at [110, 230] on p "Bedroom 2" at bounding box center [110, 235] width 26 height 14
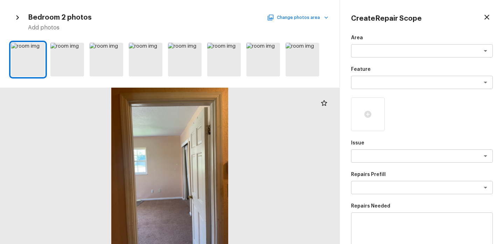
click at [326, 15] on icon "button" at bounding box center [326, 17] width 7 height 7
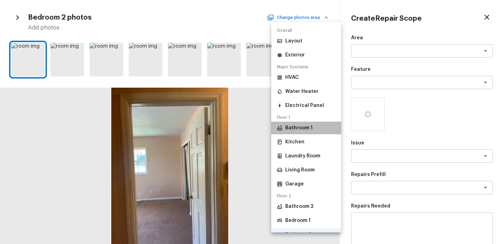
click at [299, 132] on li "Bathroom 1" at bounding box center [306, 128] width 70 height 13
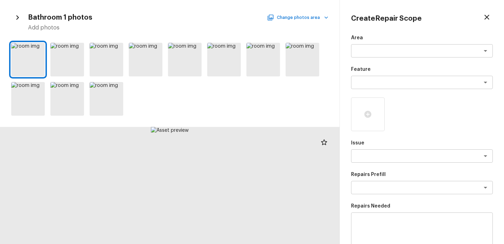
click at [298, 16] on button "Change photos area" at bounding box center [299, 17] width 60 height 9
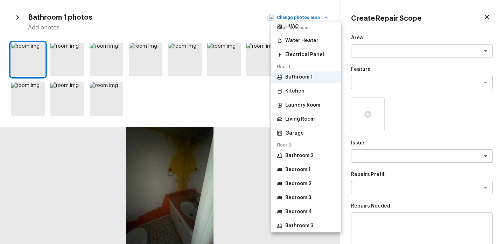
scroll to position [52, 0]
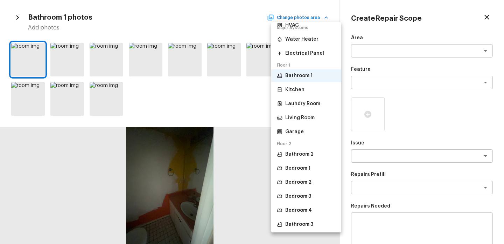
click at [313, 158] on li "Bathroom 2" at bounding box center [306, 154] width 70 height 13
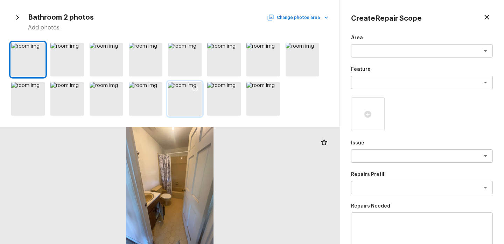
click at [195, 87] on icon at bounding box center [195, 88] width 7 height 7
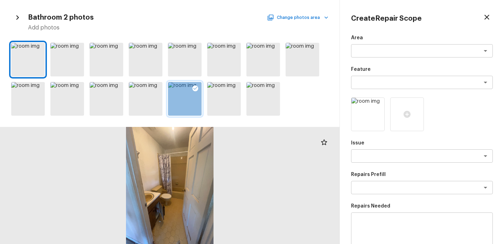
click at [301, 18] on button "Change photos area" at bounding box center [299, 17] width 60 height 9
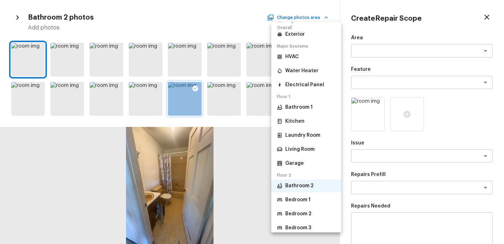
scroll to position [23, 0]
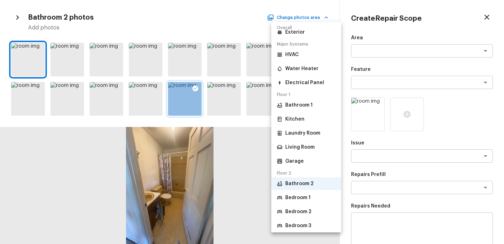
click at [300, 196] on p "Bedroom 1" at bounding box center [297, 197] width 25 height 7
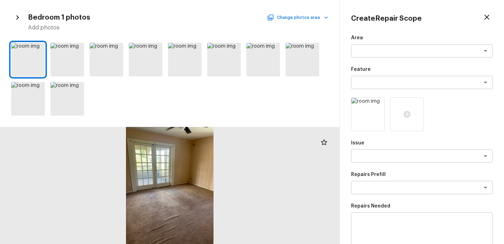
click at [310, 13] on button "Change photos area" at bounding box center [299, 17] width 60 height 9
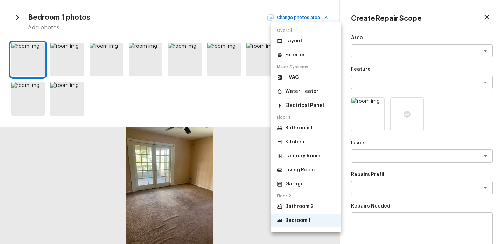
scroll to position [53, 0]
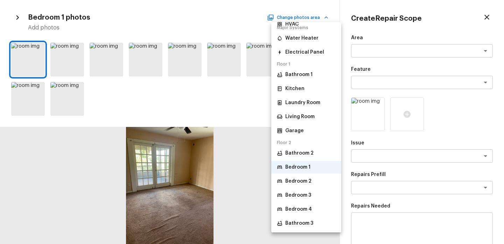
click at [303, 219] on li "Bathroom 3" at bounding box center [306, 223] width 70 height 13
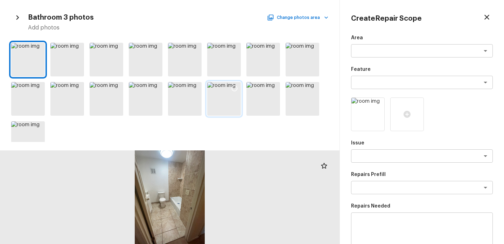
click at [234, 91] on icon at bounding box center [235, 88] width 6 height 6
click at [360, 47] on textarea at bounding box center [413, 50] width 116 height 7
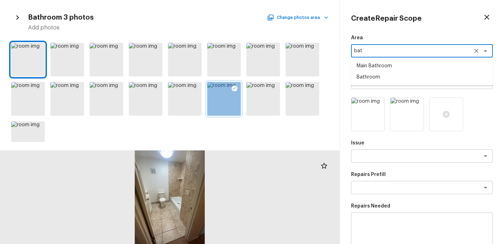
click at [374, 81] on li "Bathroom" at bounding box center [422, 76] width 142 height 11
click at [374, 81] on textarea at bounding box center [413, 82] width 116 height 7
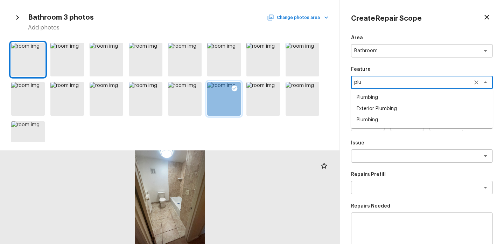
click at [387, 98] on li "Plumbing" at bounding box center [422, 97] width 142 height 11
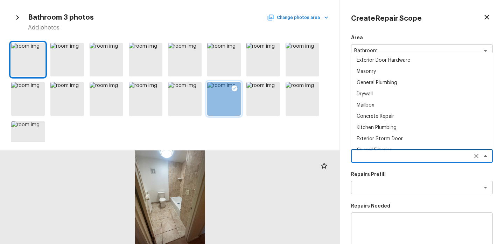
click at [362, 158] on textarea at bounding box center [413, 155] width 116 height 7
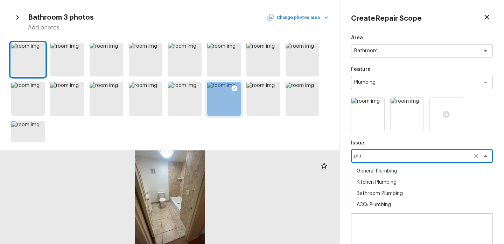
click at [382, 192] on li "Bathroom Plumbing" at bounding box center [422, 193] width 142 height 11
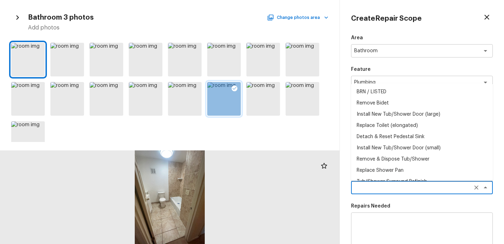
click at [372, 187] on textarea at bounding box center [413, 187] width 116 height 7
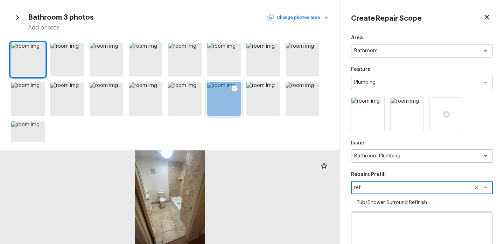
click at [373, 200] on li "Tub/Shower Surround Refinish" at bounding box center [422, 202] width 142 height 11
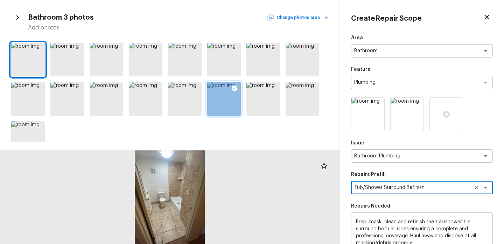
scroll to position [110, 0]
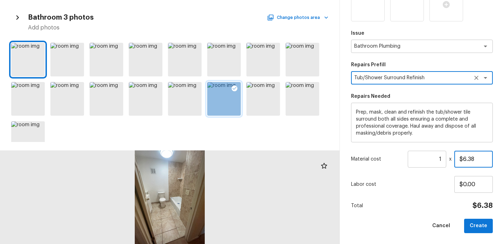
drag, startPoint x: 479, startPoint y: 158, endPoint x: 380, endPoint y: 156, distance: 98.8
click at [380, 156] on div "Material cost 1 ​ x $6.38" at bounding box center [422, 159] width 142 height 17
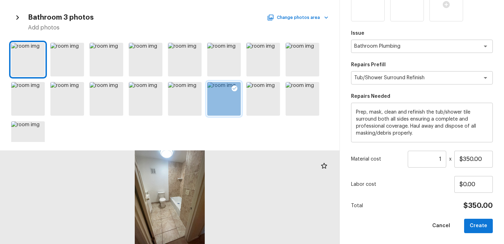
click at [443, 160] on input "1" at bounding box center [427, 159] width 39 height 17
click at [398, 198] on div "Area Bathroom x ​ Feature Plumbing x ​ Issue Bathroom Plumbing x ​ Repairs Pref…" at bounding box center [422, 79] width 142 height 308
click at [480, 226] on button "Create" at bounding box center [479, 226] width 29 height 14
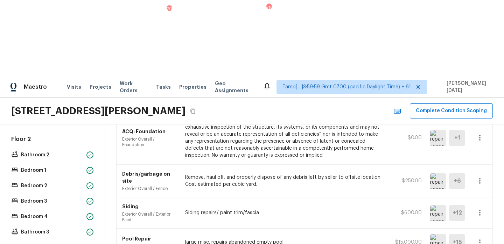
scroll to position [503, 0]
click at [437, 129] on img at bounding box center [439, 137] width 16 height 16
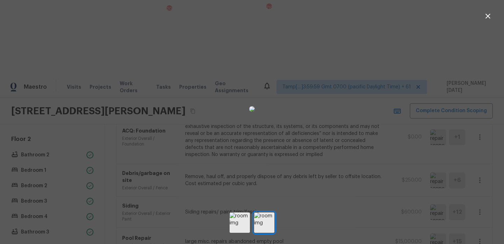
click at [445, 102] on div at bounding box center [252, 108] width 504 height 195
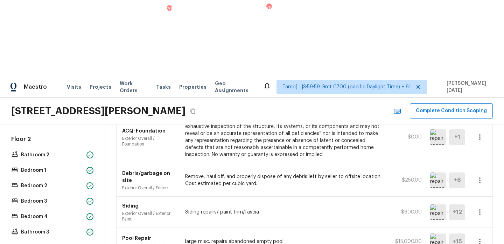
scroll to position [482, 0]
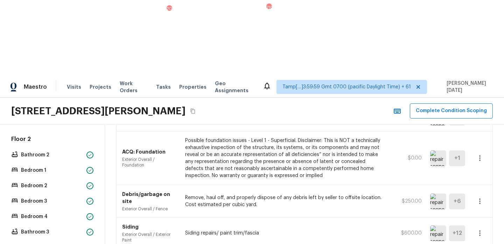
click at [443, 150] on img at bounding box center [439, 158] width 16 height 16
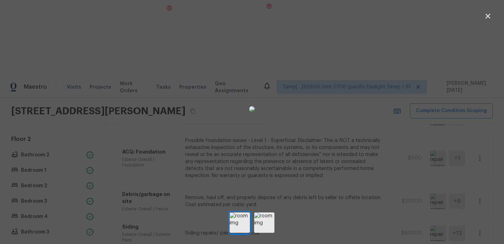
click at [485, 84] on div at bounding box center [252, 108] width 504 height 195
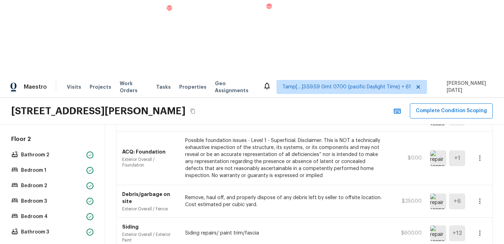
click at [481, 154] on icon "button" at bounding box center [480, 158] width 8 height 8
click at [479, 101] on li "Edit" at bounding box center [482, 102] width 33 height 21
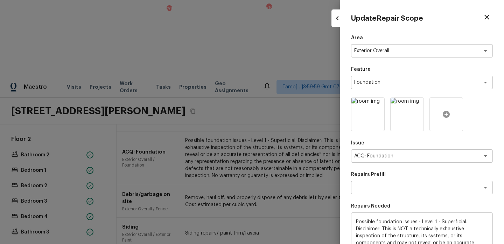
click at [451, 112] on div at bounding box center [447, 114] width 34 height 34
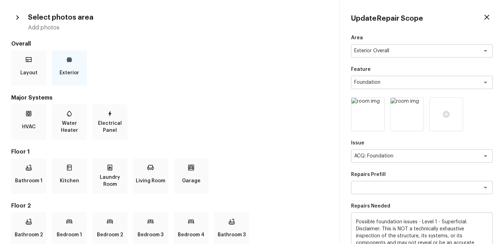
click at [71, 65] on div "Exterior" at bounding box center [69, 67] width 35 height 35
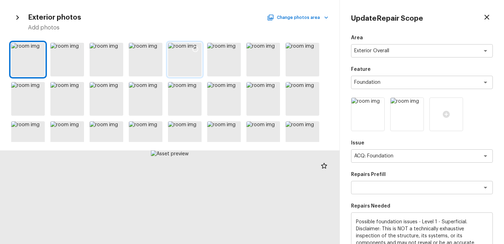
click at [194, 53] on div at bounding box center [195, 50] width 13 height 15
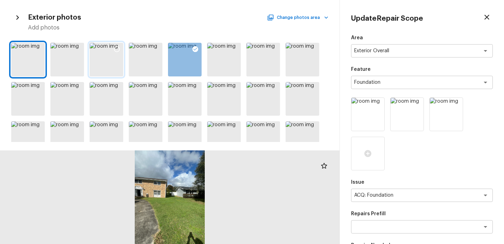
click at [116, 48] on icon at bounding box center [116, 49] width 7 height 7
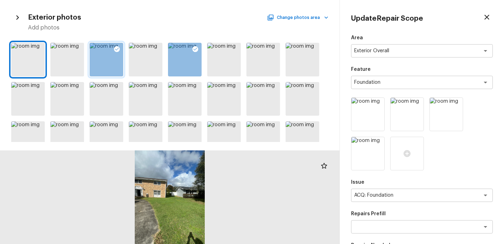
scroll to position [149, 0]
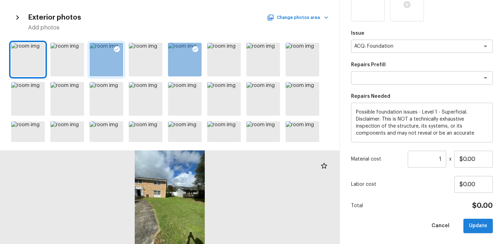
click at [477, 223] on button "Update" at bounding box center [478, 226] width 29 height 14
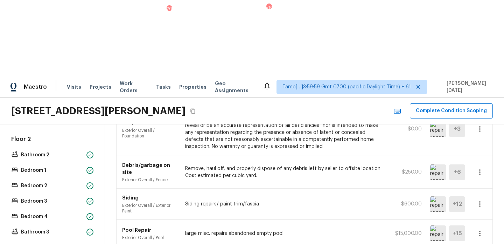
scroll to position [528, 0]
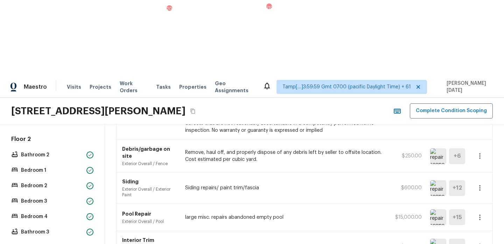
click at [479, 242] on icon "button" at bounding box center [480, 246] width 8 height 8
click at [470, 185] on li "Edit" at bounding box center [482, 185] width 33 height 21
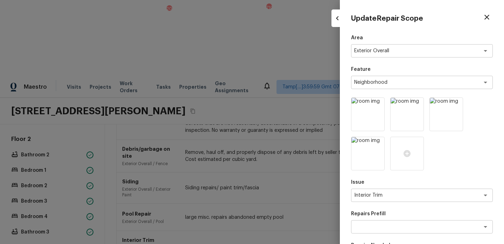
scroll to position [149, 0]
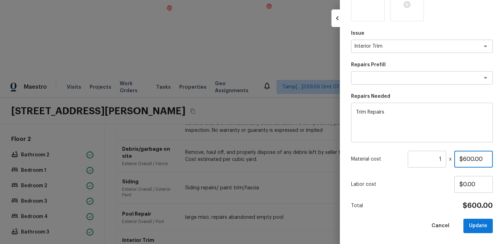
drag, startPoint x: 479, startPoint y: 159, endPoint x: 434, endPoint y: 159, distance: 44.5
click at [434, 159] on div "Material cost 1 ​ x $600.00" at bounding box center [422, 159] width 142 height 17
click at [473, 219] on button "Update" at bounding box center [478, 226] width 29 height 14
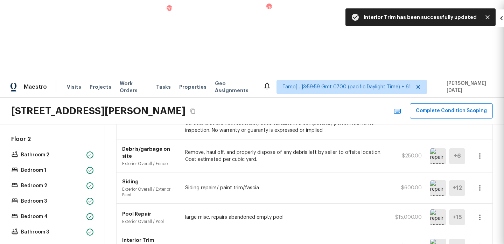
scroll to position [110, 0]
drag, startPoint x: 454, startPoint y: 224, endPoint x: 493, endPoint y: 222, distance: 38.6
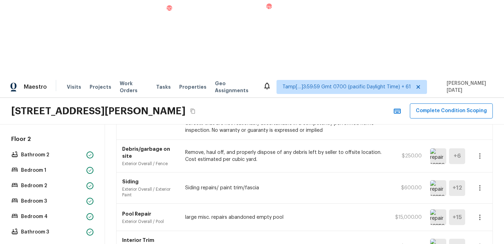
copy h4 "$42,686.28"
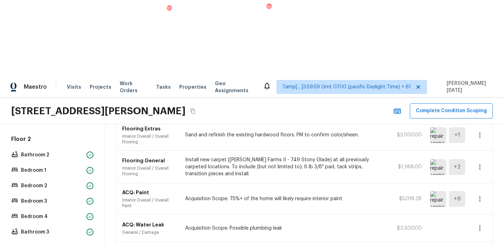
scroll to position [0, 0]
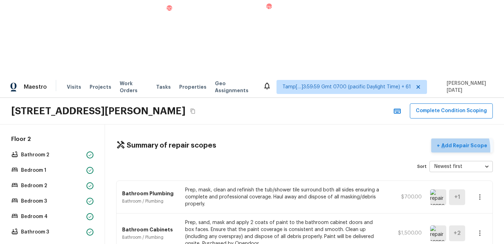
click at [455, 142] on p "Add Repair Scope" at bounding box center [463, 145] width 47 height 7
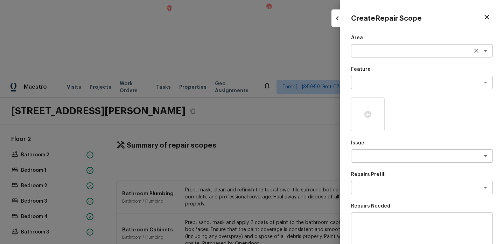
click at [371, 50] on textarea at bounding box center [413, 50] width 116 height 7
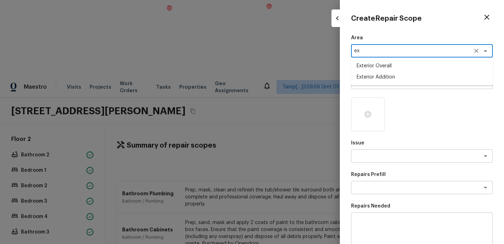
click at [384, 66] on li "Exterior Overall" at bounding box center [422, 65] width 142 height 11
click at [380, 79] on textarea at bounding box center [413, 82] width 116 height 7
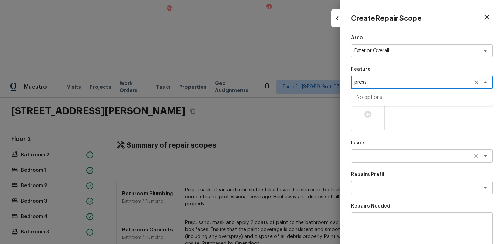
click at [385, 160] on div "x ​" at bounding box center [422, 155] width 142 height 13
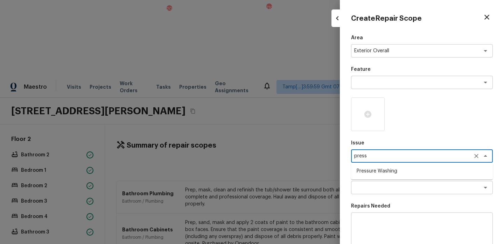
click at [387, 174] on li "Pressure Washing" at bounding box center [422, 170] width 142 height 11
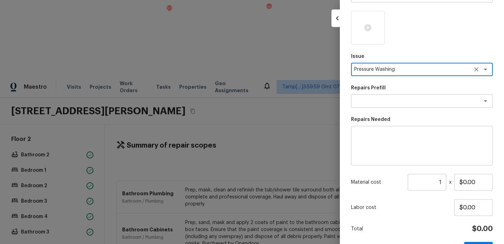
scroll to position [110, 0]
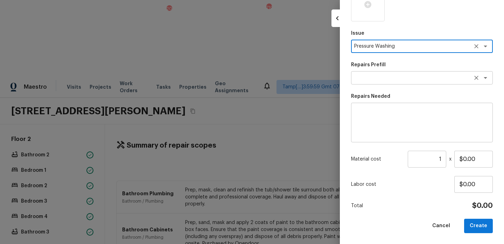
click at [382, 79] on textarea at bounding box center [413, 77] width 116 height 7
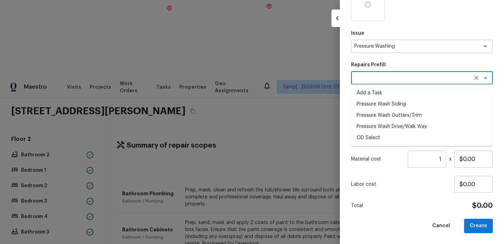
click at [395, 102] on li "Pressure Wash Siding" at bounding box center [422, 103] width 142 height 11
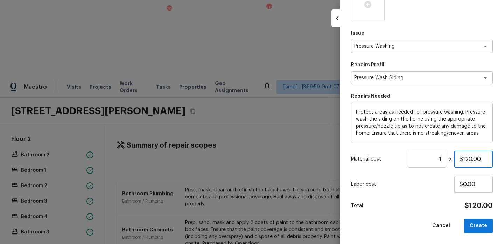
drag, startPoint x: 480, startPoint y: 157, endPoint x: 434, endPoint y: 157, distance: 46.6
click at [434, 157] on div "Material cost 1 ​ x $120.00" at bounding box center [422, 159] width 142 height 17
click at [478, 221] on button "Create" at bounding box center [479, 226] width 29 height 14
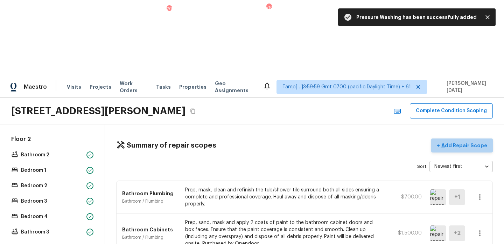
click at [476, 142] on p "Add Repair Scope" at bounding box center [463, 145] width 47 height 7
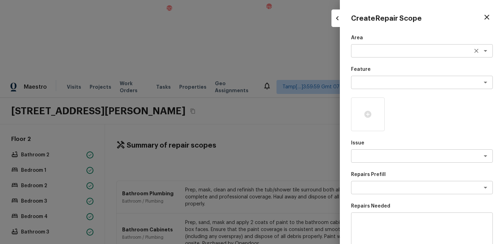
click at [376, 51] on textarea at bounding box center [413, 50] width 116 height 7
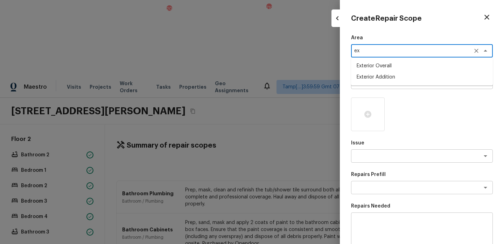
click at [384, 74] on li "Exterior Addition" at bounding box center [422, 76] width 142 height 11
click at [473, 52] on icon "Clear" at bounding box center [476, 50] width 7 height 7
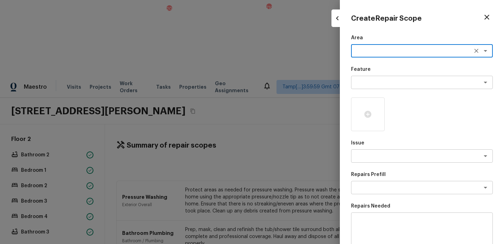
click at [422, 50] on textarea at bounding box center [413, 50] width 116 height 7
click at [396, 66] on li "Exterior Overall" at bounding box center [422, 65] width 142 height 11
click at [388, 82] on textarea at bounding box center [413, 82] width 116 height 7
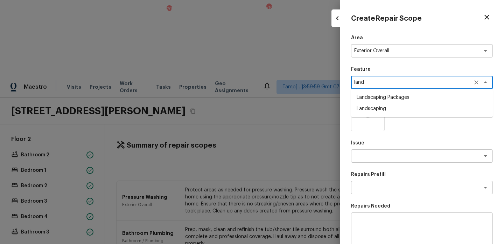
click at [390, 96] on li "Landscaping Packages" at bounding box center [422, 97] width 142 height 11
click at [374, 162] on div "x ​" at bounding box center [422, 155] width 142 height 13
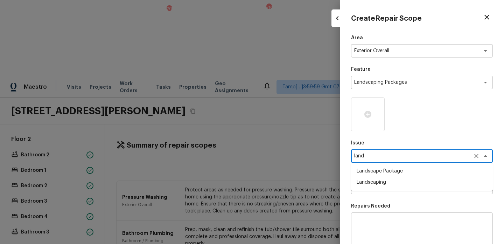
click at [378, 174] on li "Landscape Package" at bounding box center [422, 170] width 142 height 11
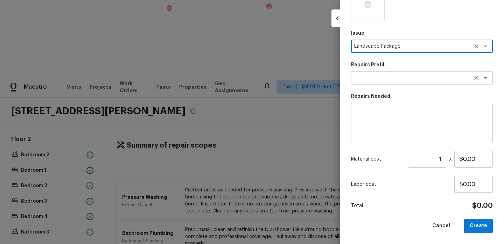
click at [395, 78] on textarea at bounding box center [413, 77] width 116 height 7
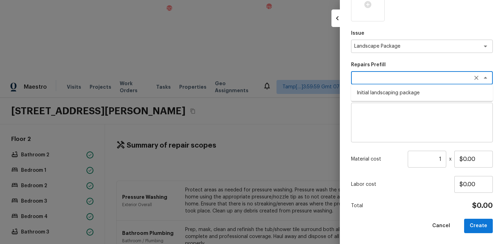
click at [395, 95] on li "Initial landscaping package" at bounding box center [422, 92] width 142 height 11
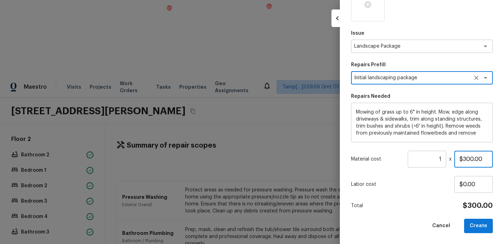
drag, startPoint x: 487, startPoint y: 158, endPoint x: 399, endPoint y: 158, distance: 87.6
click at [399, 158] on div "Material cost 1 ​ x $300.00" at bounding box center [422, 159] width 142 height 17
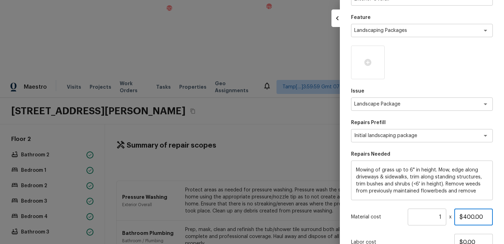
scroll to position [44, 0]
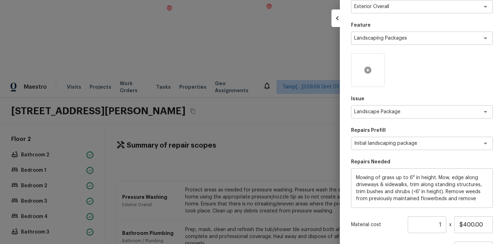
click at [373, 70] on div at bounding box center [368, 70] width 34 height 34
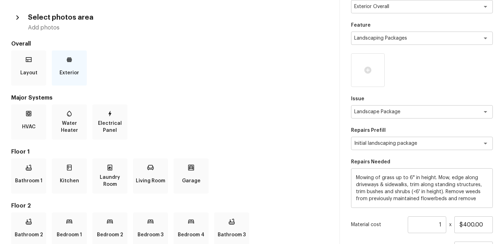
click at [71, 68] on p "Exterior" at bounding box center [70, 73] width 20 height 14
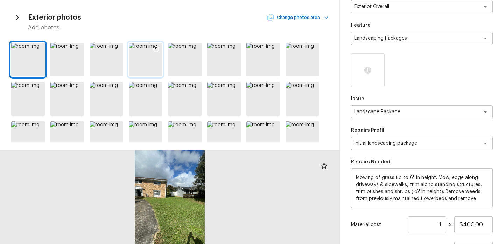
click at [153, 52] on icon at bounding box center [156, 49] width 7 height 7
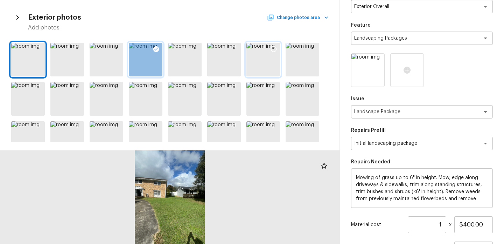
click at [277, 51] on div at bounding box center [274, 50] width 13 height 15
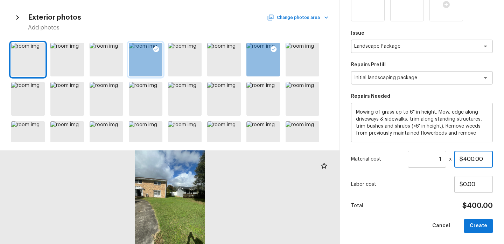
drag, startPoint x: 484, startPoint y: 159, endPoint x: 407, endPoint y: 159, distance: 76.7
click at [407, 159] on div "Material cost 1 ​ x $400.00" at bounding box center [422, 159] width 142 height 17
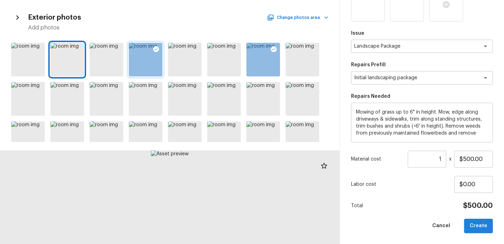
click at [477, 221] on button "Create" at bounding box center [479, 226] width 29 height 14
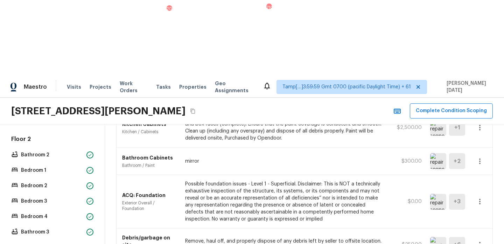
scroll to position [595, 0]
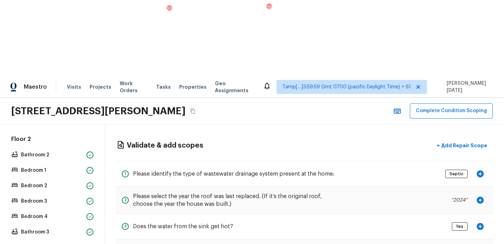
scroll to position [36, 0]
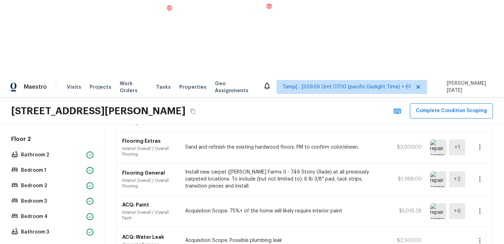
scroll to position [270, 0]
click at [442, 202] on img at bounding box center [439, 210] width 16 height 16
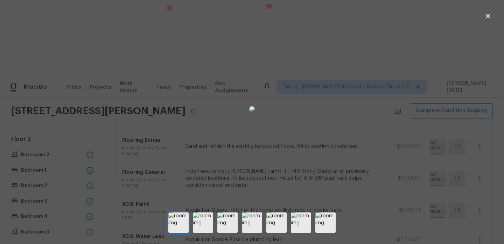
click at [489, 16] on icon "button" at bounding box center [488, 16] width 8 height 8
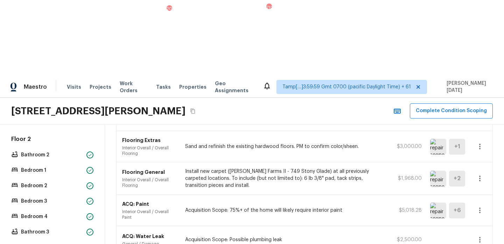
scroll to position [0, 0]
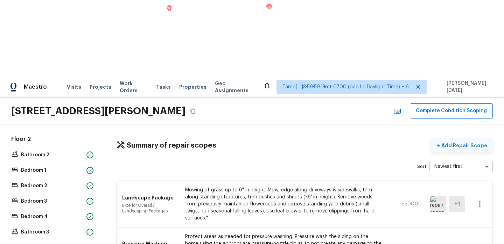
click at [466, 138] on button "+ Add Repair Scope" at bounding box center [463, 145] width 62 height 14
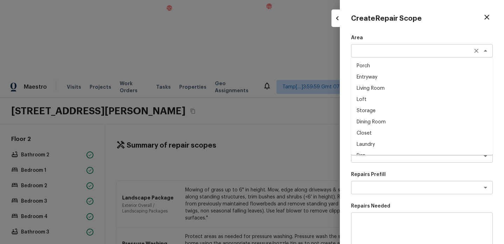
click at [373, 46] on div "x ​" at bounding box center [422, 50] width 142 height 13
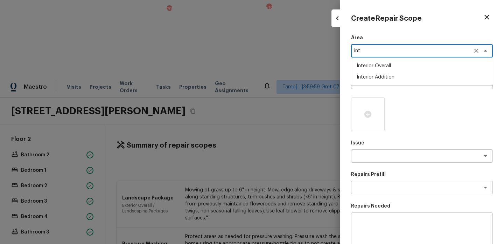
click at [379, 65] on li "Interior Overall" at bounding box center [422, 65] width 142 height 11
click at [378, 82] on textarea at bounding box center [413, 82] width 116 height 7
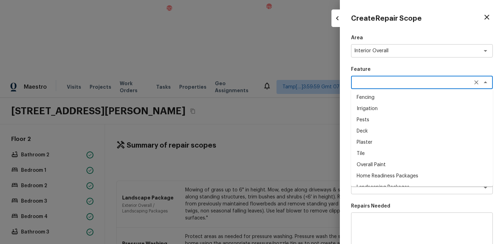
click at [417, 68] on p "Feature" at bounding box center [422, 69] width 142 height 7
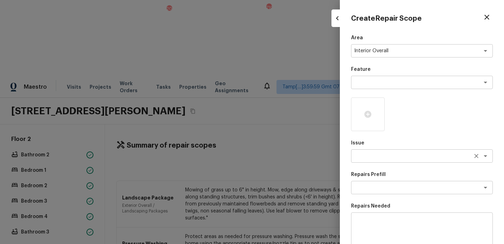
click at [380, 157] on textarea at bounding box center [413, 155] width 116 height 7
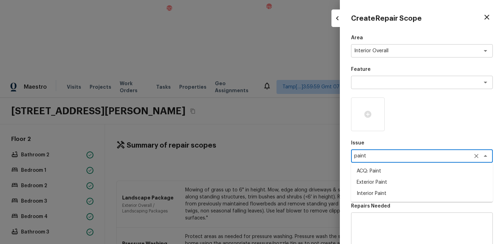
click at [381, 171] on li "ACQ: Paint" at bounding box center [422, 170] width 142 height 11
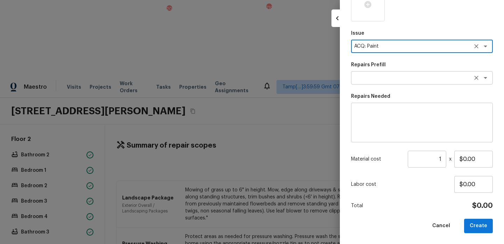
click at [374, 83] on div "x ​" at bounding box center [422, 77] width 142 height 13
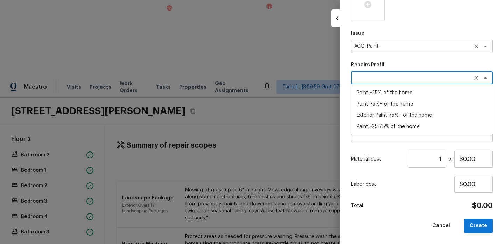
click at [475, 47] on icon "Clear" at bounding box center [476, 46] width 7 height 7
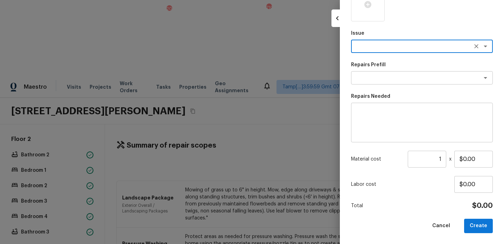
click at [418, 52] on div "x ​" at bounding box center [422, 46] width 142 height 13
click at [366, 80] on li "Interior Paint" at bounding box center [422, 83] width 142 height 11
click at [369, 84] on div "Repairs Prefill x ​" at bounding box center [422, 72] width 142 height 23
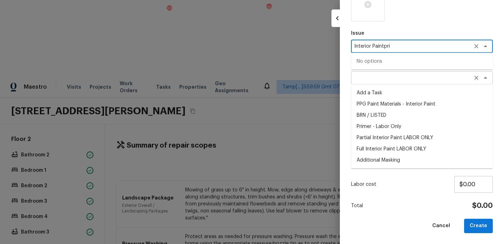
click at [367, 75] on textarea at bounding box center [413, 77] width 116 height 7
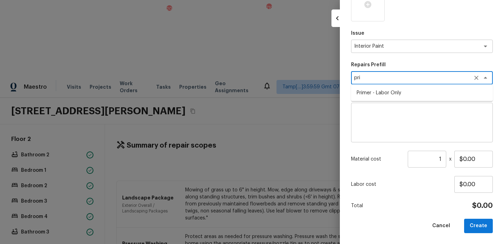
click at [380, 93] on li "Primer - Labor Only" at bounding box center [422, 92] width 142 height 11
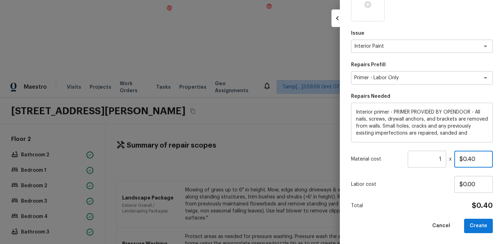
drag, startPoint x: 487, startPoint y: 157, endPoint x: 419, endPoint y: 157, distance: 68.0
click at [419, 157] on div "Material cost 1 ​ x $0.40" at bounding box center [422, 159] width 142 height 17
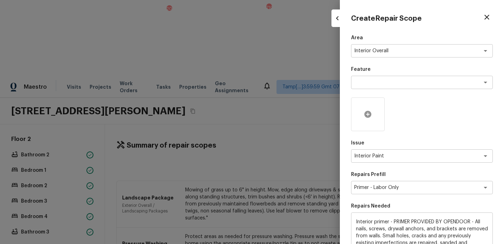
click at [370, 118] on icon at bounding box center [368, 114] width 8 height 8
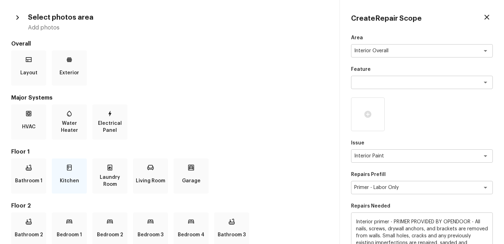
click at [64, 170] on div "Kitchen" at bounding box center [69, 175] width 35 height 35
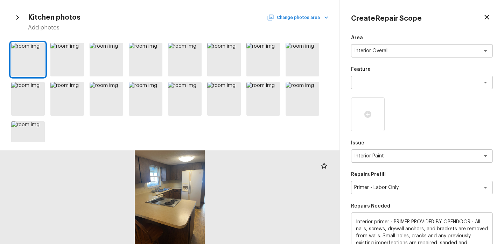
click at [300, 18] on button "Change photos area" at bounding box center [299, 17] width 60 height 9
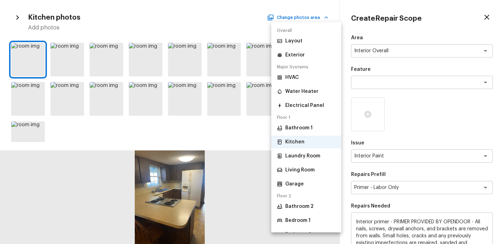
click at [301, 209] on p "Bathroom 2" at bounding box center [299, 206] width 28 height 7
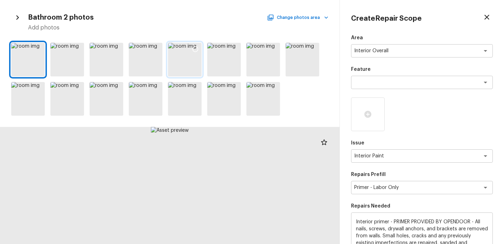
click at [195, 50] on icon at bounding box center [195, 49] width 7 height 7
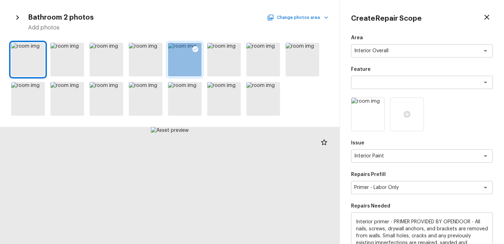
click at [302, 20] on button "Change photos area" at bounding box center [299, 17] width 60 height 9
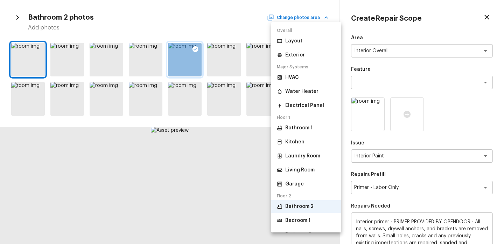
scroll to position [53, 0]
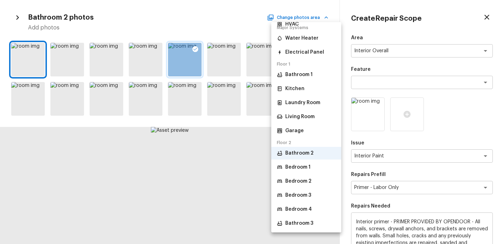
click at [311, 171] on li "Bedroom 1" at bounding box center [306, 167] width 70 height 13
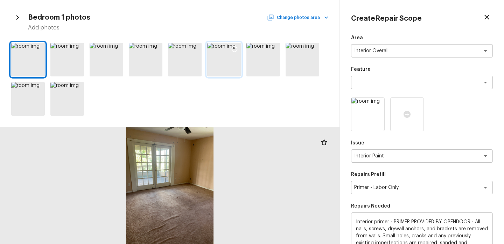
click at [235, 50] on icon at bounding box center [234, 49] width 7 height 7
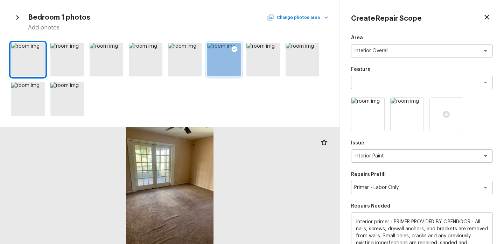
scroll to position [110, 0]
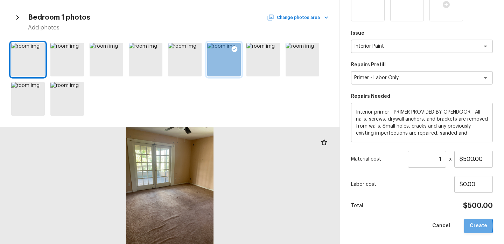
click at [474, 225] on button "Create" at bounding box center [479, 226] width 29 height 14
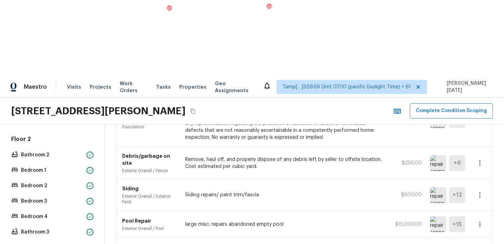
scroll to position [0, 0]
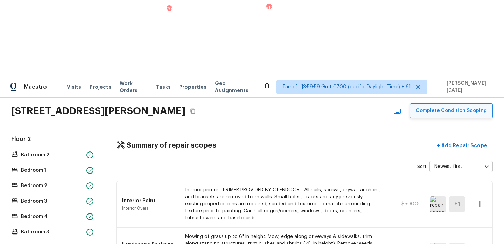
click at [443, 103] on button "Complete Condition Scoping" at bounding box center [451, 110] width 83 height 15
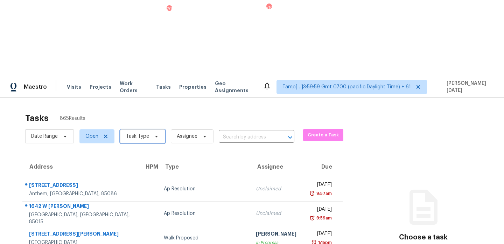
click at [145, 133] on span "Task Type" at bounding box center [137, 136] width 23 height 7
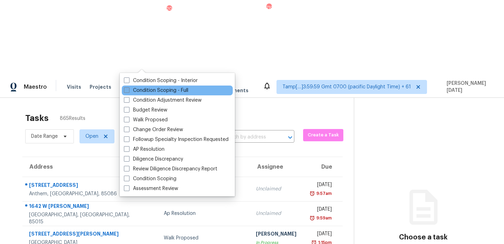
click at [137, 88] on label "Condition Scoping - Full" at bounding box center [156, 90] width 64 height 7
click at [129, 88] on input "Condition Scoping - Full" at bounding box center [126, 89] width 5 height 5
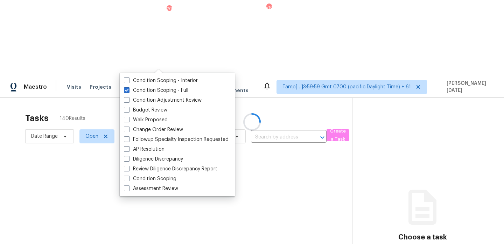
click at [214, 49] on div at bounding box center [252, 122] width 504 height 244
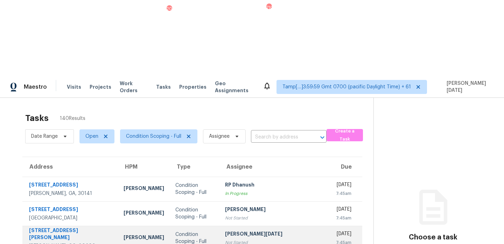
click at [210, 226] on td "Condition Scoping - Full" at bounding box center [195, 238] width 50 height 25
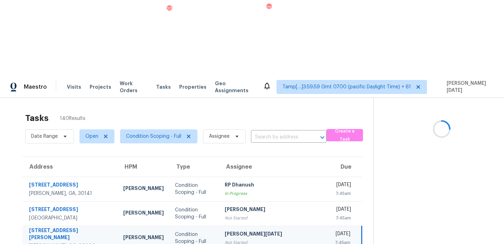
click at [227, 230] on div "[PERSON_NAME][DATE]" at bounding box center [274, 234] width 99 height 9
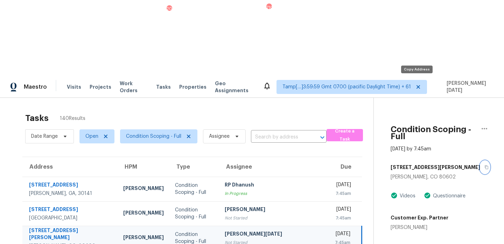
click at [485, 165] on icon "button" at bounding box center [487, 167] width 4 height 4
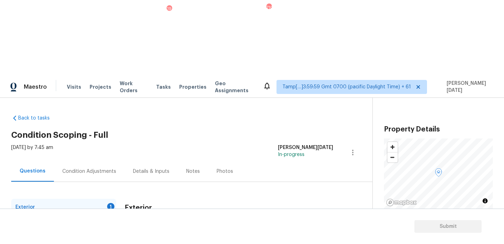
click at [100, 161] on div "Condition Adjustments" at bounding box center [89, 171] width 71 height 21
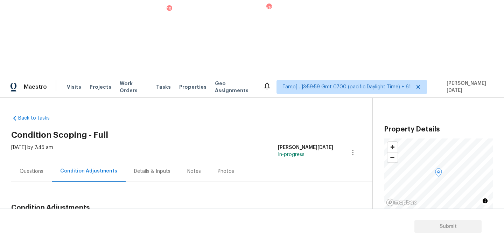
click at [232, 131] on h2 "Condition Scoping - Full" at bounding box center [192, 134] width 362 height 7
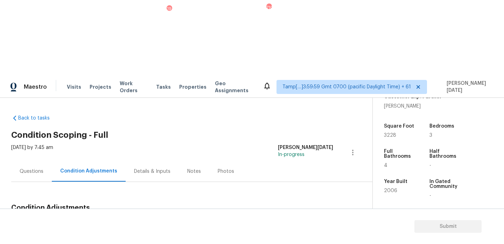
scroll to position [172, 0]
click at [52, 161] on div "Condition Adjustments" at bounding box center [89, 171] width 74 height 21
click at [26, 161] on div "Questions" at bounding box center [31, 171] width 41 height 21
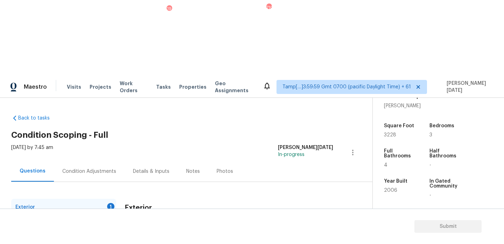
scroll to position [94, 0]
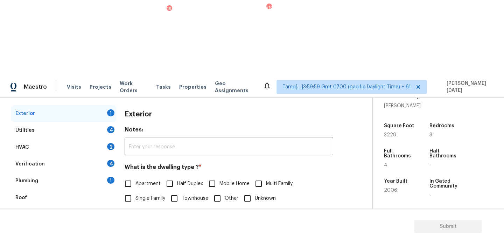
click at [69, 223] on div "Pricing 5" at bounding box center [63, 231] width 105 height 17
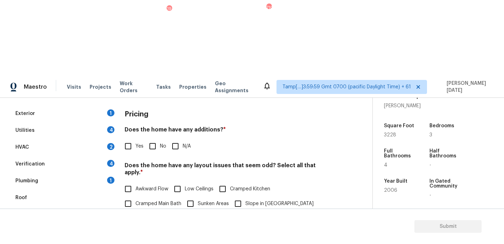
click at [136, 215] on span "Slope in Back Yard" at bounding box center [157, 218] width 43 height 7
click at [136, 211] on input "Slope in Back Yard" at bounding box center [128, 218] width 15 height 15
click at [238, 197] on input "Slope in Front Yard" at bounding box center [238, 204] width 15 height 15
click at [147, 139] on input "No" at bounding box center [152, 146] width 15 height 15
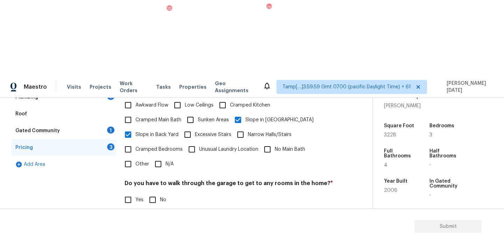
scroll to position [177, 0]
click at [152, 193] on input "No" at bounding box center [152, 200] width 15 height 15
click at [155, 236] on input "No" at bounding box center [152, 243] width 15 height 15
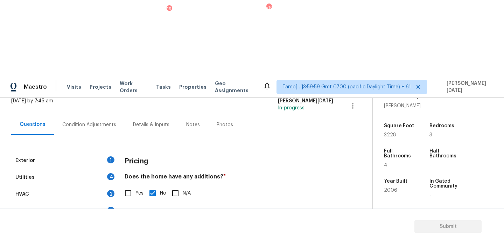
scroll to position [0, 0]
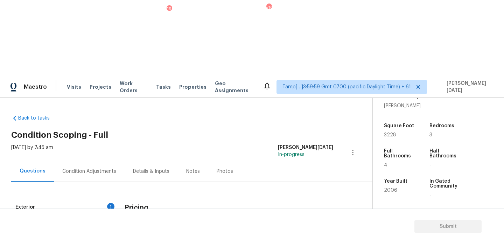
click at [388, 132] on span "3228" at bounding box center [390, 134] width 12 height 5
copy span "3228"
click at [97, 161] on div "Condition Adjustments" at bounding box center [89, 171] width 71 height 21
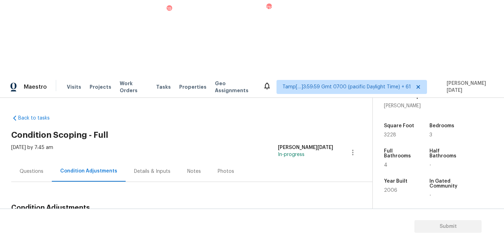
click at [308, 217] on button "Add Condition Adjustment" at bounding box center [316, 224] width 79 height 15
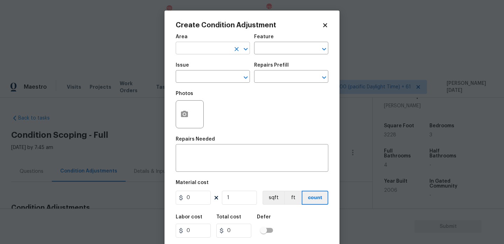
click at [200, 48] on input "text" at bounding box center [203, 48] width 55 height 11
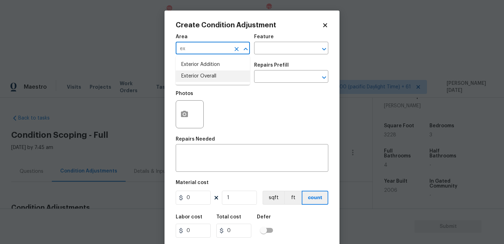
click at [209, 79] on li "Exterior Overall" at bounding box center [213, 76] width 74 height 12
click at [209, 79] on input "text" at bounding box center [203, 77] width 55 height 11
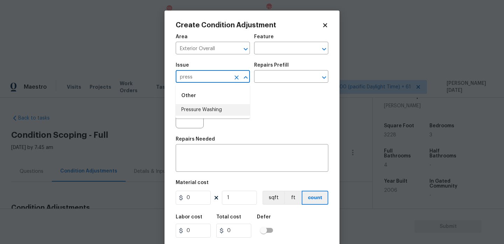
click at [220, 105] on li "Pressure Washing" at bounding box center [213, 110] width 74 height 12
click at [272, 79] on input "text" at bounding box center [281, 77] width 55 height 11
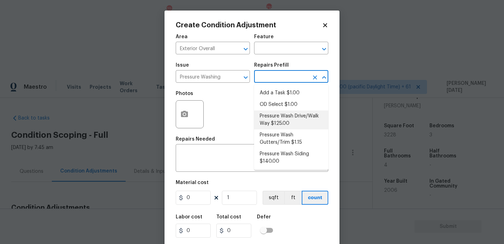
click at [289, 117] on li "Pressure Wash Drive/Walk Way $125.00" at bounding box center [291, 119] width 74 height 19
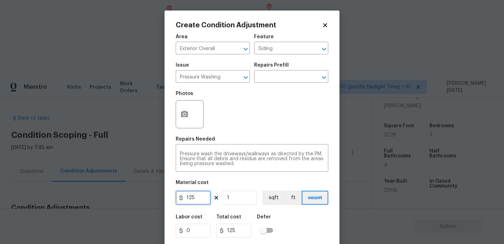
drag, startPoint x: 199, startPoint y: 196, endPoint x: 92, endPoint y: 196, distance: 106.5
click at [92, 196] on div "Create Condition Adjustment Area Exterior Overall ​ Feature Siding ​ Issue Pres…" at bounding box center [252, 122] width 504 height 244
click at [249, 119] on div "Photos" at bounding box center [252, 110] width 153 height 46
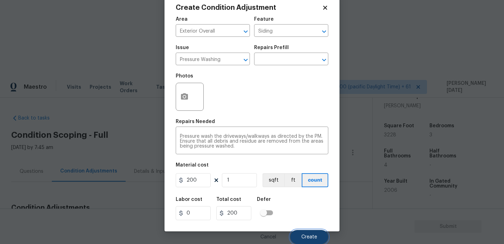
click at [306, 240] on button "Create" at bounding box center [309, 237] width 38 height 14
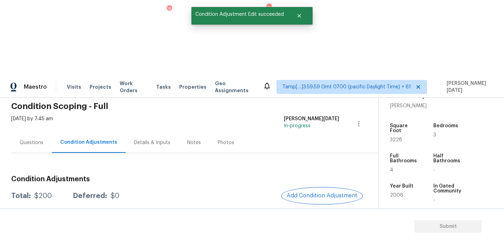
scroll to position [28, 0]
click at [310, 188] on span "Add Condition Adjustment" at bounding box center [322, 195] width 79 height 15
click at [313, 188] on button "Add Condition Adjustment" at bounding box center [322, 195] width 79 height 15
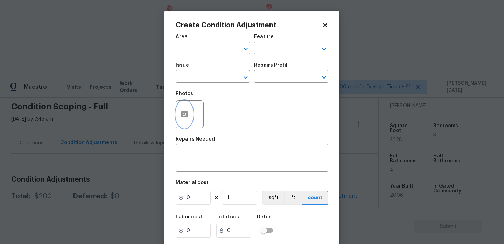
click at [186, 117] on icon "button" at bounding box center [184, 114] width 8 height 8
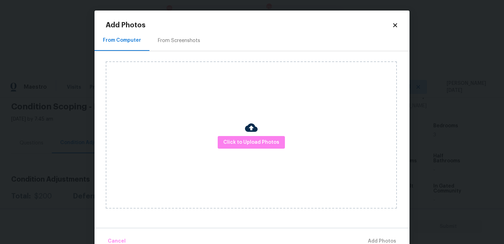
click at [186, 42] on div "From Screenshots" at bounding box center [179, 40] width 42 height 7
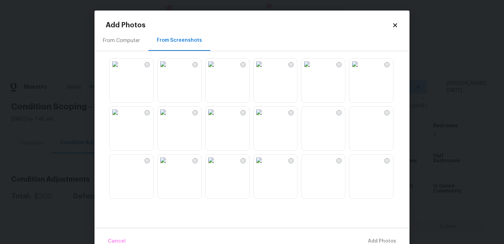
click at [312, 167] on img at bounding box center [324, 176] width 44 height 44
click at [265, 70] on img at bounding box center [259, 64] width 11 height 11
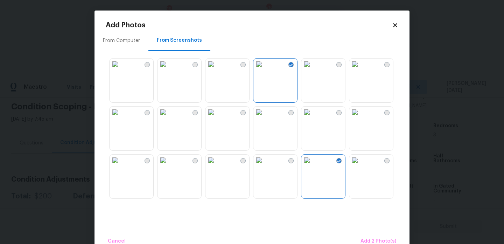
click at [121, 70] on img at bounding box center [115, 64] width 11 height 11
click at [169, 166] on img at bounding box center [163, 159] width 11 height 11
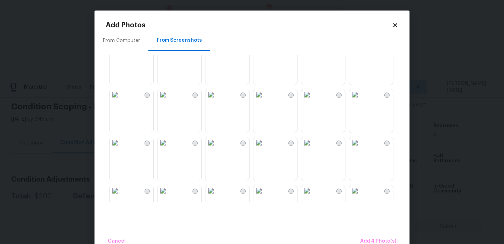
scroll to position [669, 0]
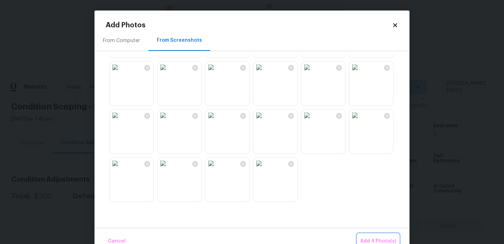
click at [376, 237] on span "Add 4 Photo(s)" at bounding box center [378, 241] width 36 height 9
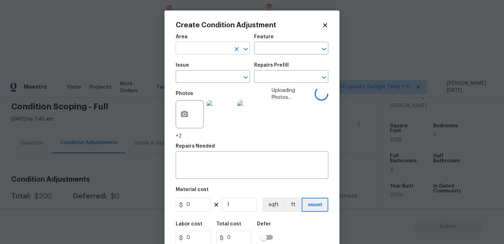
click at [194, 51] on input "text" at bounding box center [203, 48] width 55 height 11
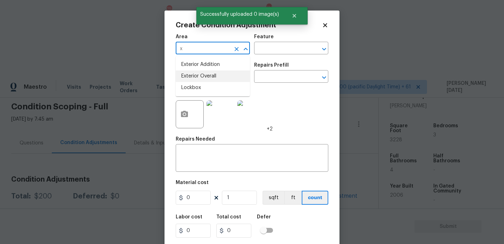
click at [203, 76] on li "Exterior Overall" at bounding box center [213, 76] width 74 height 12
click at [203, 76] on input "text" at bounding box center [203, 77] width 55 height 11
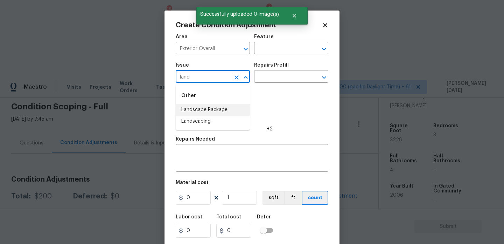
click at [208, 108] on li "Landscape Package" at bounding box center [213, 110] width 74 height 12
click at [280, 85] on div "Issue Landscape Package ​ Repairs Prefill ​" at bounding box center [252, 73] width 153 height 28
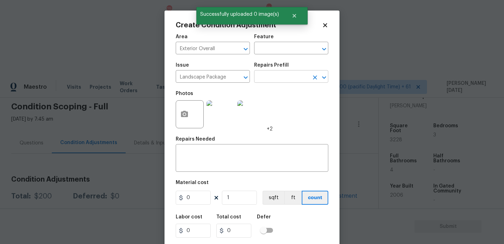
click at [288, 81] on input "text" at bounding box center [281, 77] width 55 height 11
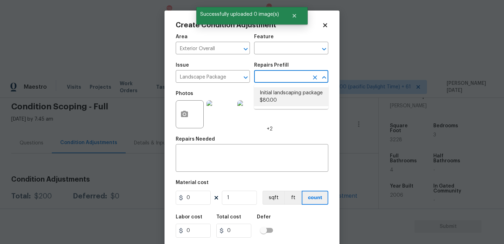
click at [285, 102] on li "Initial landscaping package $80.00" at bounding box center [291, 96] width 74 height 19
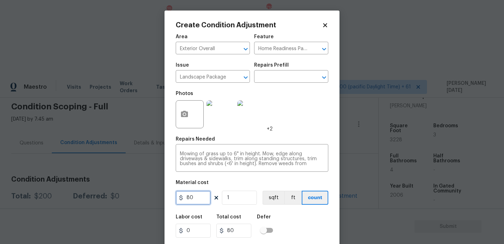
drag, startPoint x: 195, startPoint y: 202, endPoint x: 121, endPoint y: 201, distance: 73.9
click at [121, 201] on div "Create Condition Adjustment Area Exterior Overall ​ Feature Home Readiness Pack…" at bounding box center [252, 122] width 504 height 244
click at [288, 118] on div "Photos +2" at bounding box center [252, 110] width 153 height 46
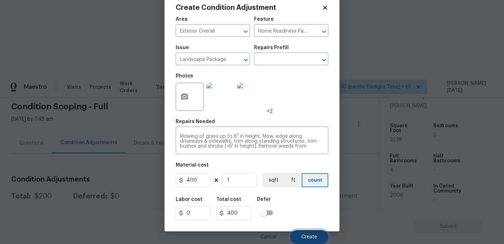
click at [306, 240] on button "Create" at bounding box center [309, 237] width 38 height 14
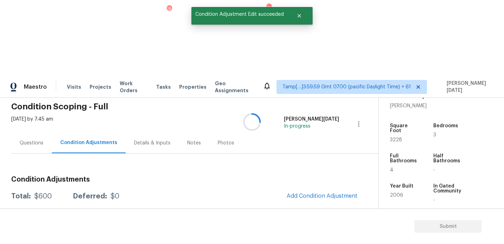
scroll to position [0, 0]
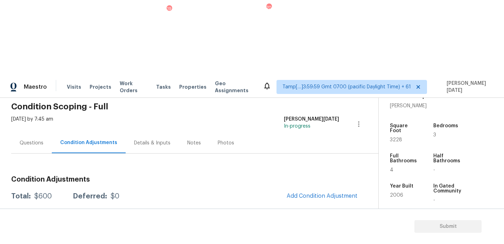
click at [31, 132] on div "Questions" at bounding box center [31, 142] width 41 height 21
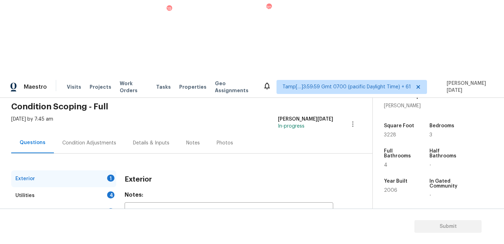
scroll to position [94, 0]
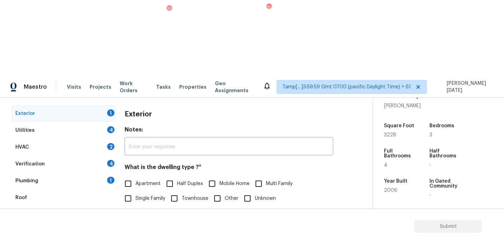
click at [59, 156] on div "Verification 4" at bounding box center [63, 164] width 105 height 17
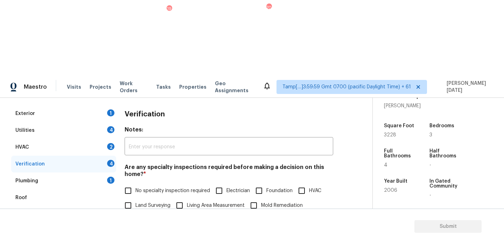
scroll to position [178, 0]
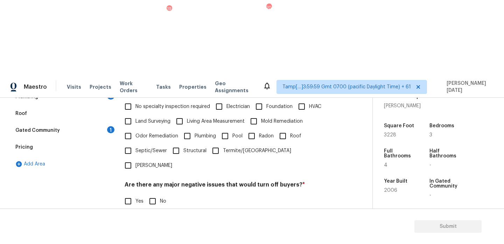
click at [127, 229] on input "Yes" at bounding box center [128, 236] width 15 height 15
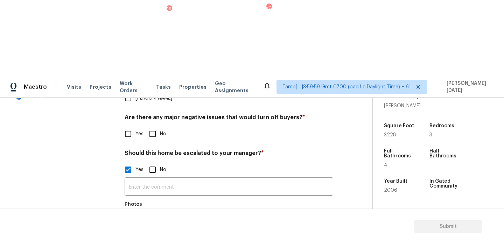
scroll to position [244, 0]
click at [134, 212] on button "button" at bounding box center [133, 225] width 17 height 27
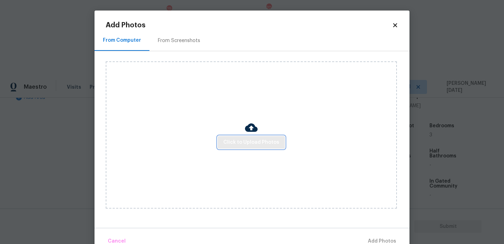
click at [250, 140] on span "Click to Upload Photos" at bounding box center [251, 142] width 56 height 9
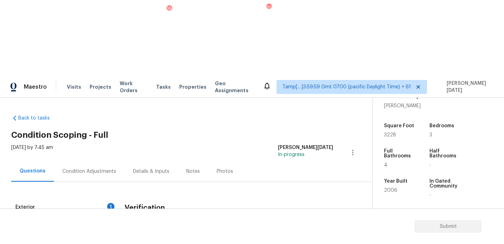
click at [91, 161] on div "Condition Adjustments" at bounding box center [89, 171] width 71 height 21
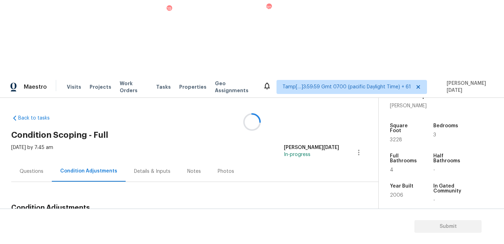
click at [314, 151] on div at bounding box center [252, 122] width 504 height 244
click at [314, 221] on span "Add Condition Adjustment" at bounding box center [322, 224] width 71 height 6
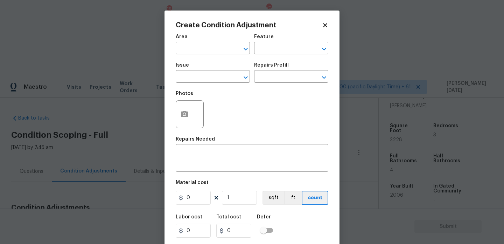
click at [177, 121] on div at bounding box center [190, 114] width 28 height 28
click at [190, 114] on button "button" at bounding box center [184, 114] width 17 height 27
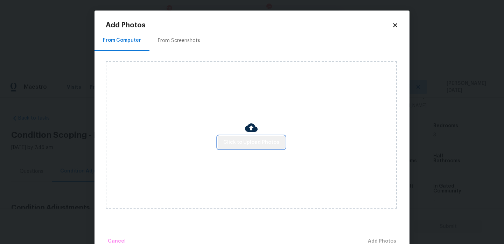
click at [261, 138] on span "Click to Upload Photos" at bounding box center [251, 142] width 56 height 9
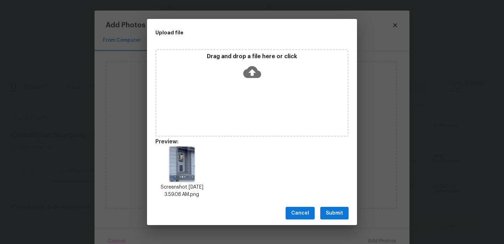
click at [330, 205] on div "Cancel Submit" at bounding box center [252, 213] width 210 height 24
click at [331, 210] on span "Submit" at bounding box center [334, 213] width 17 height 9
click at [331, 210] on div "Upload file Drag and drop a file here or click Preview: Screenshot [DATE] 3.59.…" at bounding box center [252, 122] width 504 height 244
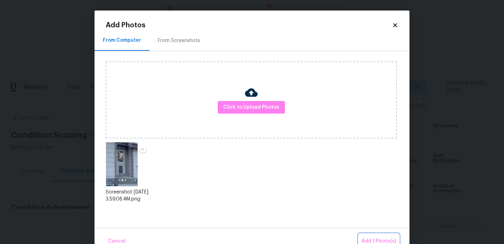
click at [365, 234] on button "Add 1 Photo(s)" at bounding box center [379, 241] width 40 height 15
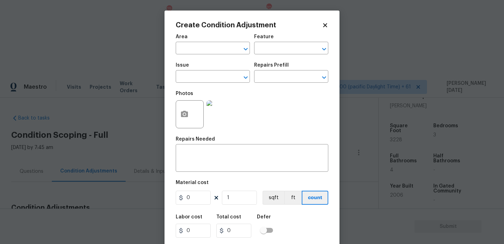
click at [184, 43] on div "Area" at bounding box center [213, 38] width 74 height 9
click at [184, 46] on input "text" at bounding box center [203, 48] width 55 height 11
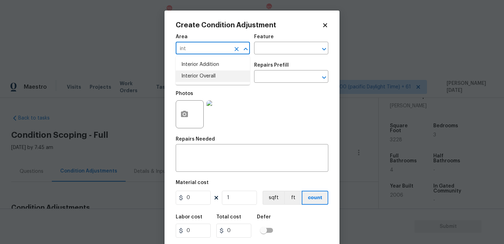
click at [204, 83] on ul "Interior Addition Interior Overall" at bounding box center [213, 70] width 74 height 29
click at [223, 76] on li "Interior Overall" at bounding box center [213, 76] width 74 height 12
type input "Interior Overall"
click at [294, 43] on input "text" at bounding box center [281, 48] width 55 height 11
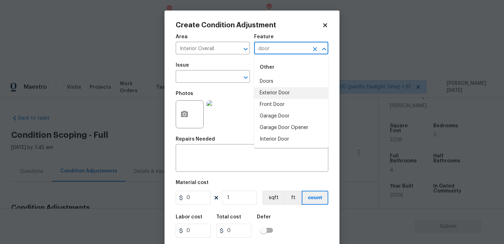
click at [282, 93] on li "Exterior Door" at bounding box center [291, 93] width 74 height 12
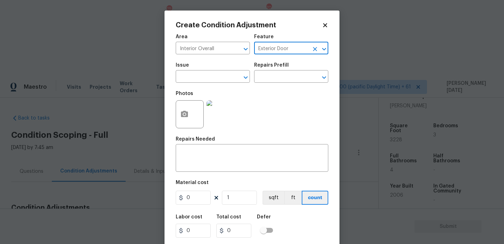
type input "Exterior Door"
click at [219, 83] on span "Issue ​" at bounding box center [213, 73] width 74 height 28
click at [187, 76] on input "text" at bounding box center [203, 77] width 55 height 11
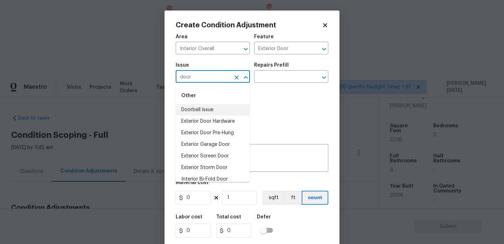
scroll to position [52, 0]
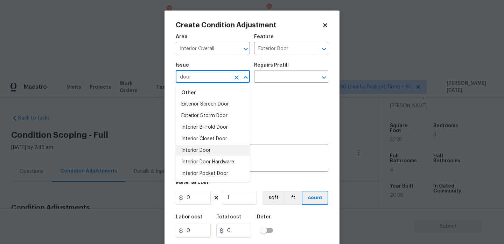
click at [202, 147] on li "Interior Door" at bounding box center [213, 151] width 74 height 12
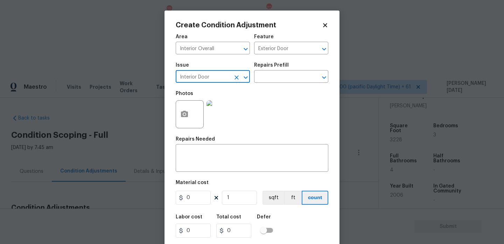
type input "Interior Door"
click at [198, 200] on input "0" at bounding box center [193, 198] width 35 height 14
type input "650"
click at [207, 162] on textarea at bounding box center [252, 158] width 144 height 15
type input "650"
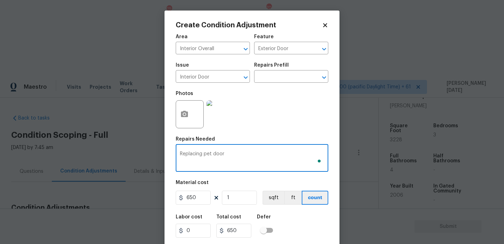
scroll to position [18, 0]
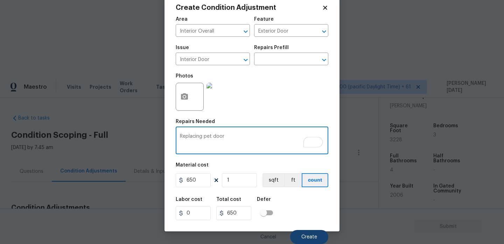
type textarea "Replacing pet door"
click at [318, 238] on button "Create" at bounding box center [309, 237] width 38 height 14
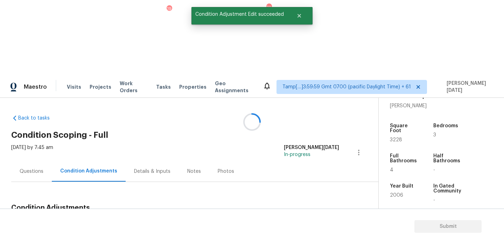
scroll to position [0, 0]
click at [312, 217] on button "Add Condition Adjustment" at bounding box center [322, 224] width 79 height 15
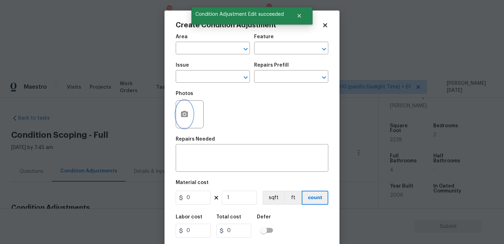
click at [183, 116] on icon "button" at bounding box center [184, 114] width 7 height 6
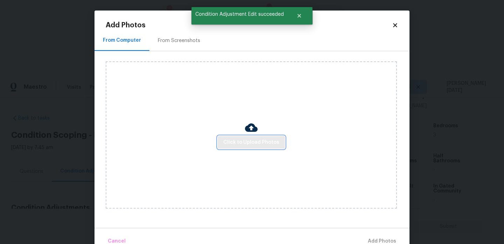
click at [251, 141] on span "Click to Upload Photos" at bounding box center [251, 142] width 56 height 9
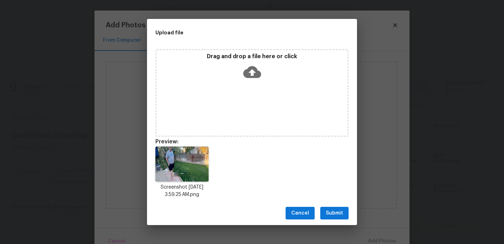
click at [329, 207] on button "Submit" at bounding box center [335, 213] width 28 height 13
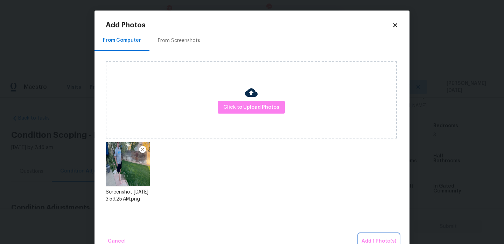
click at [375, 235] on button "Add 1 Photo(s)" at bounding box center [379, 241] width 40 height 15
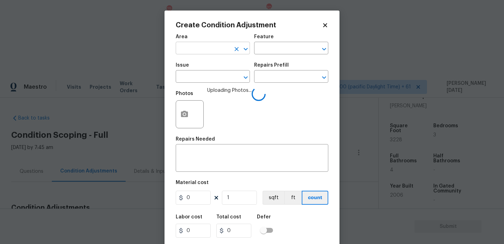
click at [190, 48] on input "text" at bounding box center [203, 48] width 55 height 11
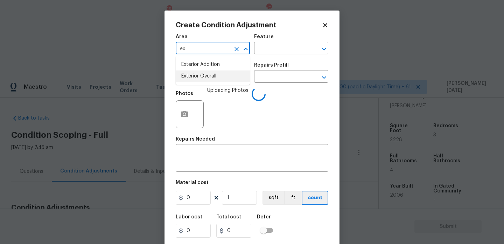
click at [202, 79] on li "Exterior Overall" at bounding box center [213, 76] width 74 height 12
type input "Exterior Overall"
click at [202, 79] on input "text" at bounding box center [203, 77] width 55 height 11
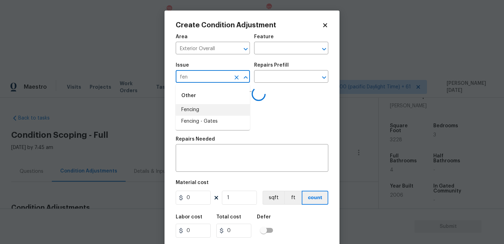
click at [208, 108] on li "Fencing" at bounding box center [213, 110] width 74 height 12
type input "Fencing"
click at [262, 50] on input "text" at bounding box center [281, 48] width 55 height 11
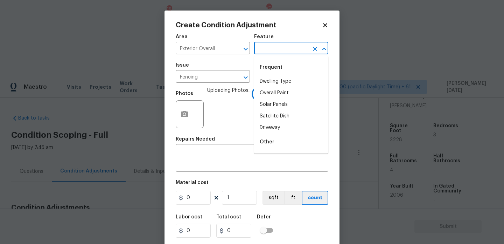
type input "f"
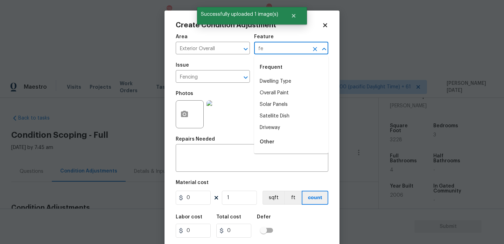
type input "fen"
click at [280, 78] on li "Fence" at bounding box center [291, 82] width 74 height 12
type input "Fence"
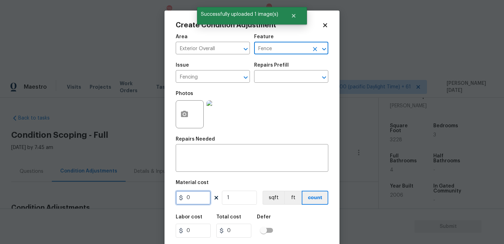
click at [201, 200] on input "0" at bounding box center [193, 198] width 35 height 14
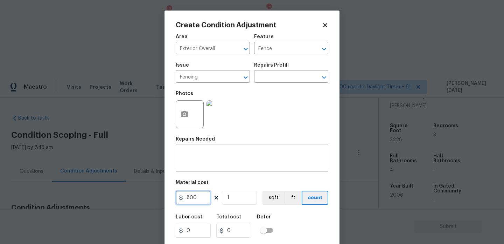
type input "800"
click at [202, 162] on textarea at bounding box center [252, 158] width 144 height 15
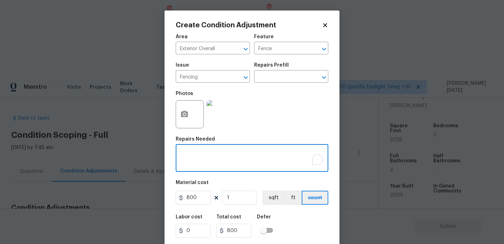
type input "800"
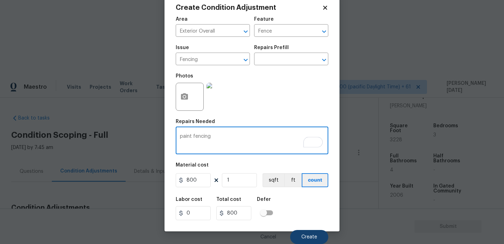
type textarea "paint fencing"
click at [309, 239] on button "Create" at bounding box center [309, 237] width 38 height 14
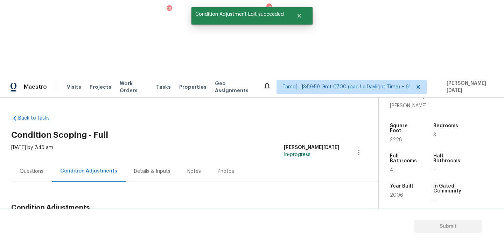
scroll to position [0, 0]
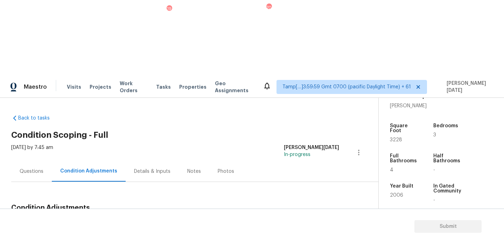
click at [335, 221] on span "Add Condition Adjustment" at bounding box center [322, 224] width 71 height 6
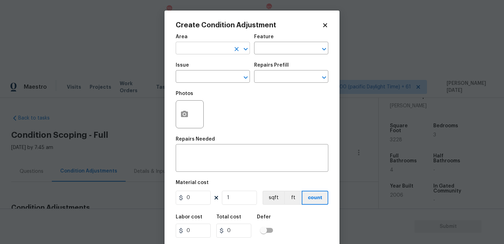
click at [197, 47] on input "text" at bounding box center [203, 48] width 55 height 11
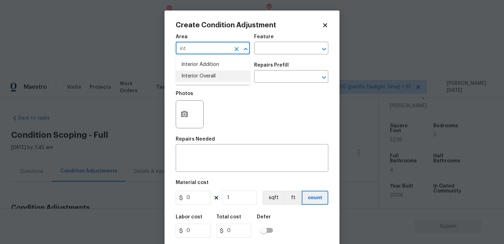
click at [206, 74] on li "Interior Overall" at bounding box center [213, 76] width 74 height 12
type input "Interior Overall"
click at [206, 74] on input "text" at bounding box center [203, 77] width 55 height 11
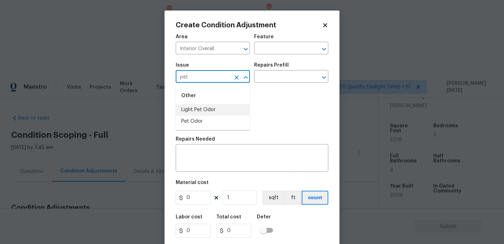
click at [208, 111] on li "Light Pet Odor" at bounding box center [213, 110] width 74 height 12
type input "Light Pet Odor"
click at [263, 81] on input "text" at bounding box center [281, 77] width 55 height 11
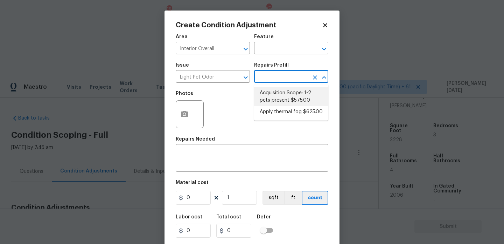
click at [287, 90] on li "Acquisition Scope: 1-2 pets present $575.00" at bounding box center [291, 96] width 74 height 19
type textarea "Acquisition Scope: 1-2 pets present"
type input "575"
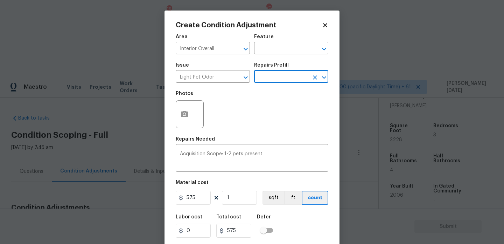
scroll to position [18, 0]
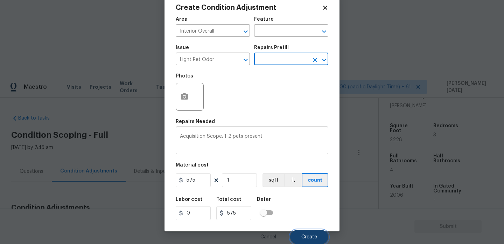
click at [306, 233] on button "Create" at bounding box center [309, 237] width 38 height 14
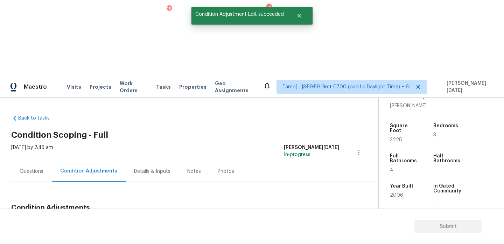
scroll to position [0, 0]
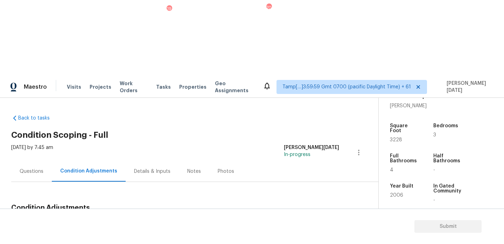
click at [307, 221] on span "Add Condition Adjustment" at bounding box center [322, 224] width 71 height 6
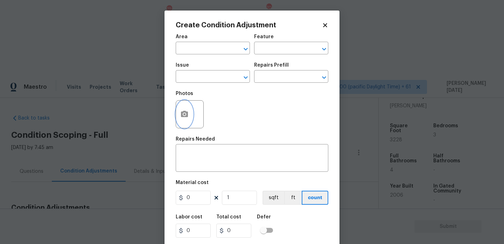
click at [187, 118] on icon "button" at bounding box center [184, 114] width 8 height 8
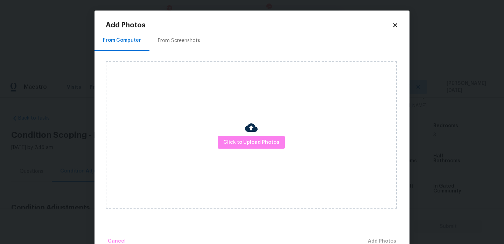
click at [230, 133] on div "Click to Upload Photos" at bounding box center [251, 134] width 291 height 147
click at [240, 144] on span "Click to Upload Photos" at bounding box center [251, 142] width 56 height 9
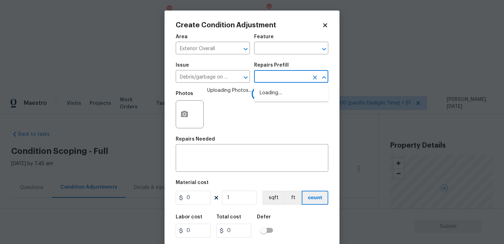
scroll to position [172, 0]
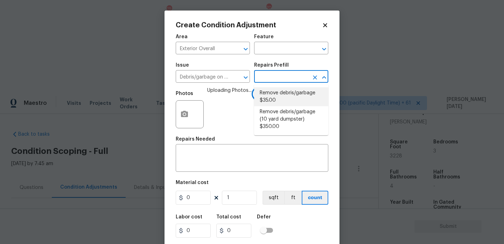
click at [284, 97] on li "Remove debris/garbage $35.00" at bounding box center [291, 96] width 74 height 19
type input "35"
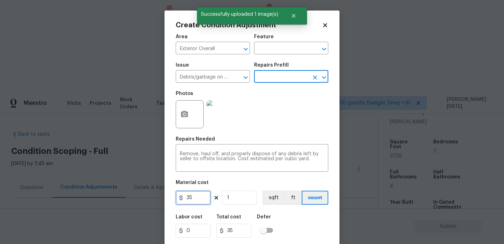
drag, startPoint x: 200, startPoint y: 202, endPoint x: 144, endPoint y: 202, distance: 56.7
click at [144, 202] on div "Create Condition Adjustment Area Exterior Overall ​ Feature ​ Issue Debris/garb…" at bounding box center [252, 122] width 504 height 244
type input "400"
click at [264, 123] on div "Photos" at bounding box center [252, 110] width 153 height 46
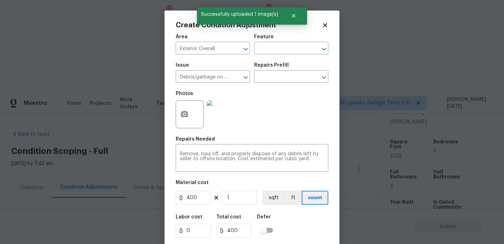
scroll to position [18, 0]
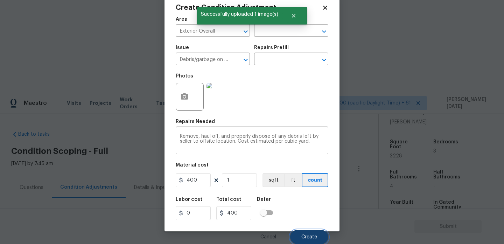
click at [318, 241] on button "Create" at bounding box center [309, 237] width 38 height 14
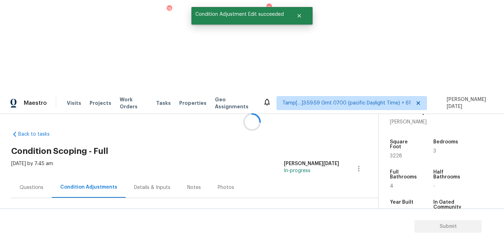
scroll to position [0, 0]
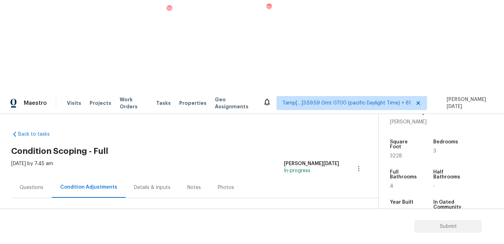
click at [324, 237] on span "Add Condition Adjustment" at bounding box center [322, 240] width 71 height 6
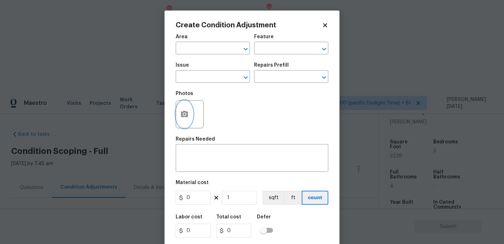
click at [182, 114] on icon "button" at bounding box center [184, 114] width 7 height 6
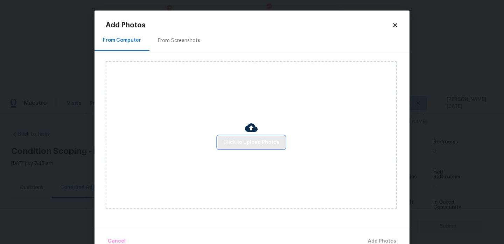
click at [236, 146] on button "Click to Upload Photos" at bounding box center [251, 142] width 67 height 13
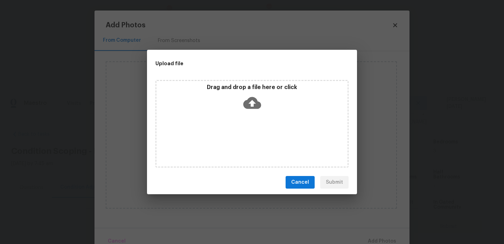
click at [236, 146] on div "Drag and drop a file here or click" at bounding box center [252, 124] width 193 height 88
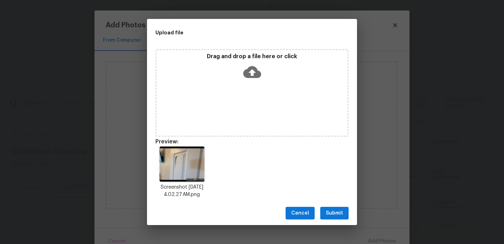
click at [333, 219] on button "Submit" at bounding box center [335, 213] width 28 height 13
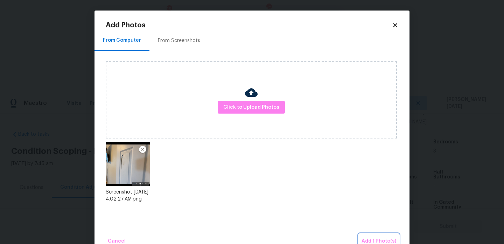
click at [378, 239] on span "Add 1 Photo(s)" at bounding box center [379, 241] width 35 height 9
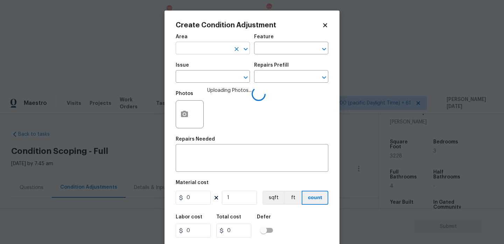
click at [201, 46] on input "text" at bounding box center [203, 48] width 55 height 11
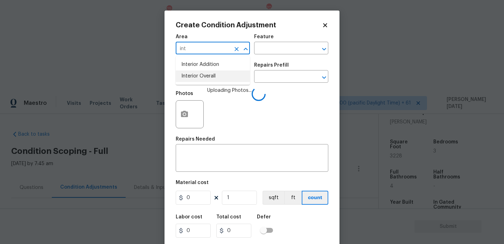
click at [212, 77] on li "Interior Overall" at bounding box center [213, 76] width 74 height 12
type input "Interior Overall"
click at [268, 57] on div "Area Interior Overall ​ Feature ​" at bounding box center [252, 44] width 153 height 28
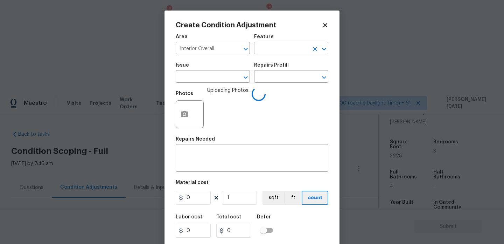
click at [279, 51] on input "text" at bounding box center [281, 48] width 55 height 11
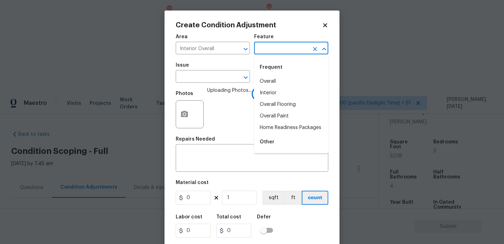
type input "d"
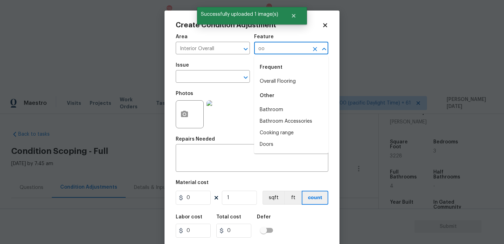
type input "o"
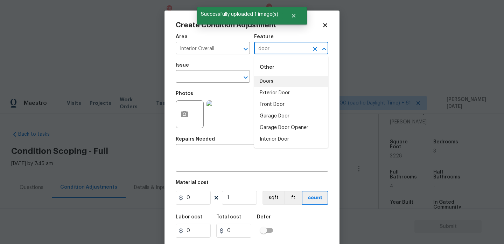
click at [288, 84] on li "Doors" at bounding box center [291, 82] width 74 height 12
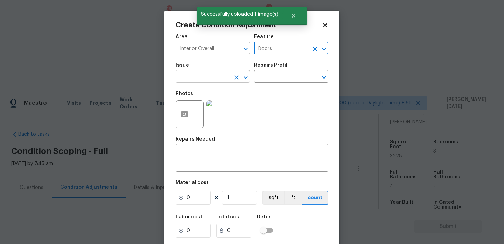
type input "Doors"
click at [204, 82] on input "text" at bounding box center [203, 77] width 55 height 11
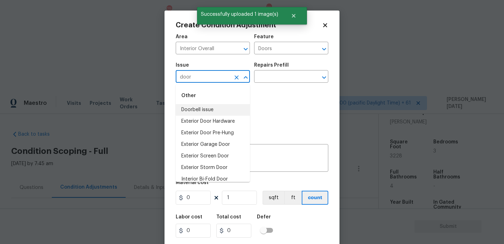
scroll to position [52, 0]
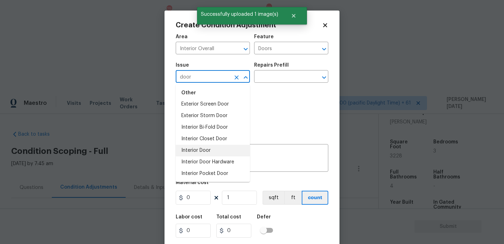
click at [205, 145] on li "Interior Door" at bounding box center [213, 151] width 74 height 12
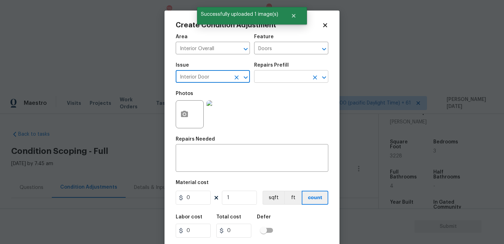
type input "Interior Door"
click at [284, 75] on input "text" at bounding box center [281, 77] width 55 height 11
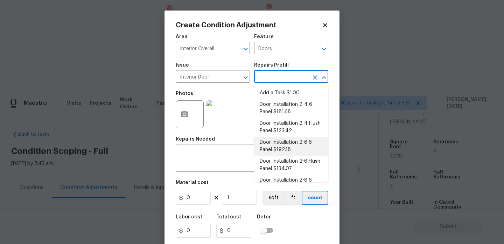
scroll to position [68, 0]
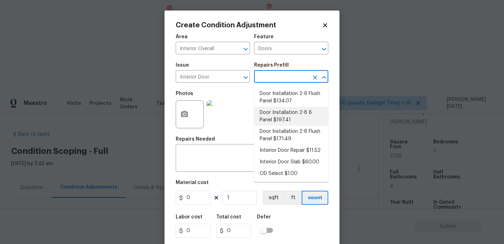
click at [303, 117] on li "Door Installation 2-8 6 Panel $197.41" at bounding box center [291, 116] width 74 height 19
type input "Interior Door"
type textarea "Remove the existing door (if present). Install a new pre-hung 2-8 6 panel inter…"
type input "197.41"
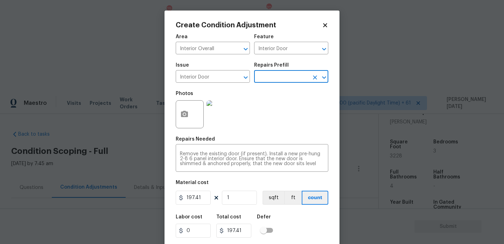
scroll to position [18, 0]
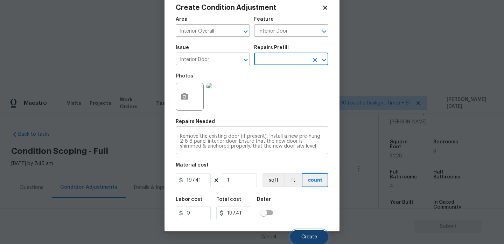
click at [311, 239] on span "Create" at bounding box center [310, 236] width 16 height 5
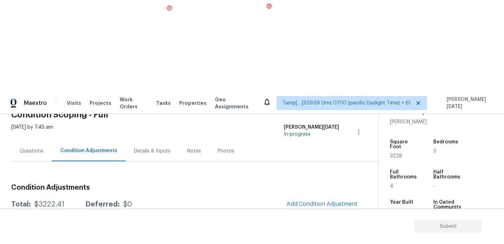
scroll to position [0, 0]
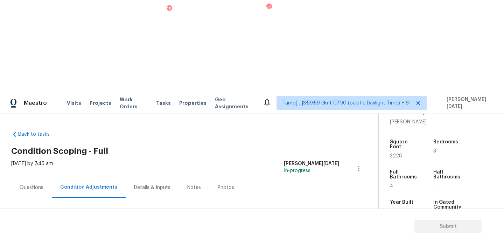
click at [397, 153] on span "3228" at bounding box center [396, 155] width 12 height 5
copy span "3228"
click at [314, 233] on button "Add Condition Adjustment" at bounding box center [322, 240] width 79 height 15
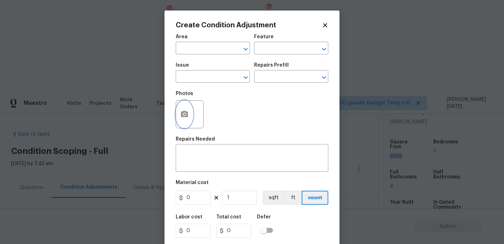
click at [176, 114] on button "button" at bounding box center [184, 114] width 17 height 27
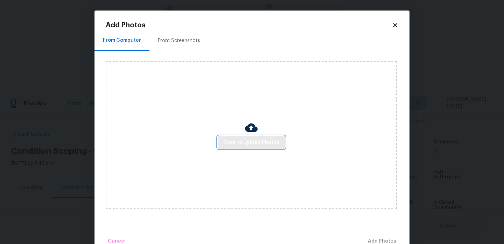
click at [243, 143] on span "Click to Upload Photos" at bounding box center [251, 142] width 56 height 9
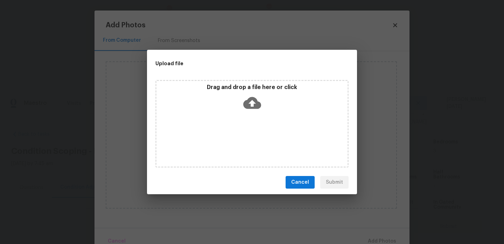
click at [243, 143] on div "Drag and drop a file here or click" at bounding box center [252, 124] width 193 height 88
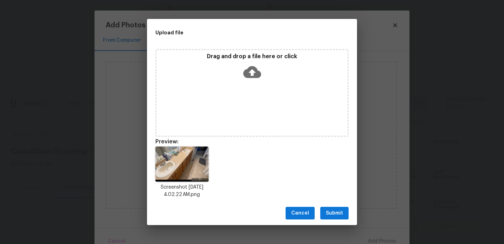
click at [339, 211] on span "Submit" at bounding box center [334, 213] width 17 height 9
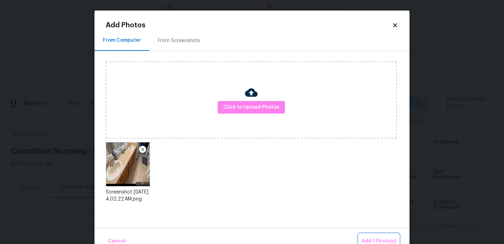
click at [377, 235] on button "Add 1 Photo(s)" at bounding box center [379, 241] width 40 height 15
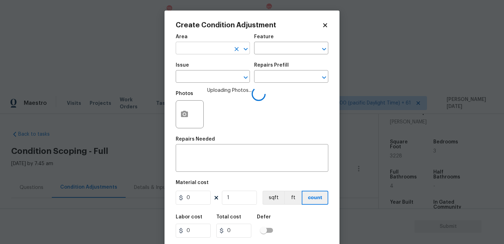
click at [194, 50] on input "text" at bounding box center [203, 48] width 55 height 11
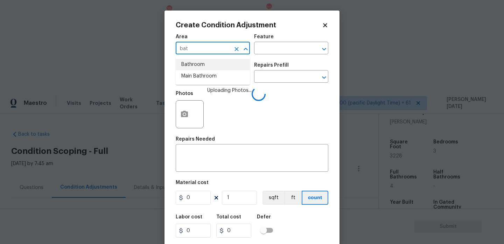
click at [199, 70] on li "Bathroom" at bounding box center [213, 65] width 74 height 12
type input "Bathroom"
click at [198, 78] on input "text" at bounding box center [203, 77] width 55 height 11
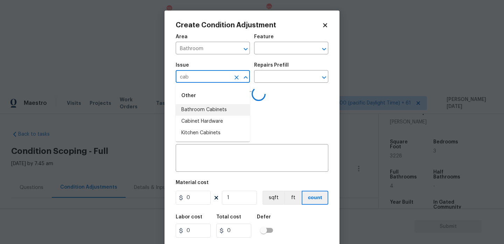
click at [210, 110] on li "Bathroom Cabinets" at bounding box center [213, 110] width 74 height 12
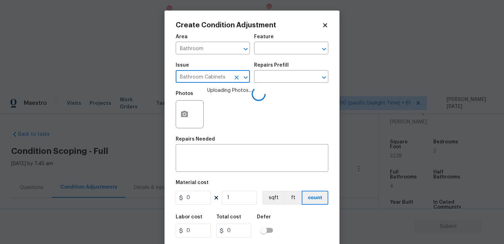
type input "Bathroom Cabinets"
click at [267, 85] on div "Issue Bathroom Cabinets ​ Repairs Prefill ​" at bounding box center [252, 73] width 153 height 28
click at [271, 80] on input "text" at bounding box center [281, 77] width 55 height 11
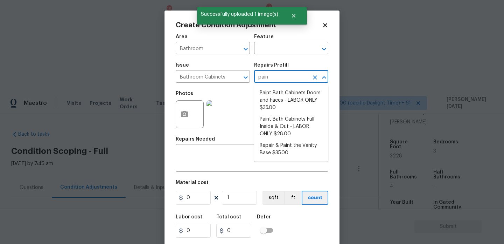
type input "paint"
click at [273, 94] on li "Paint Bath Cabinets Doors and Faces - LABOR ONLY $35.00" at bounding box center [291, 100] width 74 height 26
type input "Cabinets"
type textarea "Prep, sand, mask and apply 2 coats of paint to the bathroom cabinet doors and b…"
type input "35"
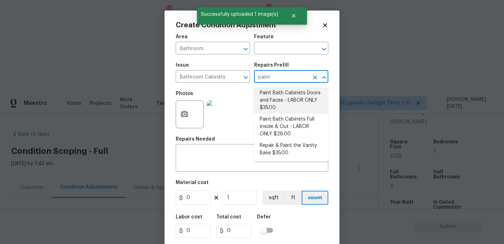
type input "35"
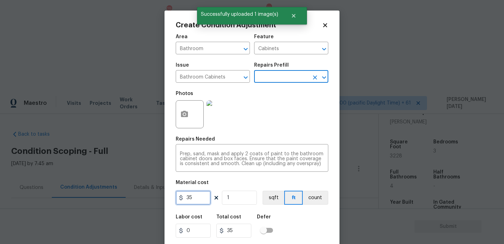
drag, startPoint x: 188, startPoint y: 197, endPoint x: 153, endPoint y: 196, distance: 34.7
click at [153, 196] on div "Create Condition Adjustment Area Bathroom ​ Feature Cabinets ​ Issue Bathroom C…" at bounding box center [252, 122] width 504 height 244
type input "1000"
click at [286, 120] on div "Photos" at bounding box center [252, 110] width 153 height 46
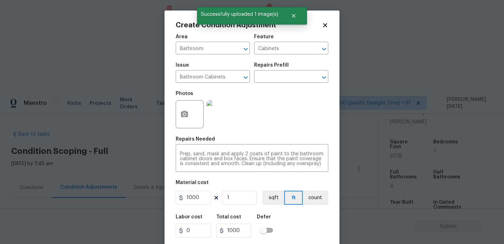
scroll to position [18, 0]
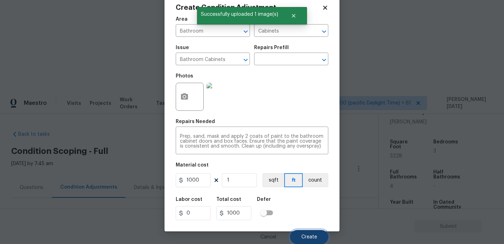
click at [304, 234] on span "Create" at bounding box center [310, 236] width 16 height 5
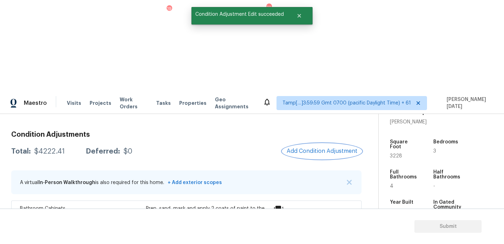
scroll to position [63, 0]
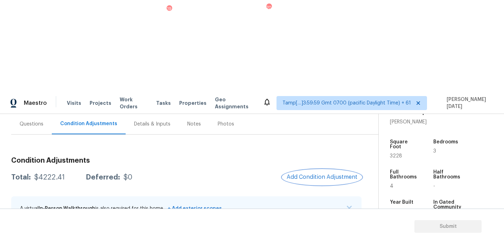
click at [333, 170] on button "Add Condition Adjustment" at bounding box center [322, 177] width 79 height 15
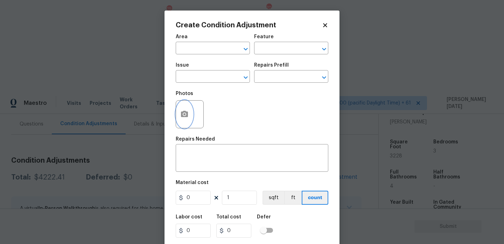
click at [183, 118] on icon "button" at bounding box center [184, 114] width 8 height 8
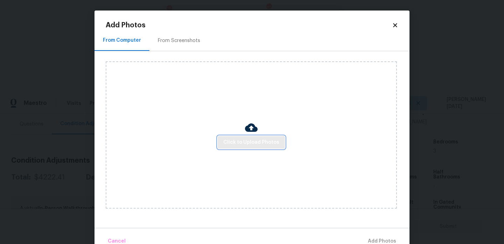
click at [242, 142] on span "Click to Upload Photos" at bounding box center [251, 142] width 56 height 9
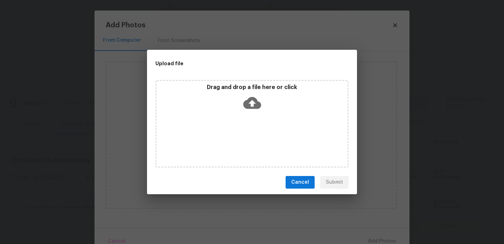
click at [242, 142] on div "Drag and drop a file here or click" at bounding box center [252, 124] width 193 height 88
